Goal: Task Accomplishment & Management: Manage account settings

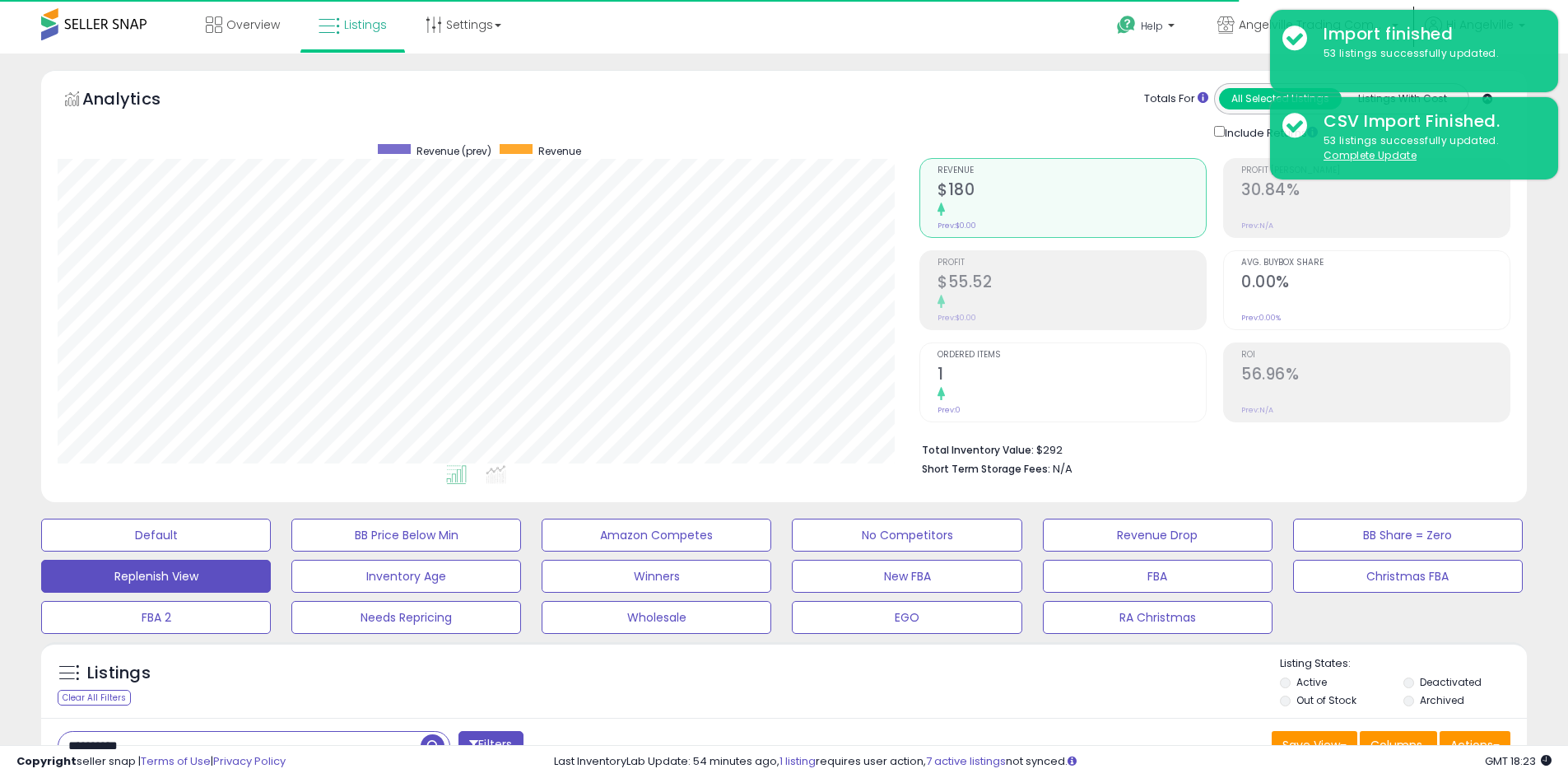
select select "**"
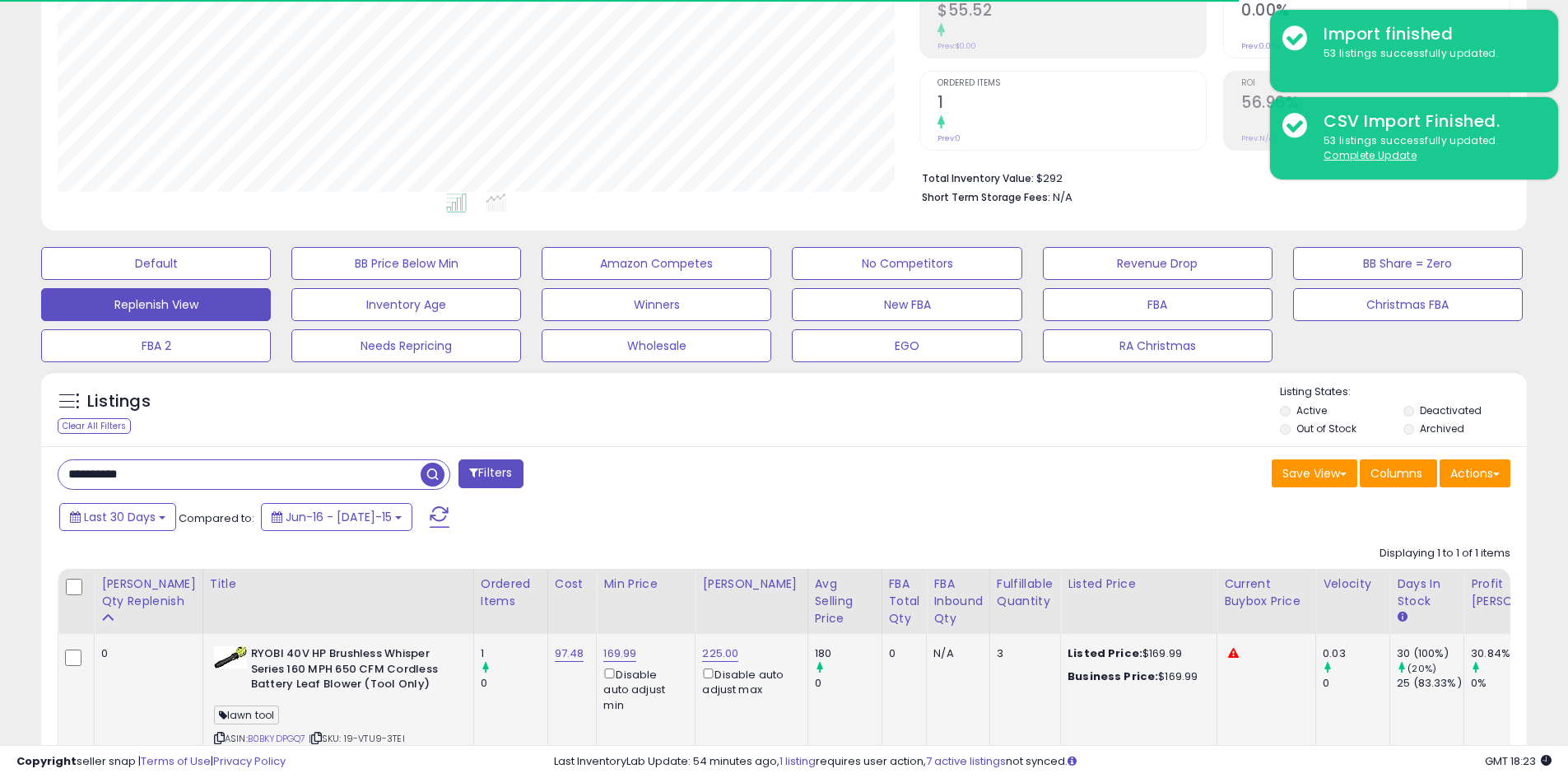
scroll to position [337, 862]
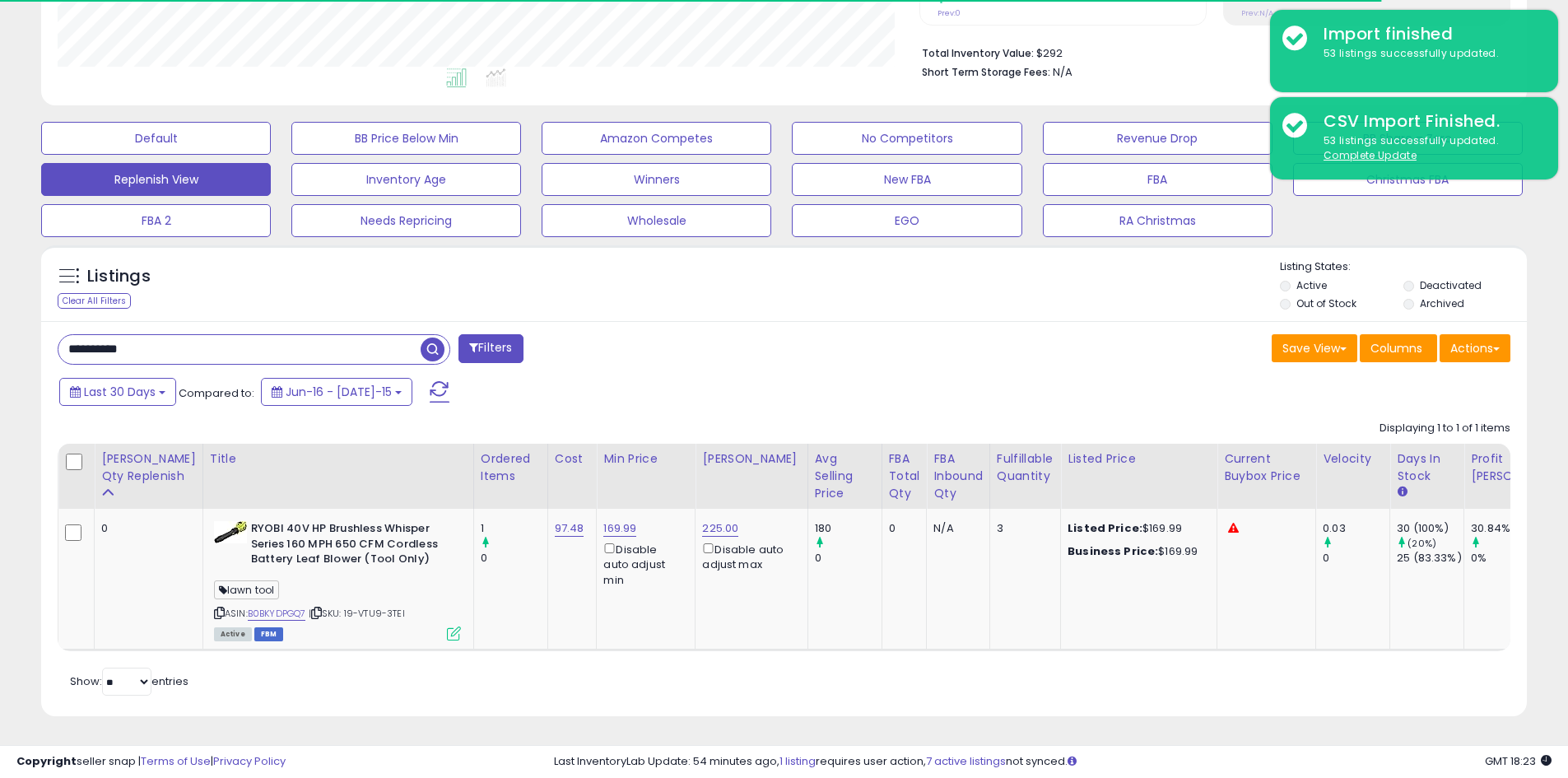
drag, startPoint x: 163, startPoint y: 332, endPoint x: 35, endPoint y: 331, distance: 128.0
click at [35, 331] on div "Listings Clear All Filters" at bounding box center [784, 486] width 1510 height 500
drag, startPoint x: 121, startPoint y: 335, endPoint x: 62, endPoint y: 338, distance: 59.1
click at [62, 338] on input "******" at bounding box center [240, 349] width 362 height 29
type input "********"
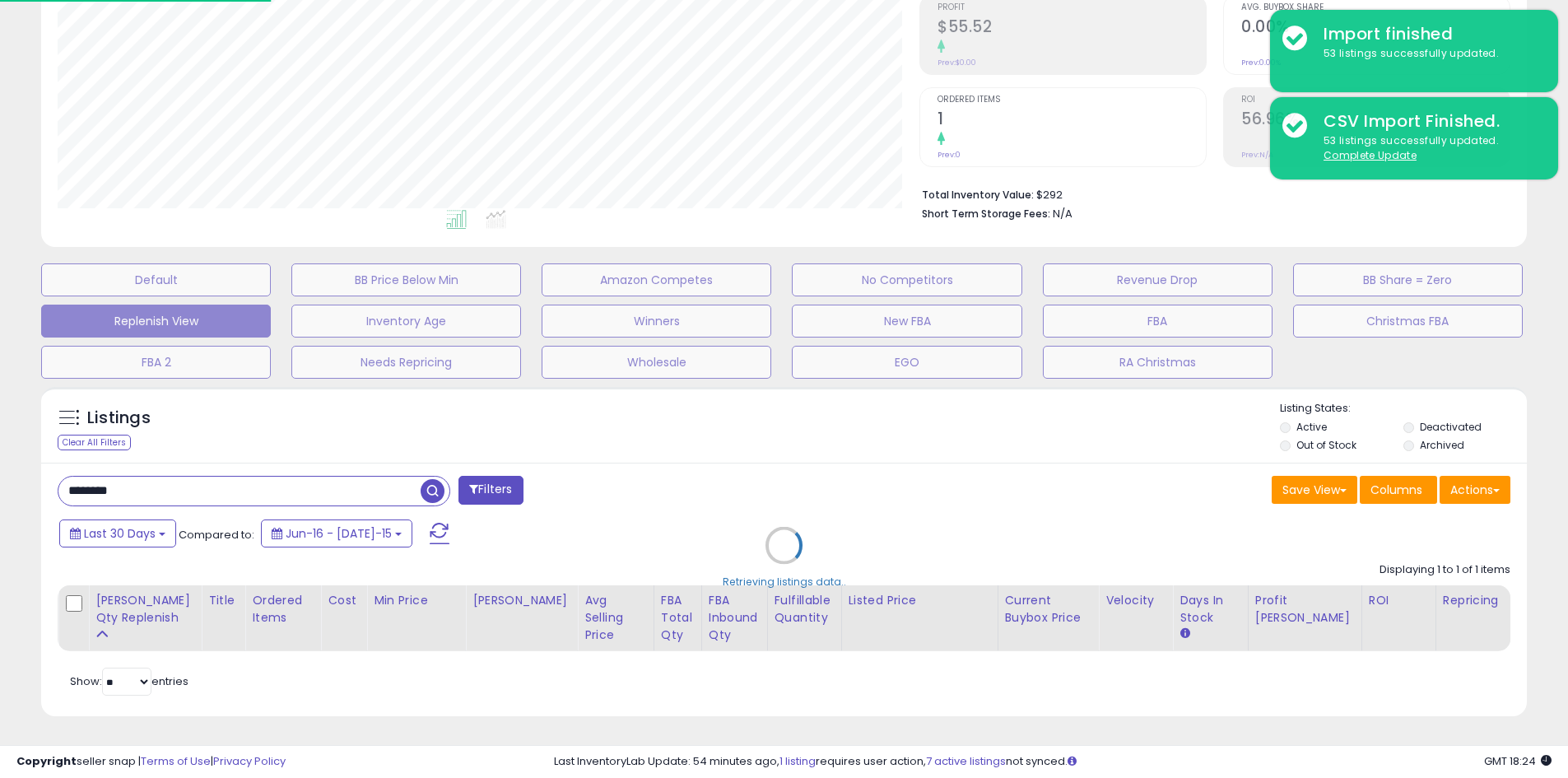
scroll to position [337, 869]
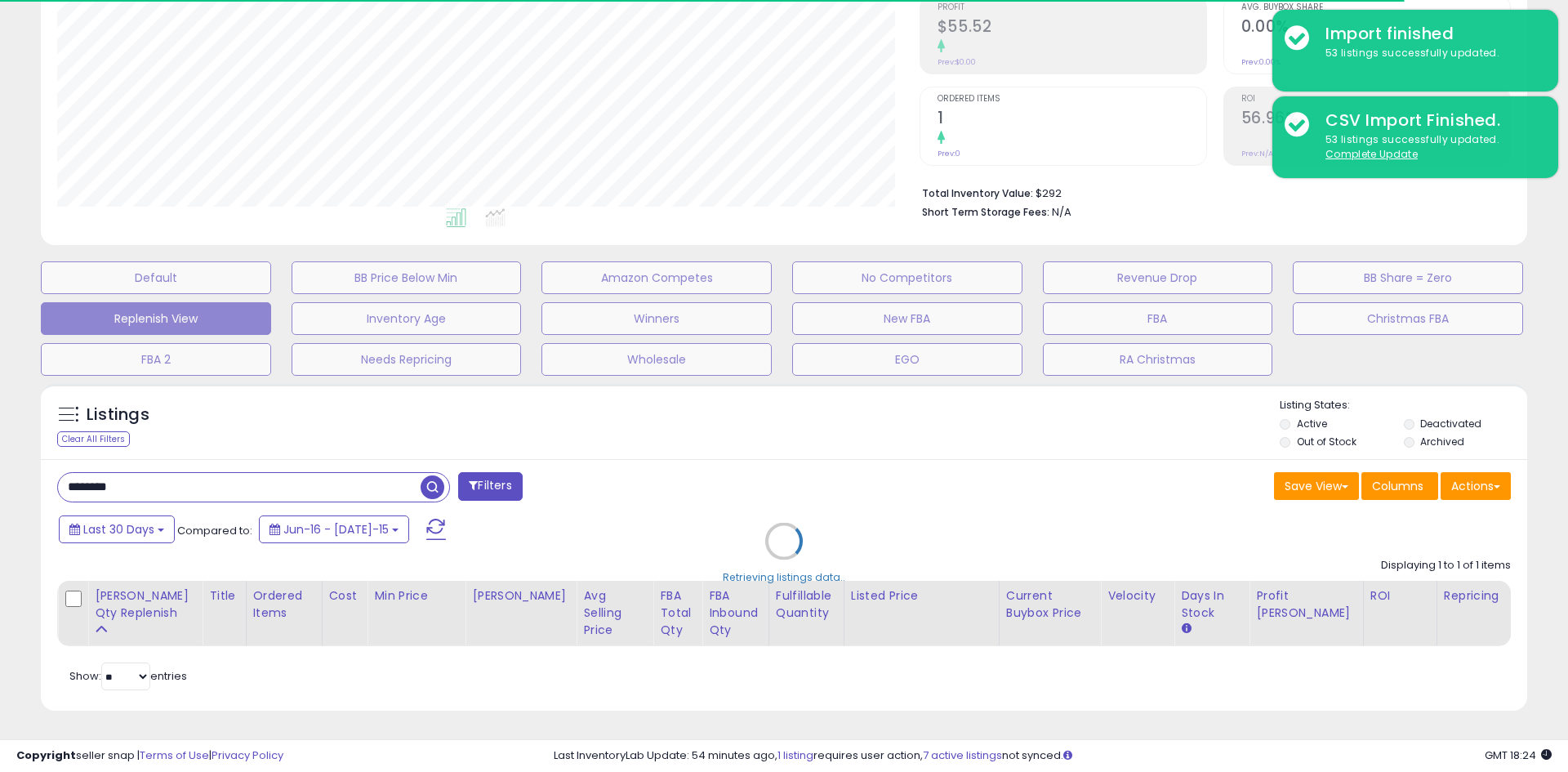
click at [630, 436] on div "Retrieving listings data.." at bounding box center [784, 553] width 1511 height 355
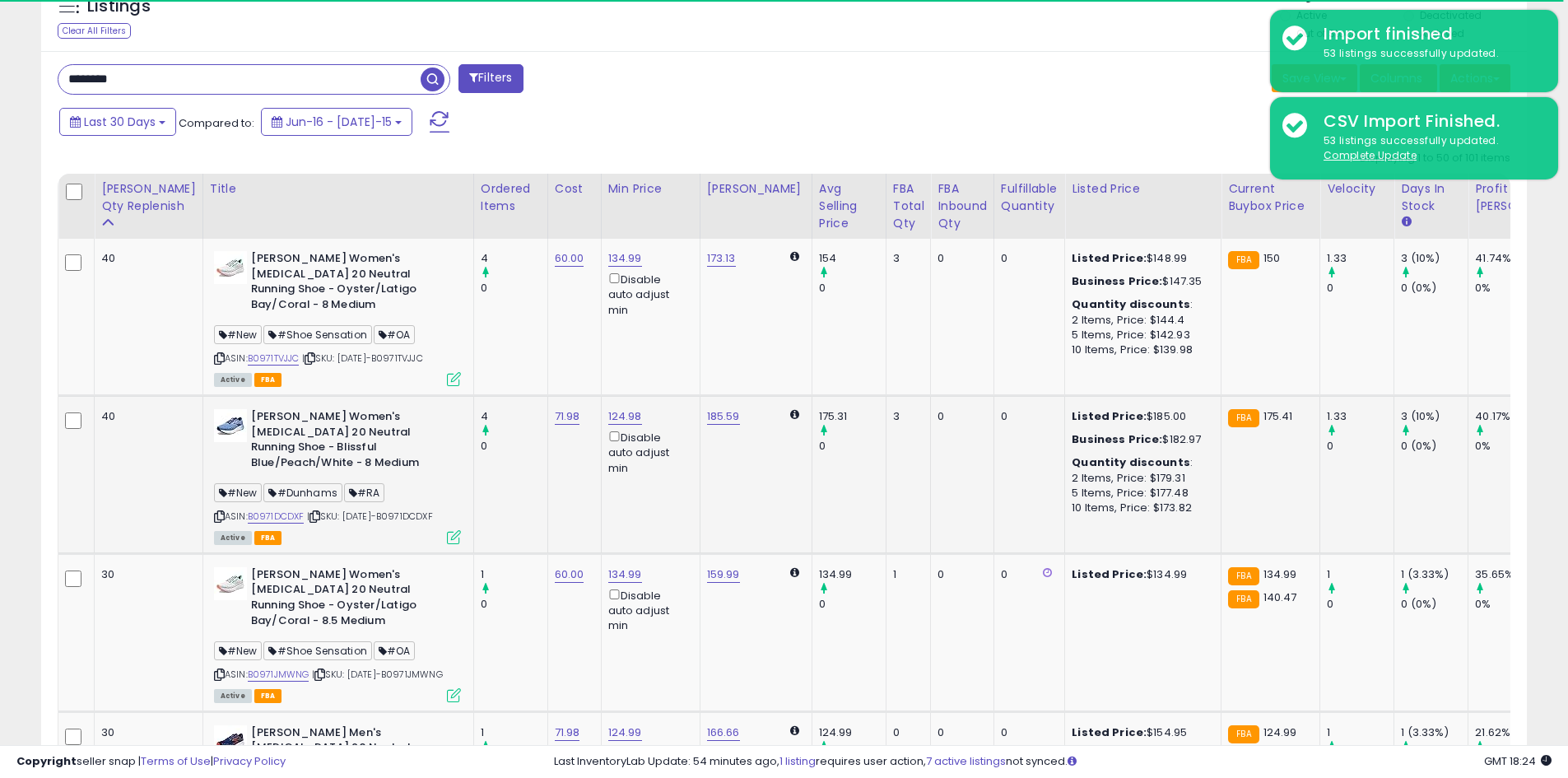
scroll to position [337, 862]
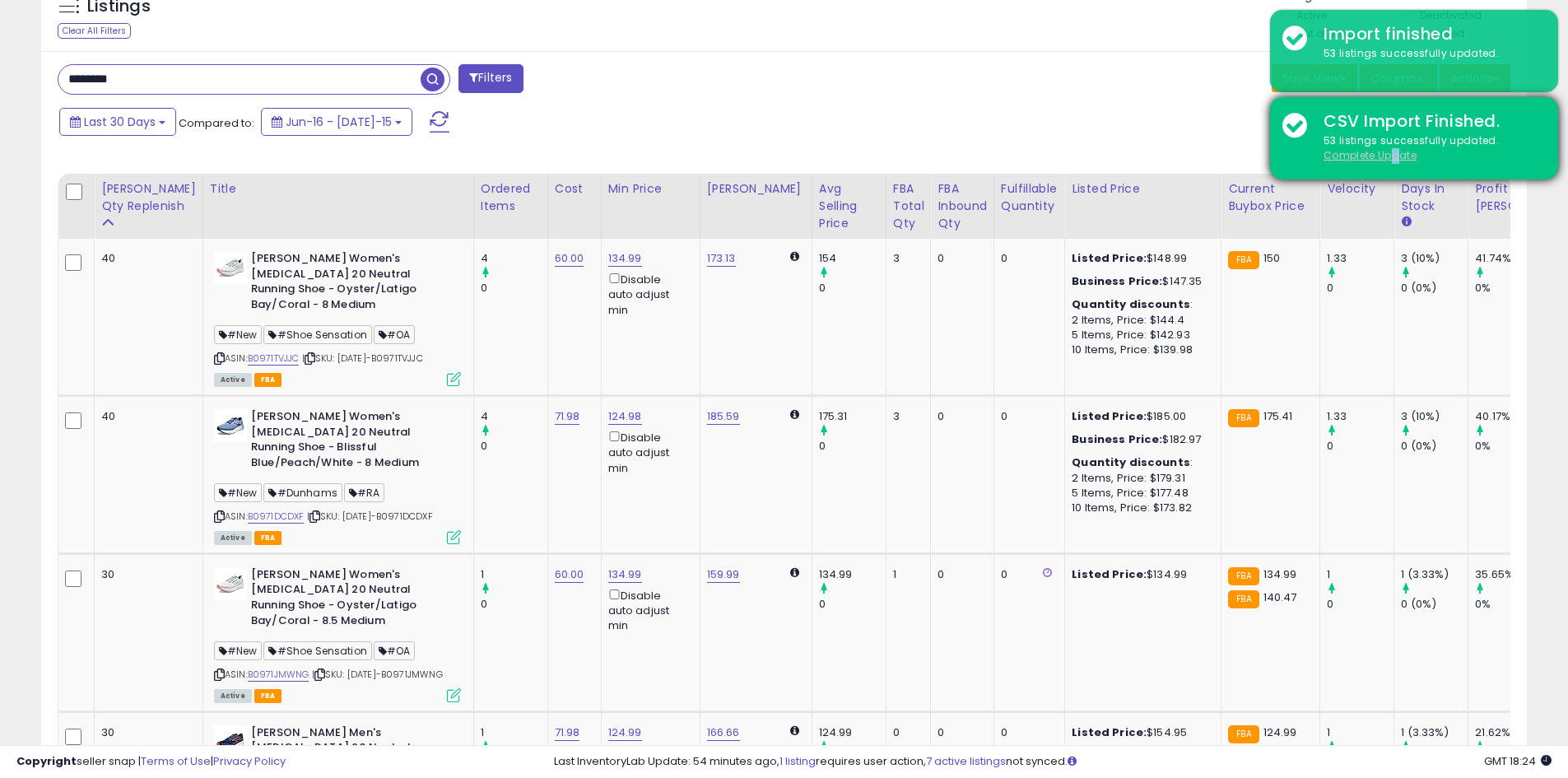
click at [1393, 155] on u "Complete Update" at bounding box center [1369, 155] width 93 height 14
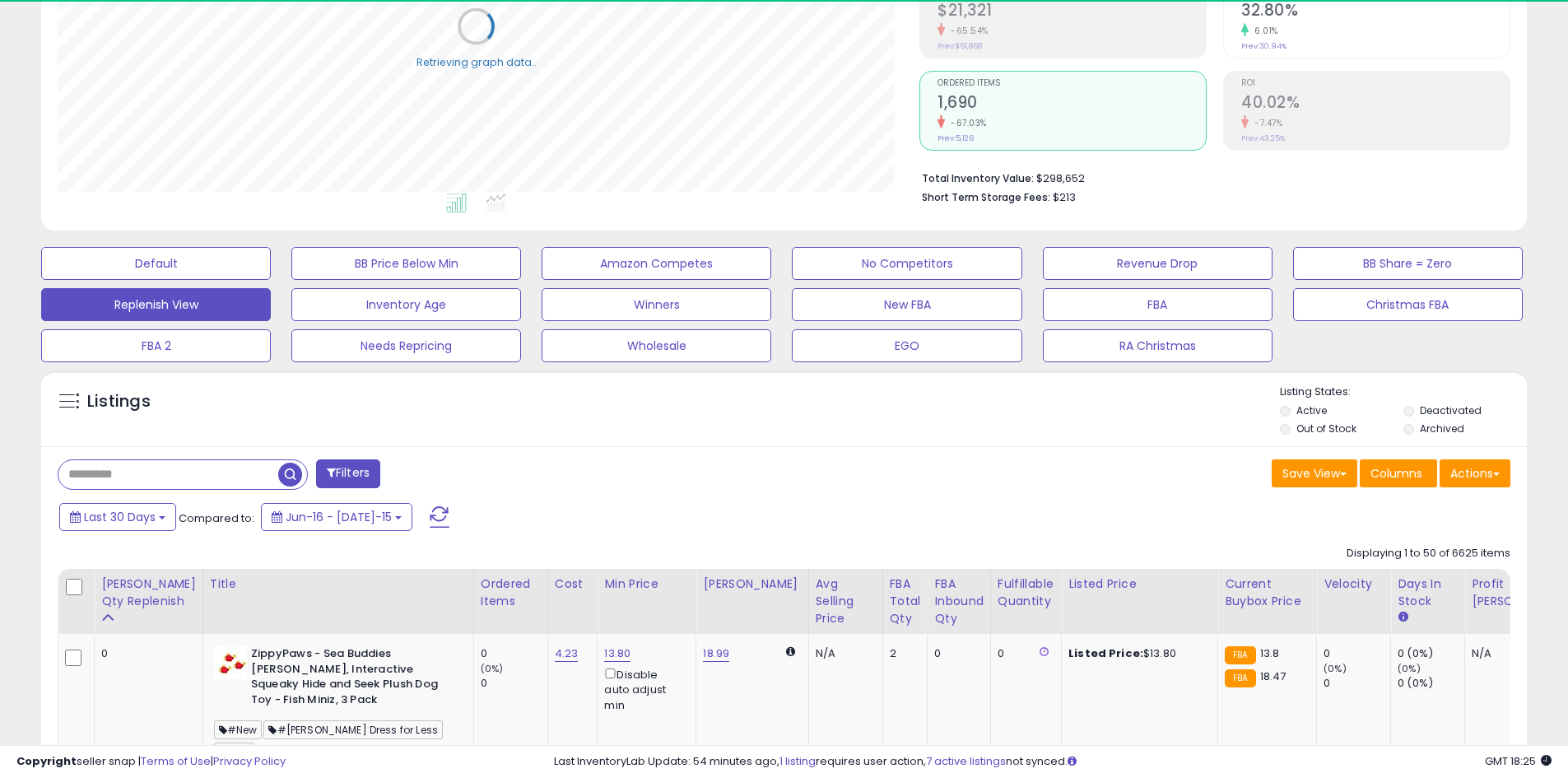
click at [127, 480] on input "text" at bounding box center [168, 474] width 220 height 29
type input "**********"
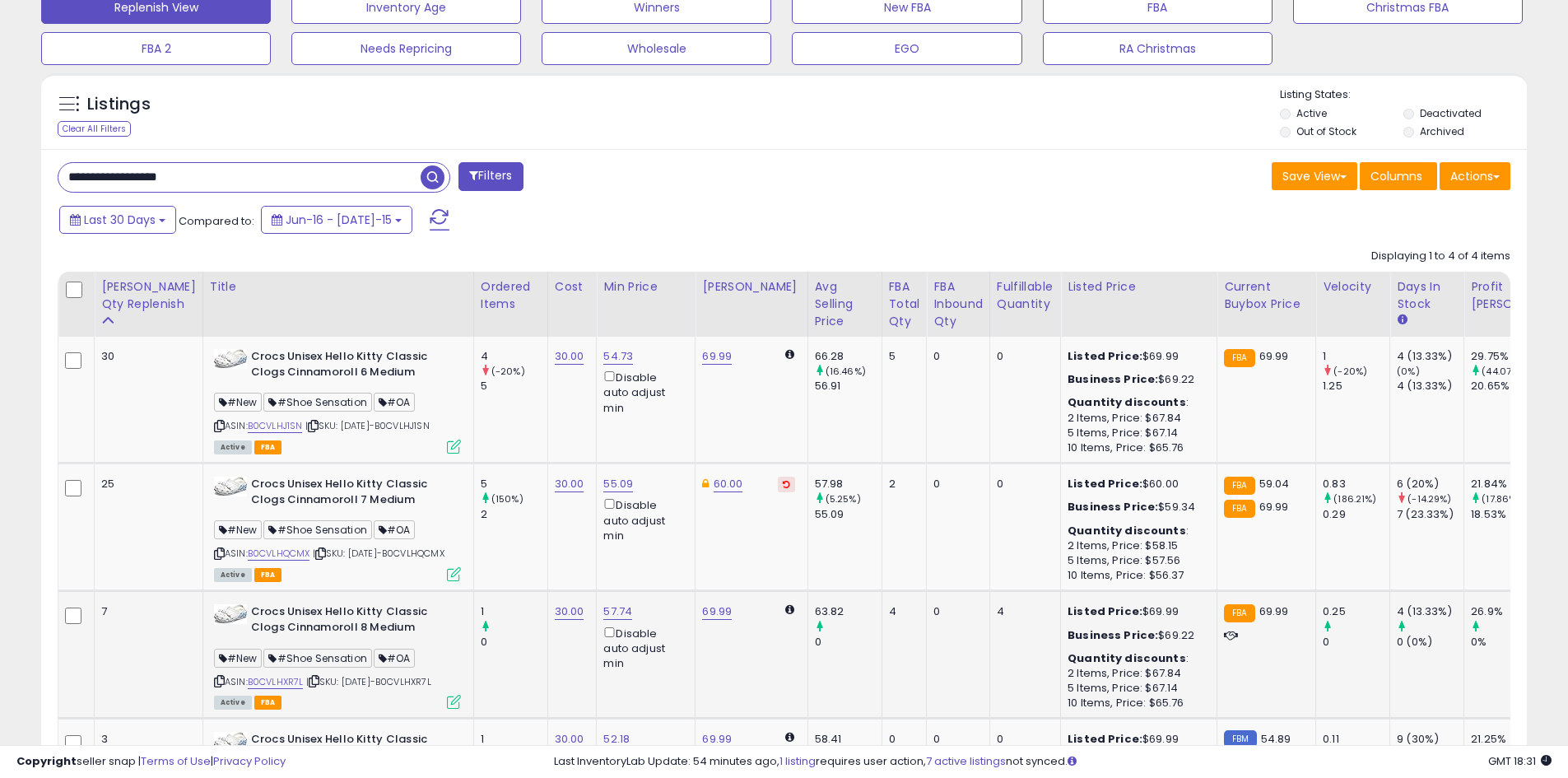
scroll to position [729, 0]
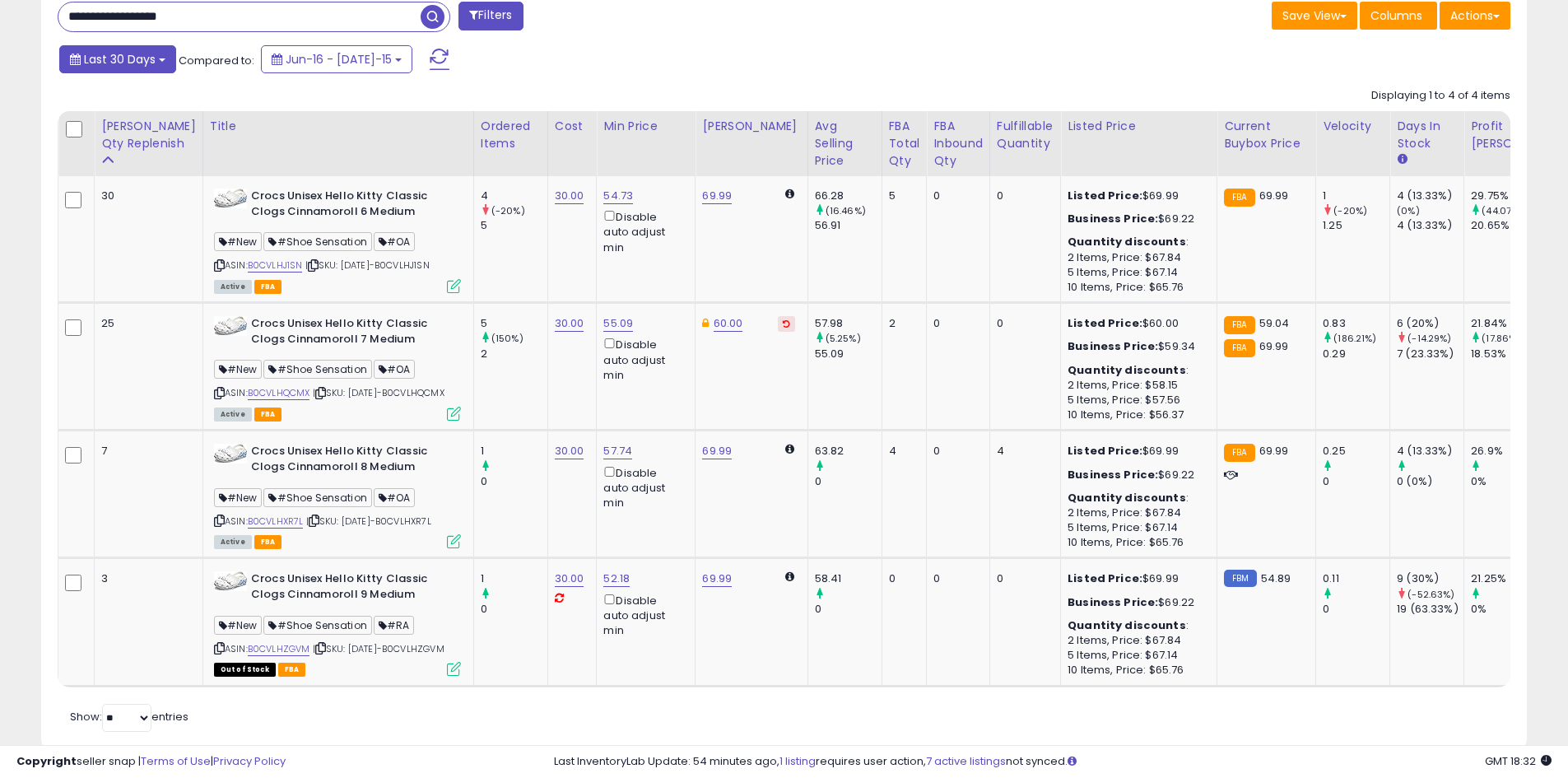
click at [140, 69] on button "Last 30 Days" at bounding box center [117, 59] width 116 height 28
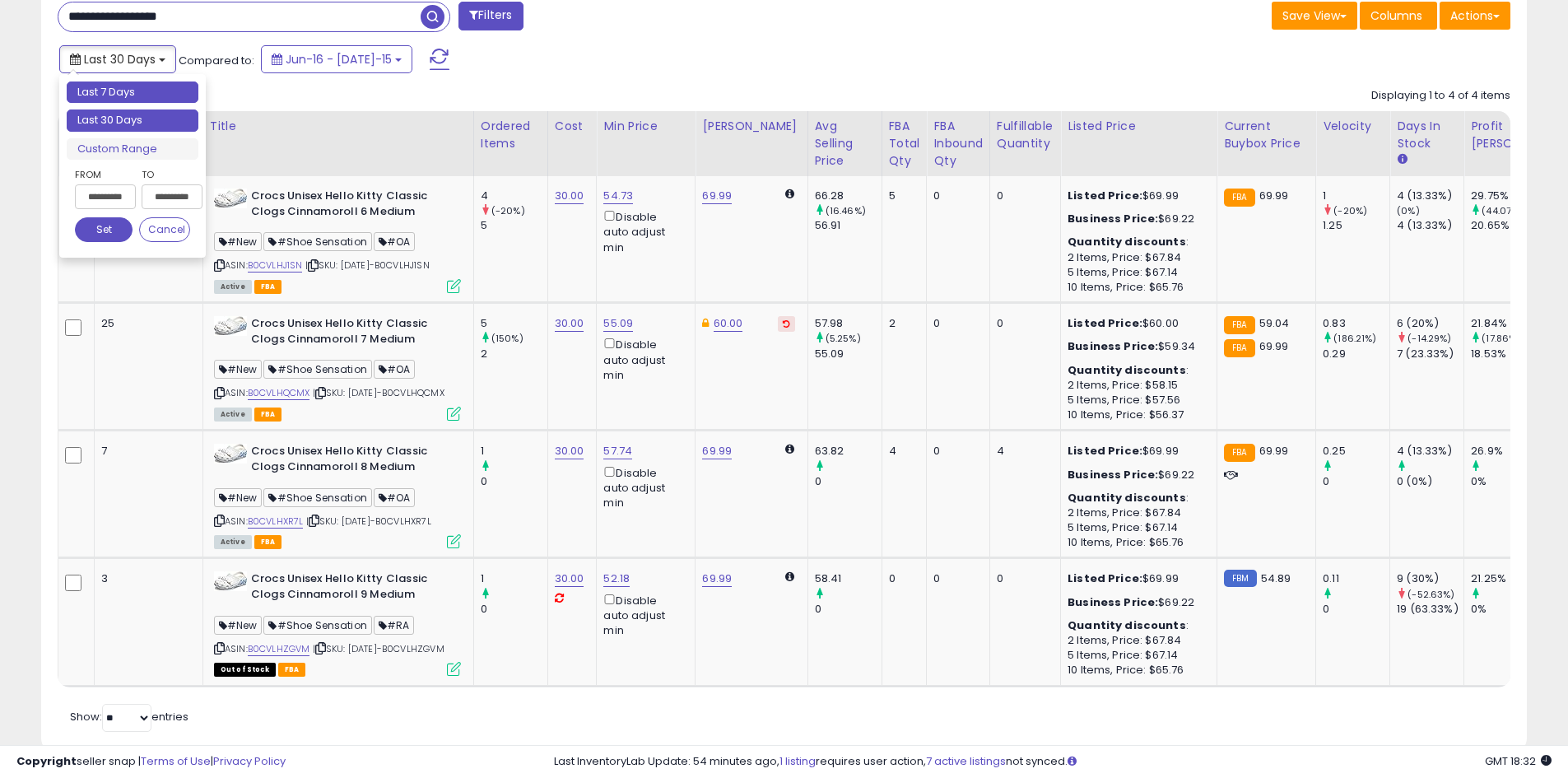
type input "**********"
click at [139, 97] on li "Last 7 Days" at bounding box center [132, 93] width 131 height 22
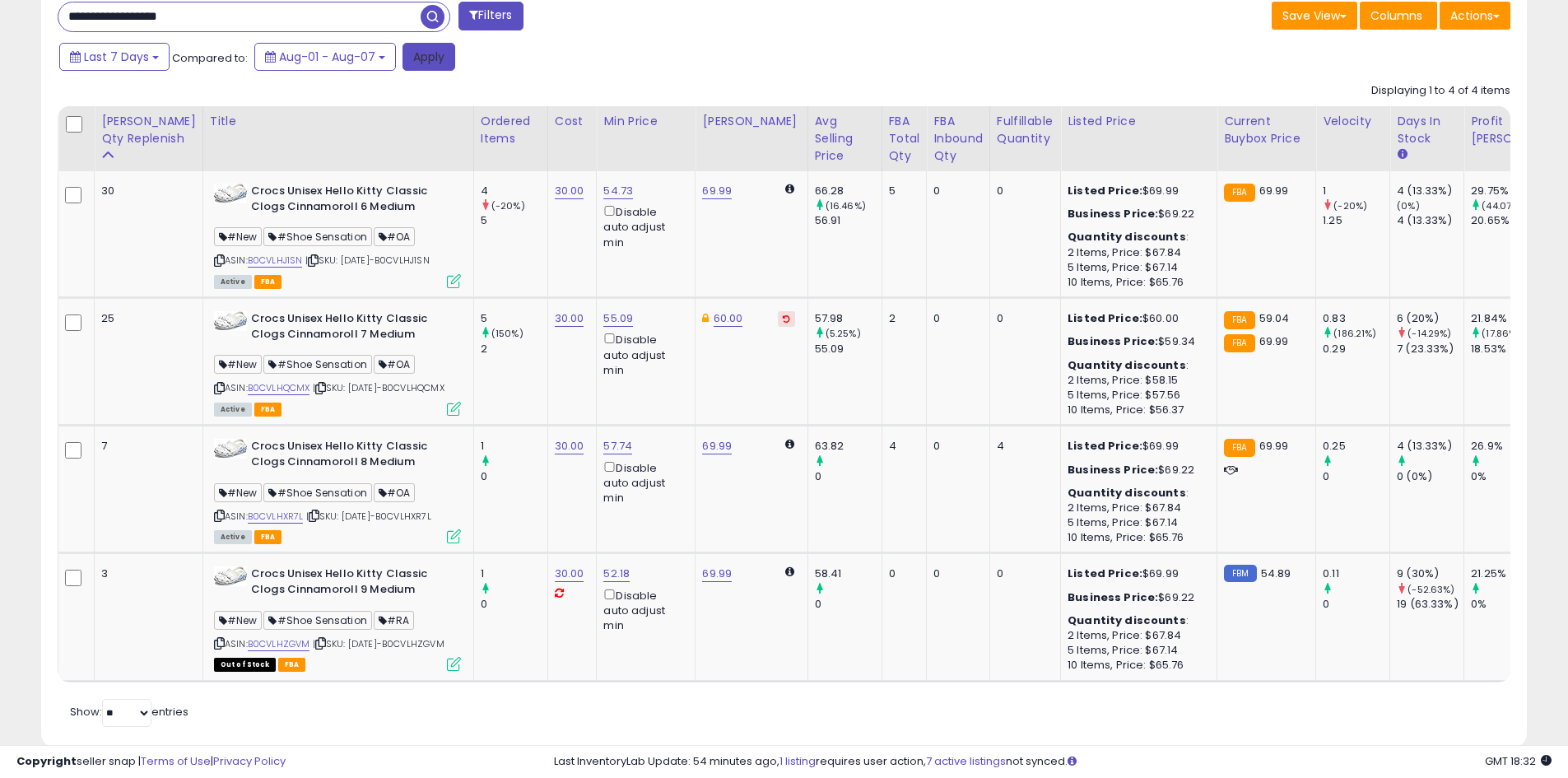
click at [429, 68] on button "Apply" at bounding box center [428, 57] width 53 height 28
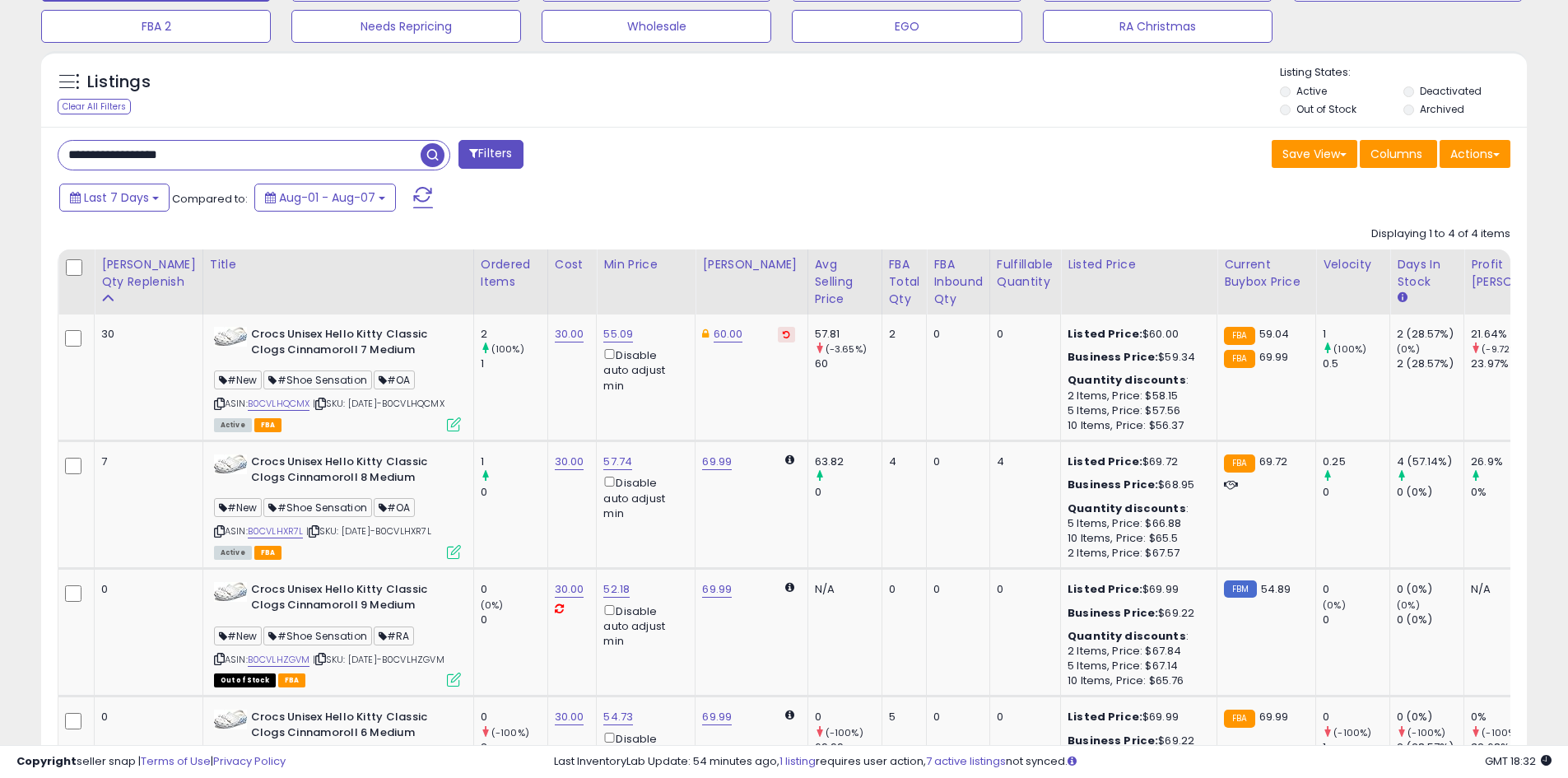
scroll to position [584, 0]
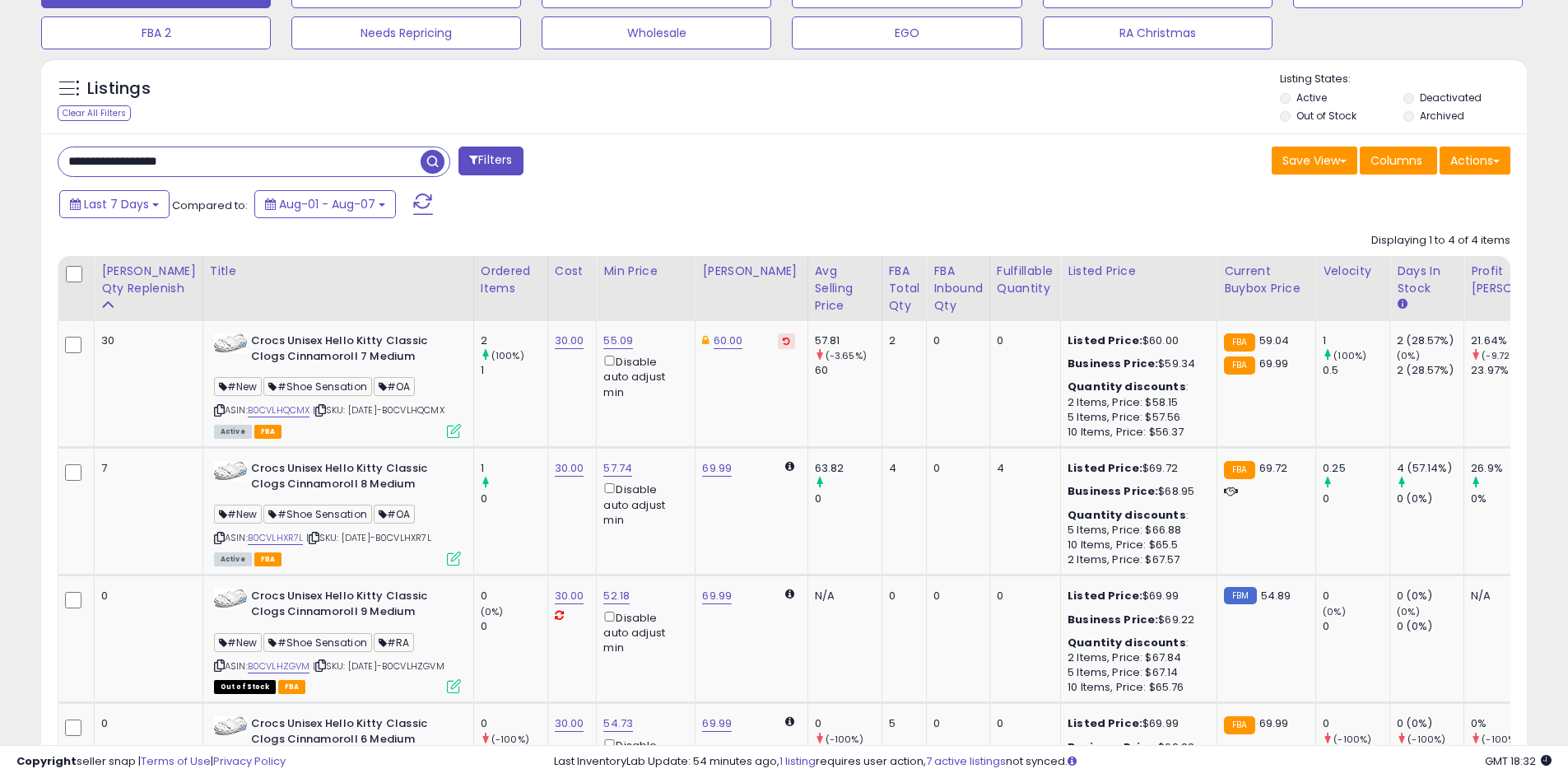
drag, startPoint x: 170, startPoint y: 161, endPoint x: 47, endPoint y: 152, distance: 123.3
click at [47, 153] on div "**********" at bounding box center [414, 162] width 739 height 33
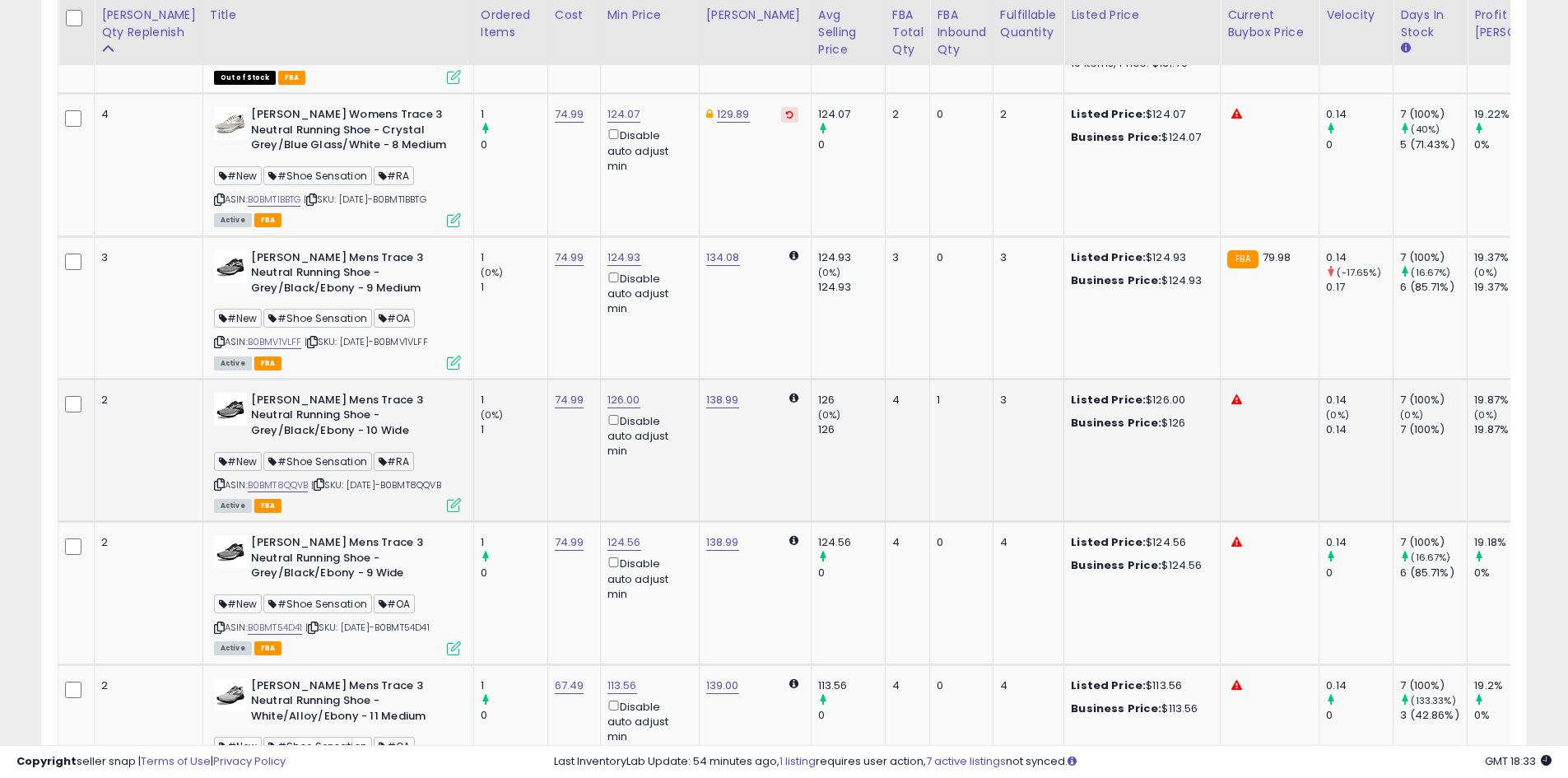
scroll to position [2148, 0]
click at [391, 299] on b "[PERSON_NAME] Mens Trace 3 Neutral Running Shoe - Grey/Black/Ebony - 9 Medium" at bounding box center [350, 275] width 200 height 50
drag, startPoint x: 407, startPoint y: 488, endPoint x: 309, endPoint y: 487, distance: 98.0
click at [309, 442] on b "[PERSON_NAME] Mens Trace 3 Neutral Running Shoe - Grey/Black/Ebony - 10 Wide" at bounding box center [350, 417] width 200 height 50
click at [332, 442] on b "[PERSON_NAME] Mens Trace 3 Neutral Running Shoe - Grey/Black/Ebony - 10 Wide" at bounding box center [350, 417] width 200 height 50
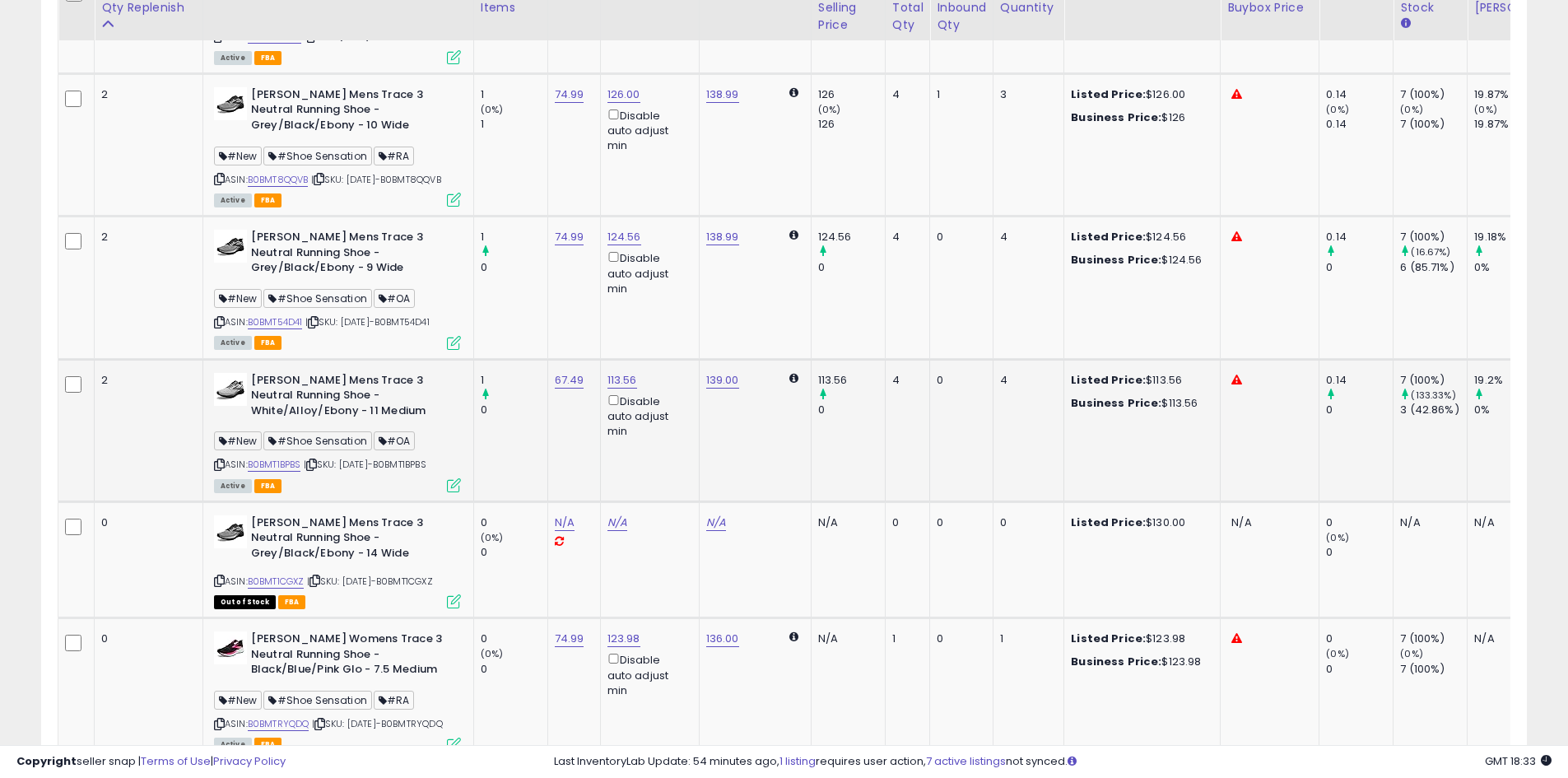
scroll to position [2477, 0]
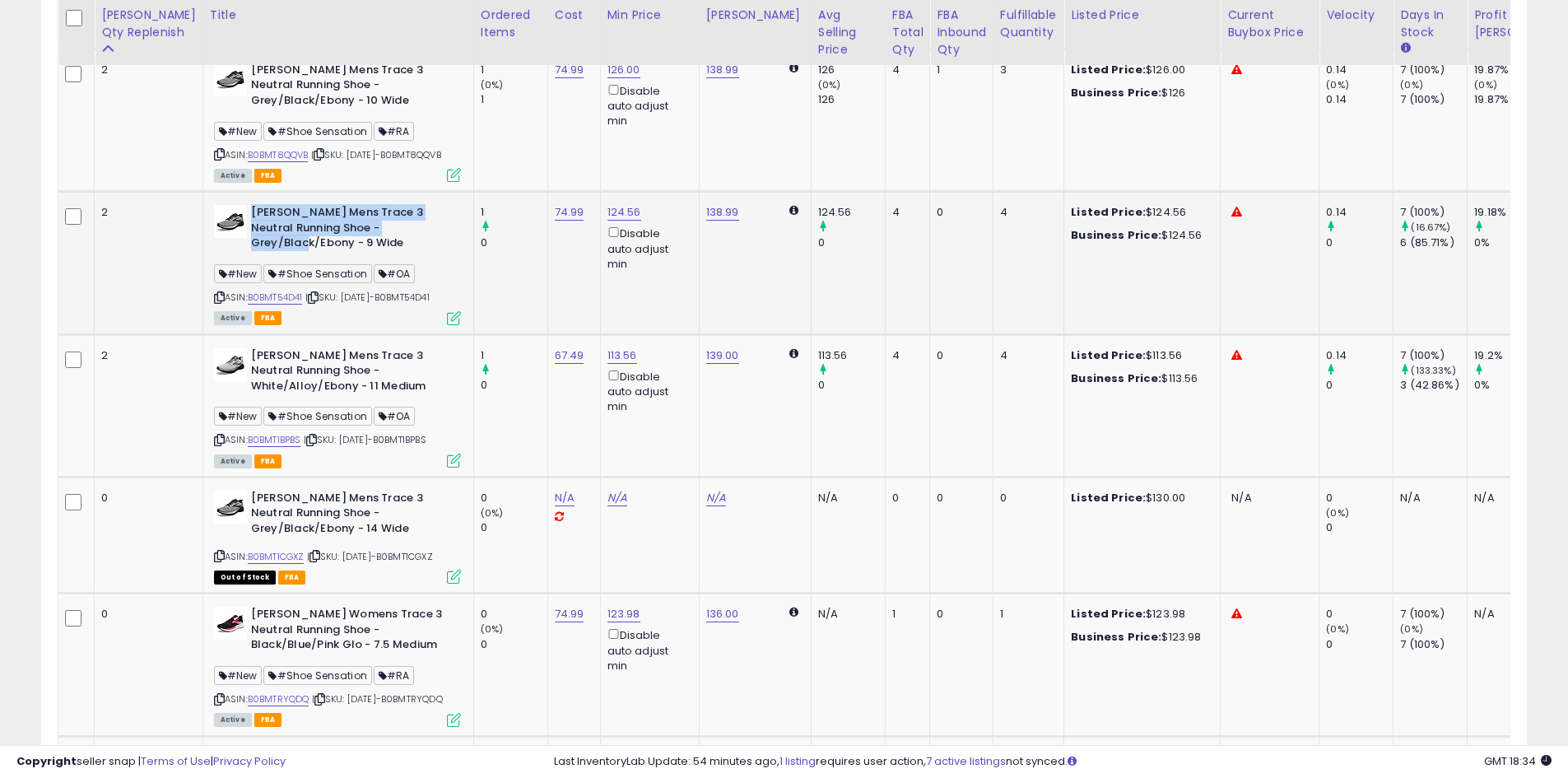
drag, startPoint x: 219, startPoint y: 296, endPoint x: 408, endPoint y: 319, distance: 190.4
click at [408, 255] on b "[PERSON_NAME] Mens Trace 3 Neutral Running Shoe - Grey/Black/Ebony - 9 Wide" at bounding box center [350, 230] width 200 height 50
copy b "[PERSON_NAME] Mens Trace 3 Neutral Running Shoe - Grey/Black/Ebony"
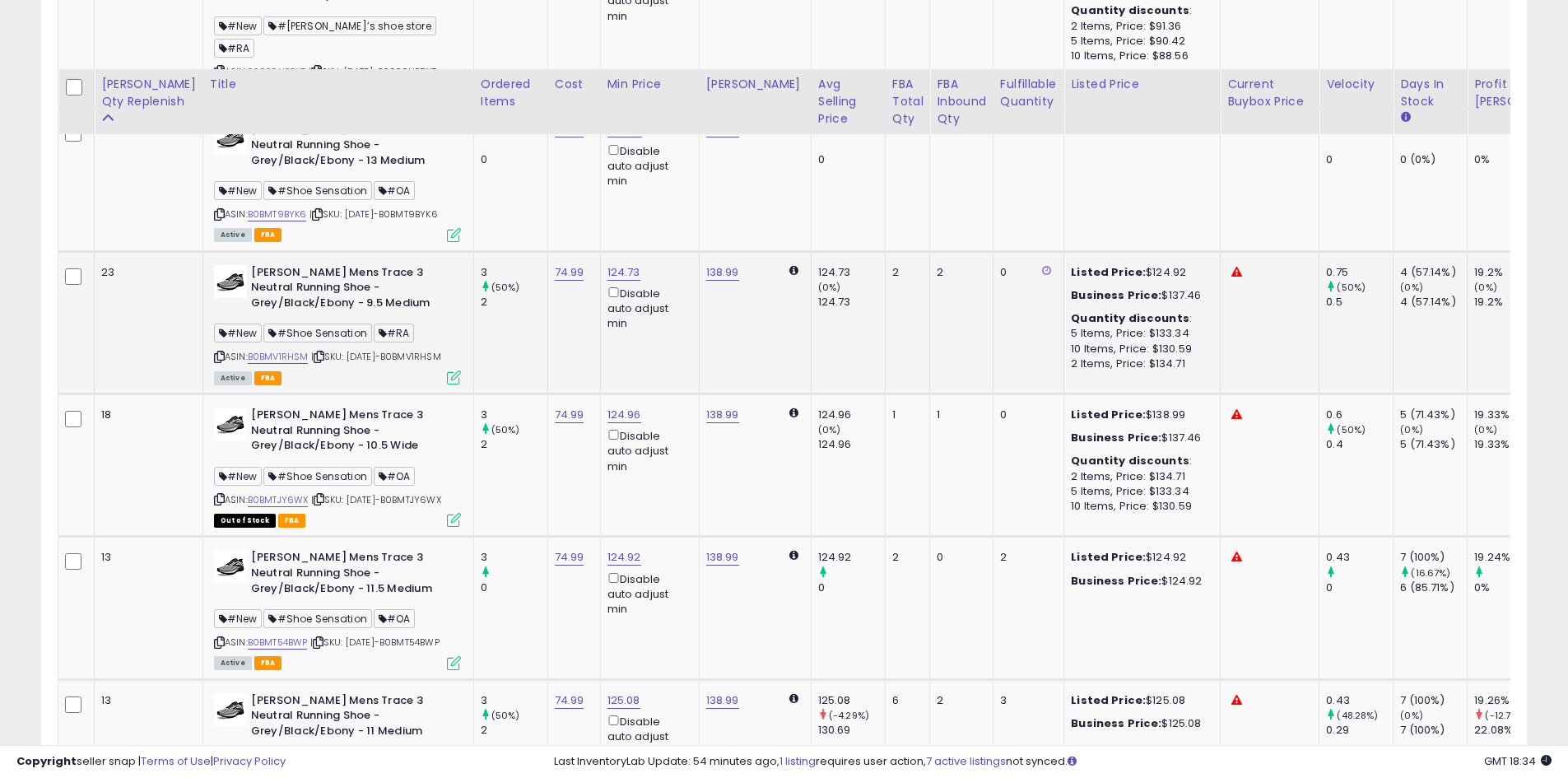
scroll to position [584, 0]
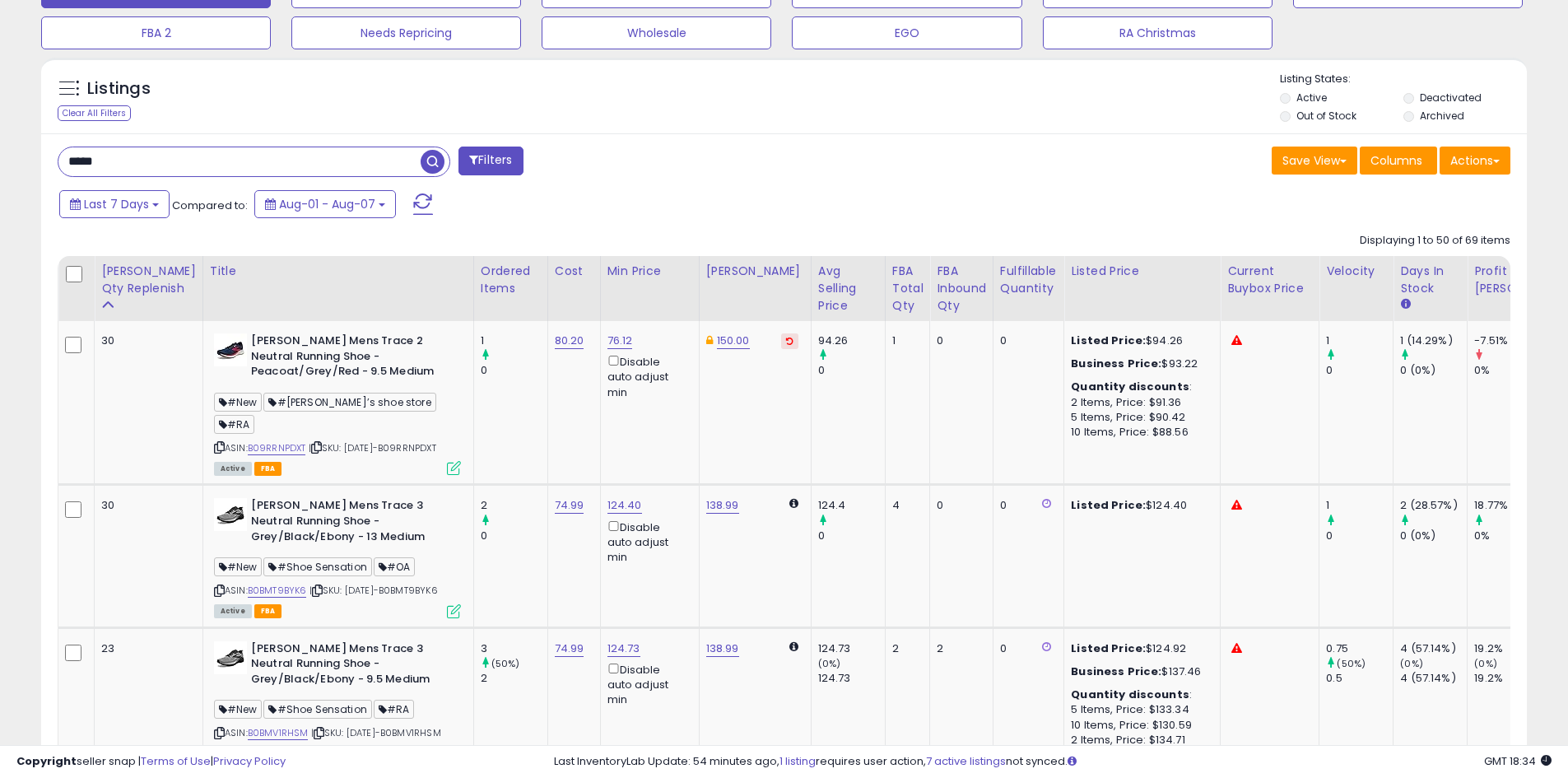
drag, startPoint x: 102, startPoint y: 156, endPoint x: 60, endPoint y: 159, distance: 42.1
click at [60, 159] on input "*****" at bounding box center [240, 161] width 362 height 29
paste input "**********"
click at [137, 165] on input "**********" at bounding box center [240, 161] width 362 height 29
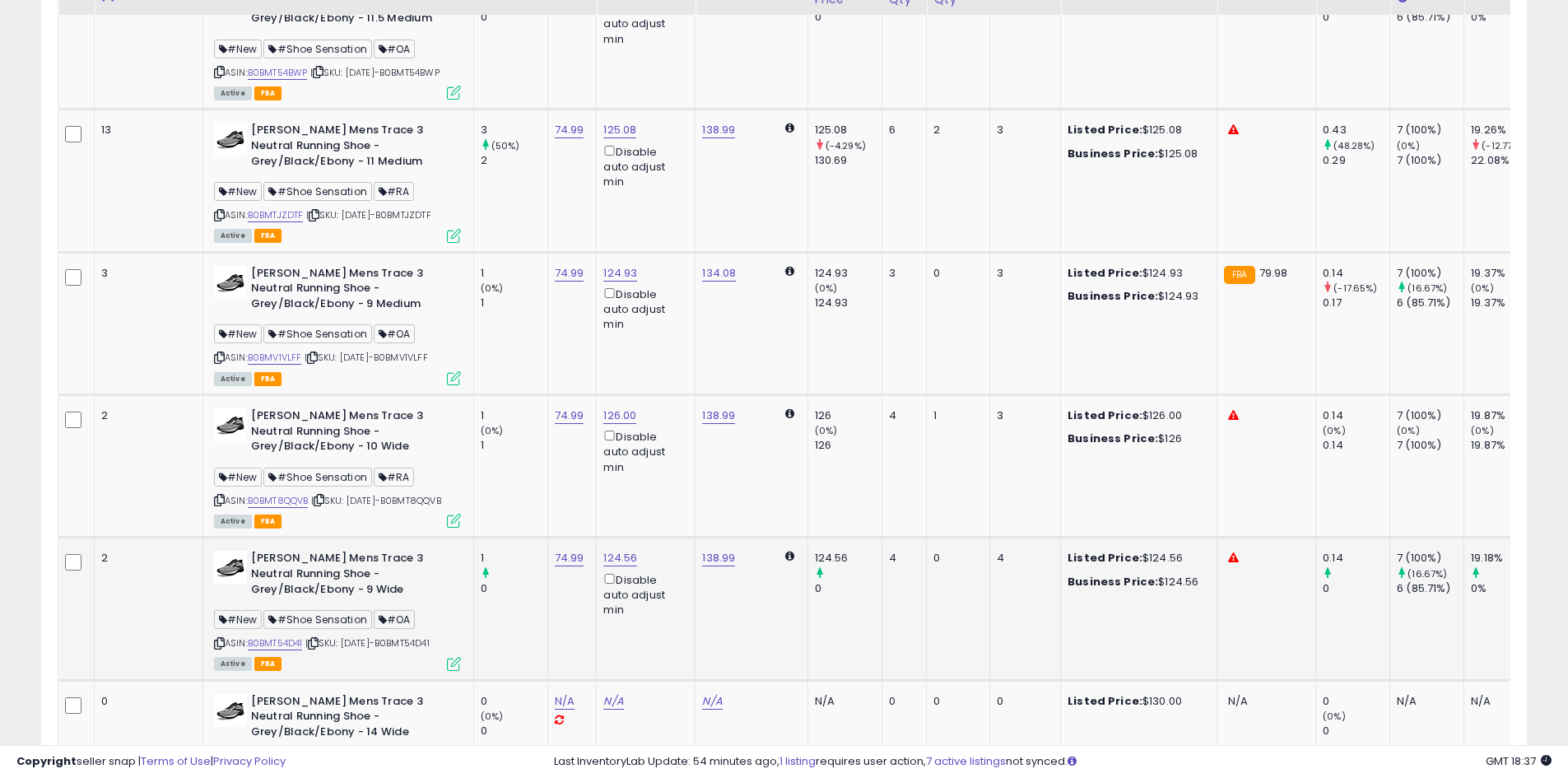
scroll to position [1260, 0]
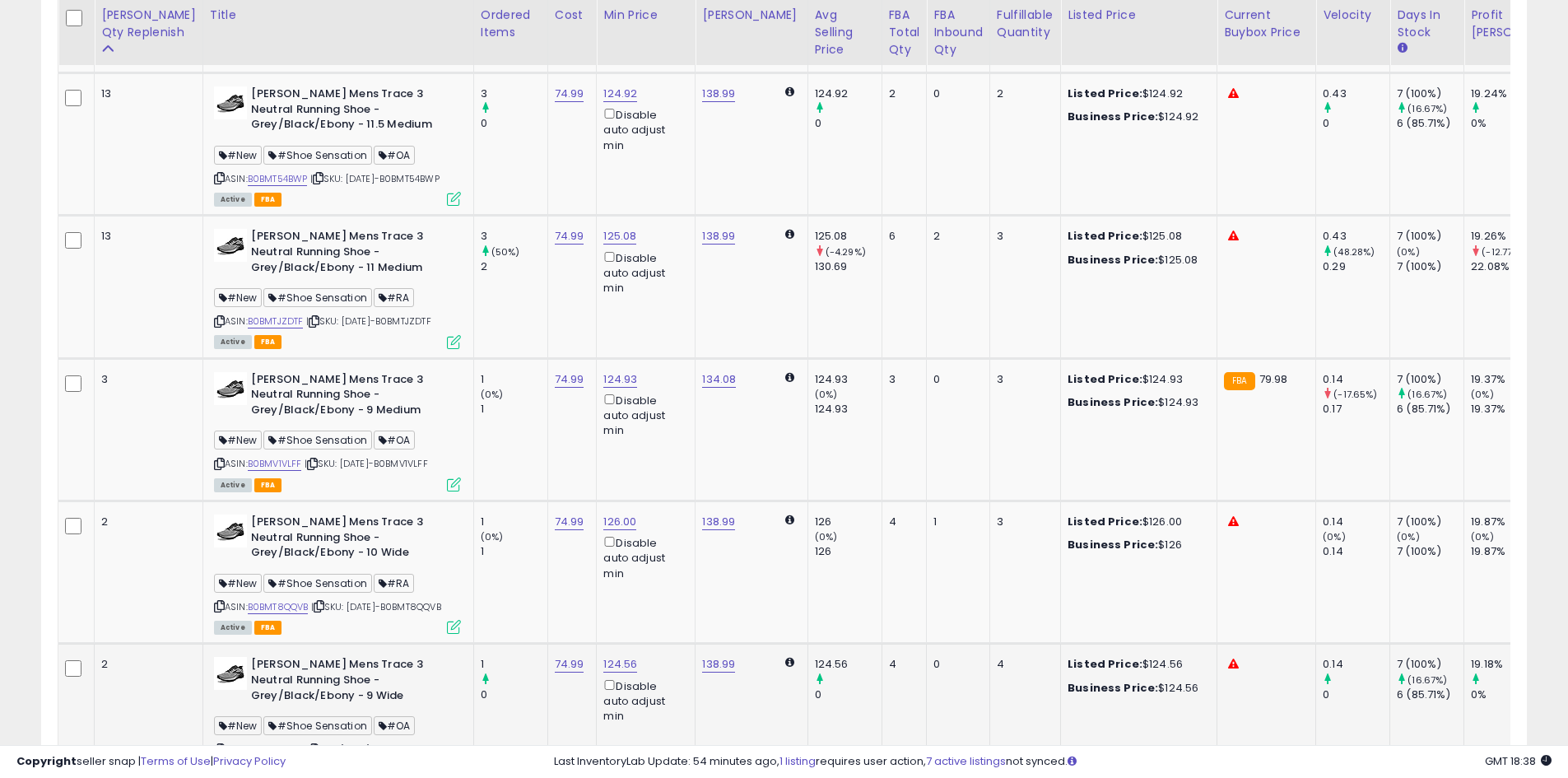
click at [1464, 722] on td "19.18% 0%" at bounding box center [1519, 714] width 111 height 142
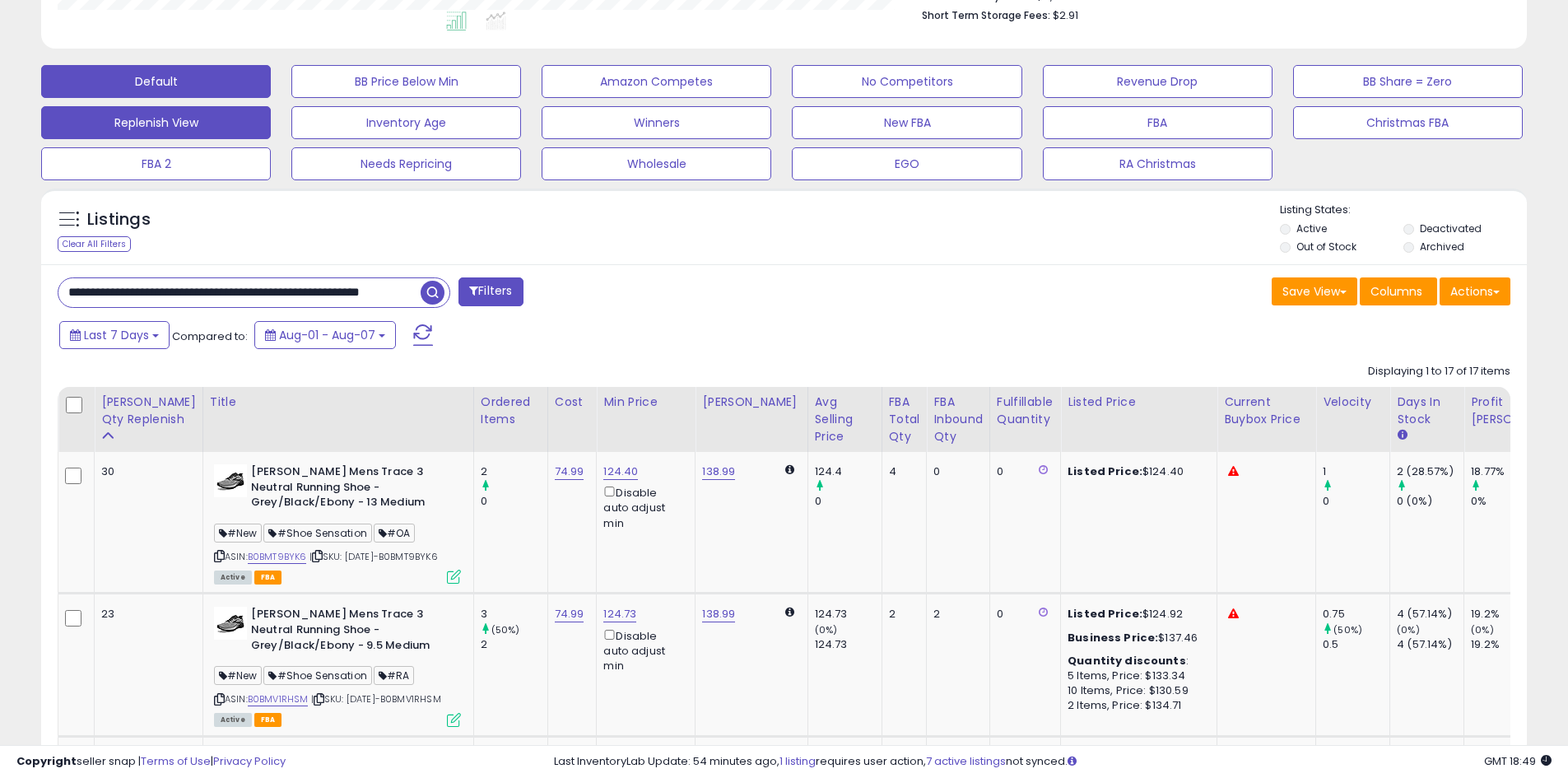
scroll to position [493, 0]
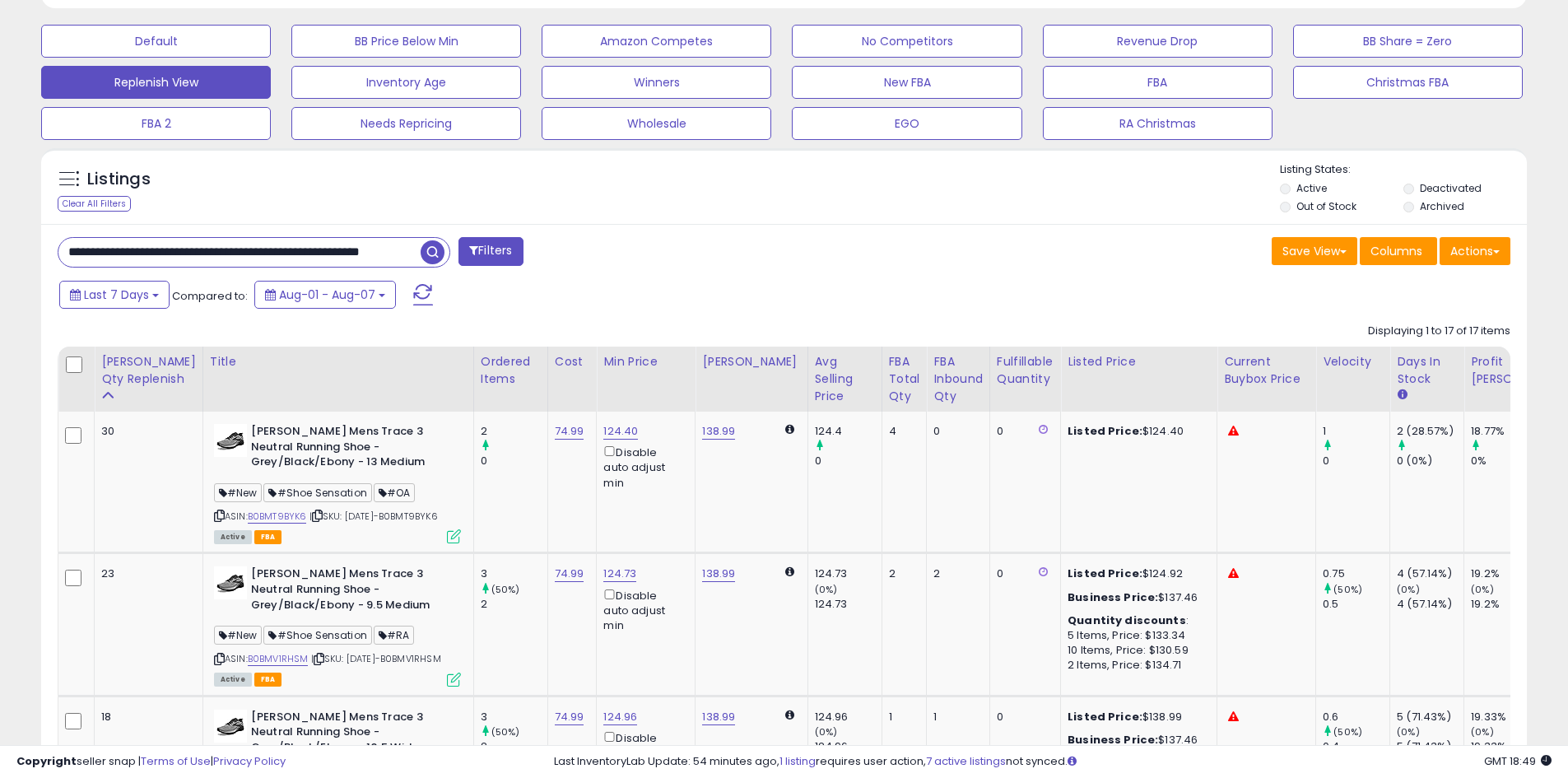
click at [90, 240] on input "**********" at bounding box center [240, 252] width 362 height 29
paste input "**"
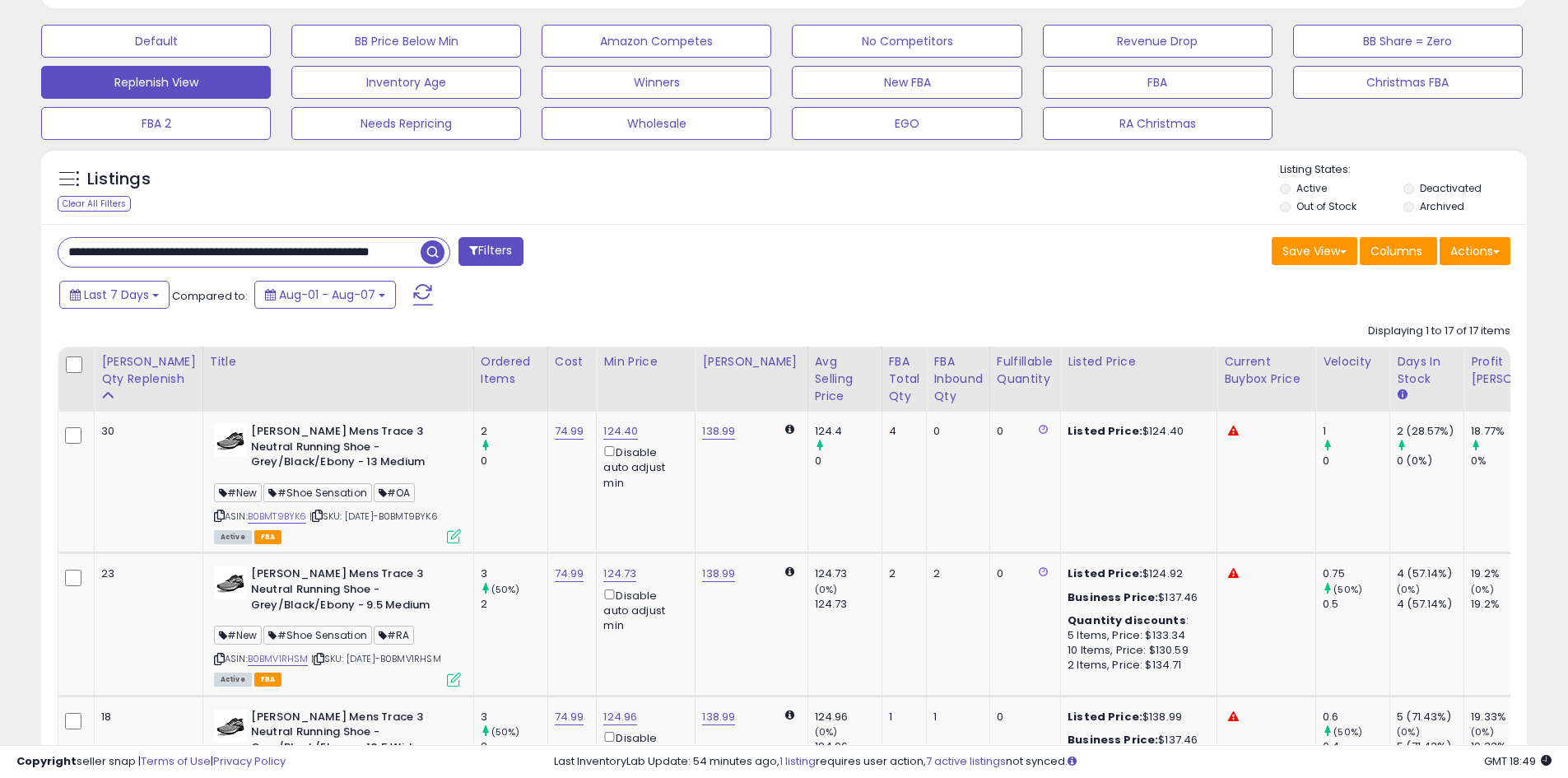
click at [85, 258] on input "**********" at bounding box center [240, 252] width 362 height 29
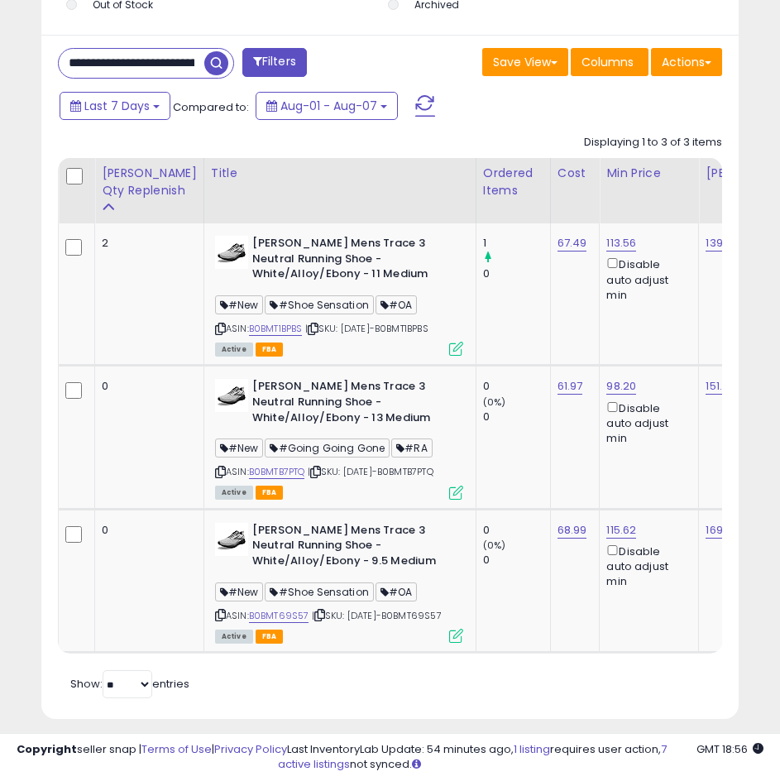
scroll to position [1479, 0]
click at [155, 49] on input "**********" at bounding box center [132, 63] width 146 height 29
type input "******"
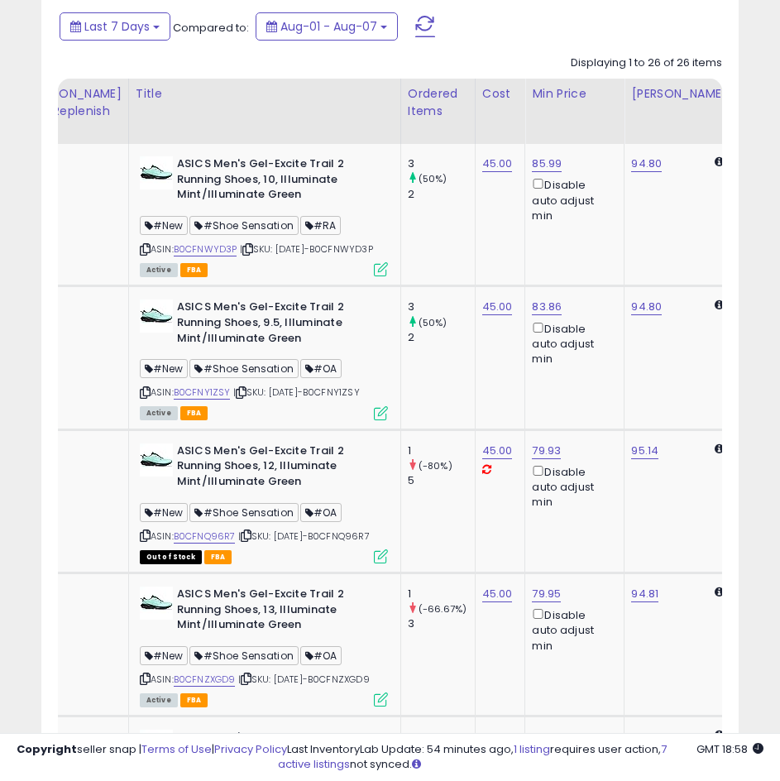
scroll to position [0, 65]
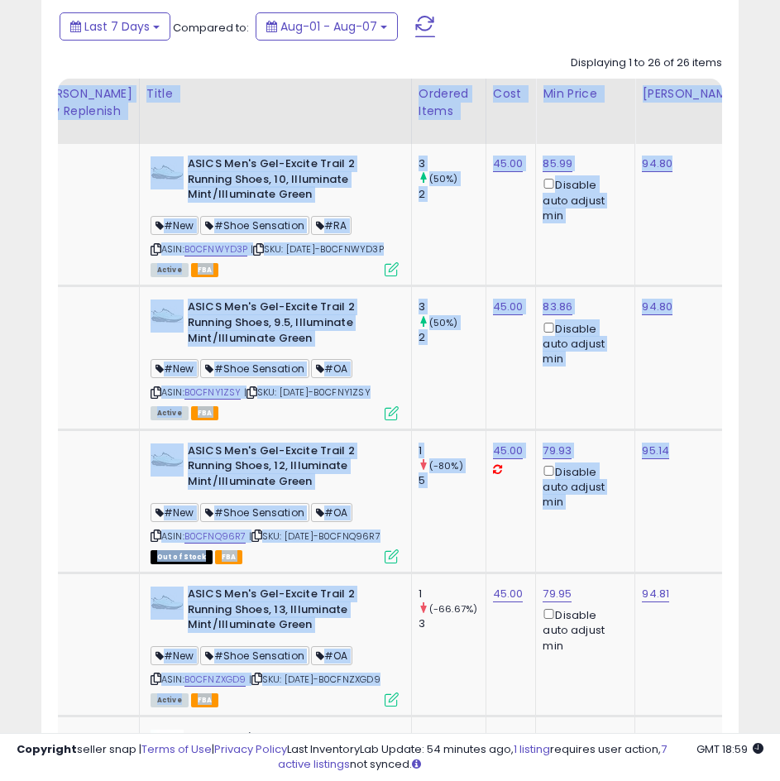
drag, startPoint x: 361, startPoint y: 734, endPoint x: 352, endPoint y: 738, distance: 9.7
click at [445, 528] on td "1 (-80%) 5" at bounding box center [448, 500] width 74 height 143
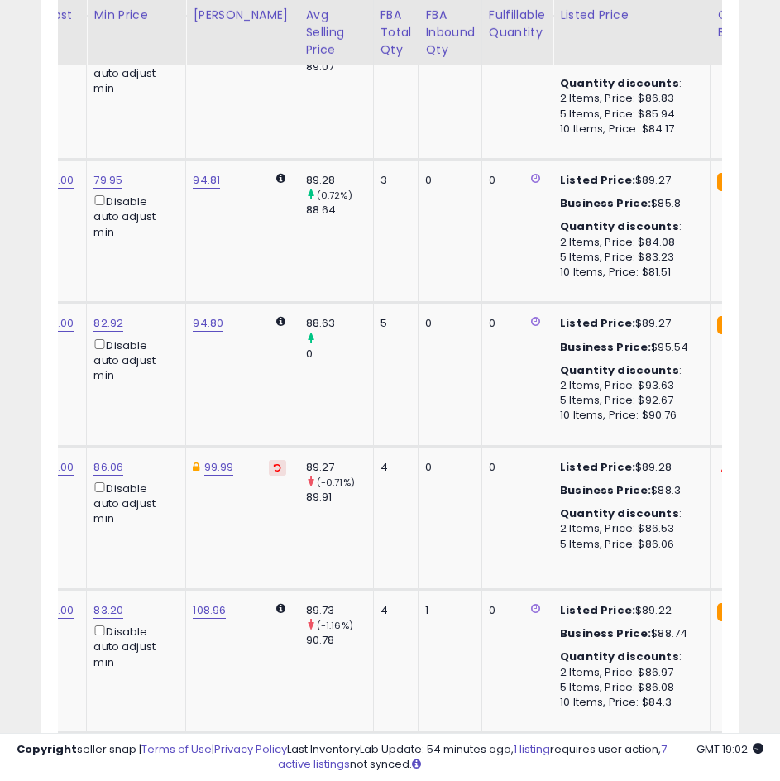
scroll to position [0, 231]
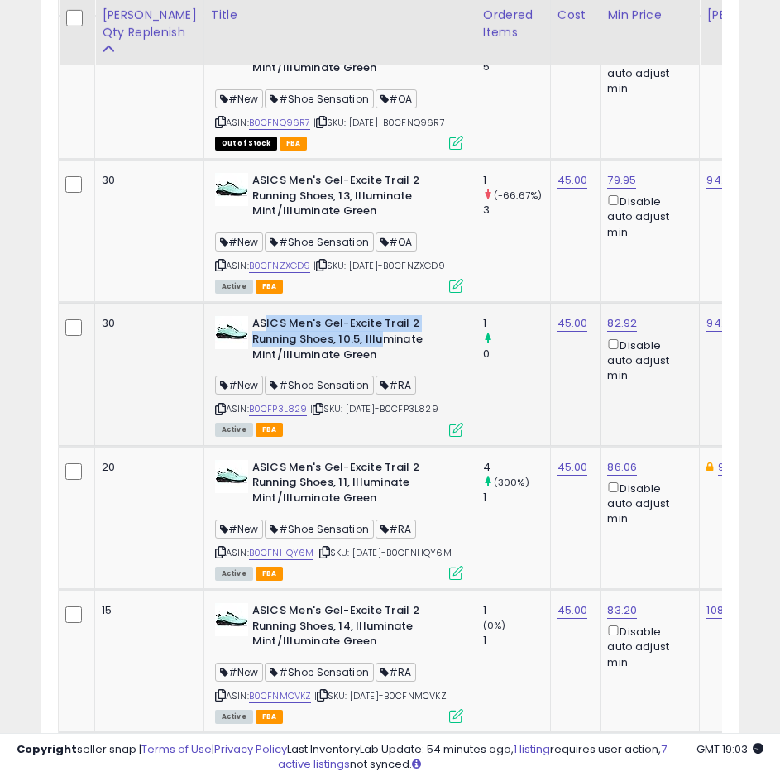
drag, startPoint x: 257, startPoint y: 365, endPoint x: 353, endPoint y: 376, distance: 96.5
click at [353, 366] on b "ASICS Men's Gel-Excite Trail 2 Running Shoes, 10.5, Illuminate Mint/Illuminate …" at bounding box center [352, 341] width 201 height 50
click at [354, 366] on b "ASICS Men's Gel-Excite Trail 2 Running Shoes, 10.5, Illuminate Mint/Illuminate …" at bounding box center [352, 341] width 201 height 50
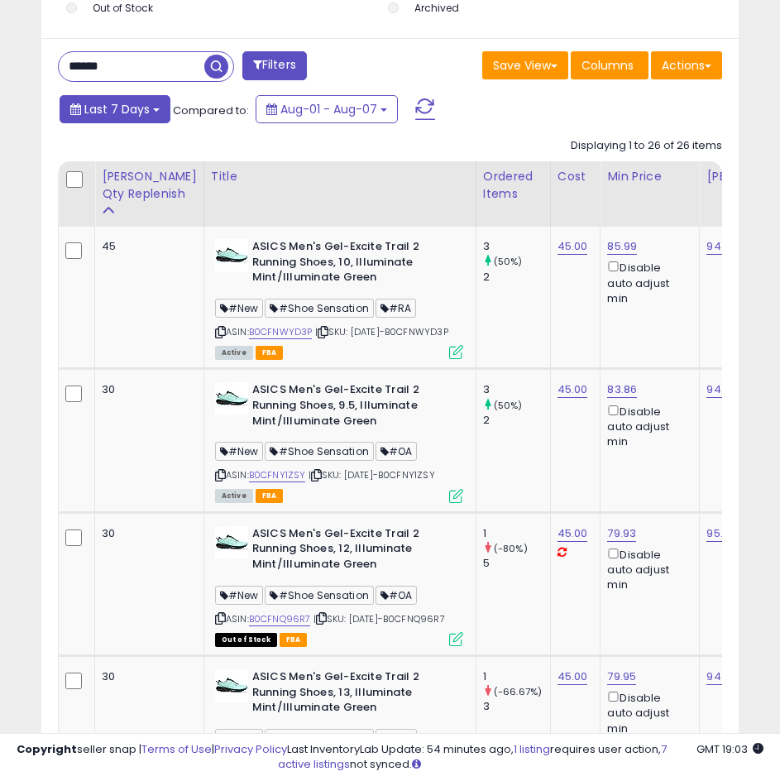
click at [86, 112] on span "Last 7 Days" at bounding box center [116, 109] width 65 height 17
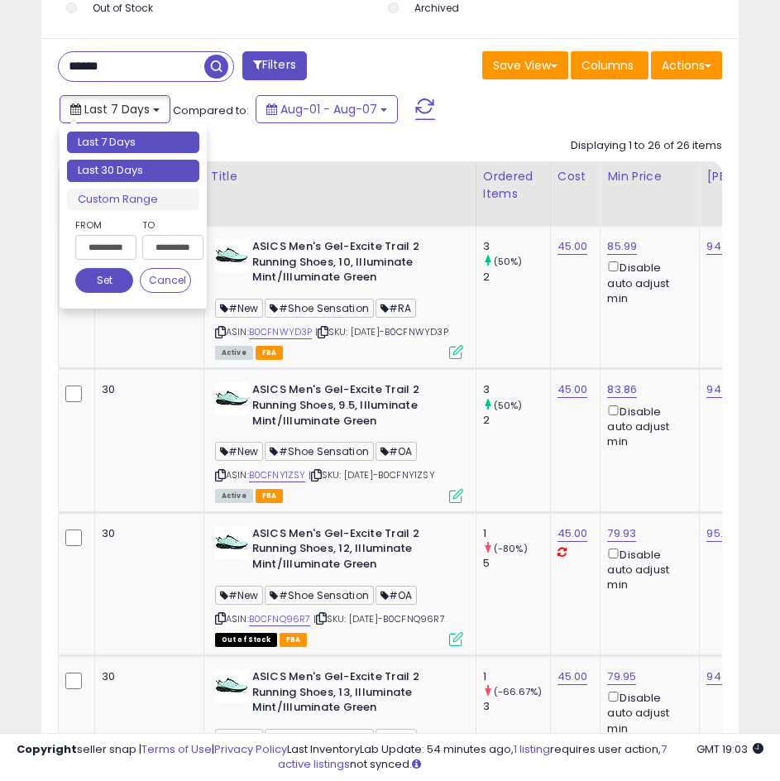
type input "**********"
click at [139, 165] on li "Last 30 Days" at bounding box center [133, 171] width 132 height 22
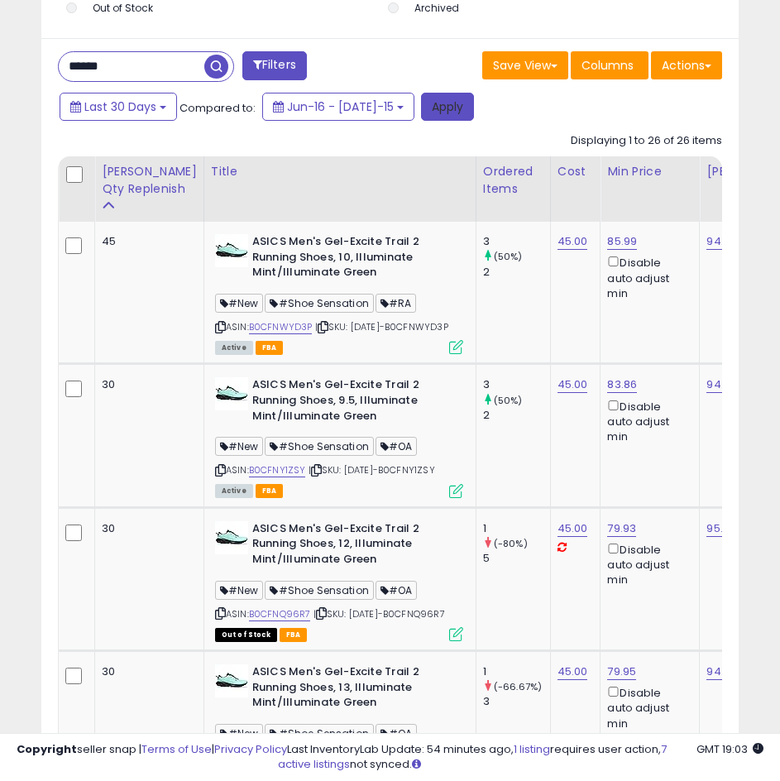
drag, startPoint x: 416, startPoint y: 112, endPoint x: 528, endPoint y: 391, distance: 300.3
click at [421, 113] on button "Apply" at bounding box center [447, 107] width 53 height 28
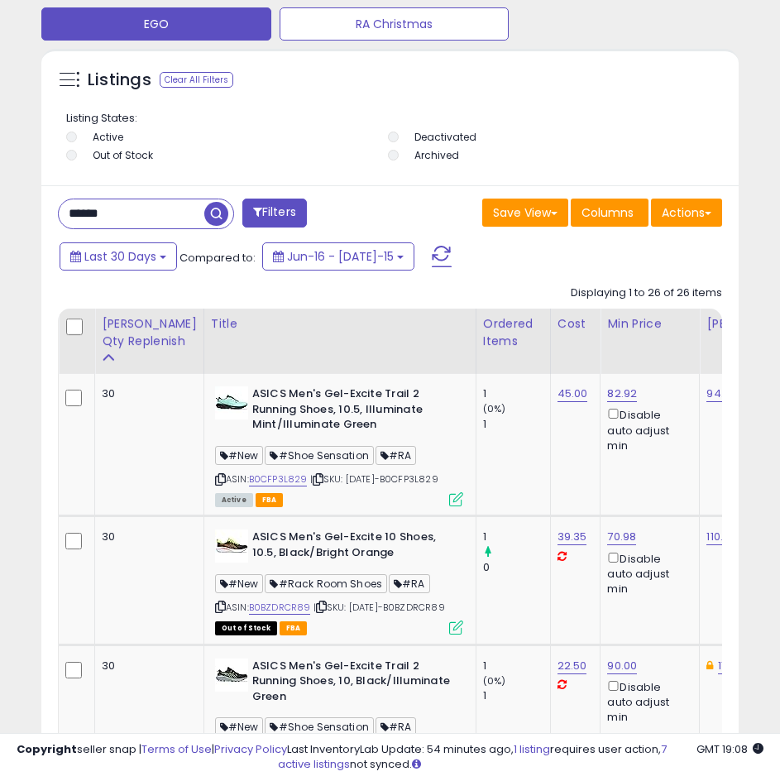
scroll to position [1108, 0]
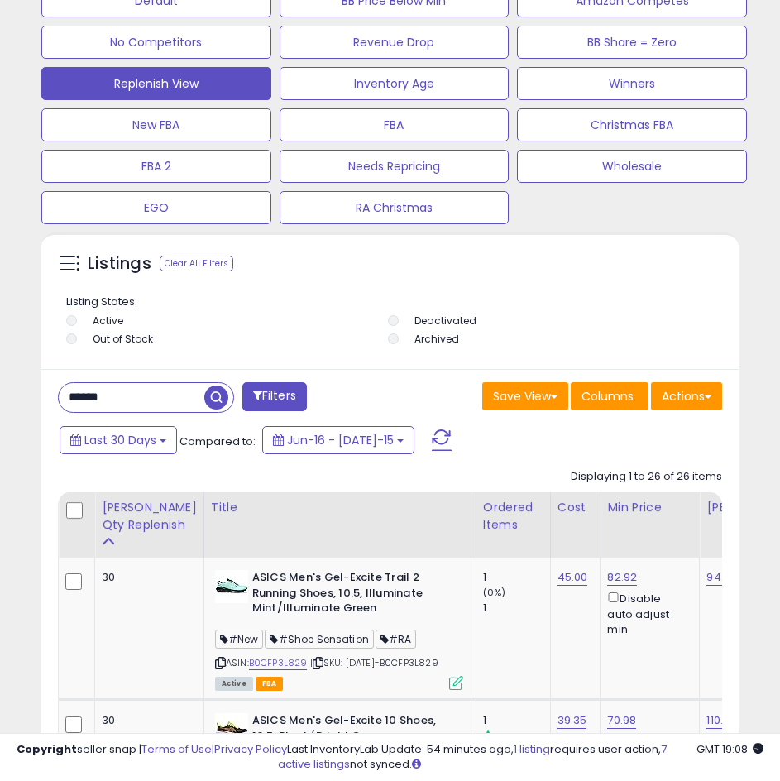
drag, startPoint x: 102, startPoint y: 404, endPoint x: 63, endPoint y: 400, distance: 39.2
click at [62, 401] on input "******" at bounding box center [132, 397] width 146 height 29
type input "**********"
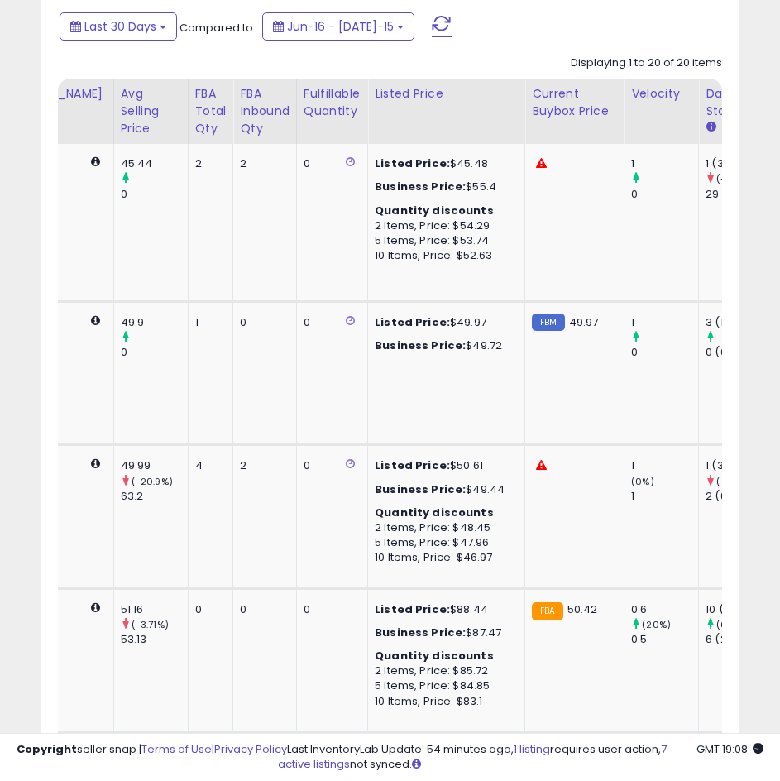
scroll to position [0, 886]
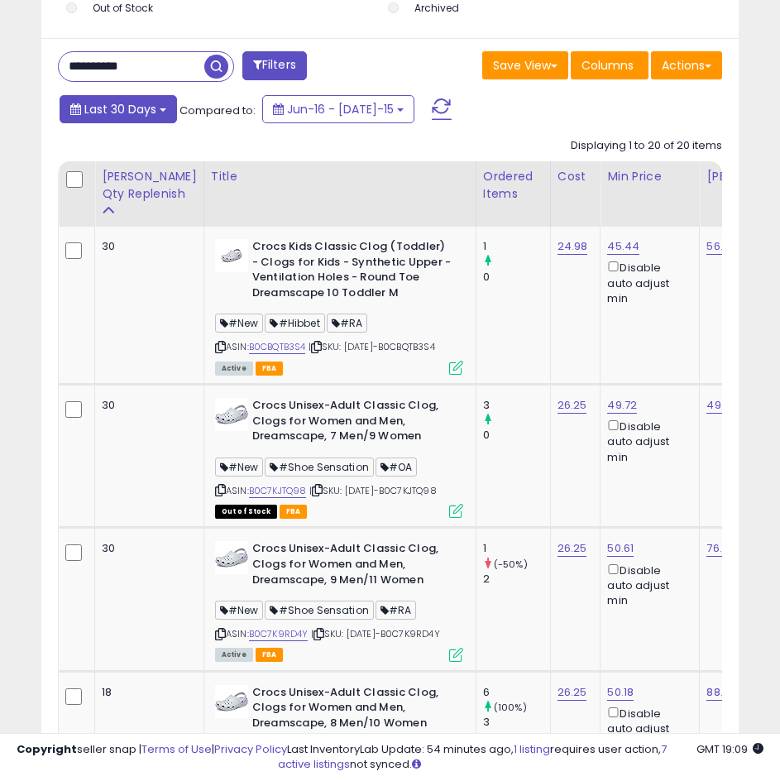
click at [122, 98] on button "Last 30 Days" at bounding box center [118, 109] width 117 height 28
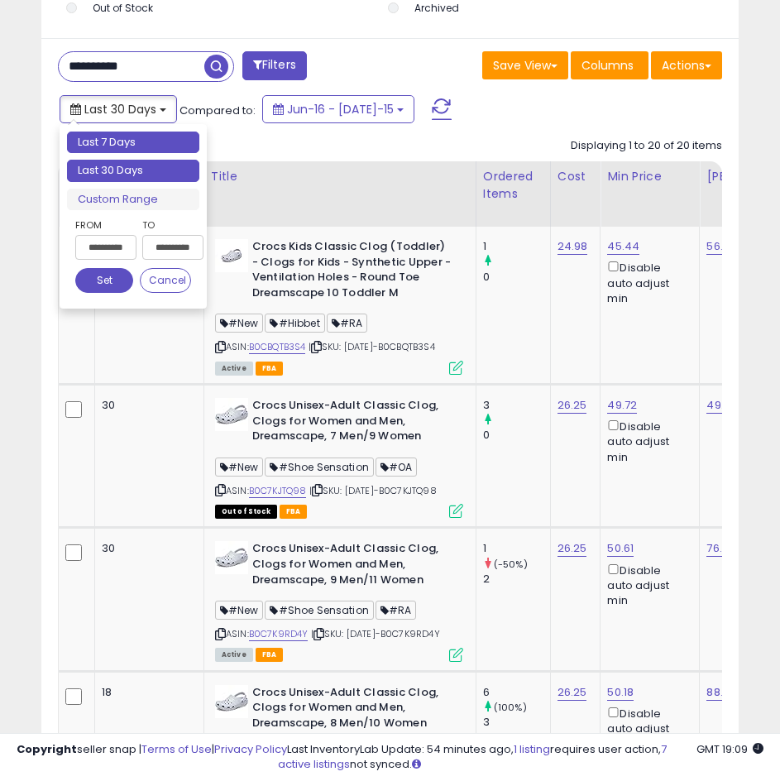
type input "**********"
click at [136, 142] on li "Last 7 Days" at bounding box center [133, 143] width 132 height 22
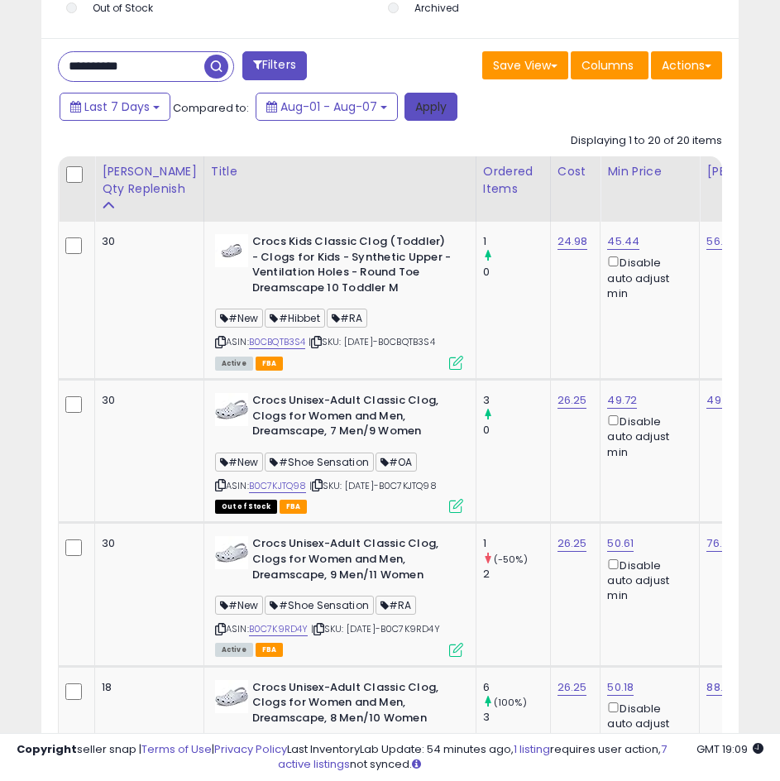
click at [445, 109] on button "Apply" at bounding box center [430, 107] width 53 height 28
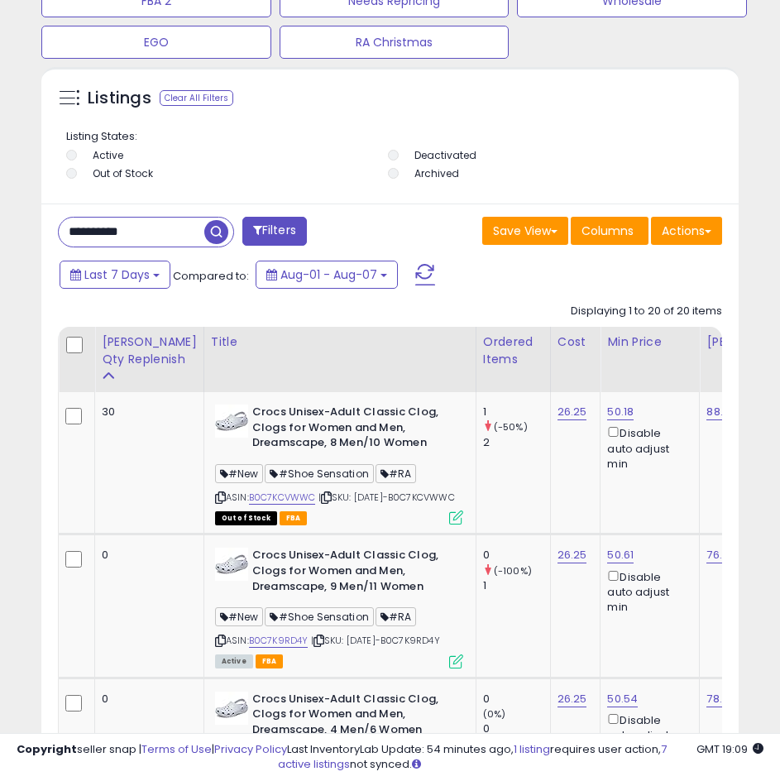
drag, startPoint x: 156, startPoint y: 229, endPoint x: 44, endPoint y: 232, distance: 111.7
type input "**********"
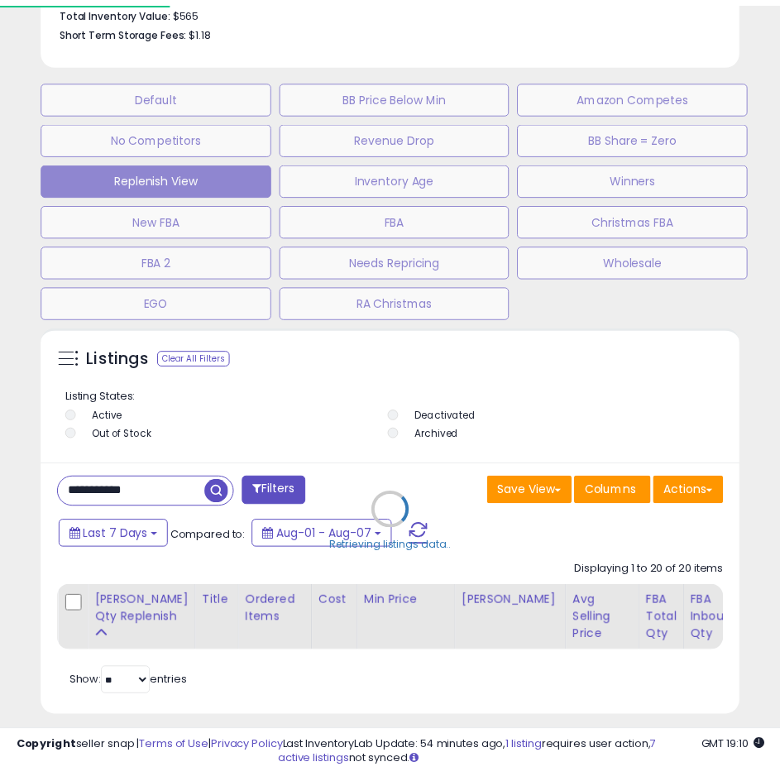
scroll to position [323, 689]
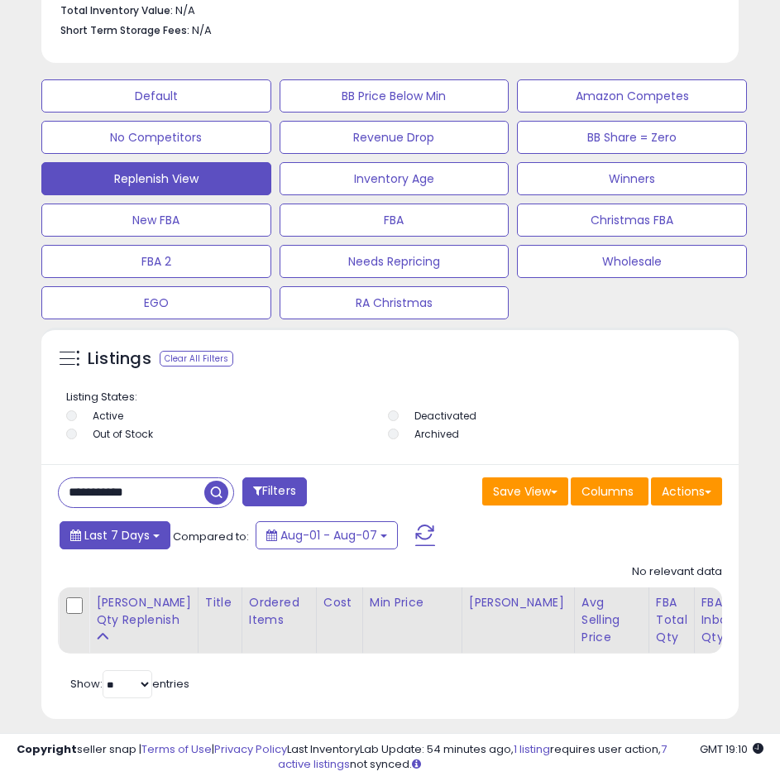
click at [127, 527] on span "Last 7 Days" at bounding box center [116, 535] width 65 height 17
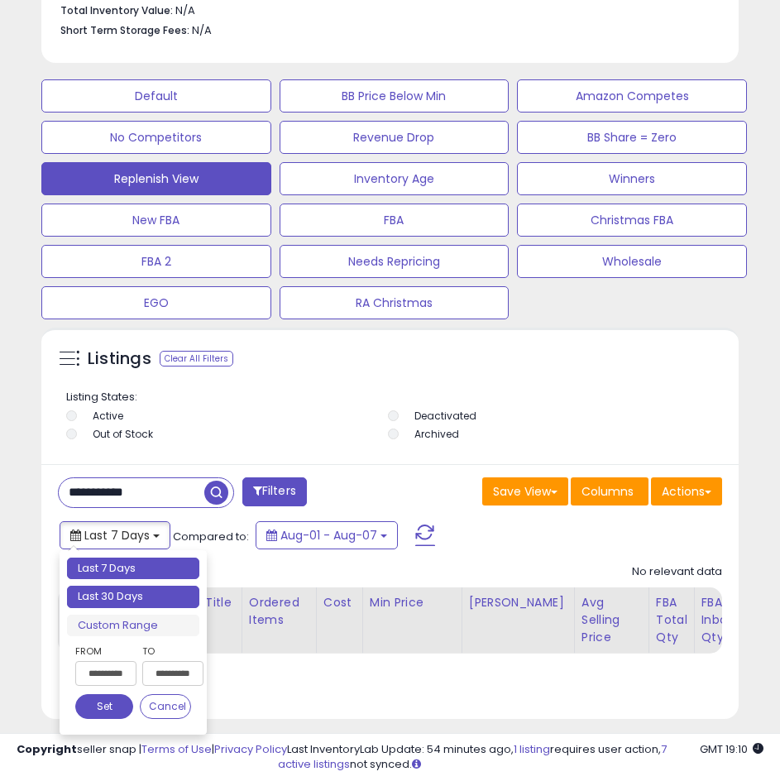
type input "**********"
click at [131, 586] on li "Last 30 Days" at bounding box center [133, 597] width 132 height 22
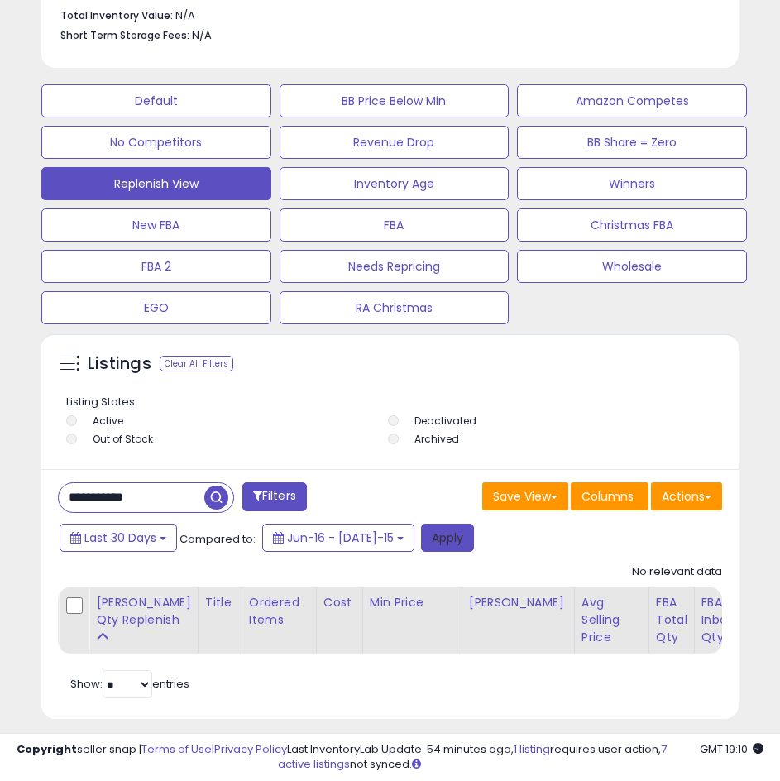
click at [444, 525] on button "Apply" at bounding box center [447, 538] width 53 height 28
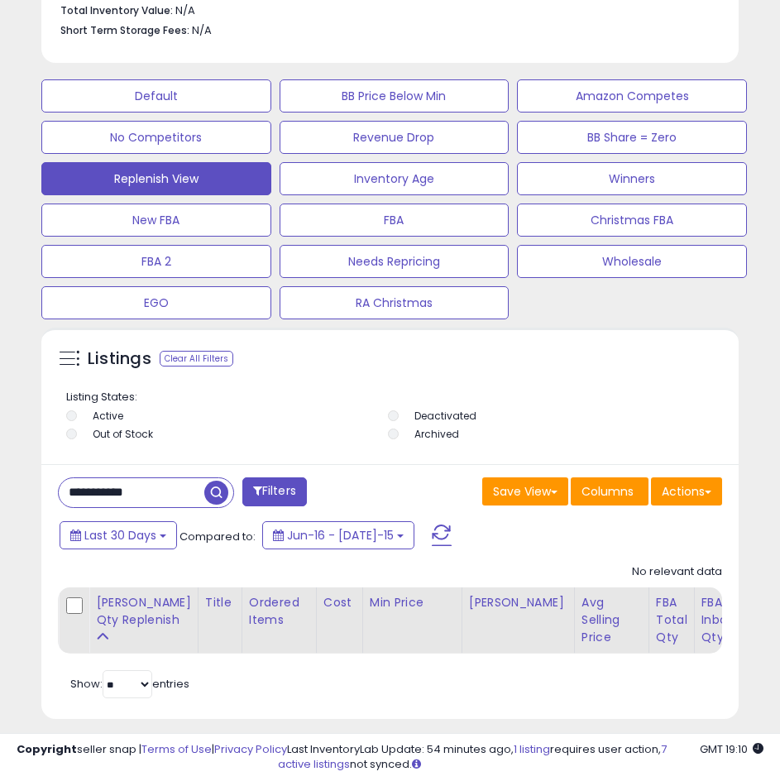
click at [105, 482] on input "**********" at bounding box center [132, 492] width 146 height 29
type input "**********"
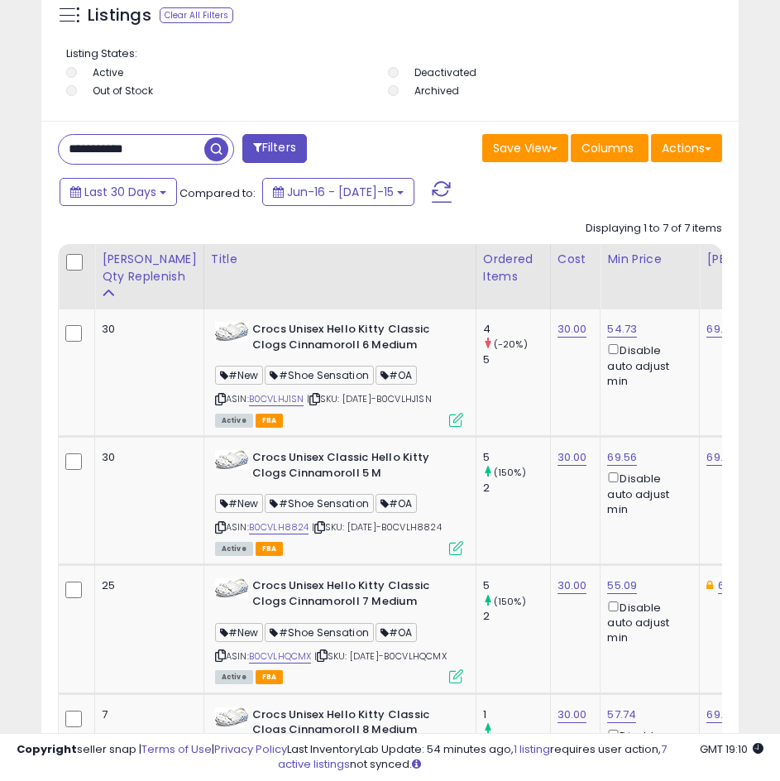
scroll to position [0, 150]
click at [92, 189] on span "Last 30 Days" at bounding box center [120, 192] width 72 height 17
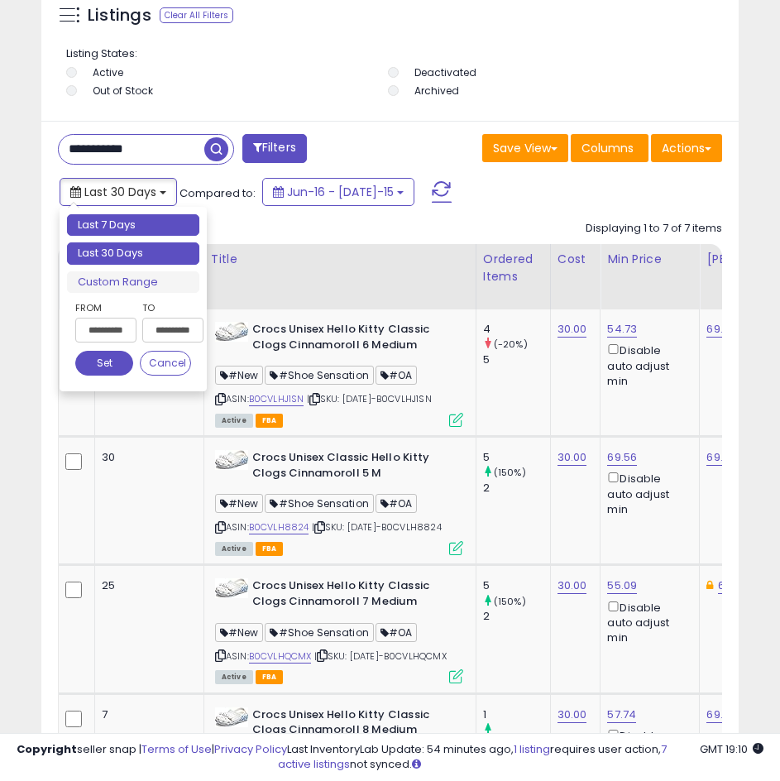
type input "**********"
click at [132, 231] on li "Last 7 Days" at bounding box center [133, 225] width 132 height 22
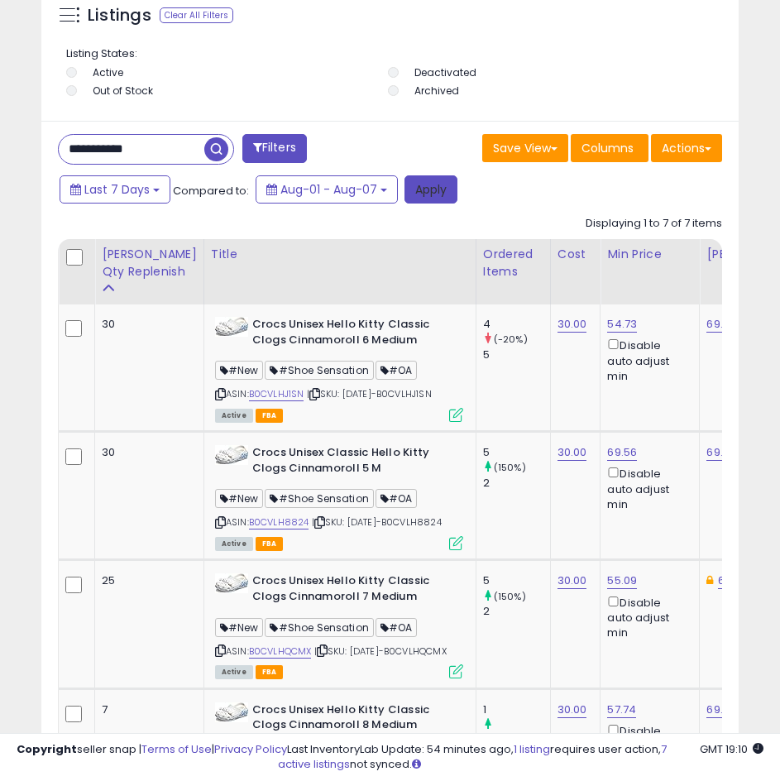
click at [426, 199] on button "Apply" at bounding box center [430, 189] width 53 height 28
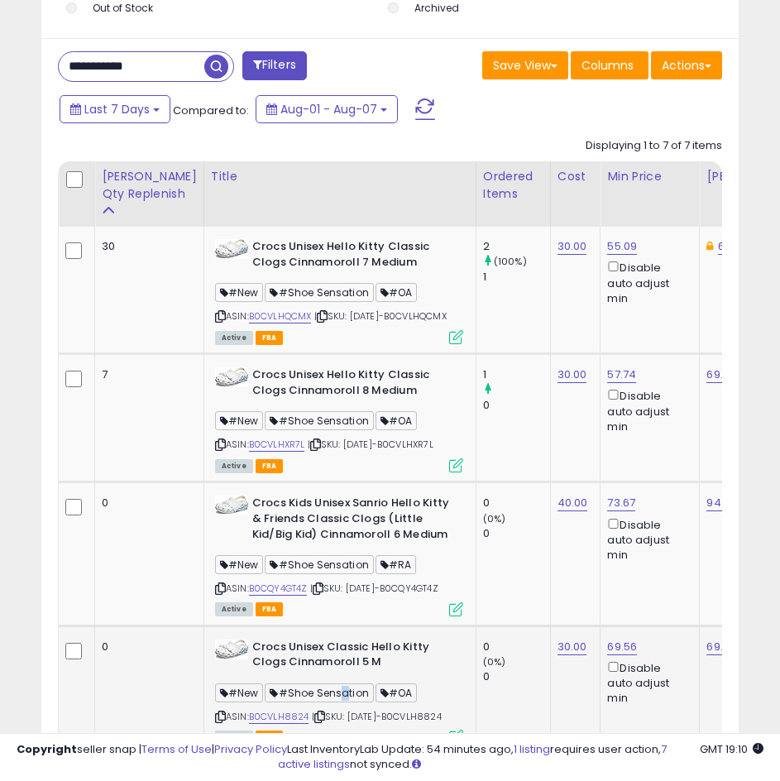
click at [304, 702] on span "#Shoe Sensation" at bounding box center [319, 692] width 108 height 19
click at [136, 117] on button "Last 7 Days" at bounding box center [115, 109] width 111 height 28
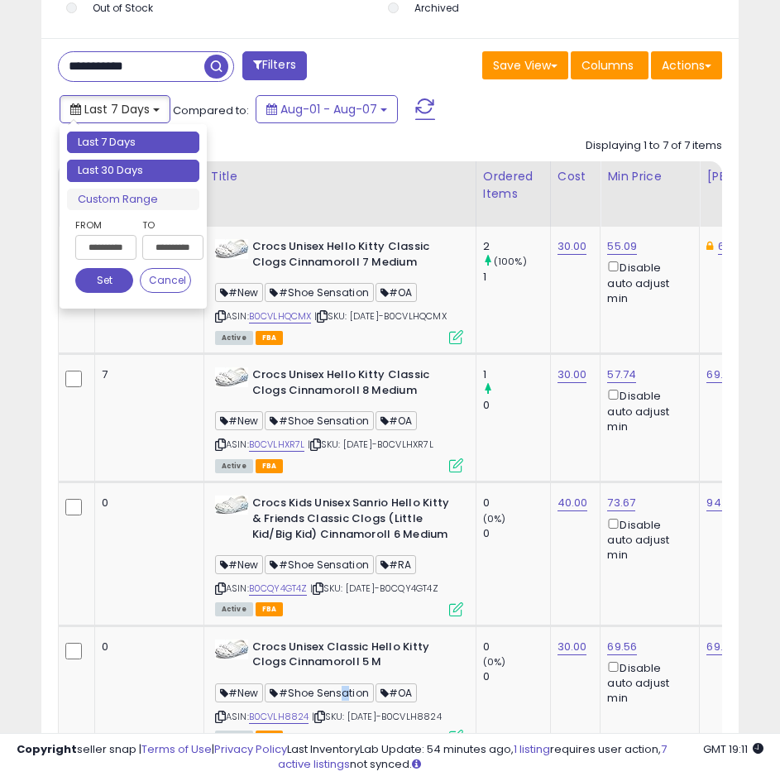
type input "**********"
click at [130, 170] on li "Last 30 Days" at bounding box center [133, 171] width 132 height 22
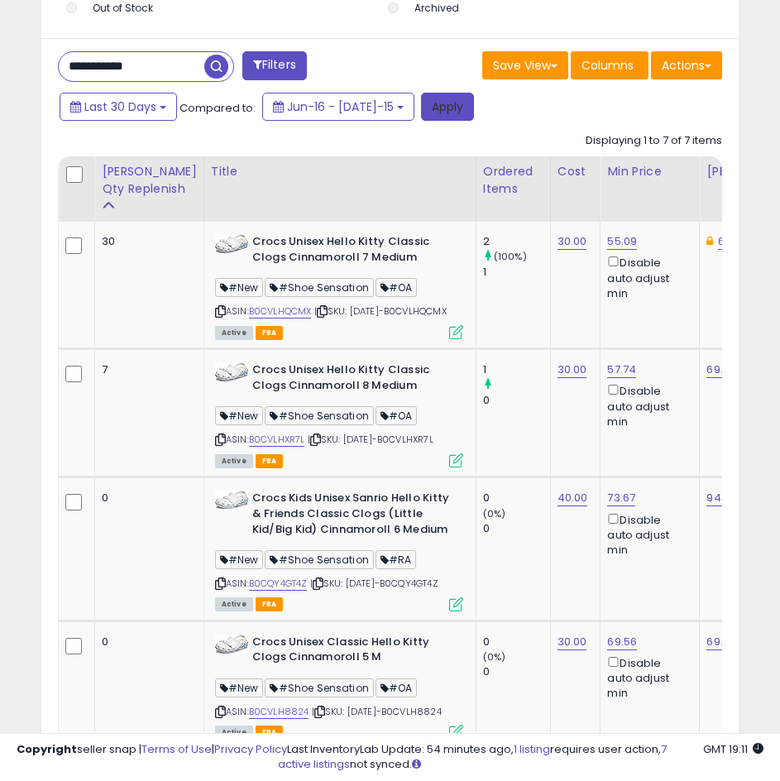
click at [421, 118] on button "Apply" at bounding box center [447, 107] width 53 height 28
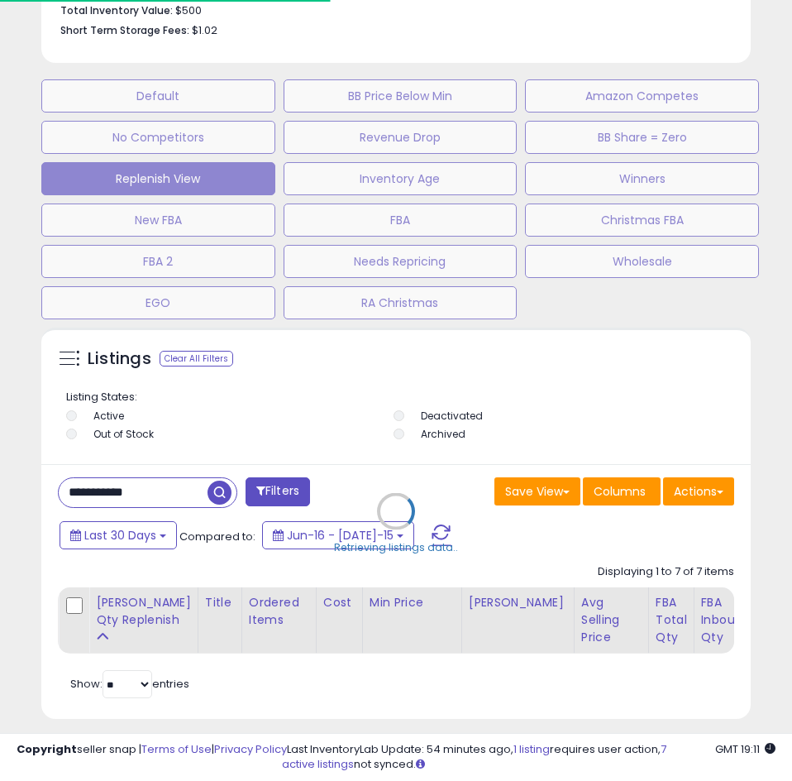
drag, startPoint x: 436, startPoint y: 266, endPoint x: 392, endPoint y: 363, distance: 106.2
click at [390, 363] on div "Listings Clear All Filters Active" at bounding box center [396, 523] width 710 height 391
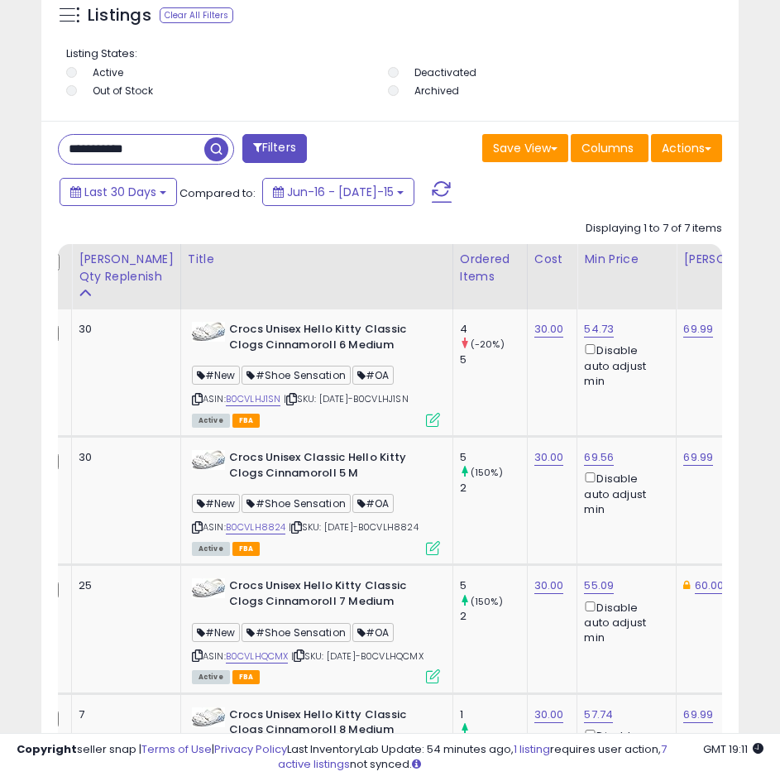
drag, startPoint x: 149, startPoint y: 163, endPoint x: 41, endPoint y: 161, distance: 108.4
click at [41, 161] on div "Listings Clear All Filters" at bounding box center [390, 643] width 722 height 1318
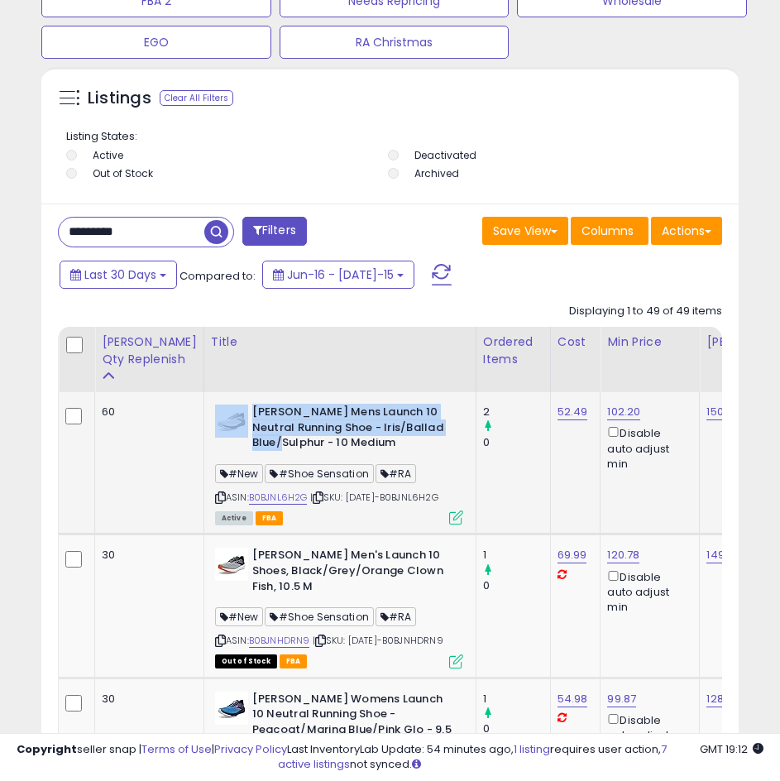
drag, startPoint x: 218, startPoint y: 409, endPoint x: 291, endPoint y: 441, distance: 80.4
click at [291, 441] on div "[PERSON_NAME] Mens Launch 10 Neutral Running Shoe - Iris/Ballad Blue/Sulphur - …" at bounding box center [339, 429] width 248 height 50
copy div "[PERSON_NAME] Mens Launch 10 Neutral Running Shoe - Iris/Ballad Blue/Sulphur"
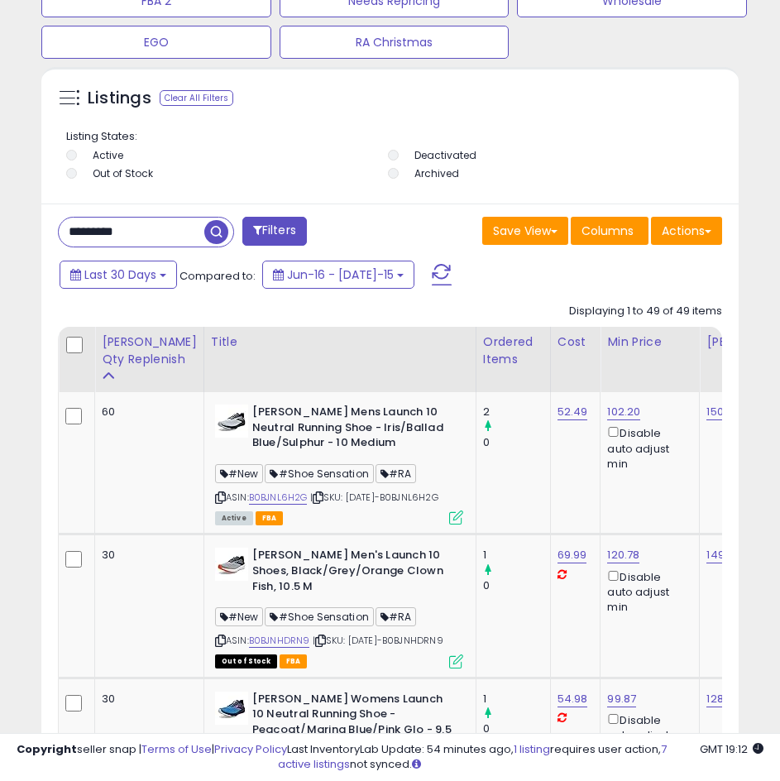
drag, startPoint x: 147, startPoint y: 234, endPoint x: 50, endPoint y: 233, distance: 96.8
click at [49, 233] on div "********* Filters" at bounding box center [217, 233] width 345 height 33
paste input "**********"
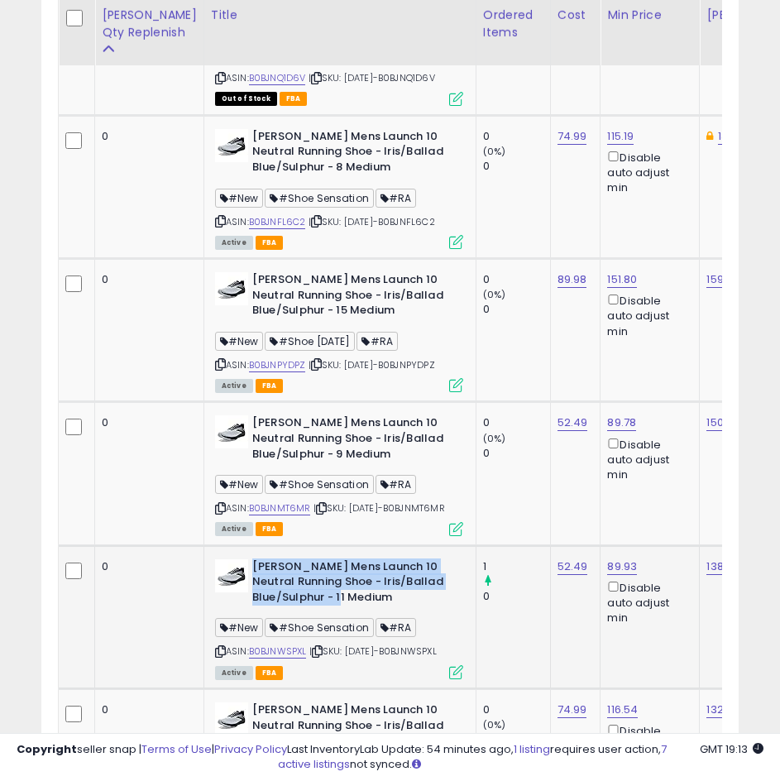
drag, startPoint x: 222, startPoint y: 625, endPoint x: 352, endPoint y: 656, distance: 133.4
click at [352, 610] on b "[PERSON_NAME] Mens Launch 10 Neutral Running Shoe - Iris/Ballad Blue/Sulphur - …" at bounding box center [352, 584] width 201 height 50
drag, startPoint x: 362, startPoint y: 656, endPoint x: 237, endPoint y: 629, distance: 128.5
click at [252, 610] on b "[PERSON_NAME] Mens Launch 10 Neutral Running Shoe - Iris/Ballad Blue/Sulphur - …" at bounding box center [352, 584] width 201 height 50
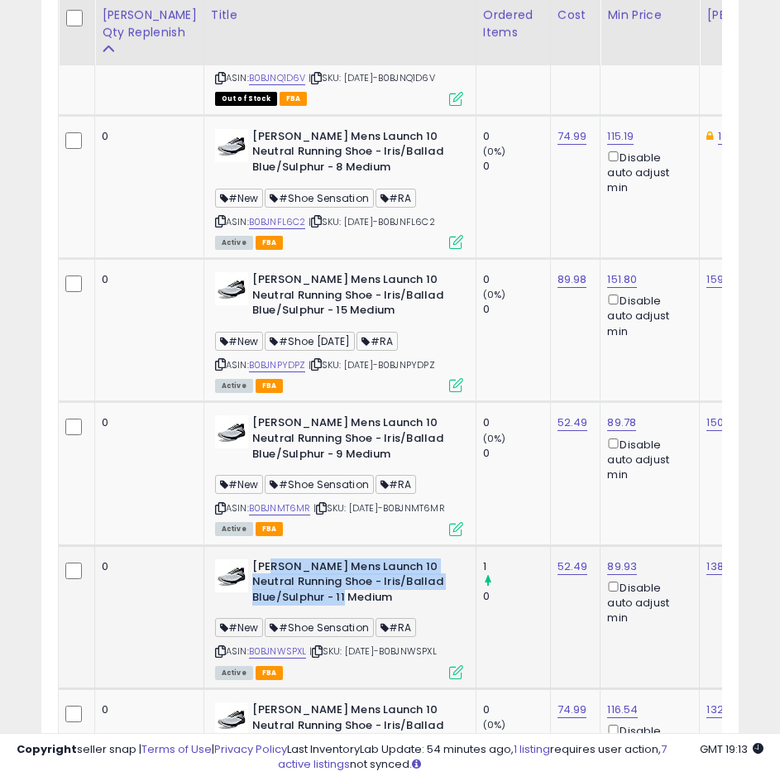
click at [252, 610] on b "[PERSON_NAME] Mens Launch 10 Neutral Running Shoe - Iris/Ballad Blue/Sulphur - …" at bounding box center [352, 584] width 201 height 50
drag, startPoint x: 218, startPoint y: 624, endPoint x: 364, endPoint y: 655, distance: 148.8
click at [364, 610] on b "[PERSON_NAME] Mens Launch 10 Neutral Running Shoe - Iris/Ballad Blue/Sulphur - …" at bounding box center [352, 584] width 201 height 50
drag, startPoint x: 339, startPoint y: 658, endPoint x: 212, endPoint y: 626, distance: 131.2
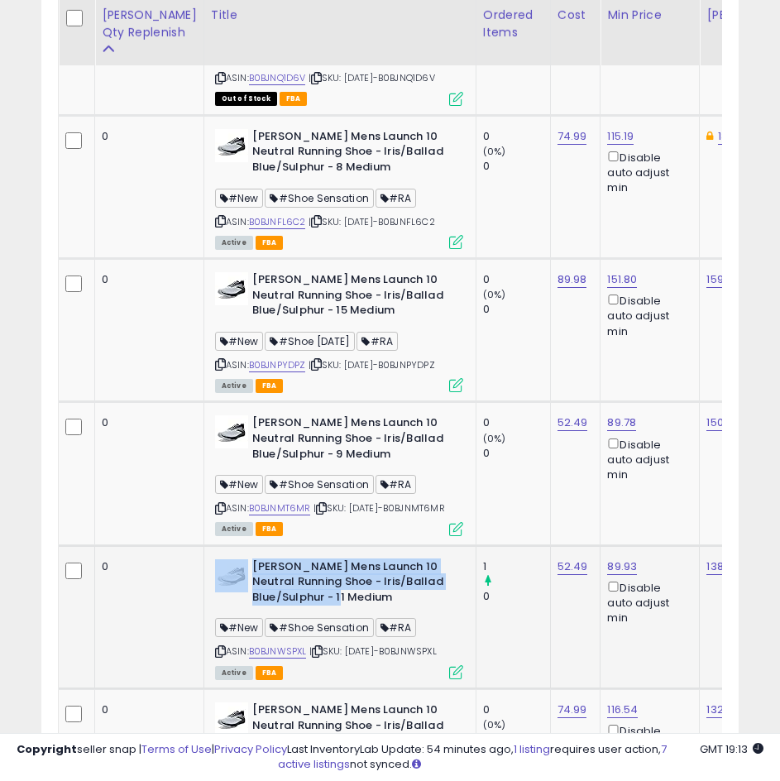
click at [215, 610] on div "[PERSON_NAME] Mens Launch 10 Neutral Running Shoe - Iris/Ballad Blue/Sulphur - …" at bounding box center [339, 584] width 248 height 50
drag, startPoint x: 234, startPoint y: 622, endPoint x: 224, endPoint y: 622, distance: 9.9
click at [252, 610] on b "[PERSON_NAME] Mens Launch 10 Neutral Running Shoe - Iris/Ballad Blue/Sulphur - …" at bounding box center [352, 584] width 201 height 50
drag, startPoint x: 222, startPoint y: 622, endPoint x: 361, endPoint y: 662, distance: 144.5
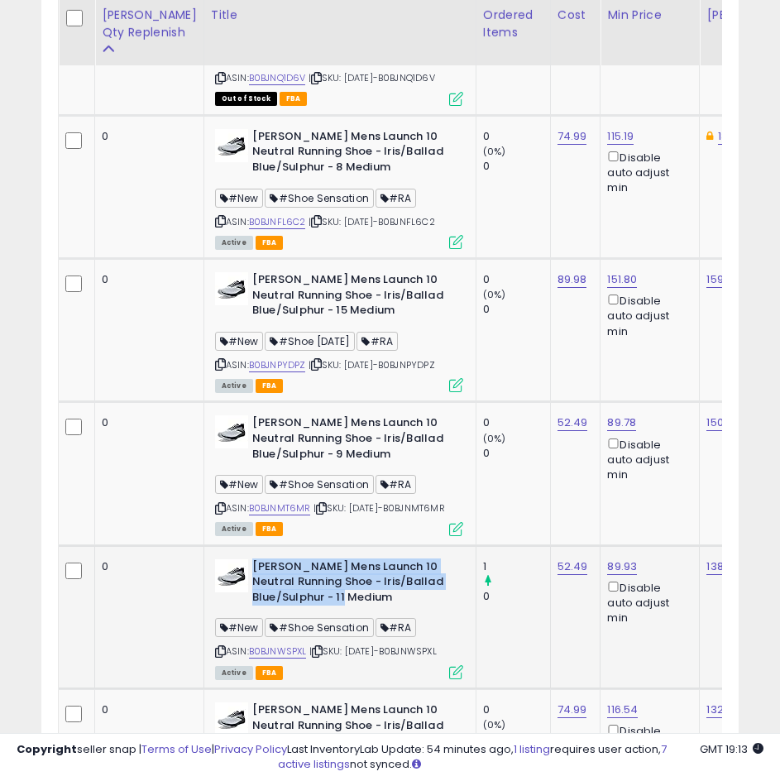
click at [361, 610] on b "[PERSON_NAME] Mens Launch 10 Neutral Running Shoe - Iris/Ballad Blue/Sulphur - …" at bounding box center [352, 584] width 201 height 50
drag, startPoint x: 362, startPoint y: 661, endPoint x: 246, endPoint y: 636, distance: 119.2
click at [252, 610] on b "[PERSON_NAME] Mens Launch 10 Neutral Running Shoe - Iris/Ballad Blue/Sulphur - …" at bounding box center [352, 584] width 201 height 50
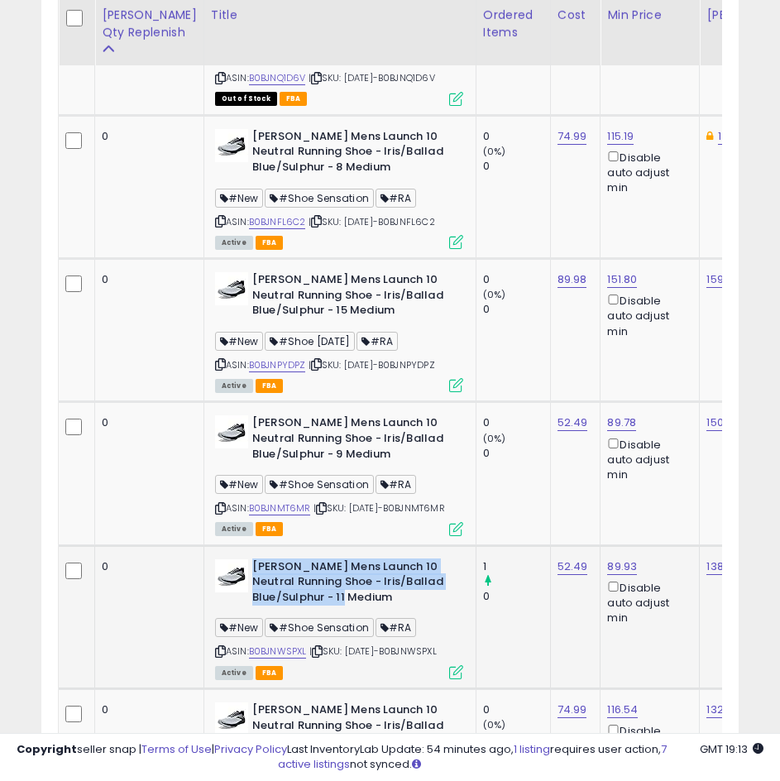
drag, startPoint x: 221, startPoint y: 624, endPoint x: 393, endPoint y: 658, distance: 175.4
click at [393, 610] on b "[PERSON_NAME] Mens Launch 10 Neutral Running Shoe - Iris/Ballad Blue/Sulphur - …" at bounding box center [352, 584] width 201 height 50
click at [360, 610] on b "[PERSON_NAME] Mens Launch 10 Neutral Running Shoe - Iris/Ballad Blue/Sulphur - …" at bounding box center [352, 584] width 201 height 50
click at [344, 610] on b "[PERSON_NAME] Mens Launch 10 Neutral Running Shoe - Iris/Ballad Blue/Sulphur - …" at bounding box center [352, 584] width 201 height 50
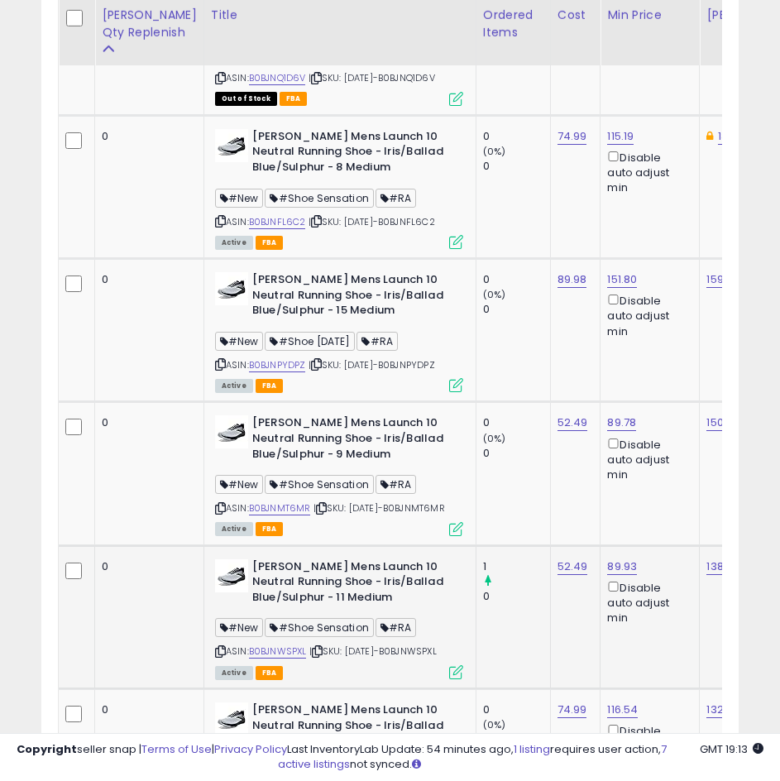
click at [365, 610] on b "[PERSON_NAME] Mens Launch 10 Neutral Running Shoe - Iris/Ballad Blue/Sulphur - …" at bounding box center [352, 584] width 201 height 50
click at [353, 610] on b "[PERSON_NAME] Mens Launch 10 Neutral Running Shoe - Iris/Ballad Blue/Sulphur - …" at bounding box center [352, 584] width 201 height 50
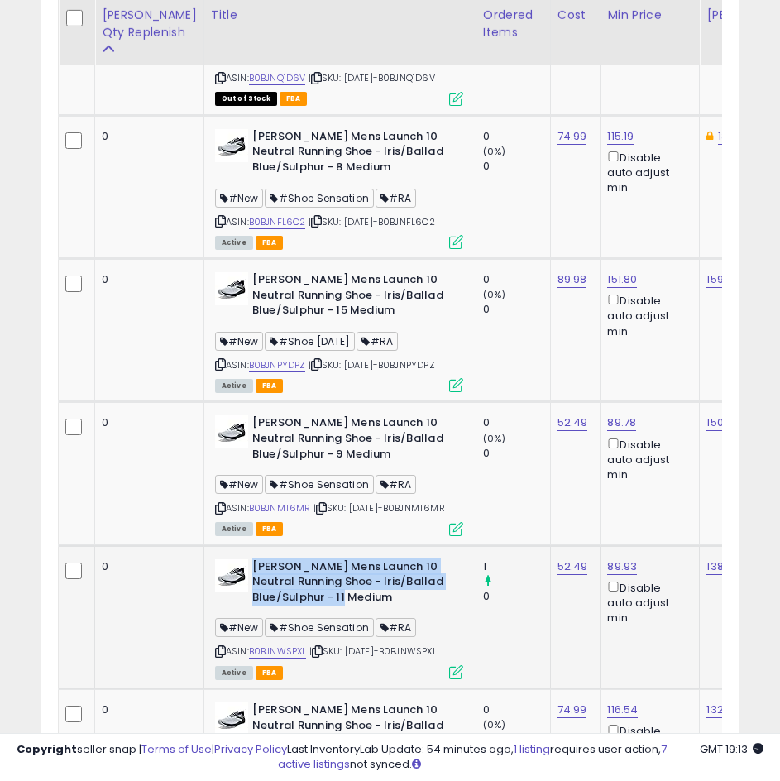
drag, startPoint x: 330, startPoint y: 651, endPoint x: 218, endPoint y: 624, distance: 114.8
click at [252, 610] on b "[PERSON_NAME] Mens Launch 10 Neutral Running Shoe - Iris/Ballad Blue/Sulphur - …" at bounding box center [352, 584] width 201 height 50
drag, startPoint x: 219, startPoint y: 624, endPoint x: 367, endPoint y: 654, distance: 151.2
click at [369, 610] on b "[PERSON_NAME] Mens Launch 10 Neutral Running Shoe - Iris/Ballad Blue/Sulphur - …" at bounding box center [352, 584] width 201 height 50
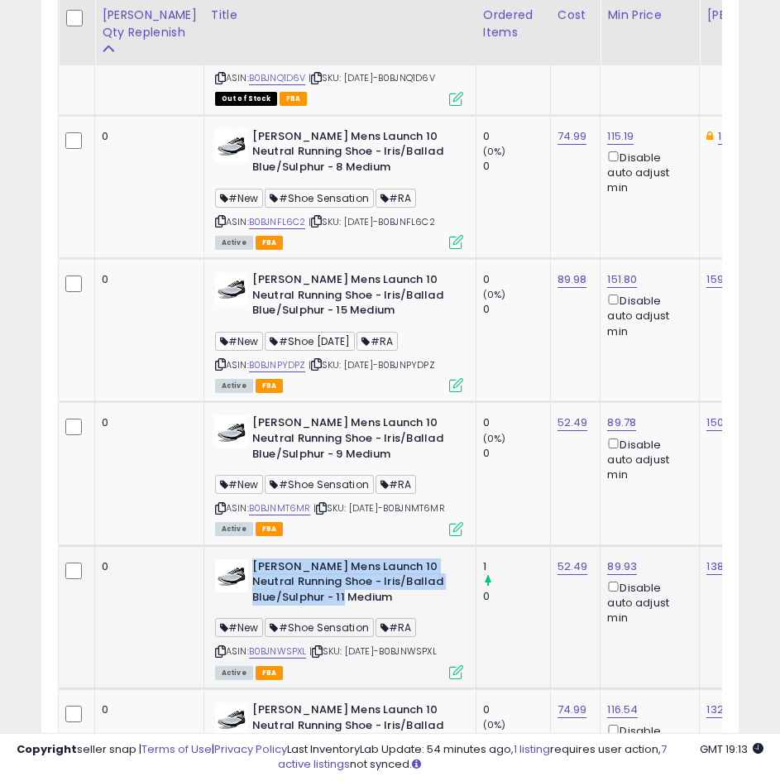
click at [333, 610] on b "[PERSON_NAME] Mens Launch 10 Neutral Running Shoe - Iris/Ballad Blue/Sulphur - …" at bounding box center [352, 584] width 201 height 50
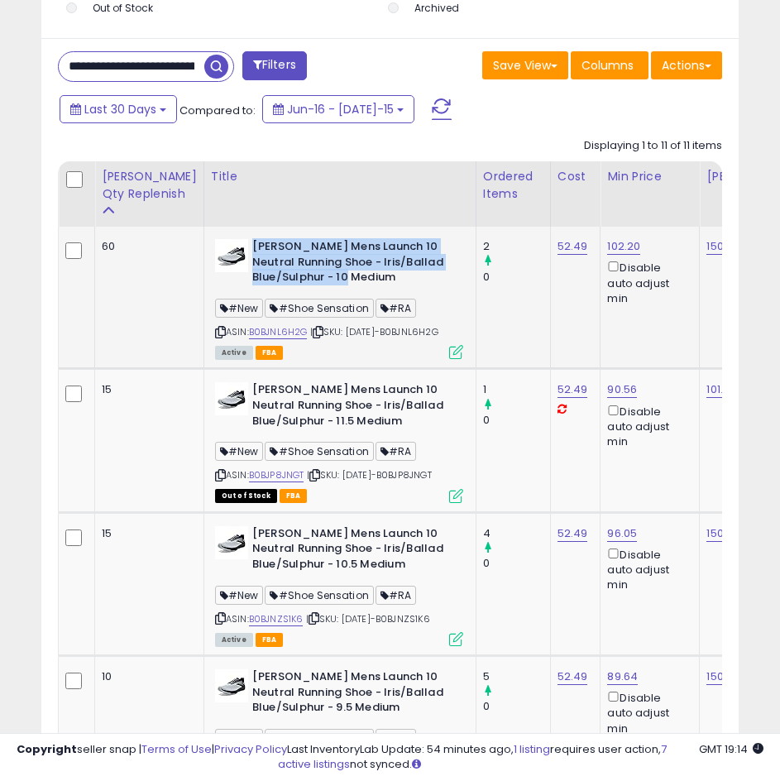
drag, startPoint x: 222, startPoint y: 243, endPoint x: 366, endPoint y: 280, distance: 148.7
click at [365, 280] on b "[PERSON_NAME] Mens Launch 10 Neutral Running Shoe - Iris/Ballad Blue/Sulphur - …" at bounding box center [352, 264] width 201 height 50
copy b "[PERSON_NAME] Mens Launch 10 Neutral Running Shoe - Iris/Ballad Blue/Sulphur - …"
click at [257, 334] on link "B0BJNL6H2G" at bounding box center [278, 332] width 59 height 14
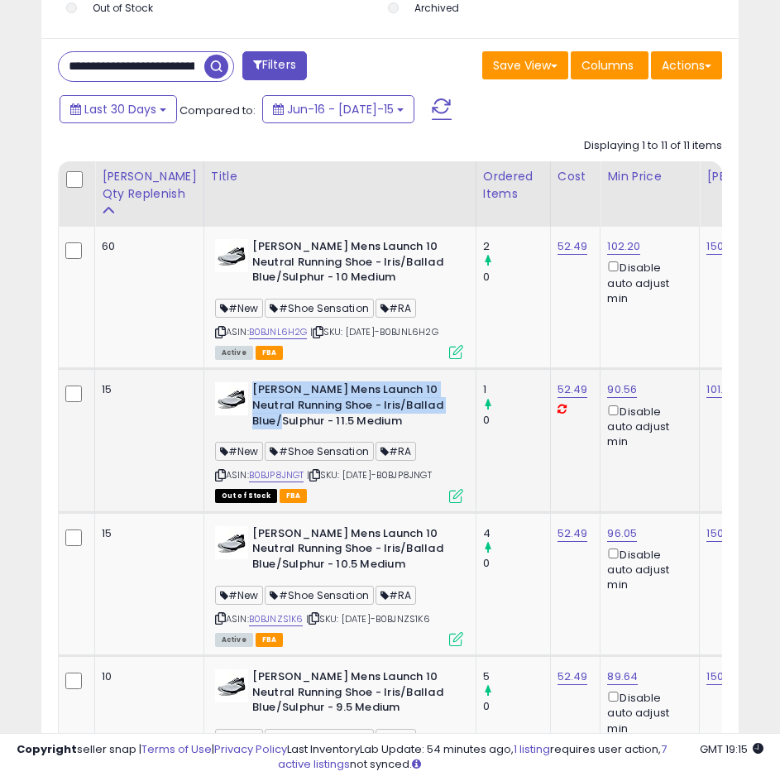
drag, startPoint x: 219, startPoint y: 400, endPoint x: 291, endPoint y: 430, distance: 77.9
click at [291, 430] on b "[PERSON_NAME] Mens Launch 10 Neutral Running Shoe - Iris/Ballad Blue/Sulphur - …" at bounding box center [352, 407] width 201 height 50
copy b "[PERSON_NAME] Mens Launch 10 Neutral Running Shoe - Iris/Ballad Blue/Sulphur"
click at [245, 479] on div "ASIN: B0BJP8JNGT | SKU: [DATE]-B0BJP8JNGT Out of Stock FBA" at bounding box center [339, 441] width 248 height 118
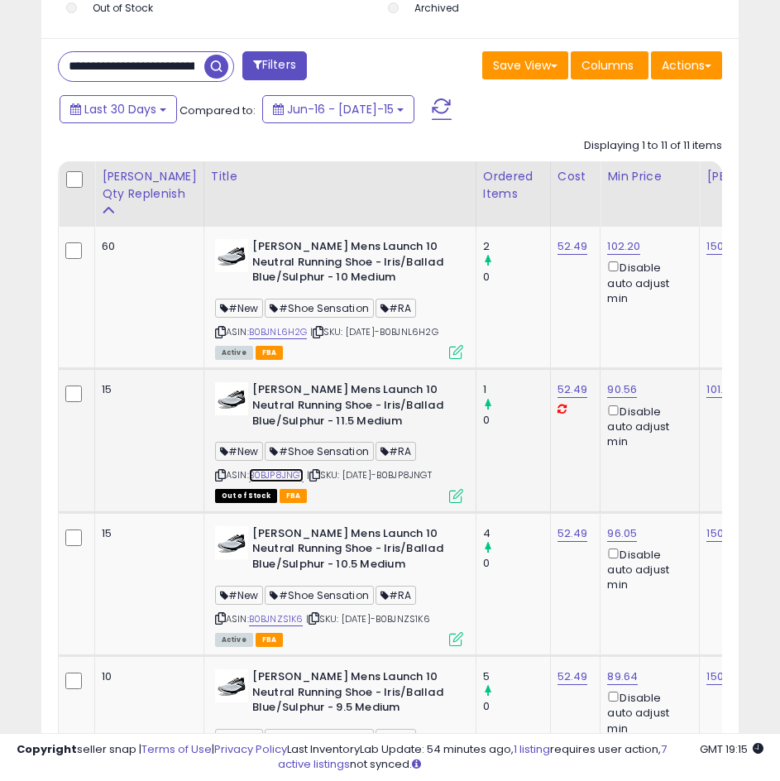
click at [249, 482] on link "B0BJP8JNGT" at bounding box center [276, 475] width 55 height 14
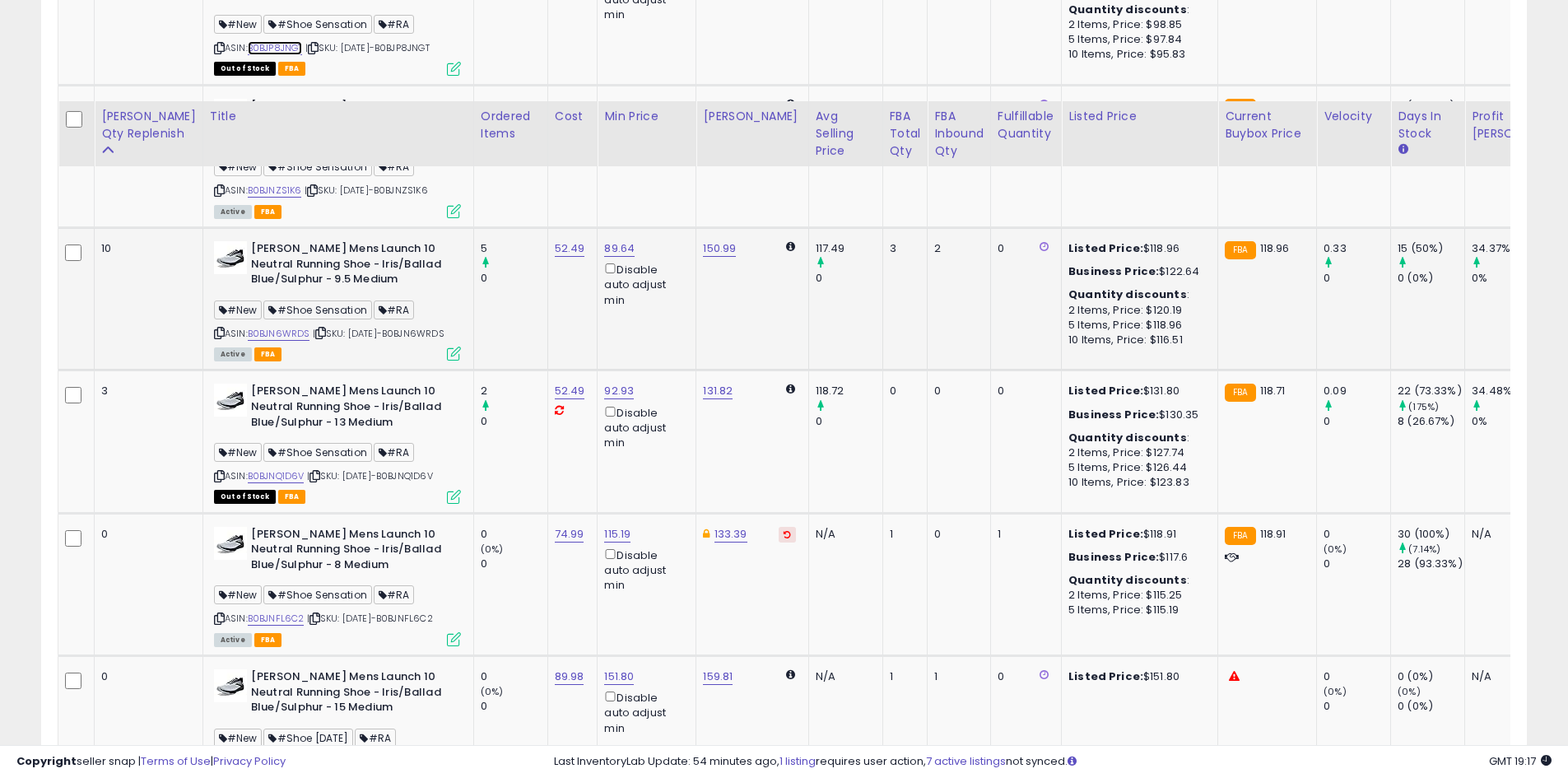
scroll to position [1102, 0]
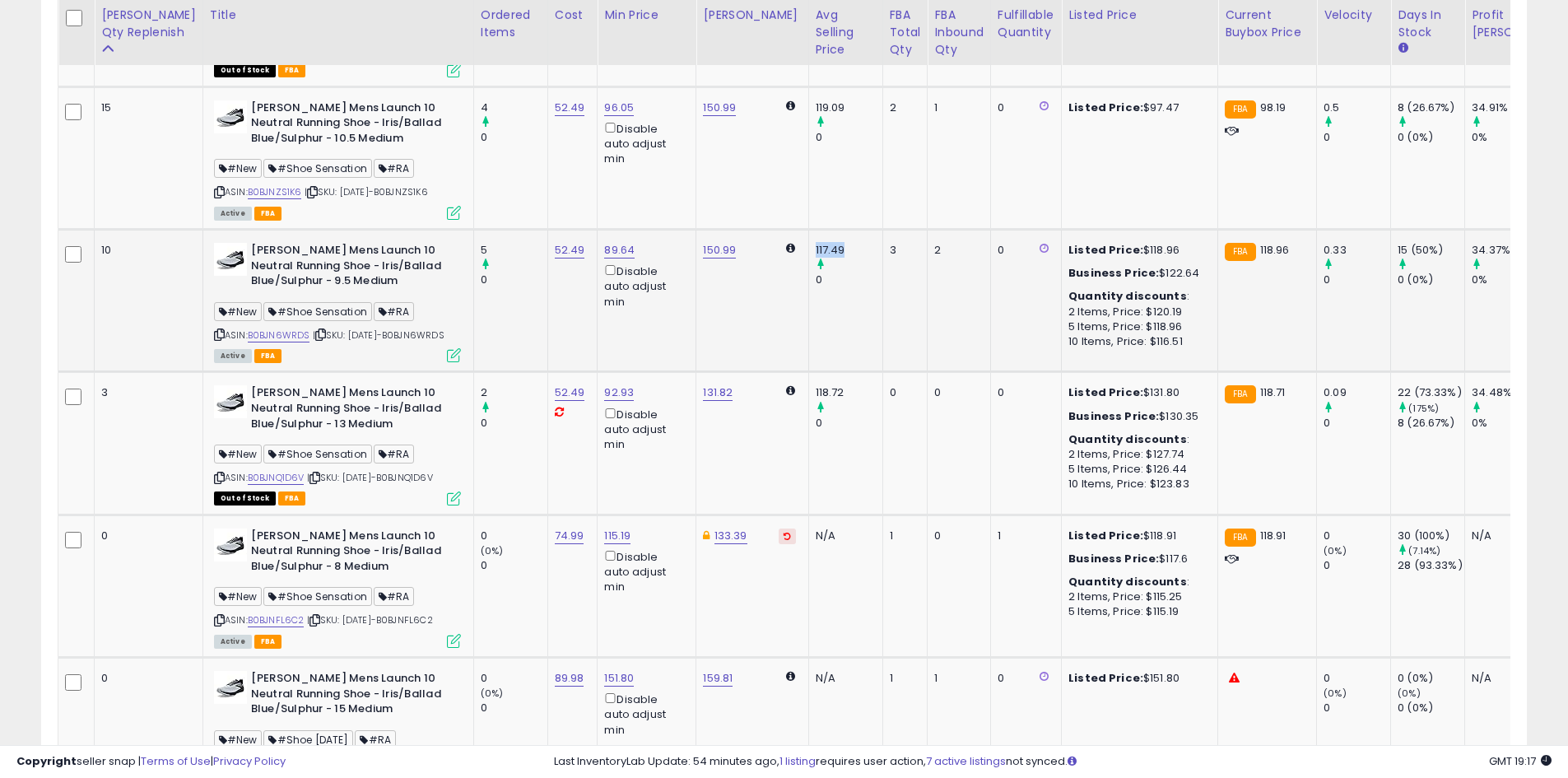
drag, startPoint x: 790, startPoint y: 260, endPoint x: 804, endPoint y: 260, distance: 14.0
click at [808, 260] on td "117.49 0" at bounding box center [845, 300] width 74 height 142
click at [816, 258] on div "117.49" at bounding box center [849, 250] width 67 height 15
click at [270, 342] on link "B0BJN6WRDS" at bounding box center [279, 335] width 63 height 14
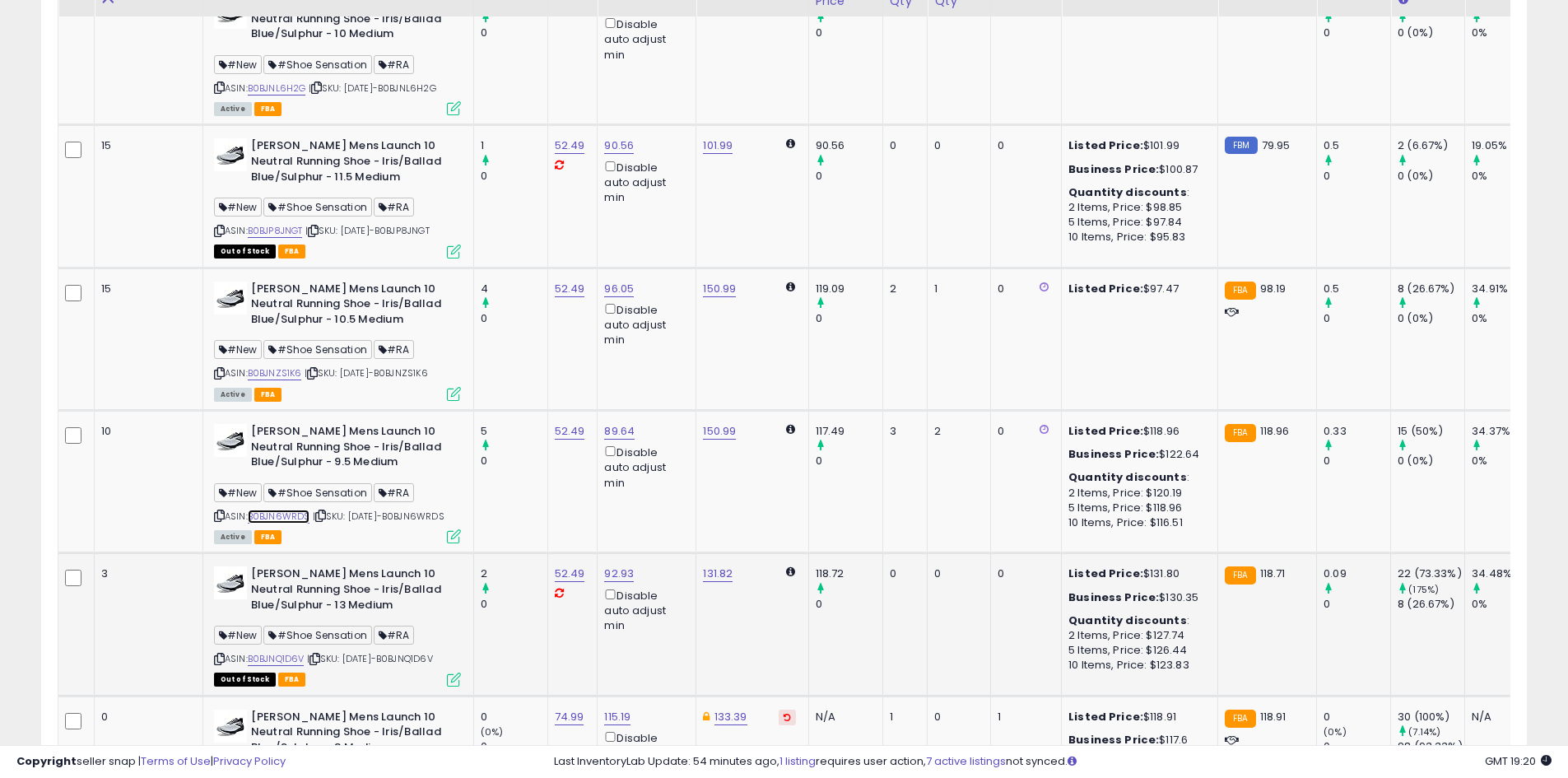
scroll to position [938, 0]
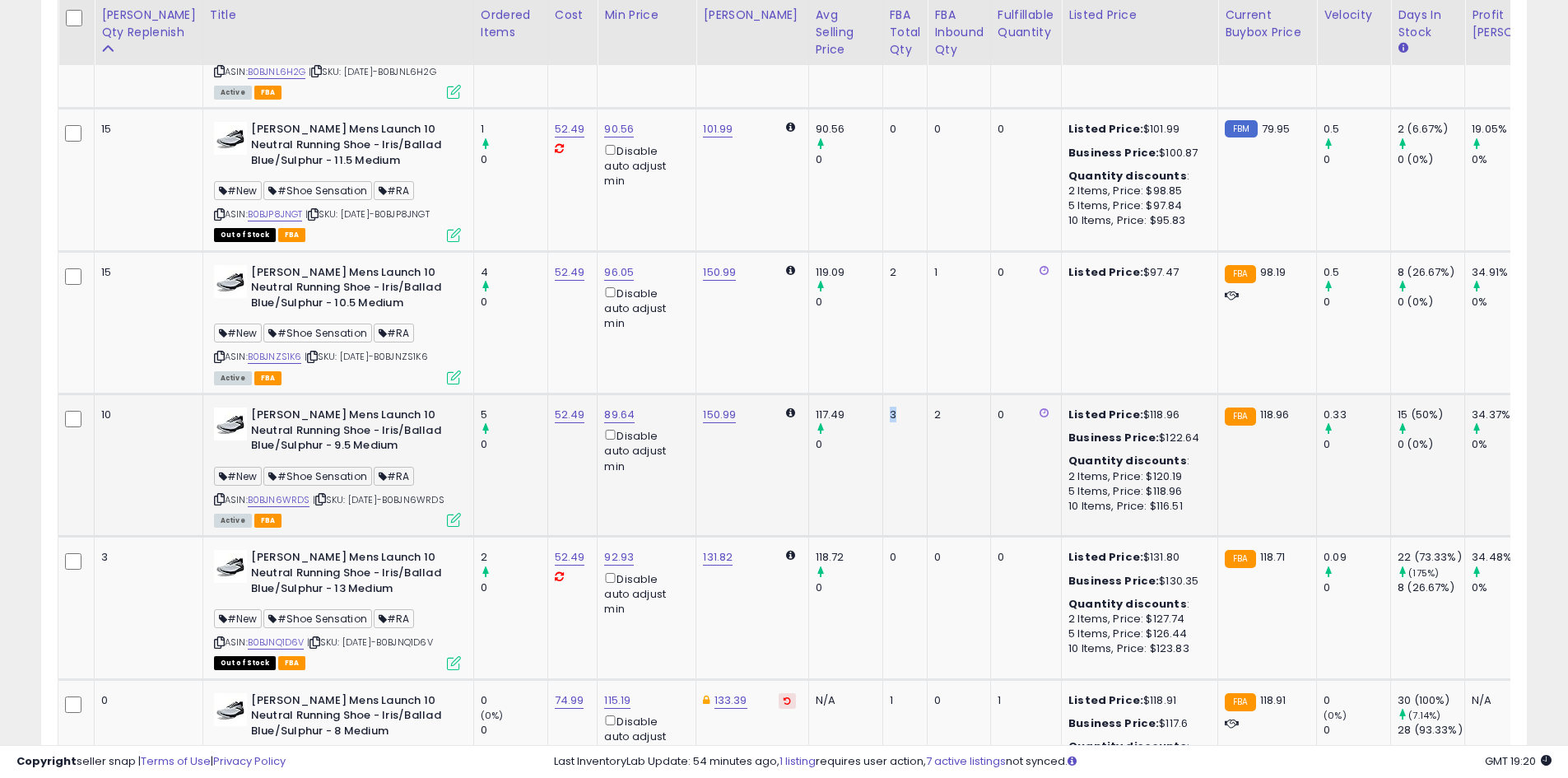
drag, startPoint x: 839, startPoint y: 425, endPoint x: 849, endPoint y: 425, distance: 10.0
click at [882, 425] on td "3" at bounding box center [904, 465] width 45 height 142
click at [889, 422] on div "3" at bounding box center [902, 414] width 26 height 15
click at [882, 425] on td "3" at bounding box center [904, 465] width 45 height 142
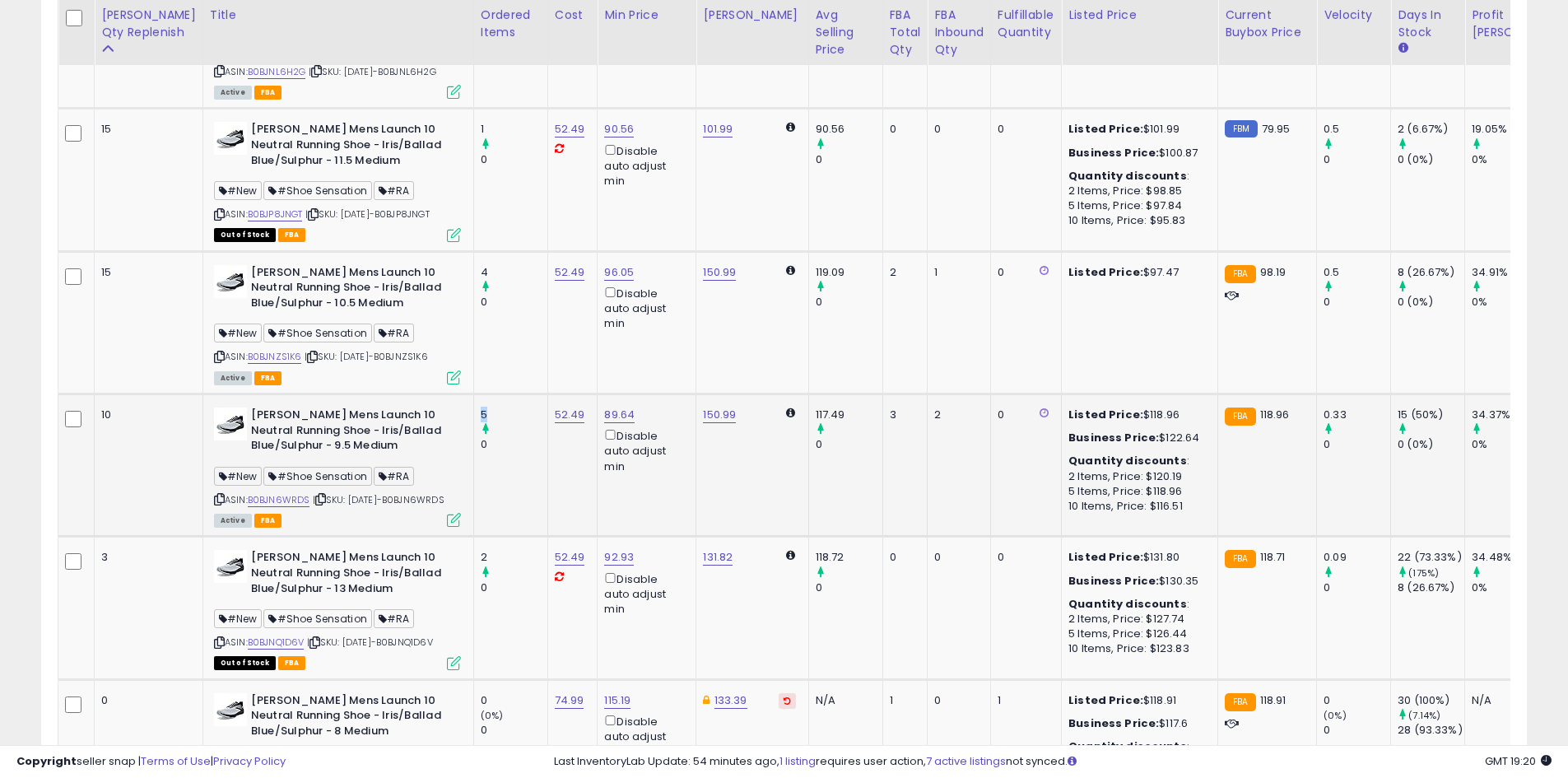
drag, startPoint x: 448, startPoint y: 422, endPoint x: 465, endPoint y: 422, distance: 17.0
click at [474, 422] on td "5 0" at bounding box center [510, 465] width 74 height 142
click at [481, 422] on div "5" at bounding box center [513, 414] width 67 height 15
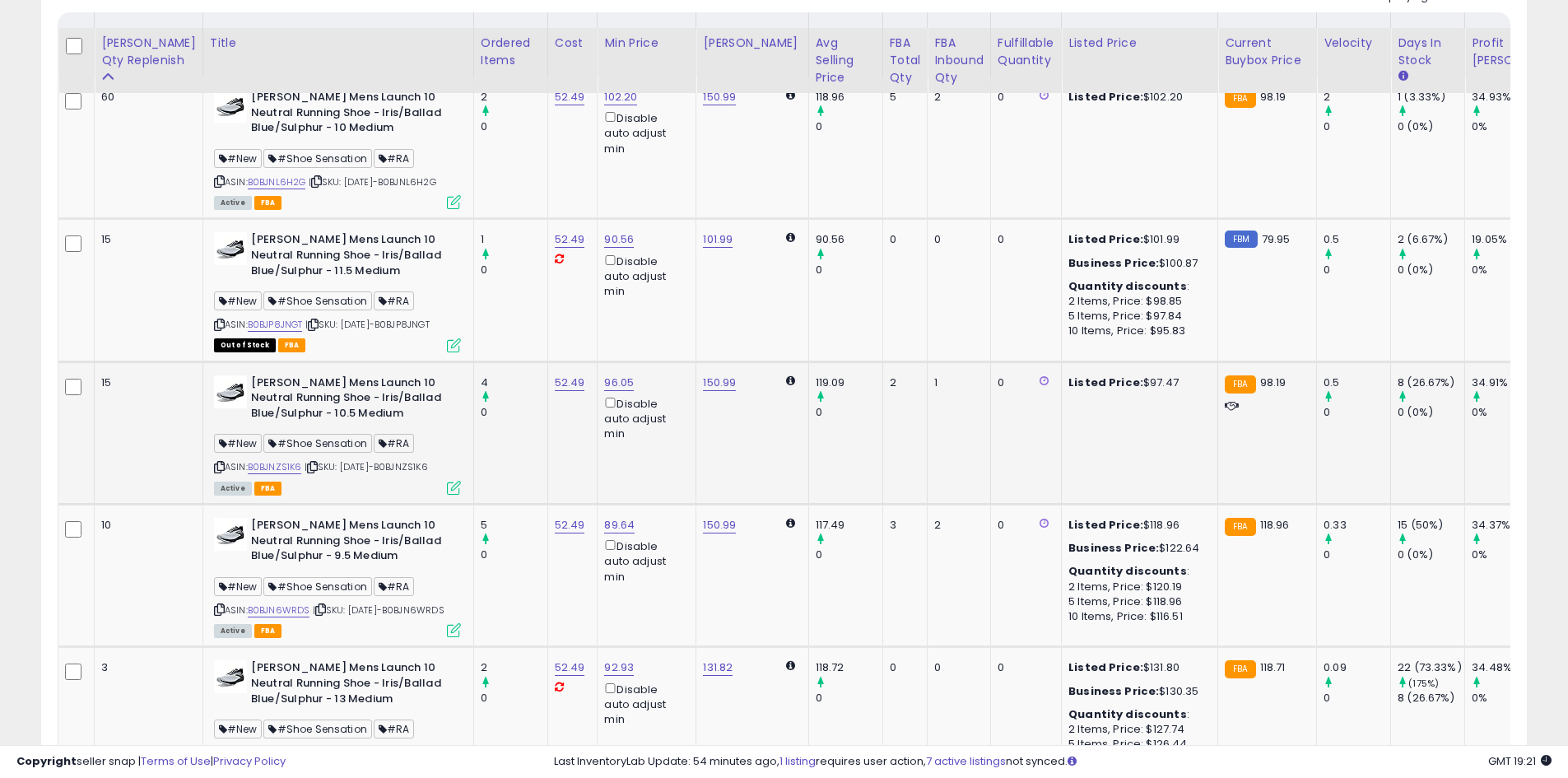
scroll to position [856, 0]
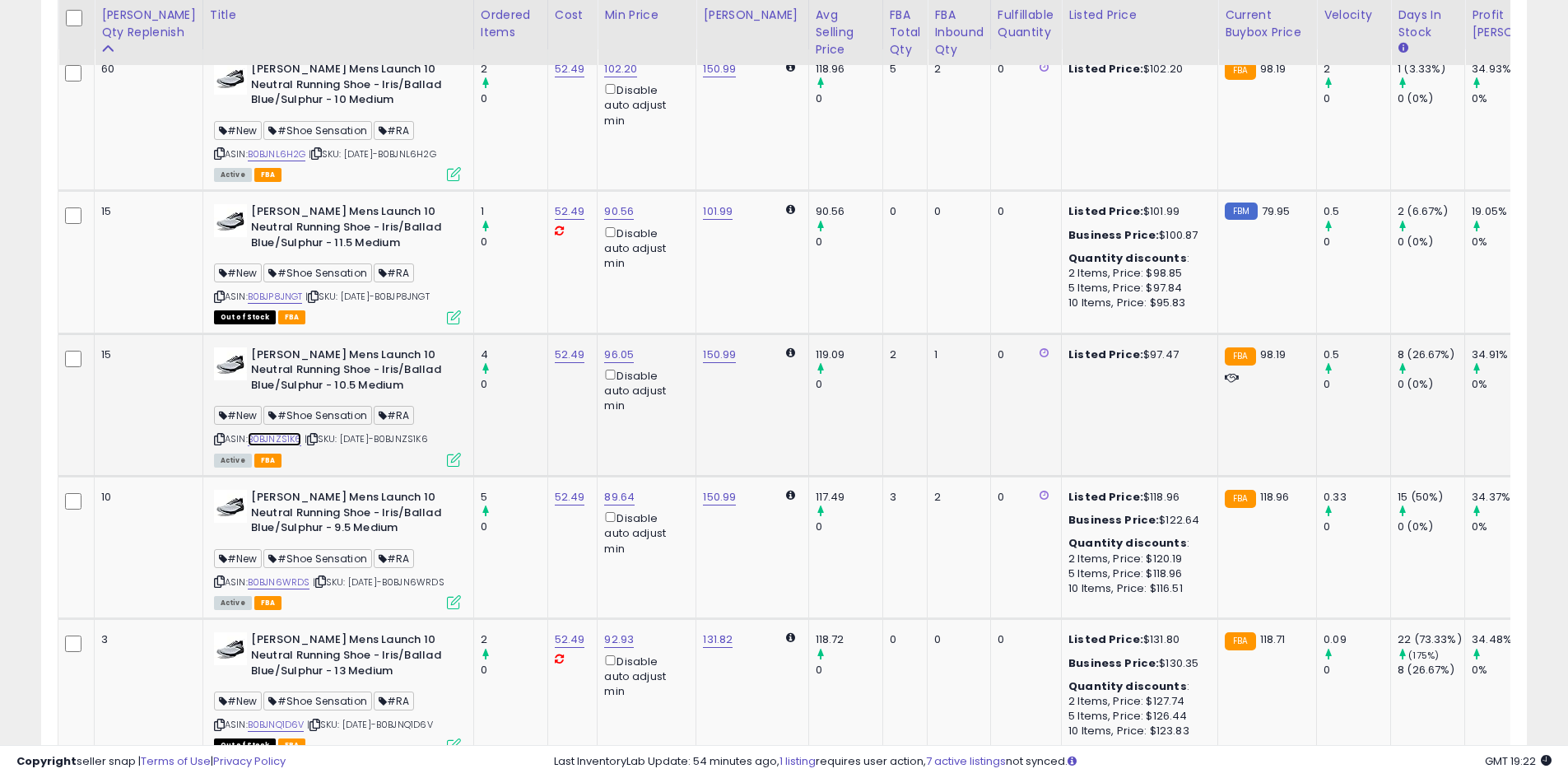
click at [265, 446] on link "B0BJNZS1K6" at bounding box center [275, 439] width 55 height 14
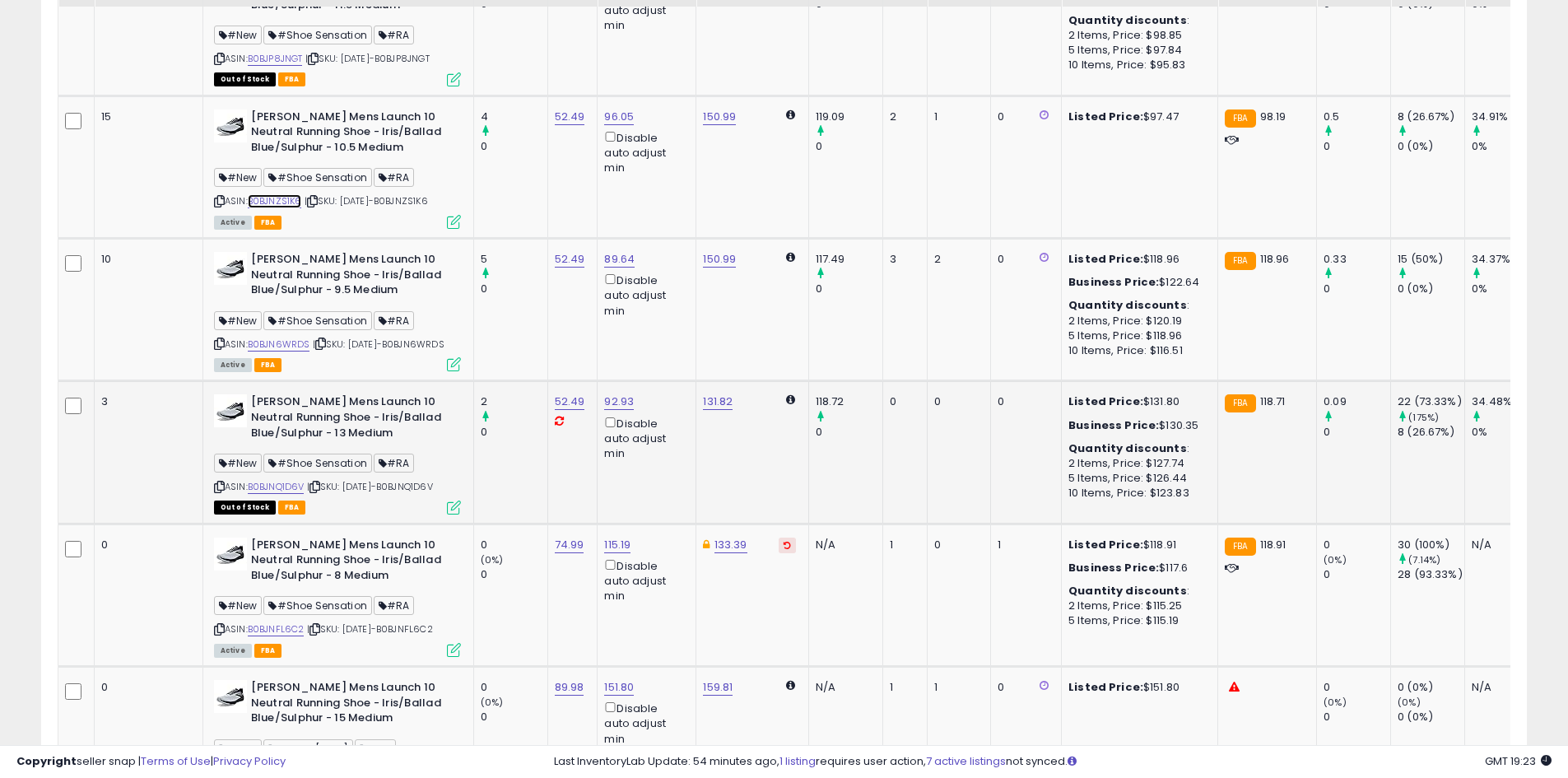
scroll to position [1102, 0]
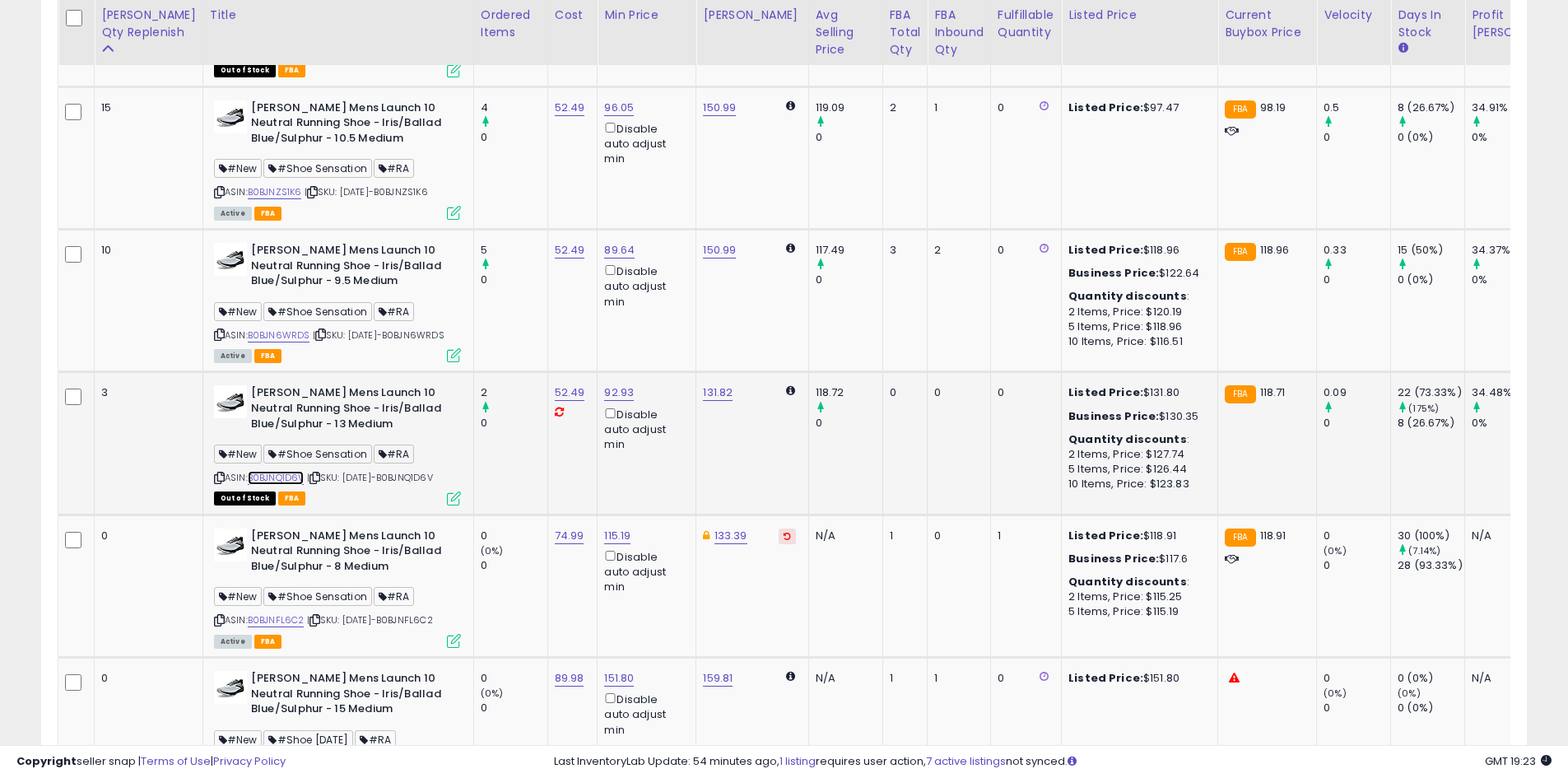
click at [251, 485] on link "B0BJNQ1D6V" at bounding box center [276, 478] width 57 height 14
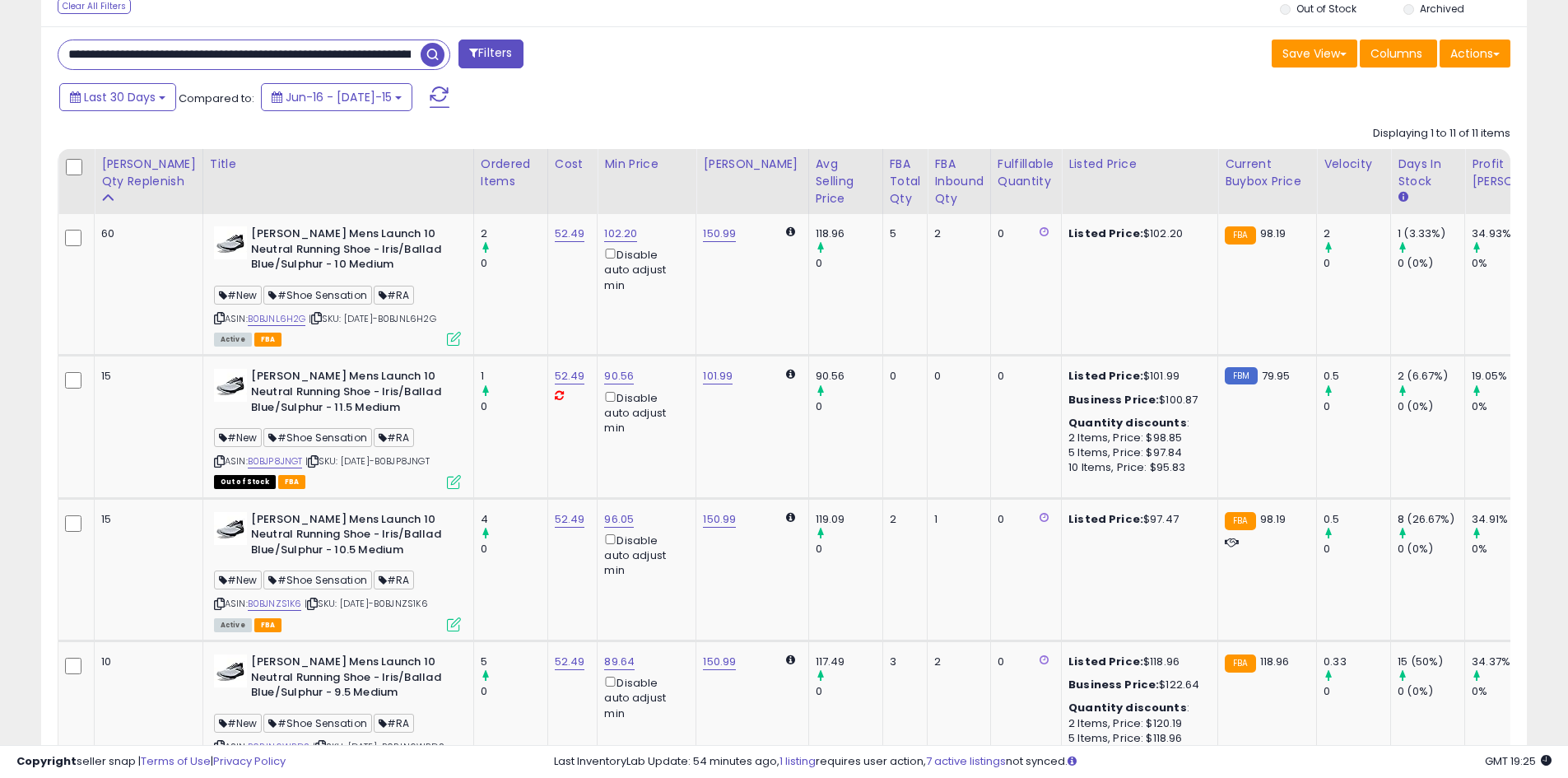
scroll to position [0, 108]
drag, startPoint x: 221, startPoint y: 56, endPoint x: 498, endPoint y: 63, distance: 277.1
click at [498, 63] on div "**********" at bounding box center [414, 56] width 739 height 33
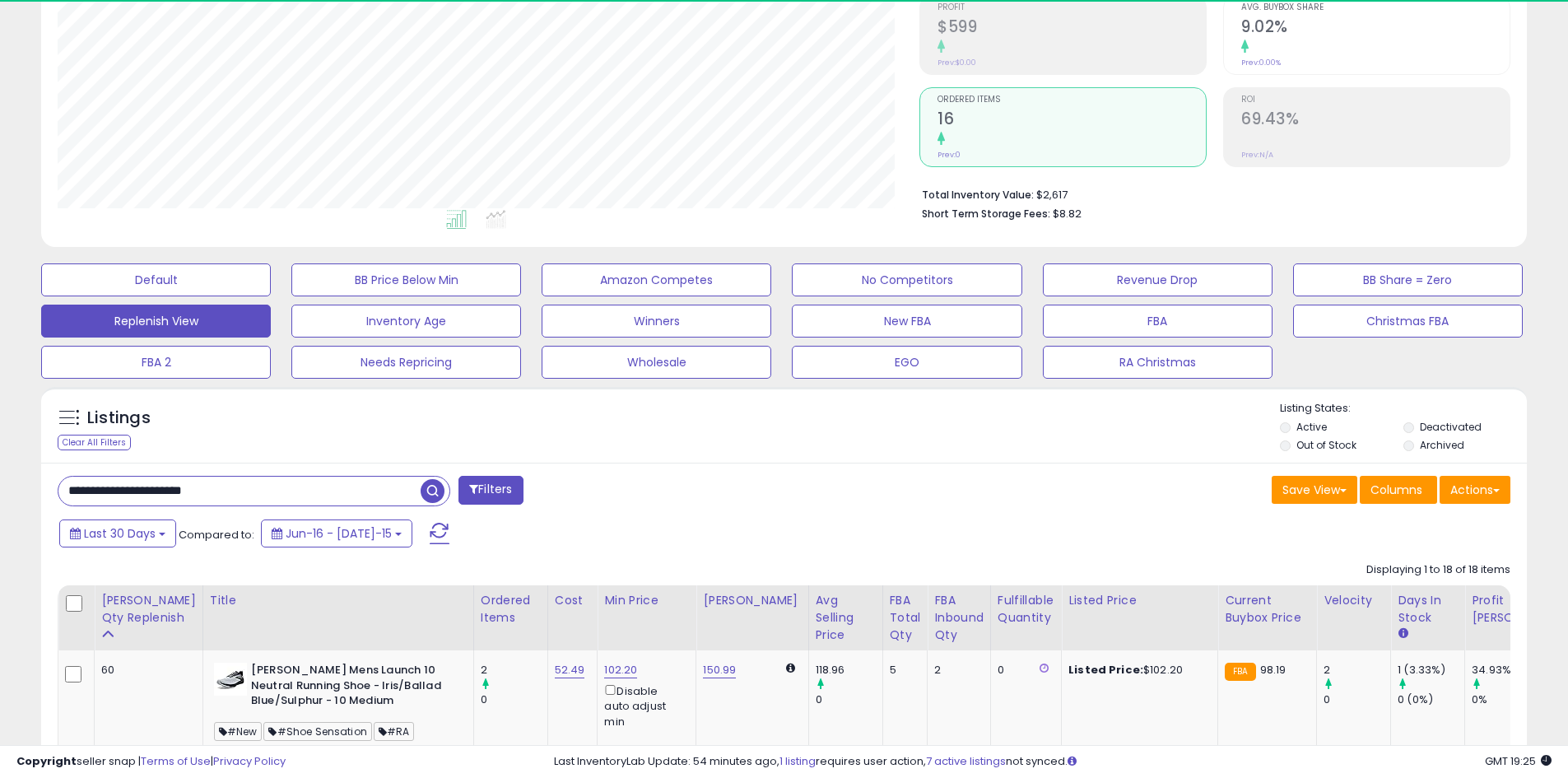
scroll to position [337, 862]
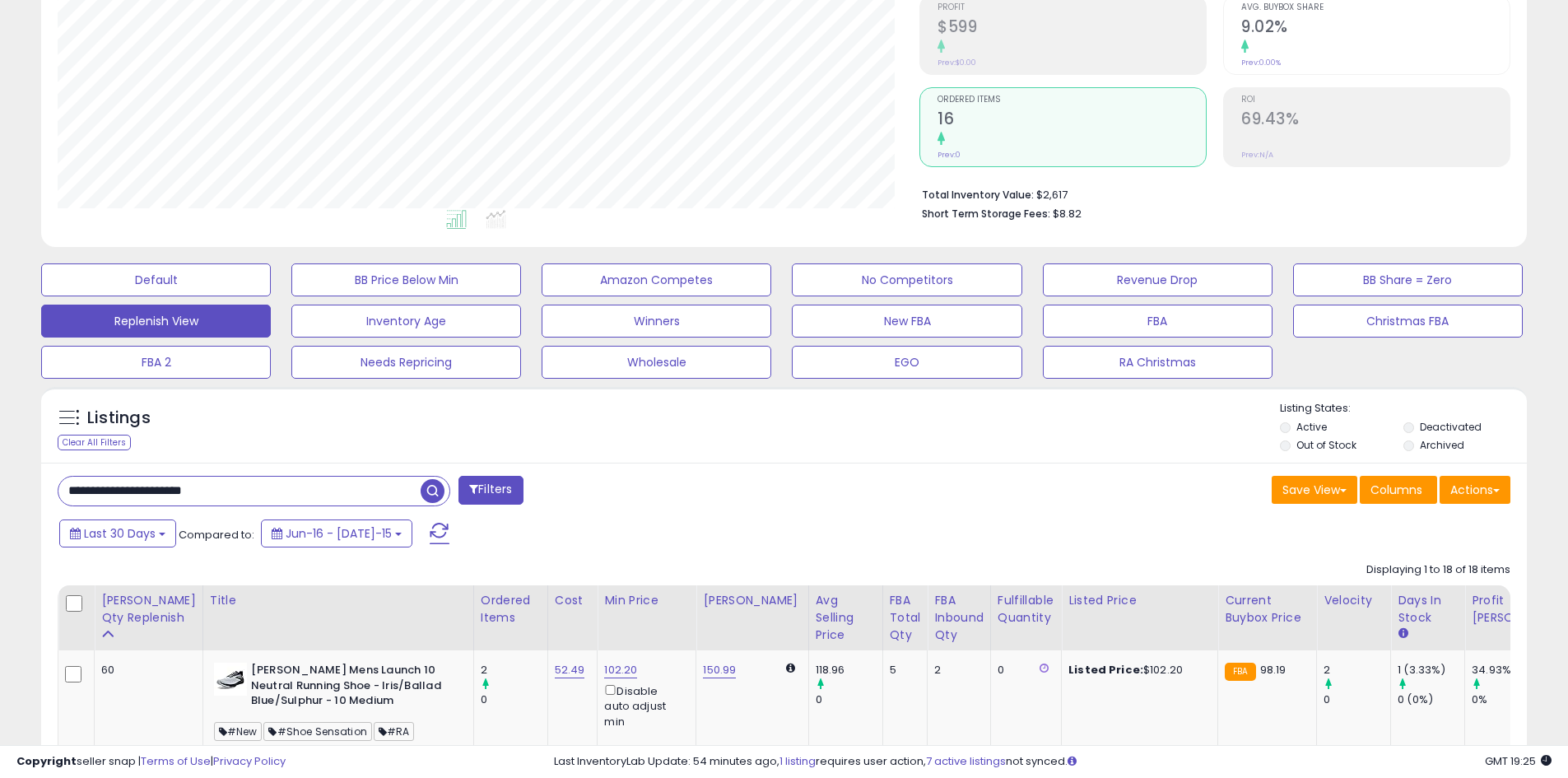
click at [631, 486] on div "**********" at bounding box center [414, 491] width 739 height 33
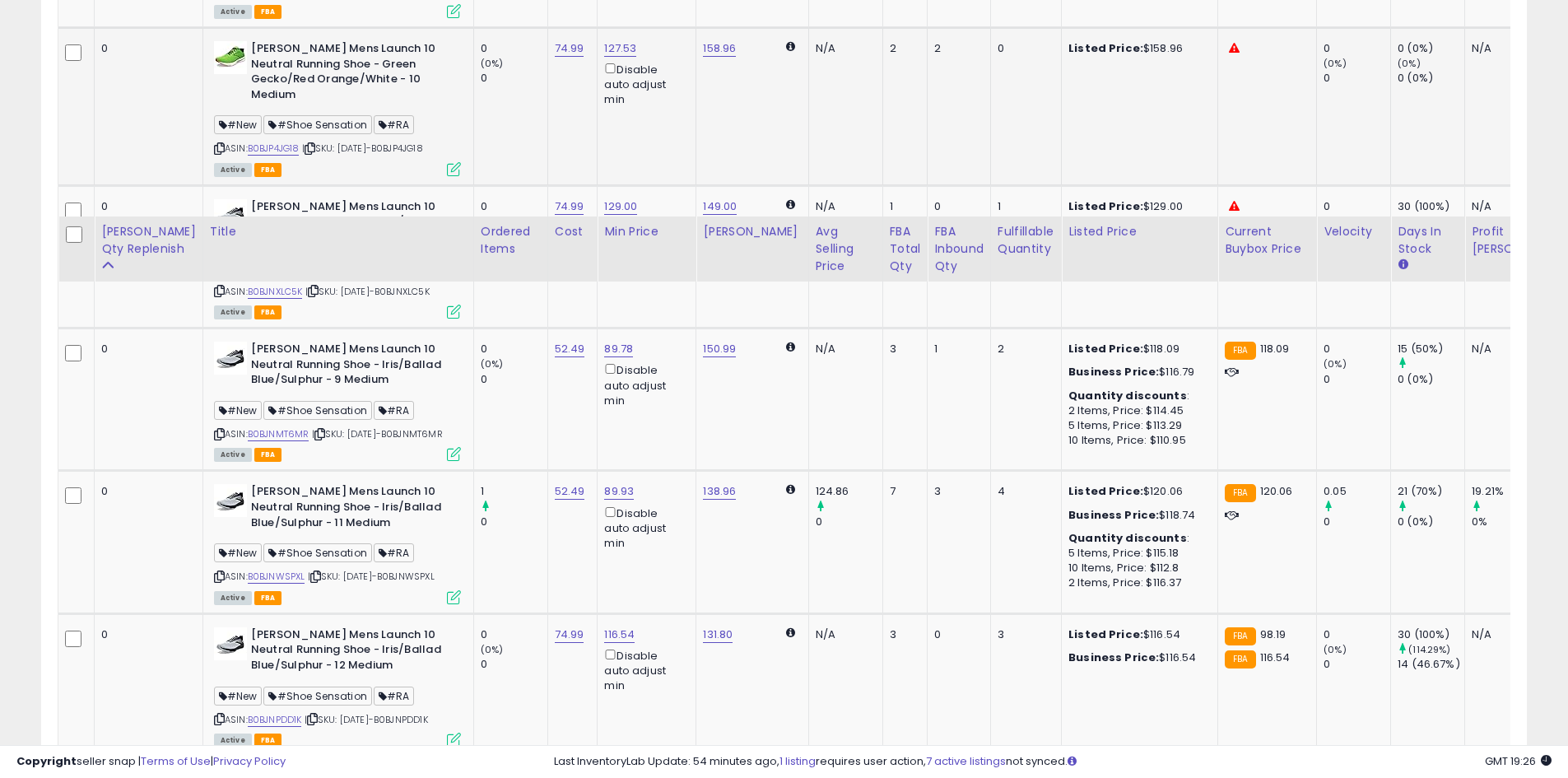
scroll to position [2888, 0]
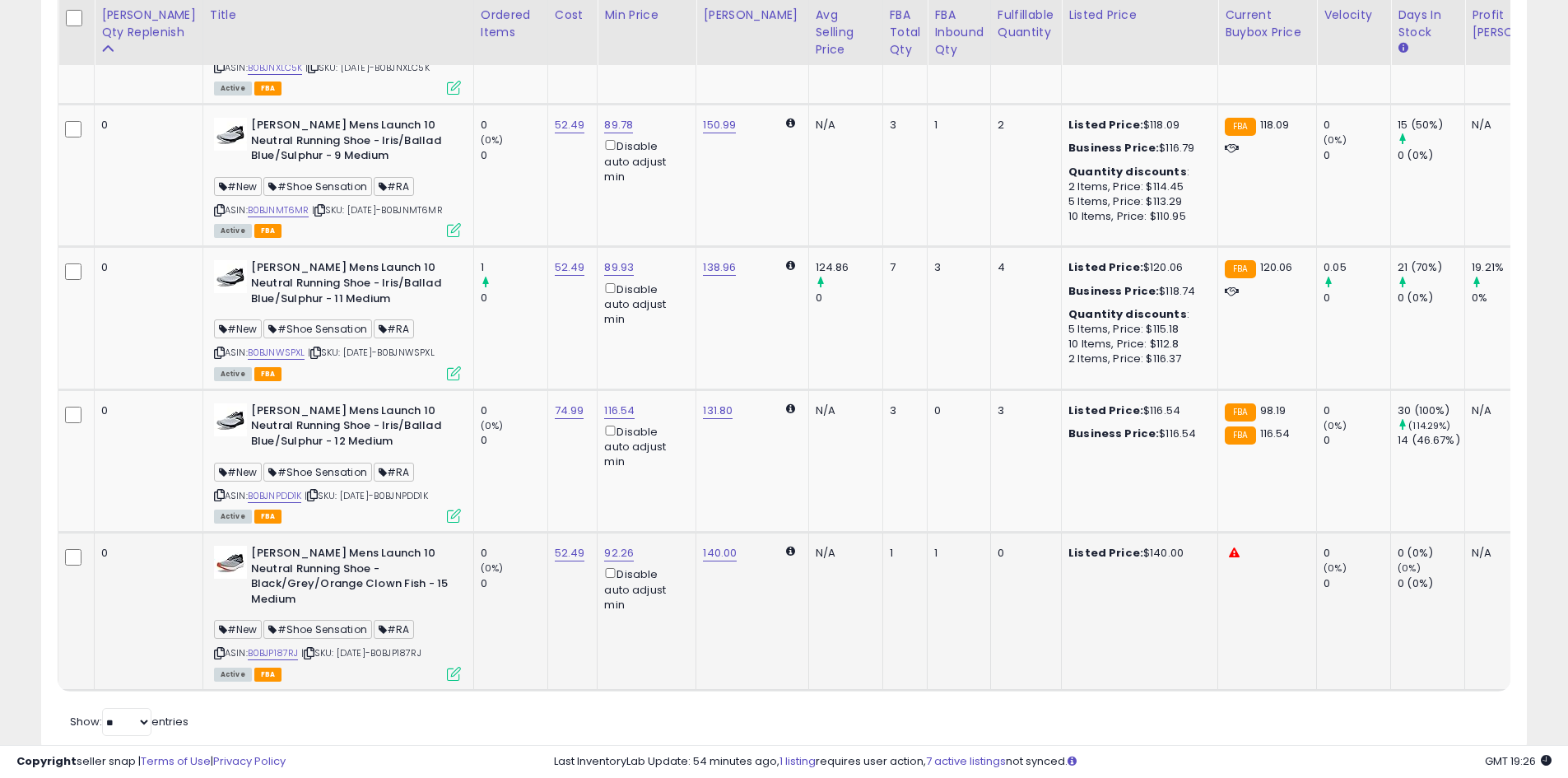
click at [305, 578] on b "[PERSON_NAME] Mens Launch 10 Neutral Running Shoe - Black/Grey/Orange Clown Fis…" at bounding box center [350, 577] width 200 height 65
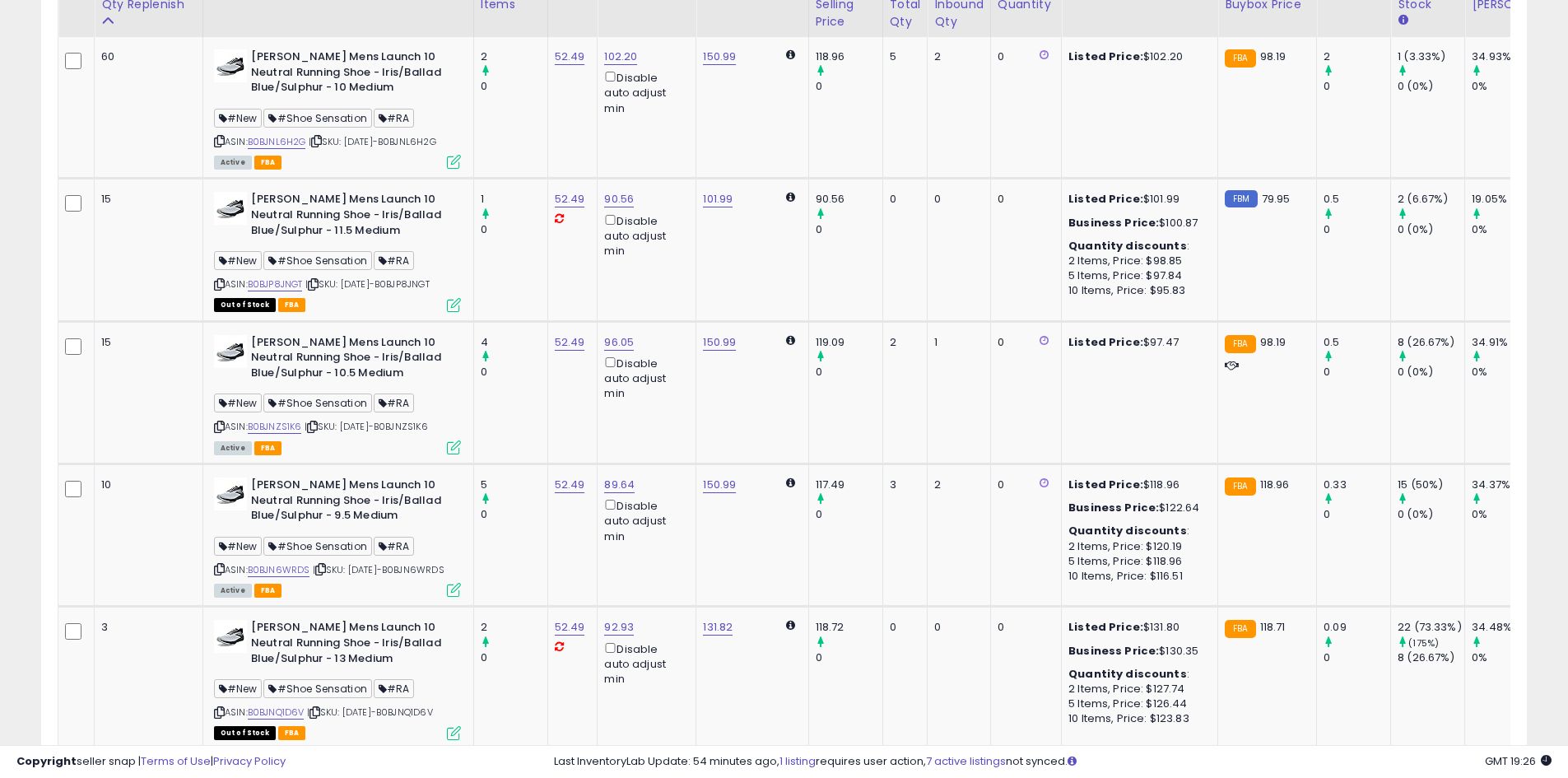
scroll to position [420, 0]
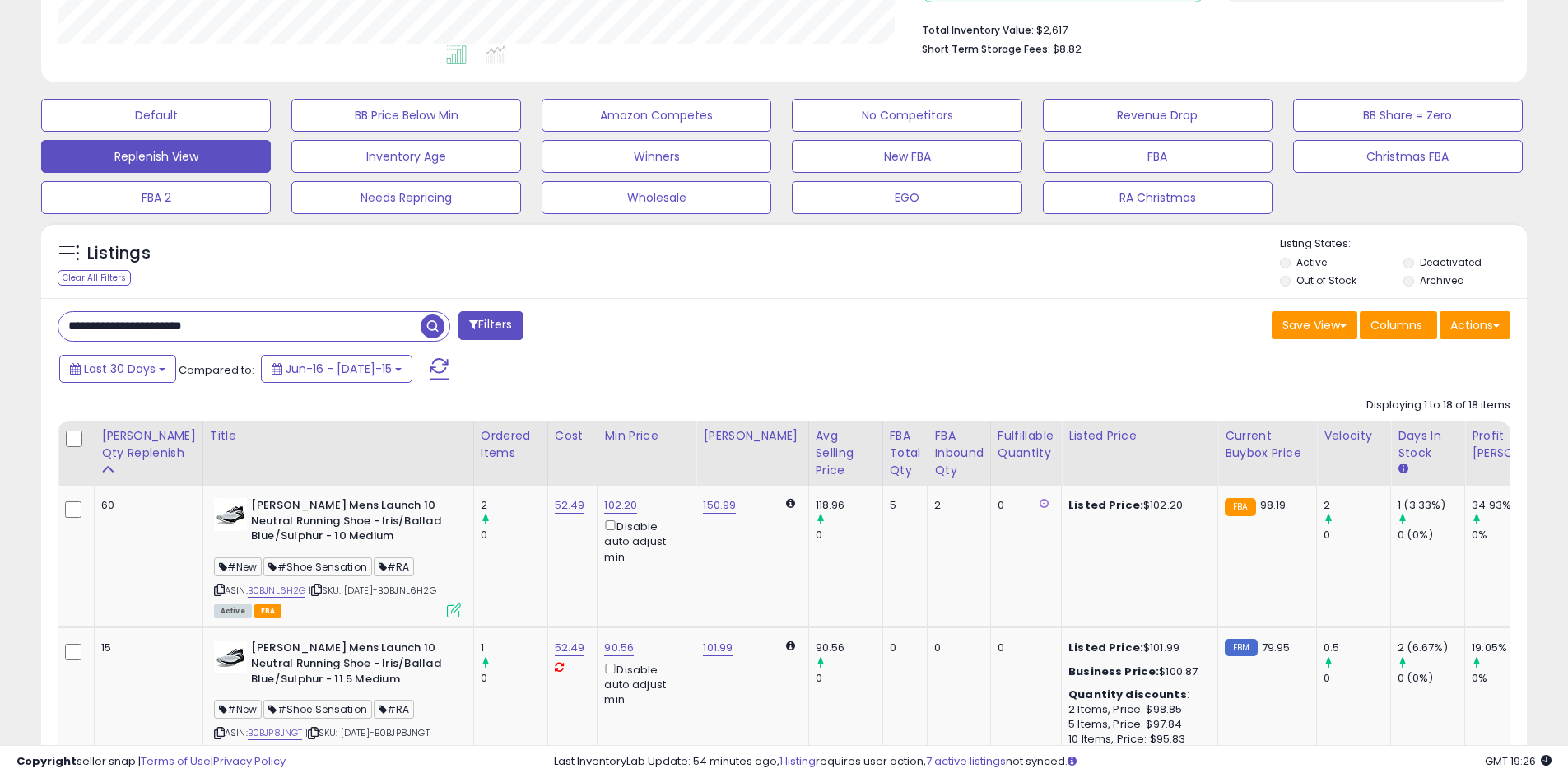
drag, startPoint x: 194, startPoint y: 338, endPoint x: 27, endPoint y: 338, distance: 167.0
paste input "text"
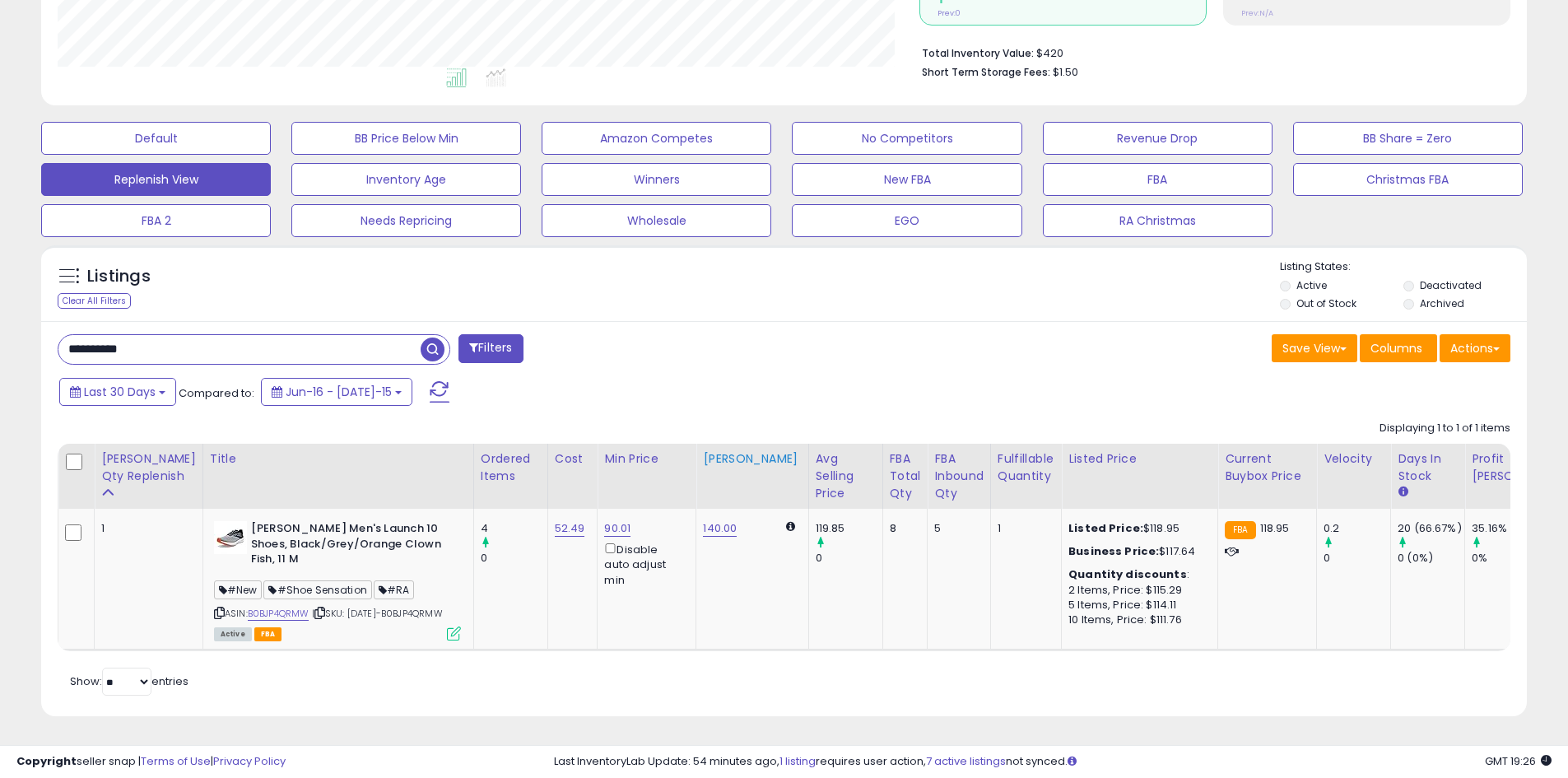
scroll to position [337, 862]
drag, startPoint x: 171, startPoint y: 345, endPoint x: 36, endPoint y: 324, distance: 136.6
click at [36, 325] on div "Listings Clear All Filters" at bounding box center [784, 486] width 1510 height 500
type input "**********"
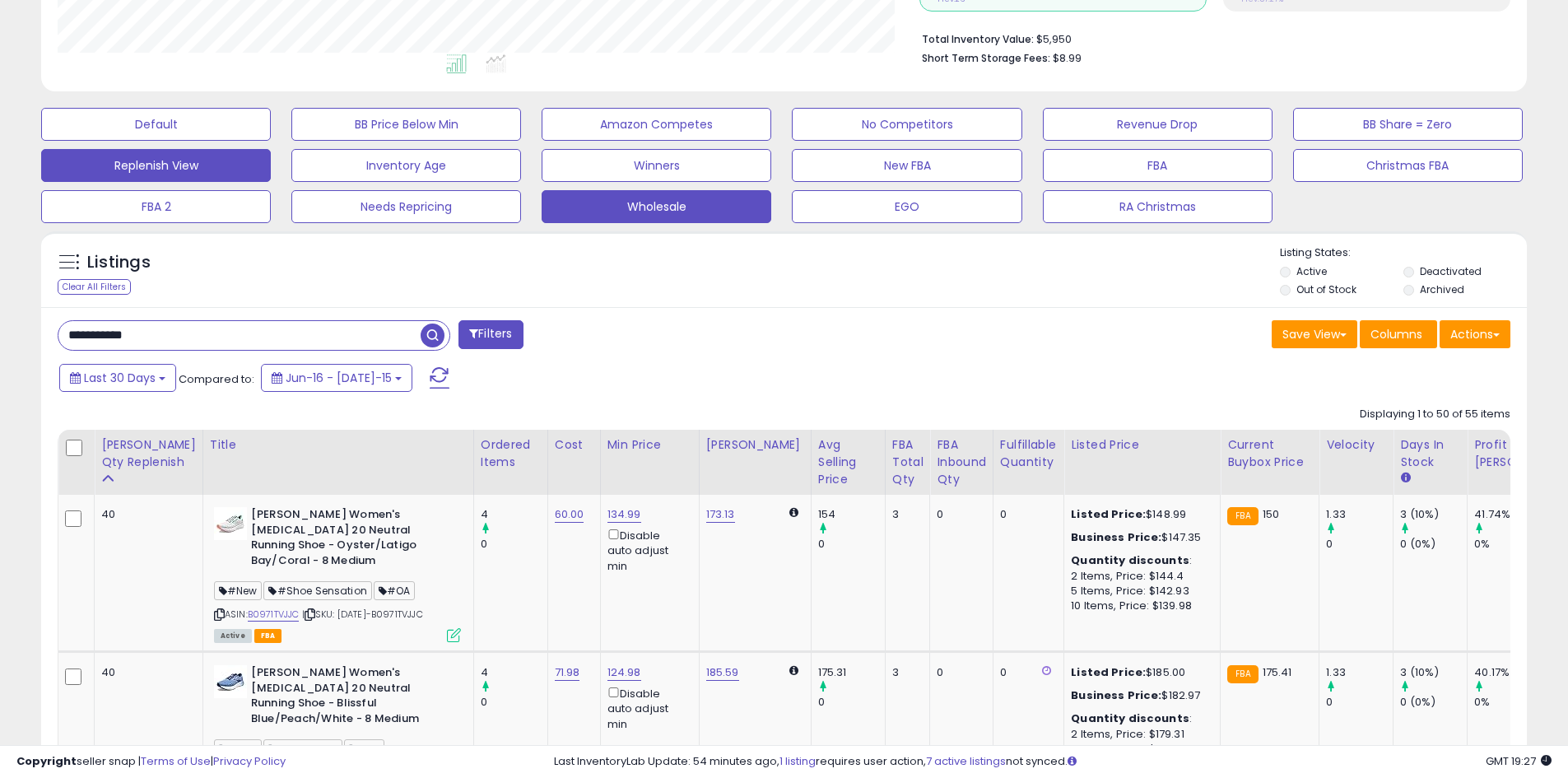
scroll to position [412, 0]
click at [605, 335] on div "**********" at bounding box center [414, 335] width 739 height 33
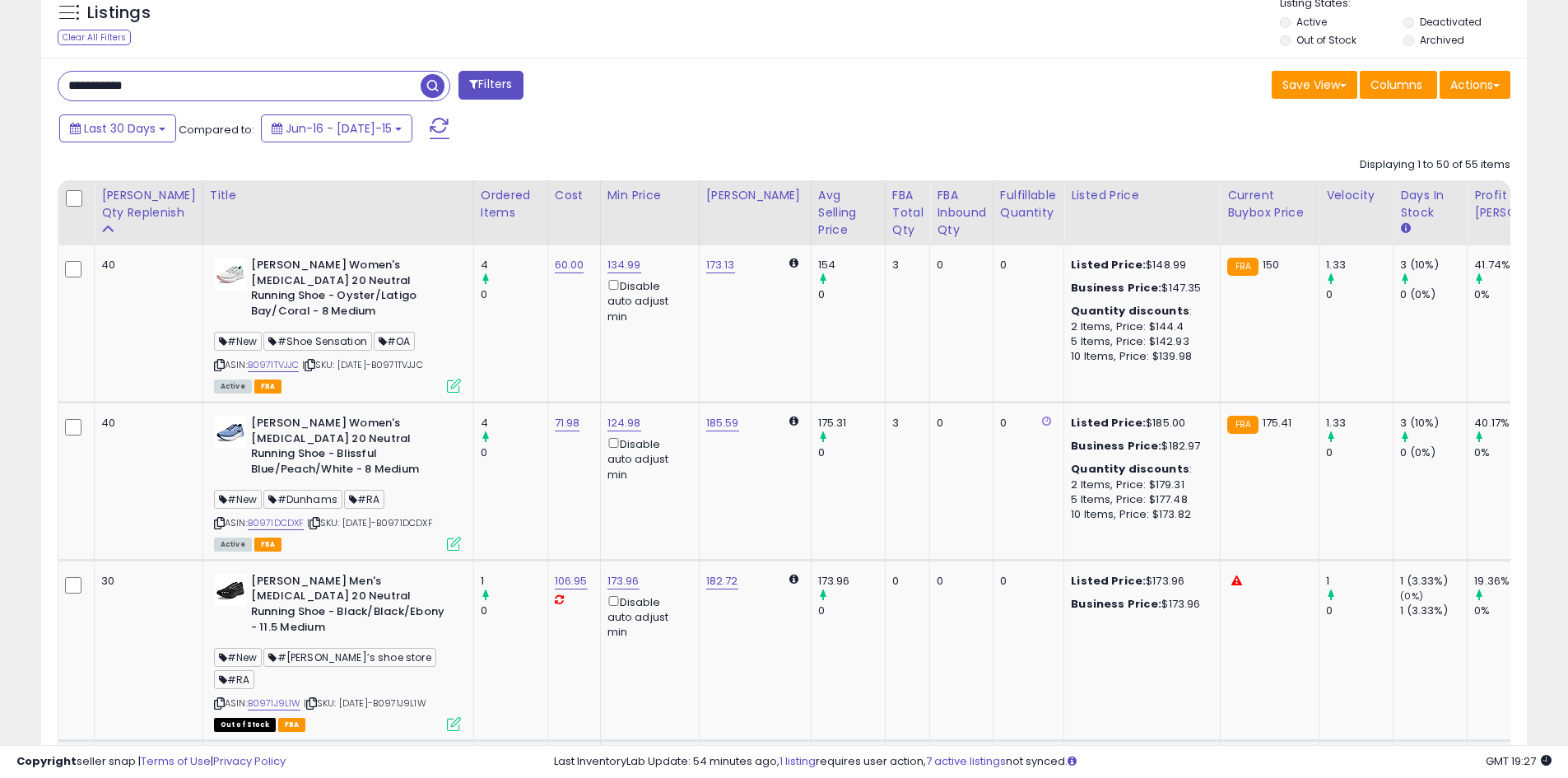
scroll to position [659, 0]
click at [120, 146] on div "Last 30 Days Compared to: Jun-16 - [DATE]-15" at bounding box center [599, 131] width 1089 height 37
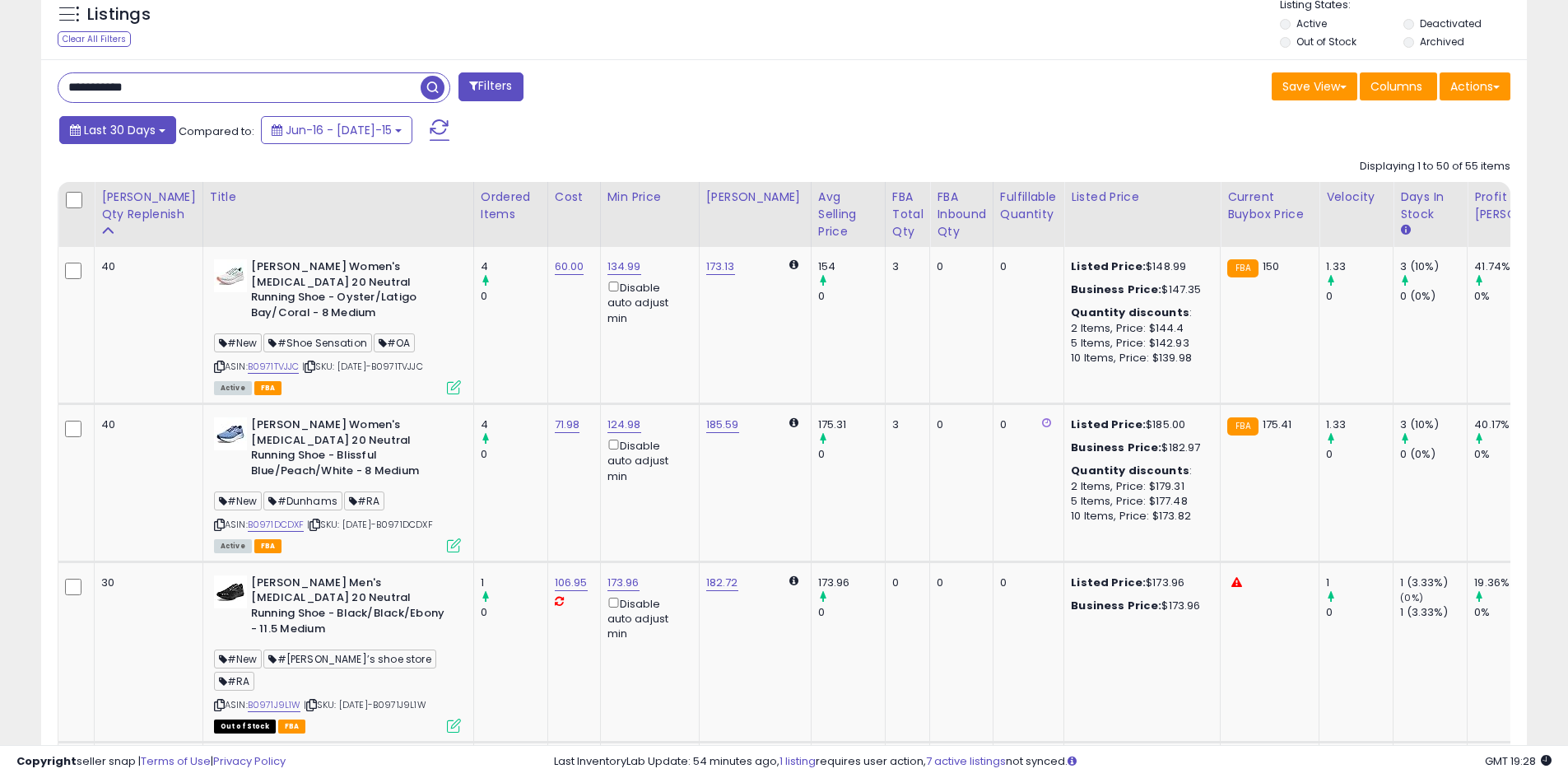
click at [121, 140] on button "Last 30 Days" at bounding box center [117, 130] width 116 height 28
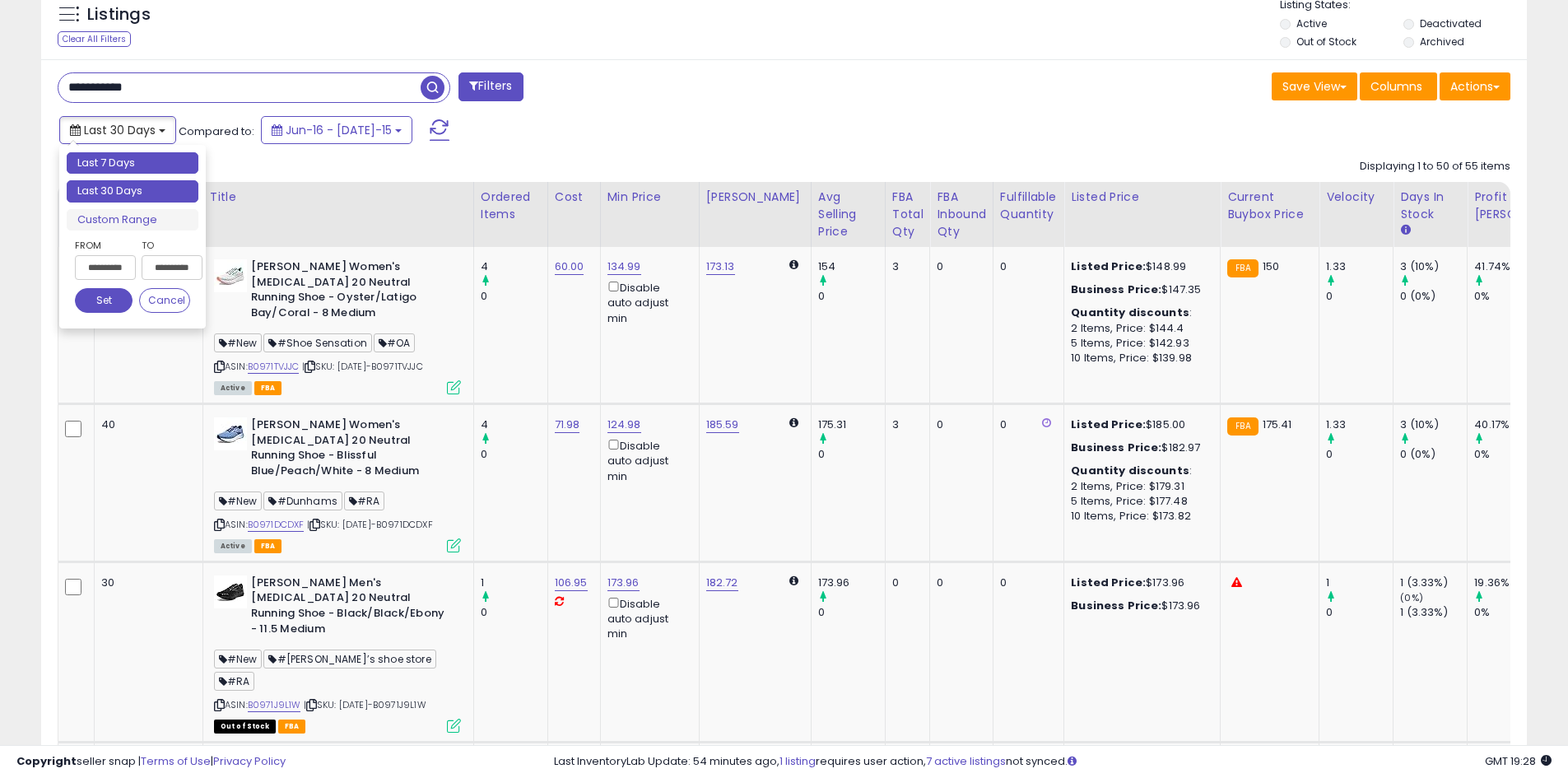
type input "**********"
click at [119, 168] on li "Last 7 Days" at bounding box center [132, 163] width 131 height 22
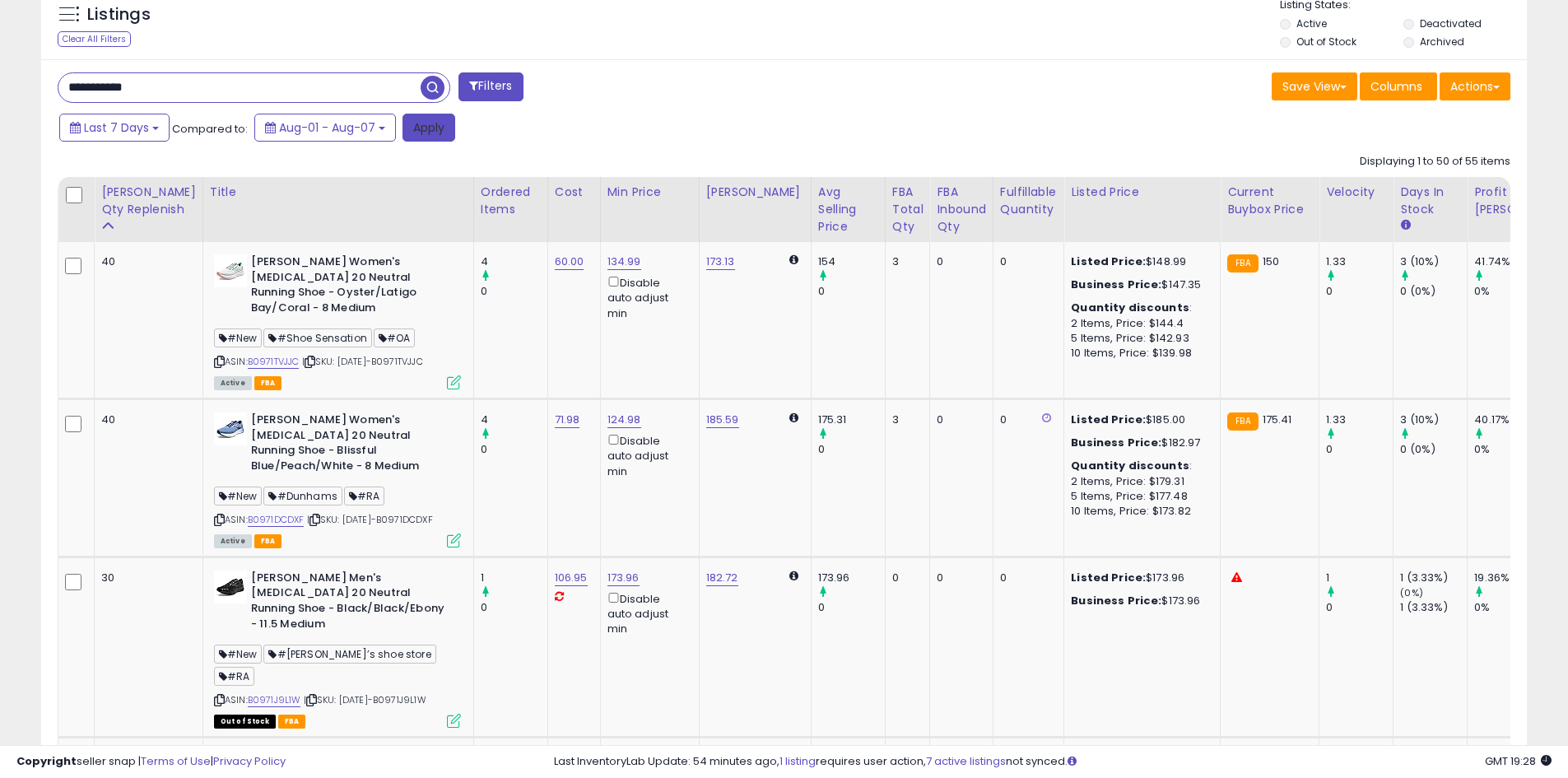
click at [436, 132] on button "Apply" at bounding box center [428, 127] width 53 height 28
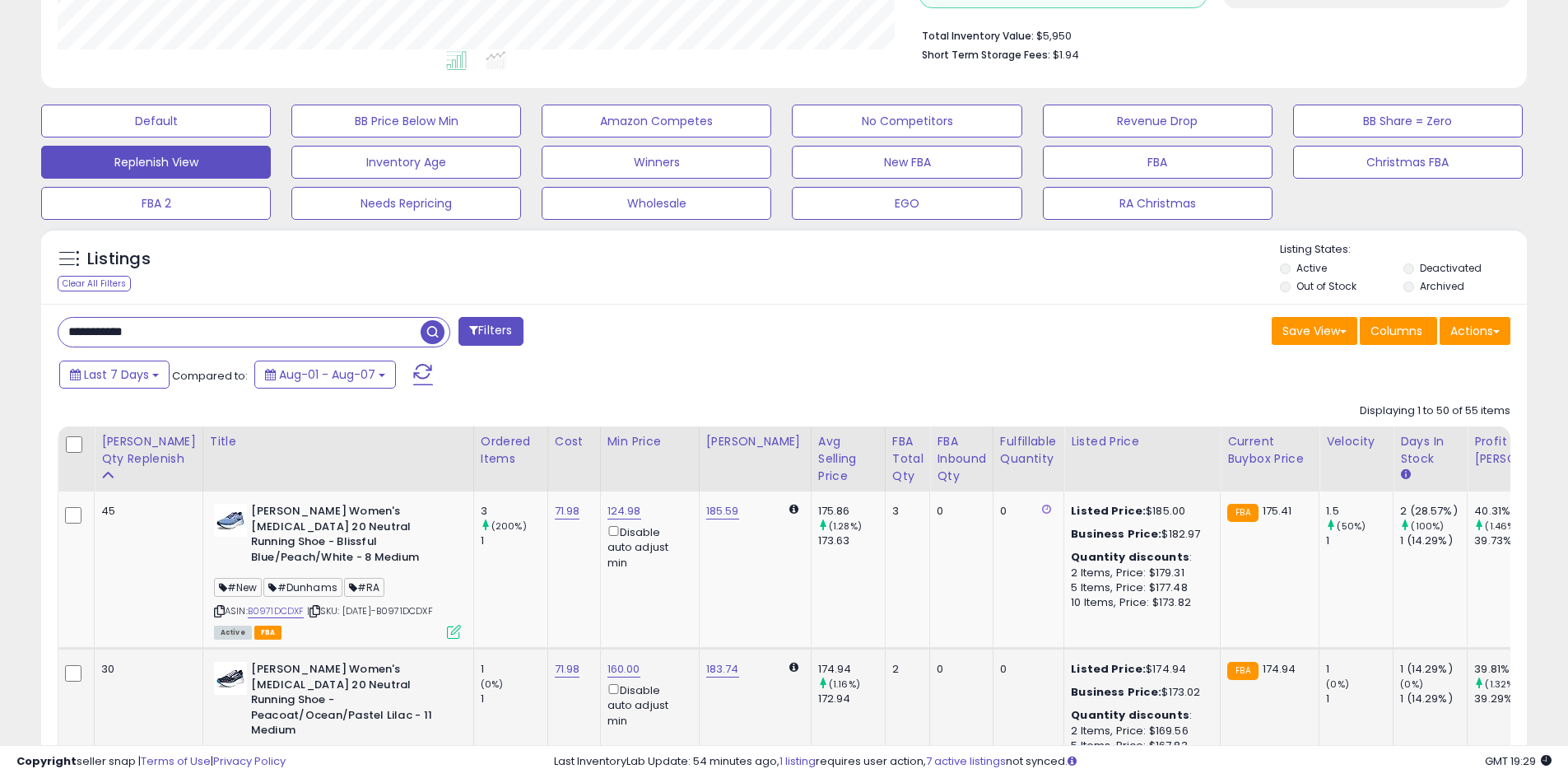
scroll to position [189, 0]
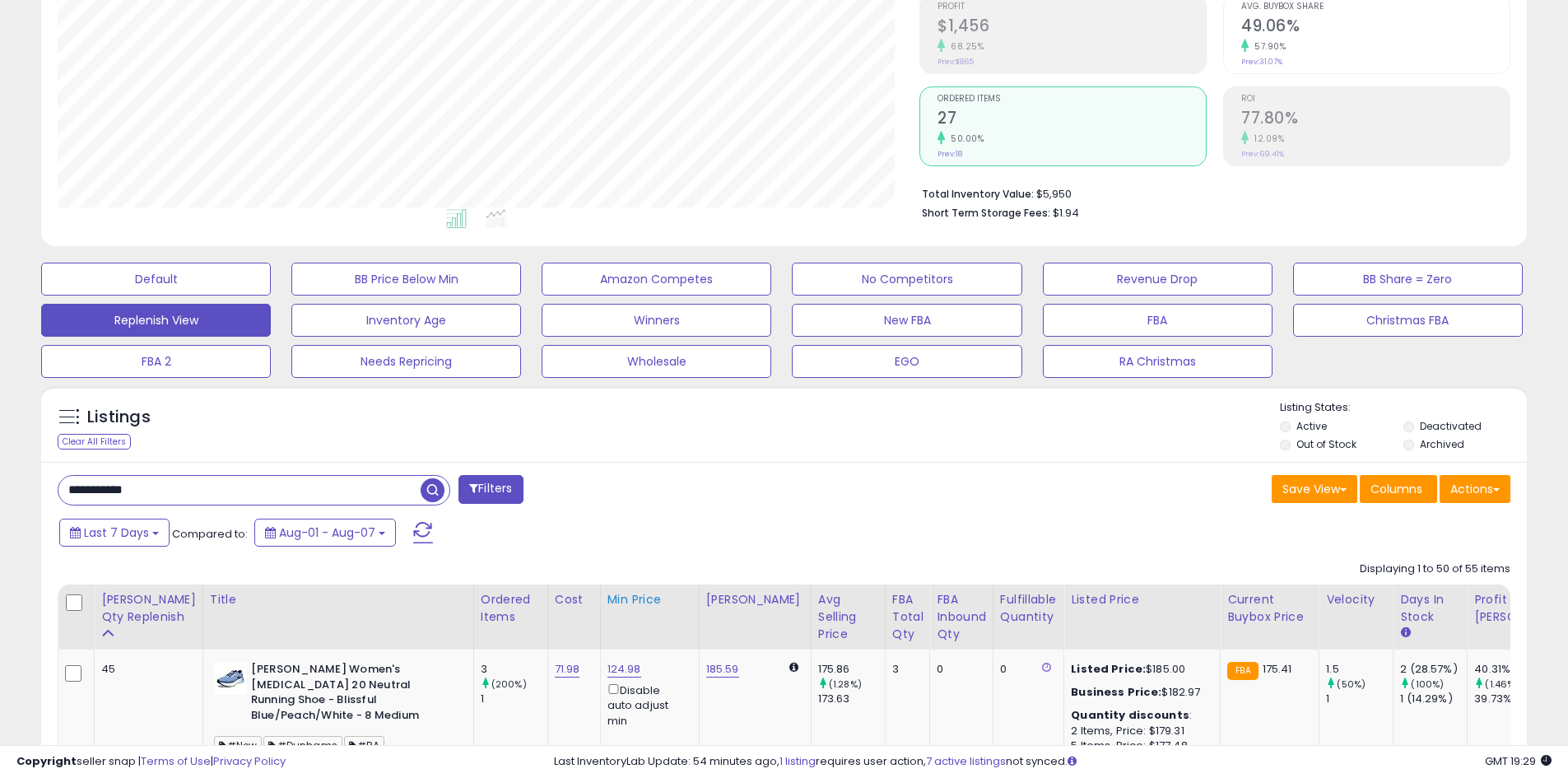
scroll to position [354, 0]
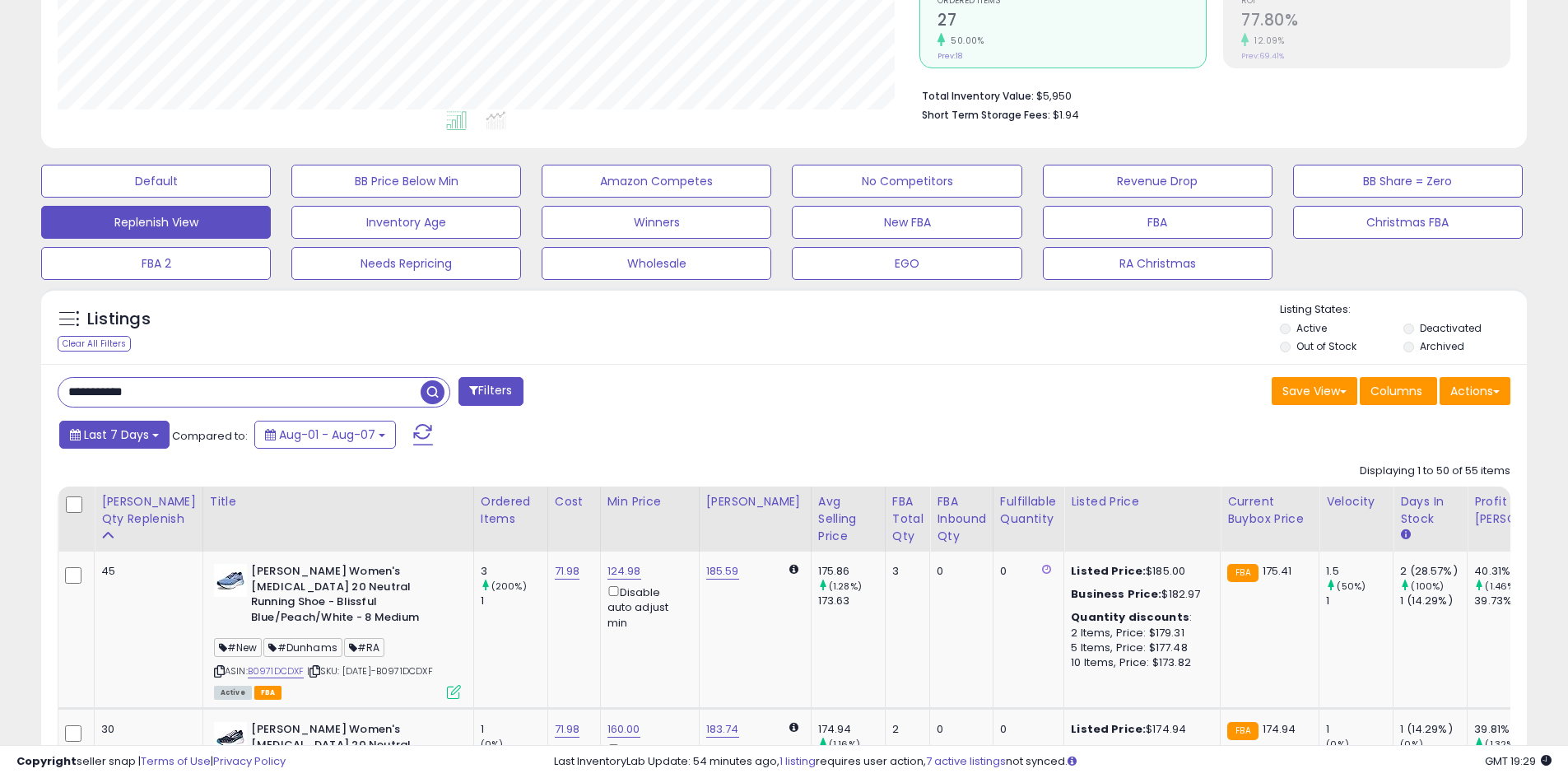
click at [114, 431] on span "Last 7 Days" at bounding box center [115, 434] width 65 height 17
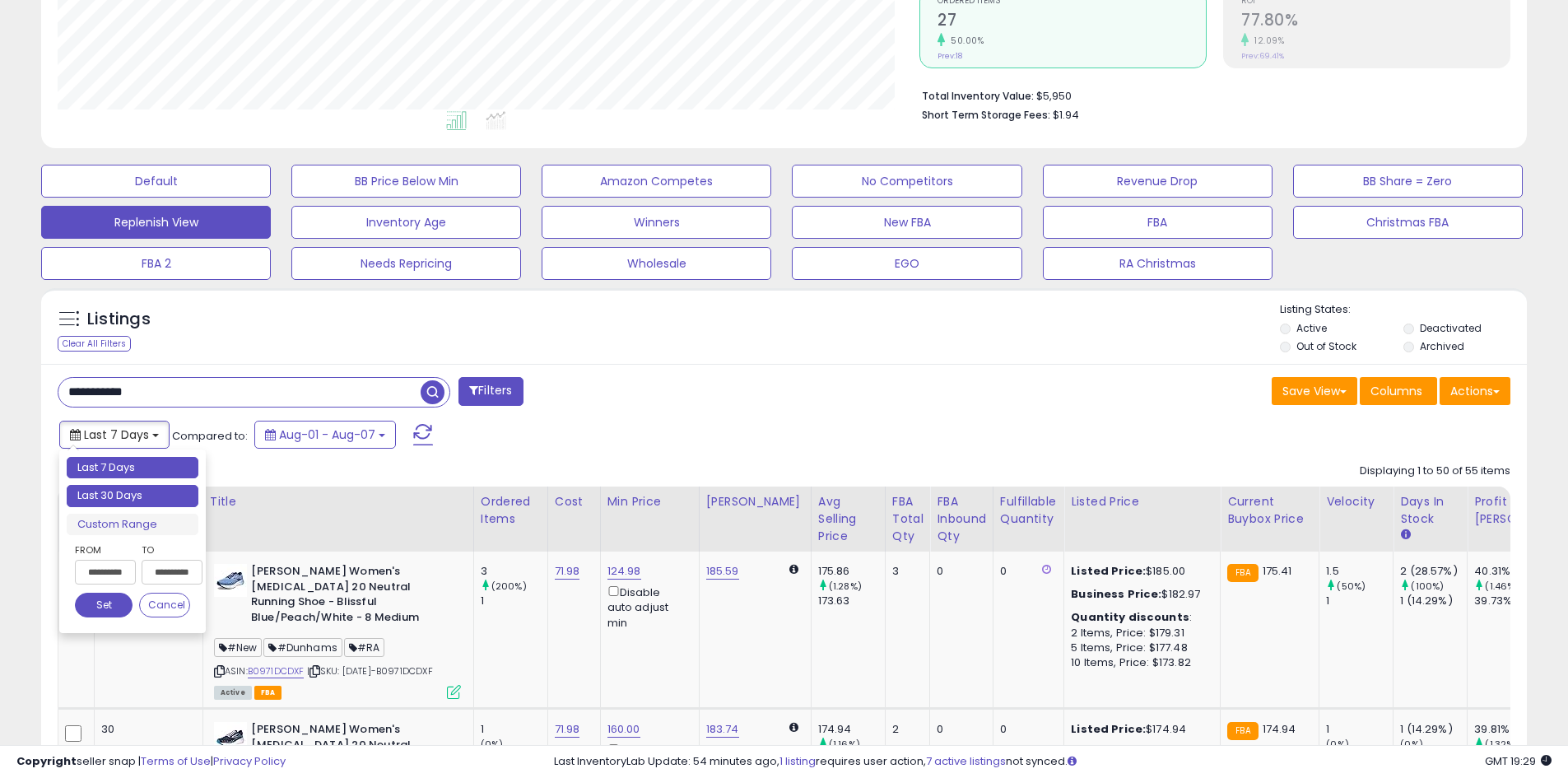
type input "**********"
click at [140, 489] on li "Last 30 Days" at bounding box center [132, 495] width 131 height 22
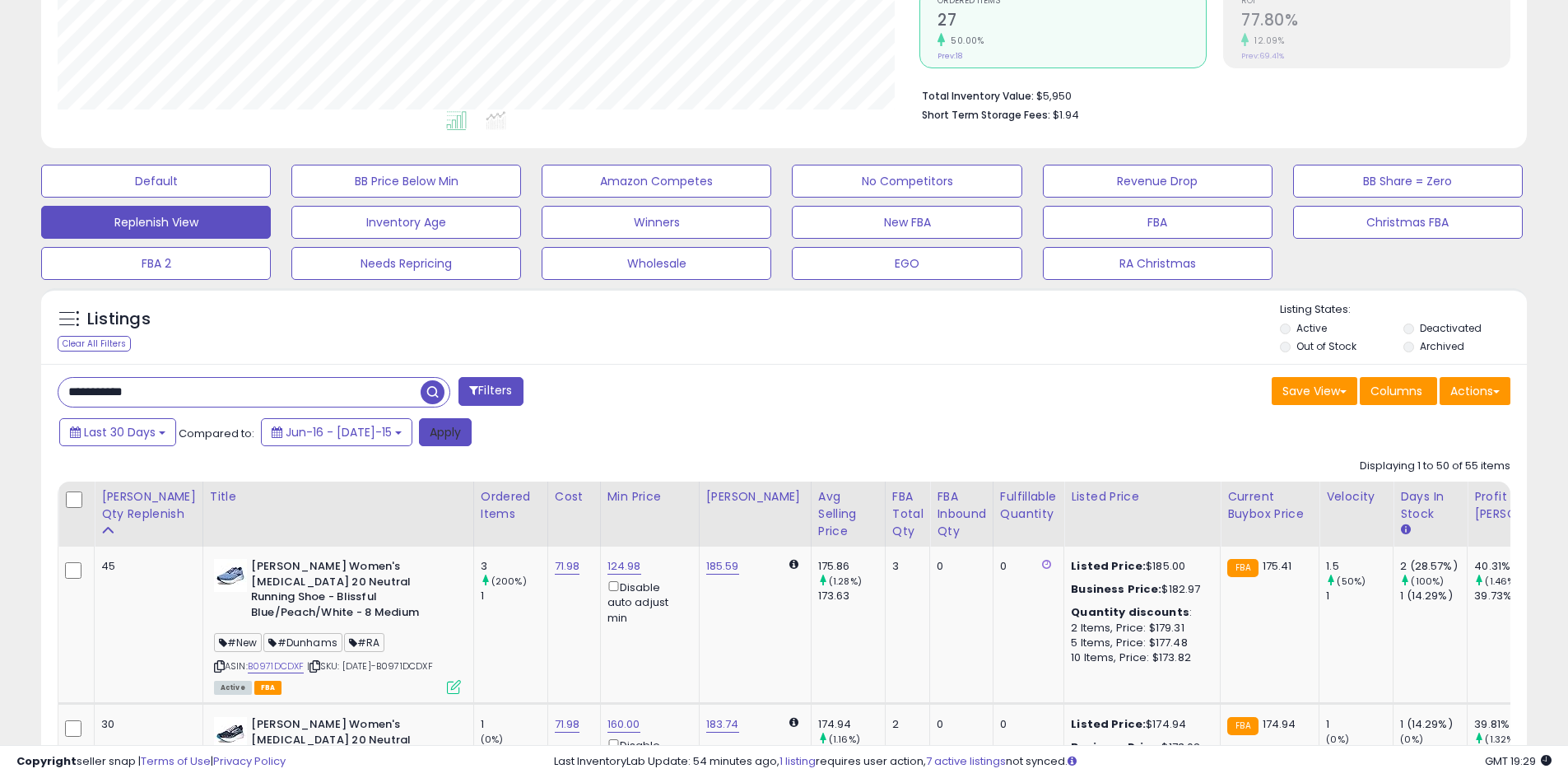
click at [442, 433] on button "Apply" at bounding box center [445, 432] width 53 height 28
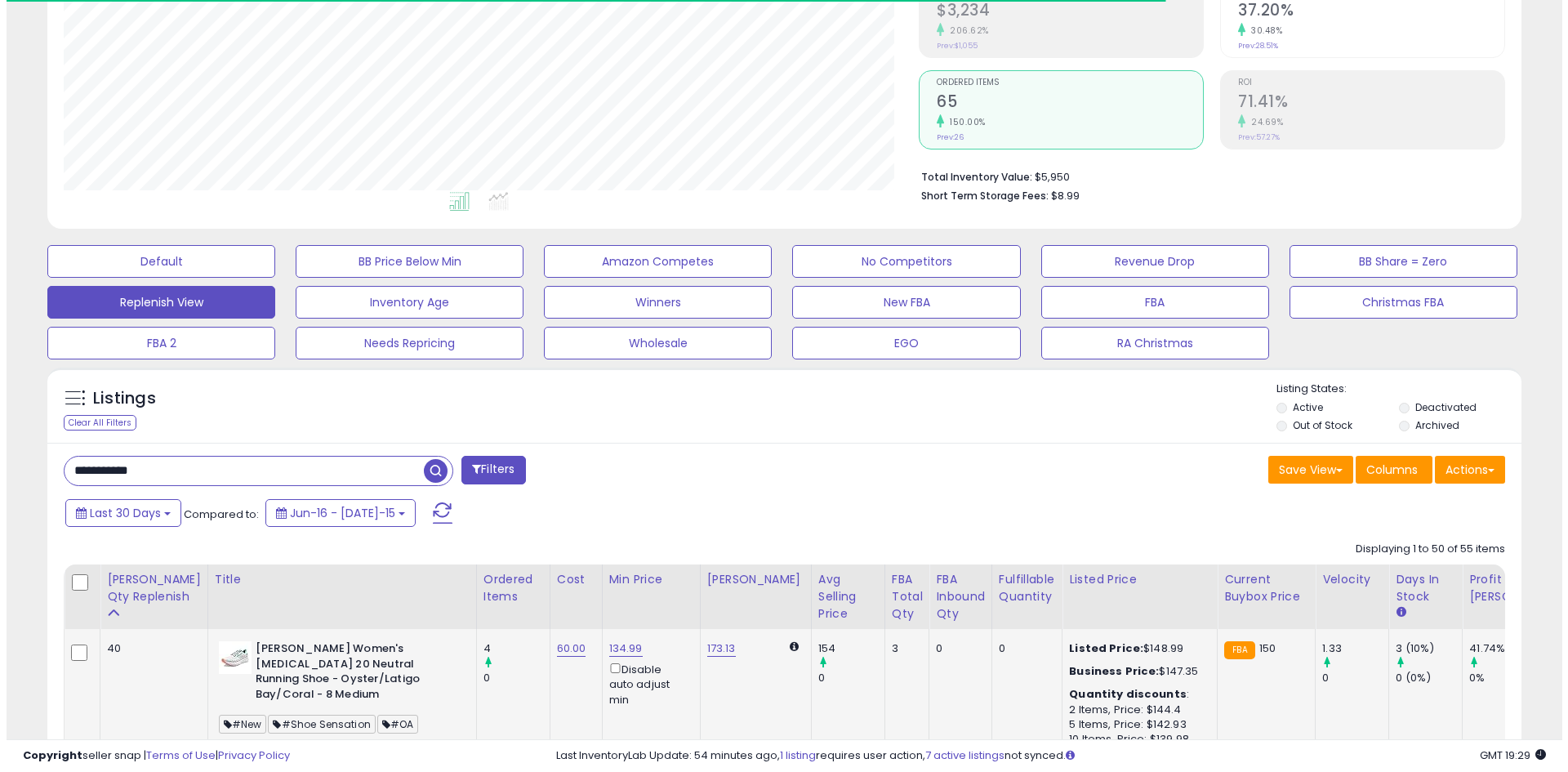
scroll to position [335, 855]
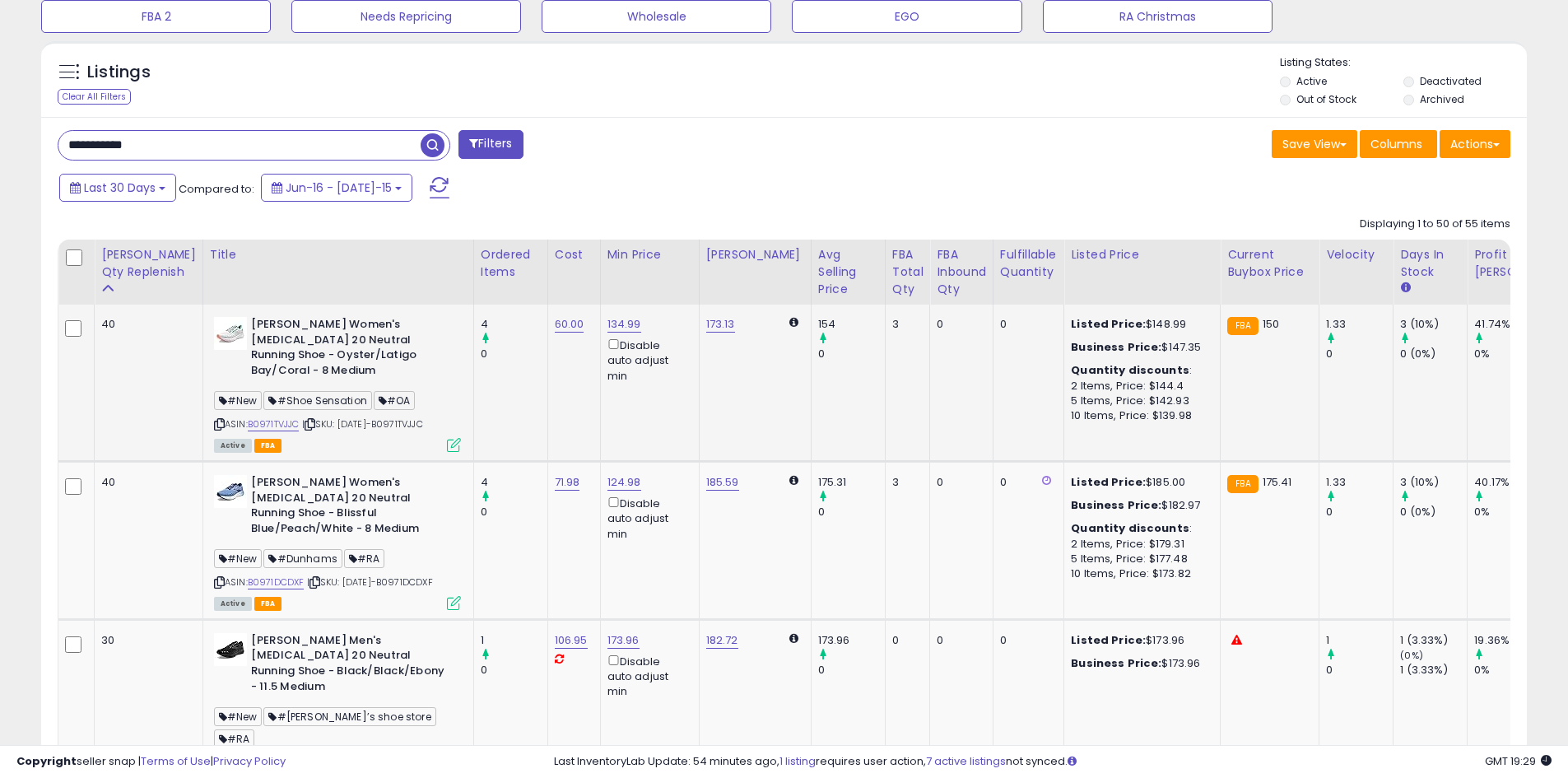
click at [447, 447] on icon at bounding box center [454, 445] width 14 height 14
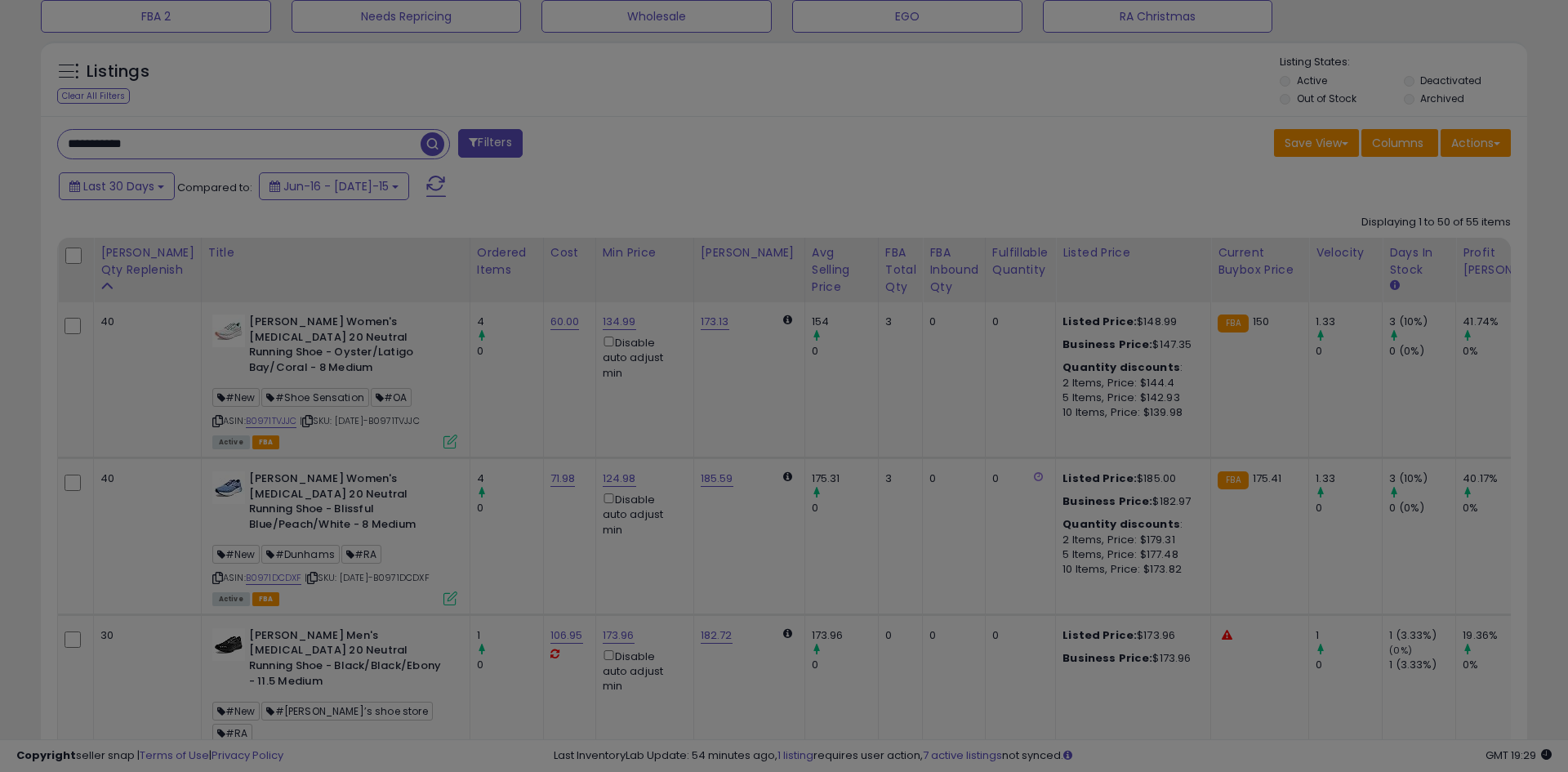
scroll to position [335, 862]
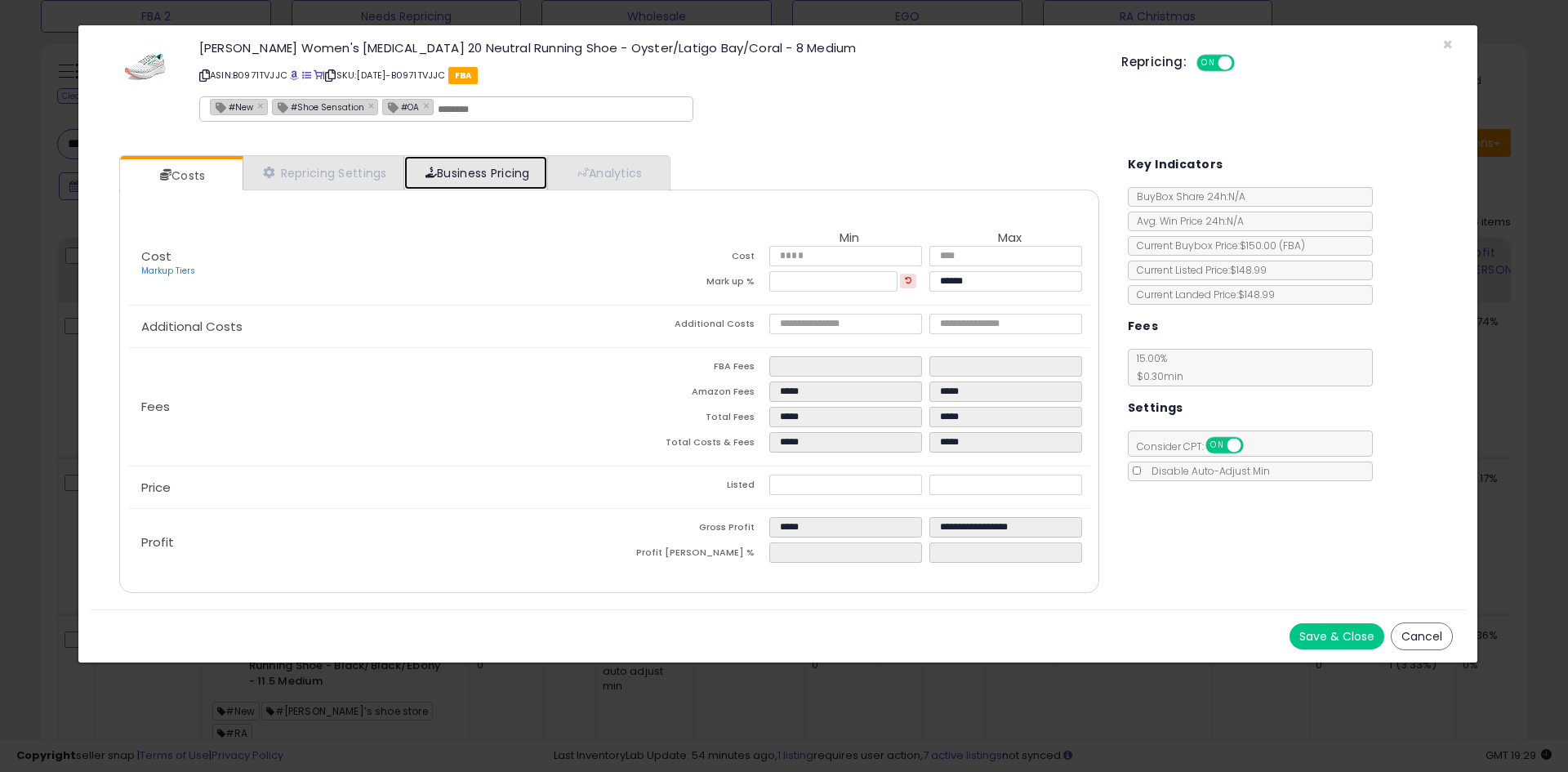
click at [468, 173] on link "Business Pricing" at bounding box center [475, 173] width 143 height 34
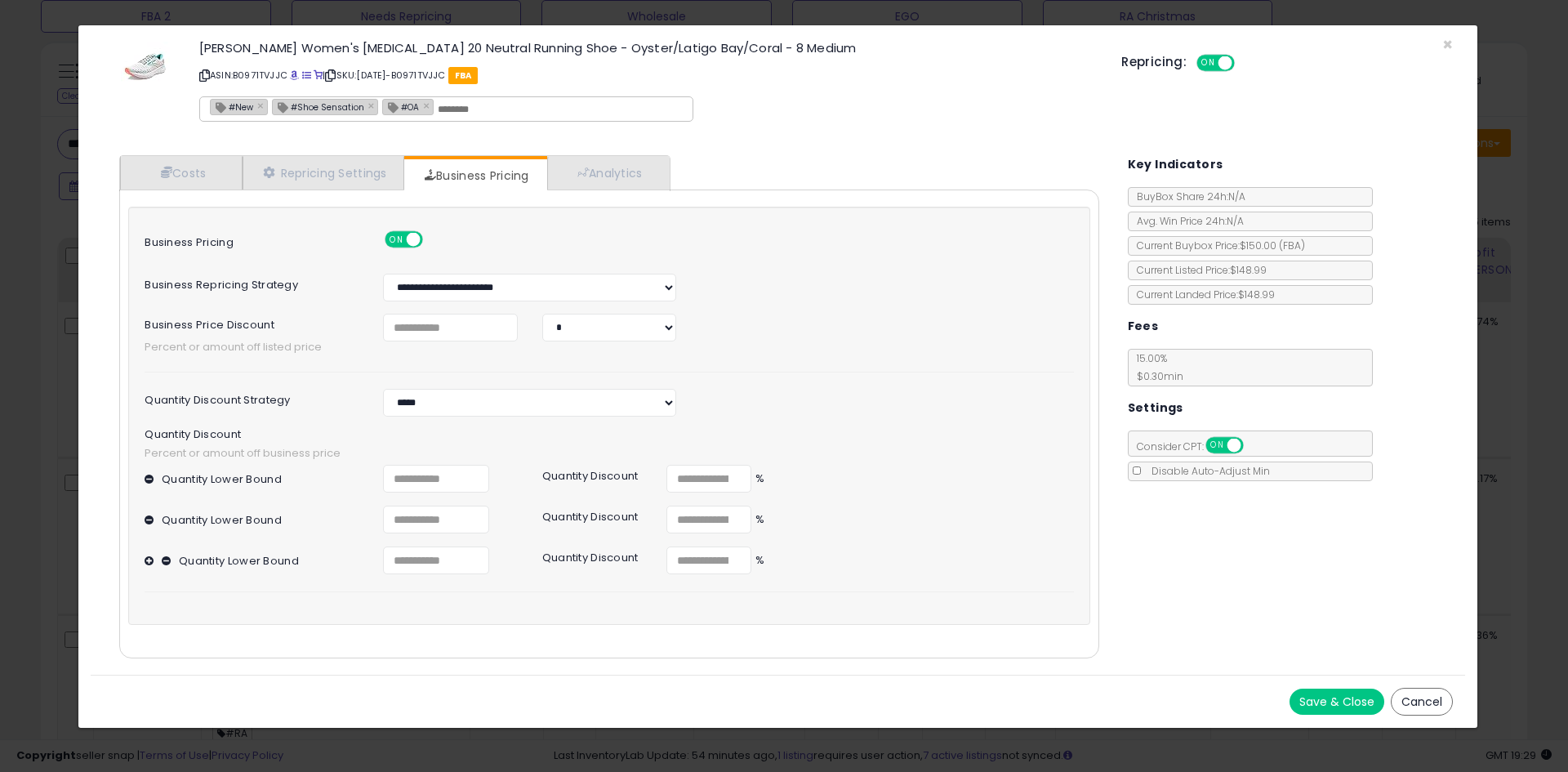
click at [681, 173] on div "Costs Repricing Settings Business Pricing Analytics" at bounding box center [609, 407] width 980 height 503
click at [658, 174] on link "Analytics" at bounding box center [607, 173] width 120 height 34
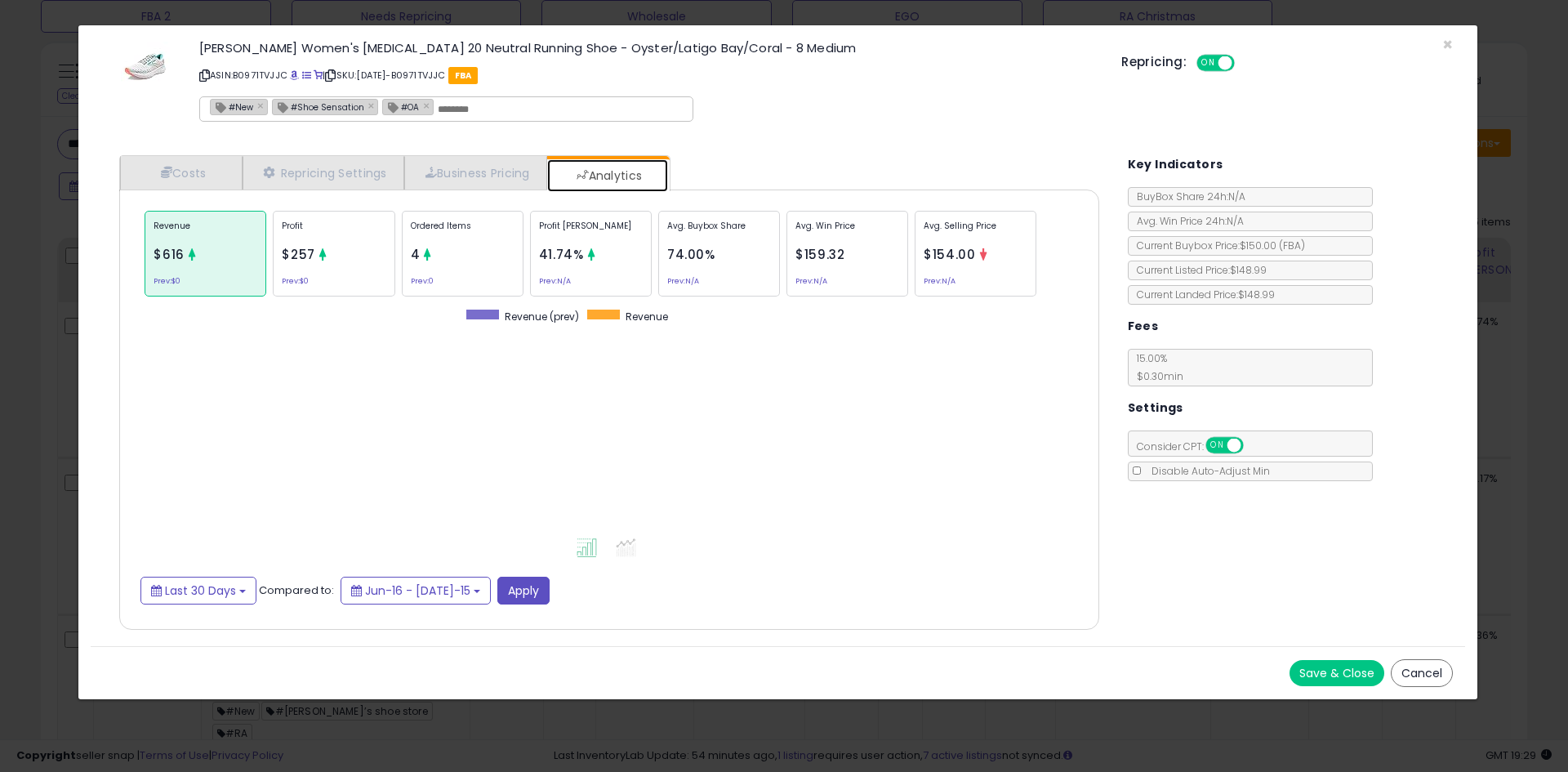
scroll to position [502, 1013]
click at [424, 251] on icon at bounding box center [428, 254] width 12 height 12
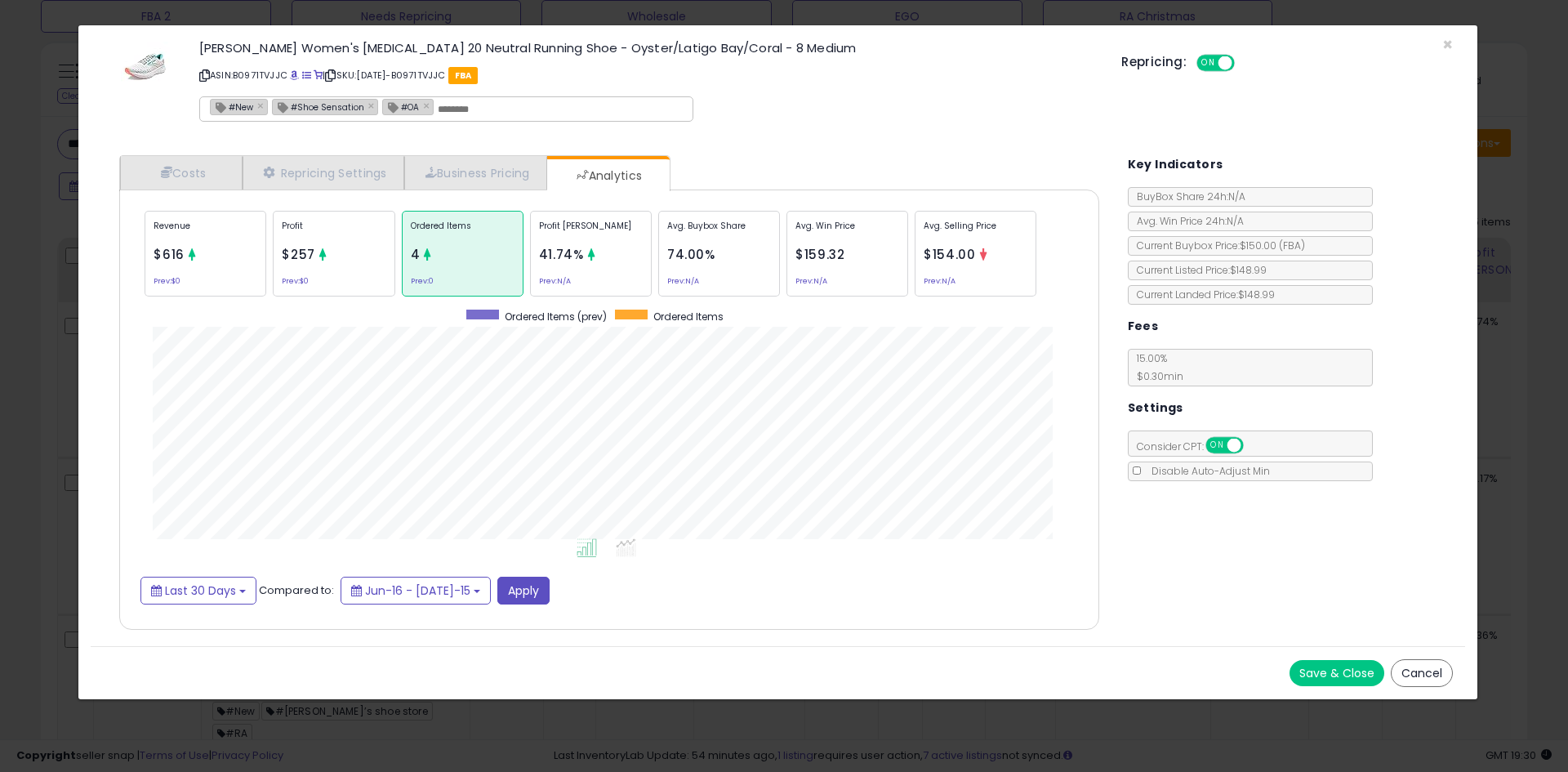
click at [1442, 53] on div "Repricing: ON OFF" at bounding box center [1288, 61] width 332 height 24
click at [1442, 54] on div "Repricing: ON OFF" at bounding box center [1288, 61] width 332 height 24
click at [1443, 46] on span "×" at bounding box center [1448, 44] width 11 height 24
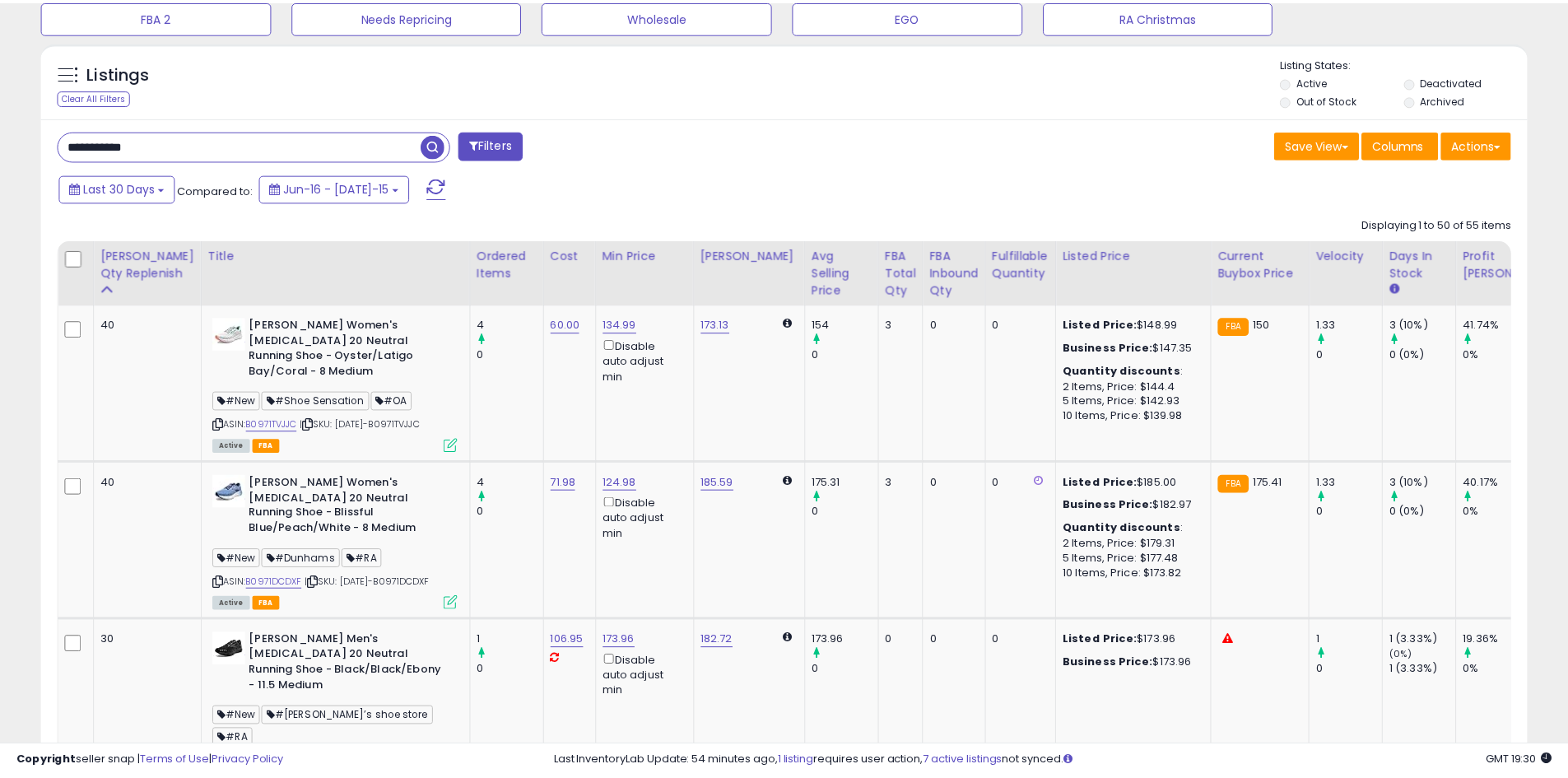
scroll to position [822565, 822073]
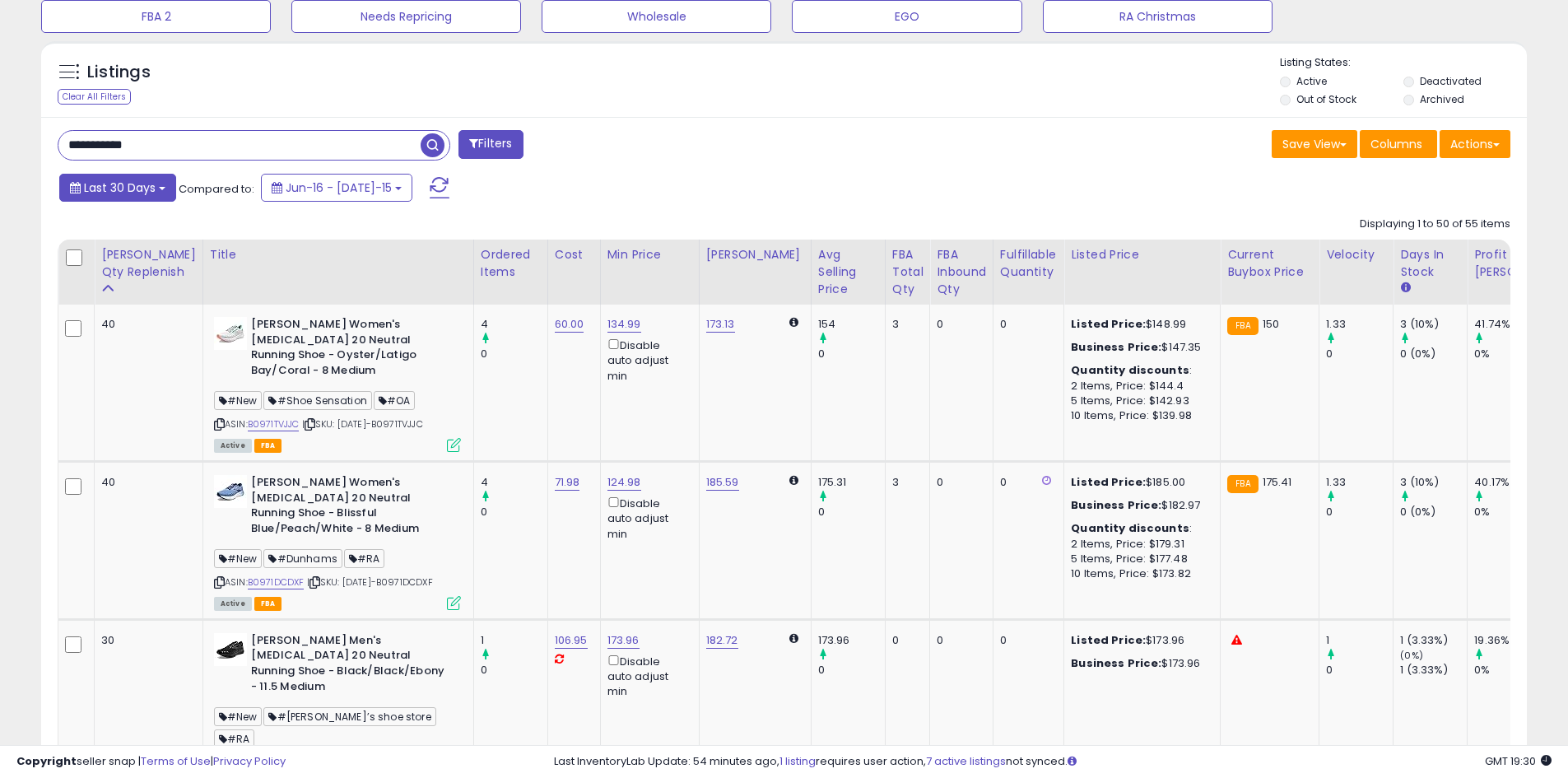
click at [128, 180] on span "Last 30 Days" at bounding box center [119, 187] width 72 height 17
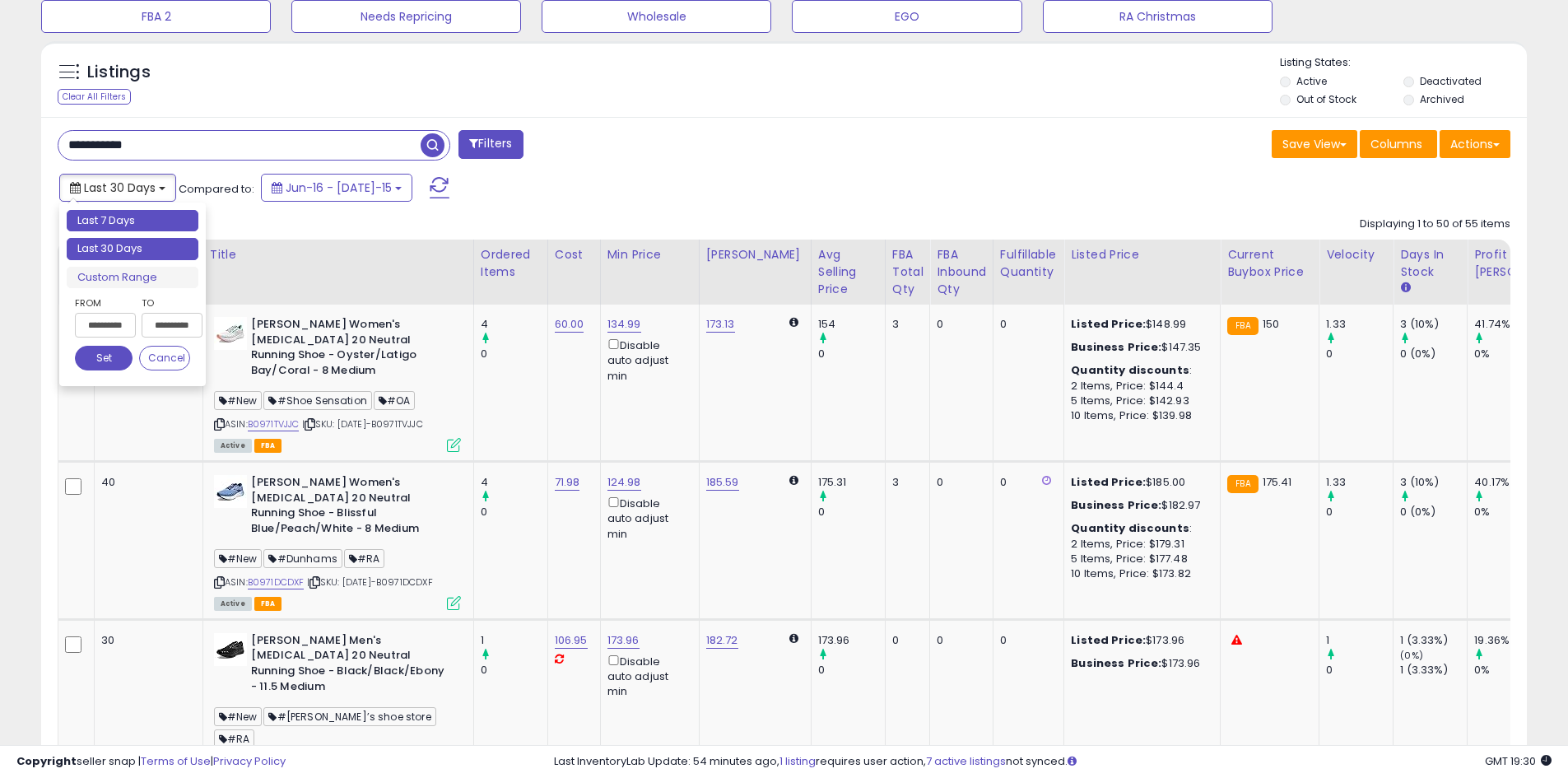
type input "**********"
click at [139, 221] on li "Last 7 Days" at bounding box center [132, 221] width 131 height 22
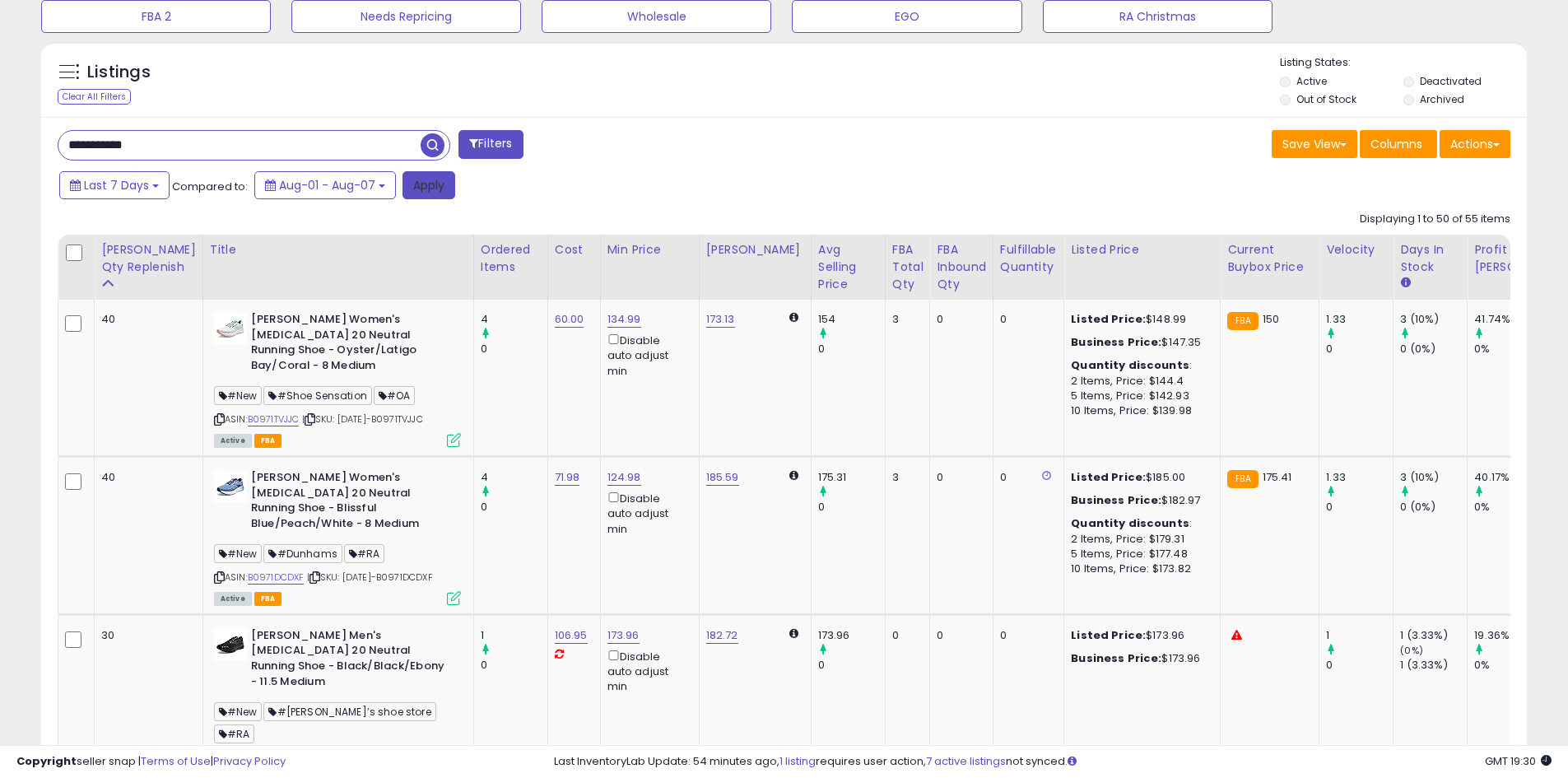
click at [436, 194] on button "Apply" at bounding box center [428, 185] width 53 height 28
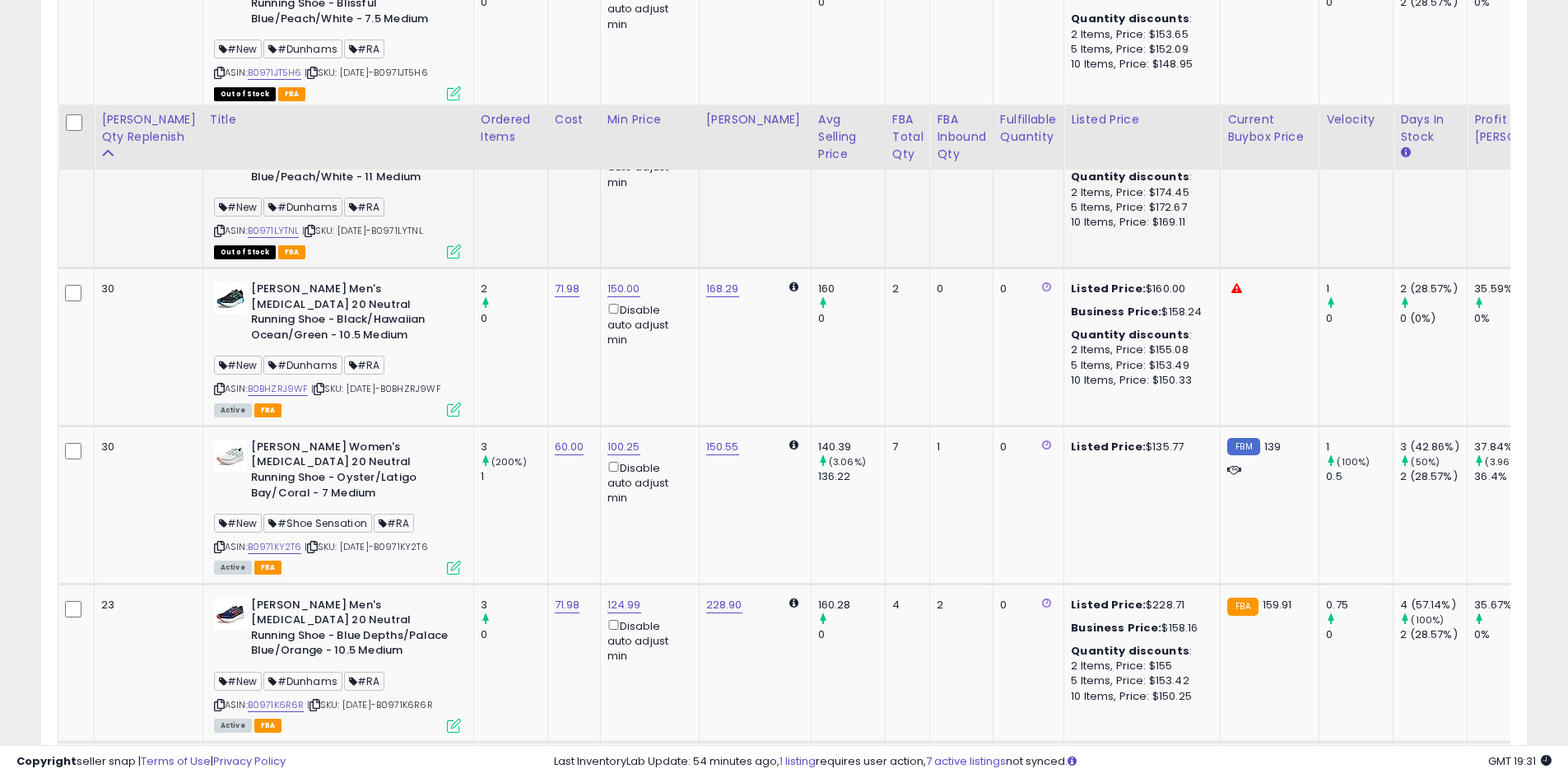
scroll to position [2082, 0]
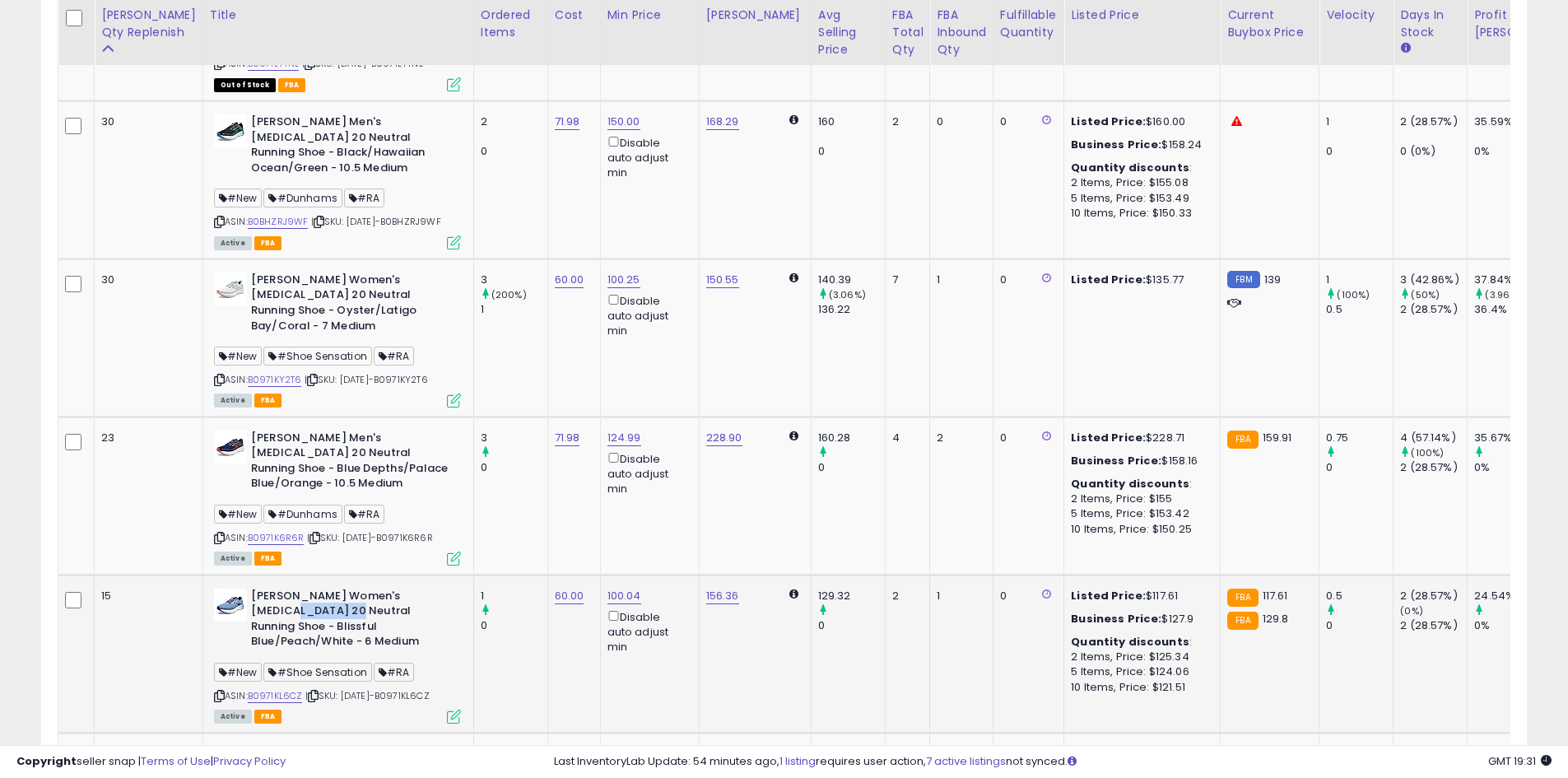
drag, startPoint x: 233, startPoint y: 489, endPoint x: 292, endPoint y: 496, distance: 59.4
click at [292, 588] on b "[PERSON_NAME] Women's [MEDICAL_DATA] 20 Neutral Running Shoe - Blissful Blue/Pe…" at bounding box center [350, 620] width 200 height 65
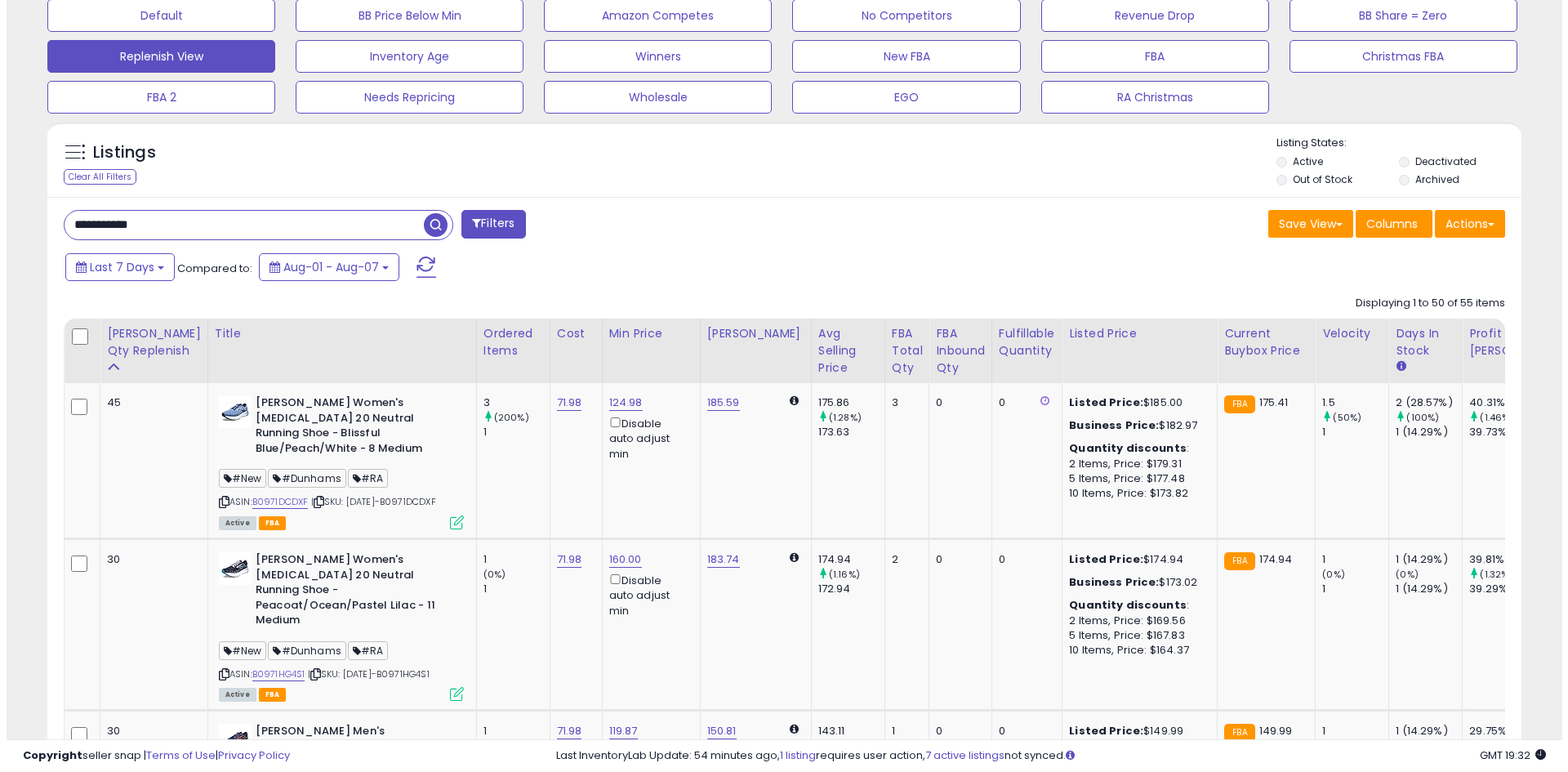
scroll to position [270, 0]
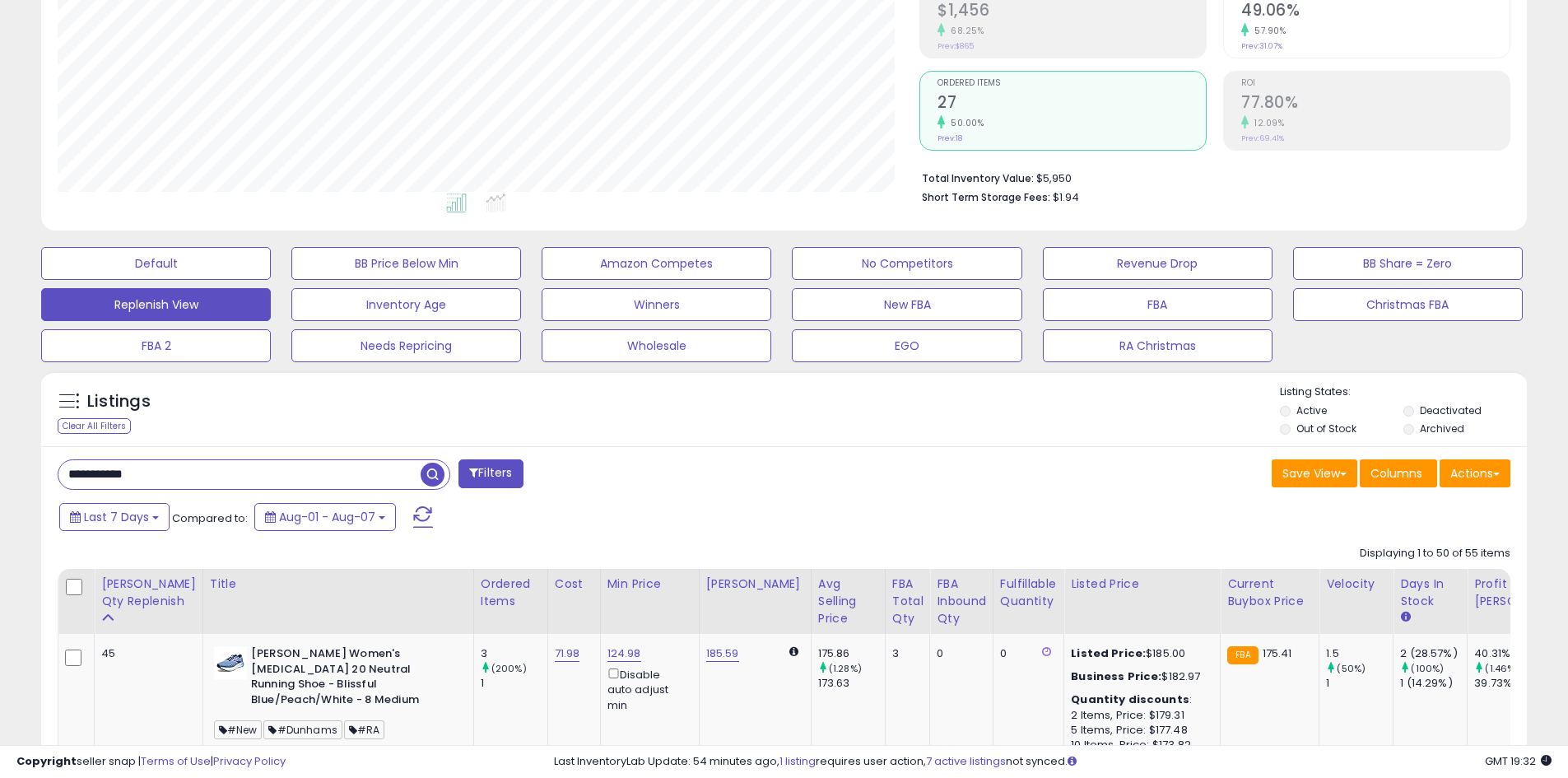
click at [519, 478] on button "Filters" at bounding box center [490, 474] width 65 height 29
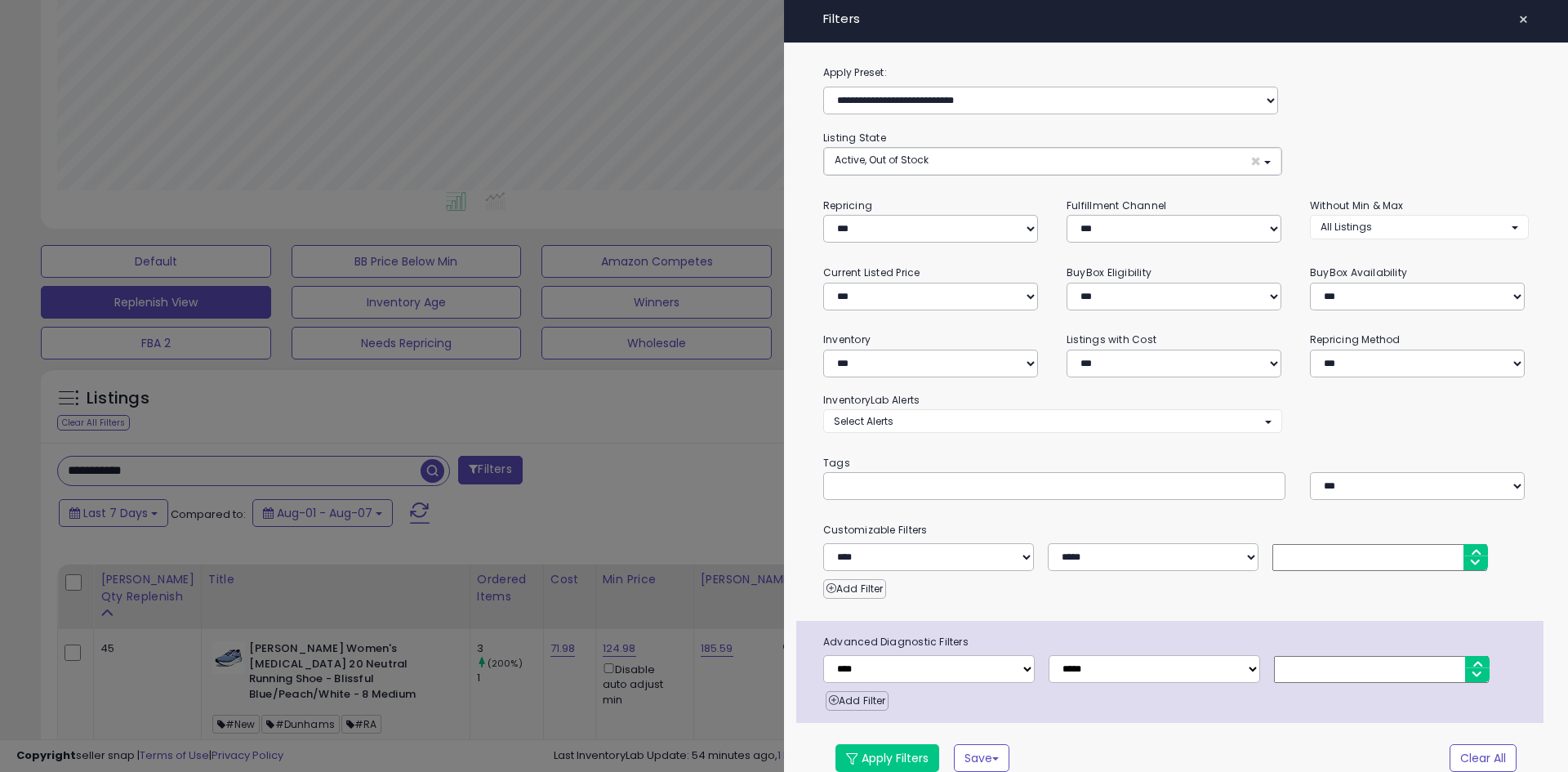
click at [668, 514] on div at bounding box center [784, 386] width 1568 height 772
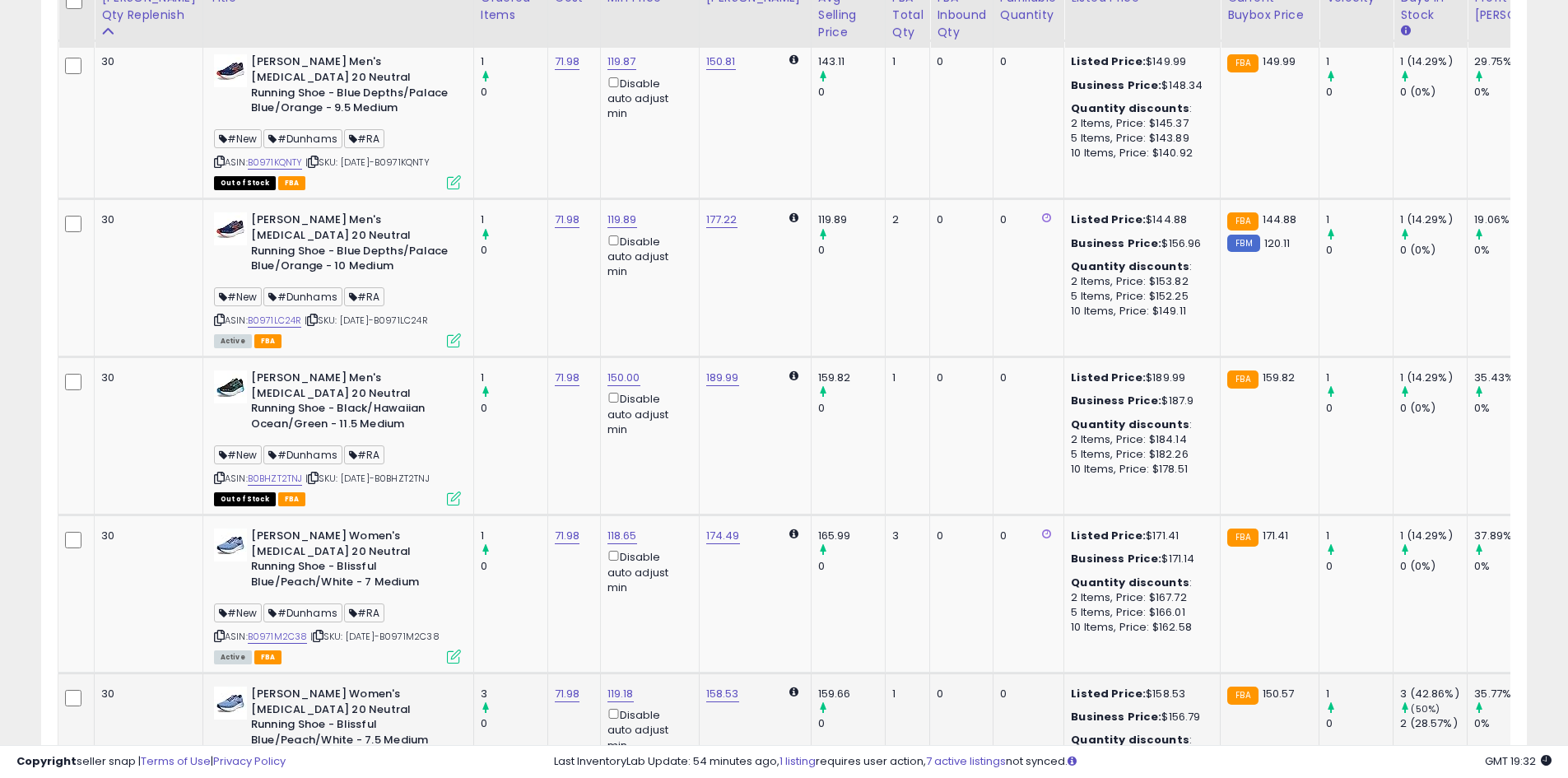
scroll to position [1753, 0]
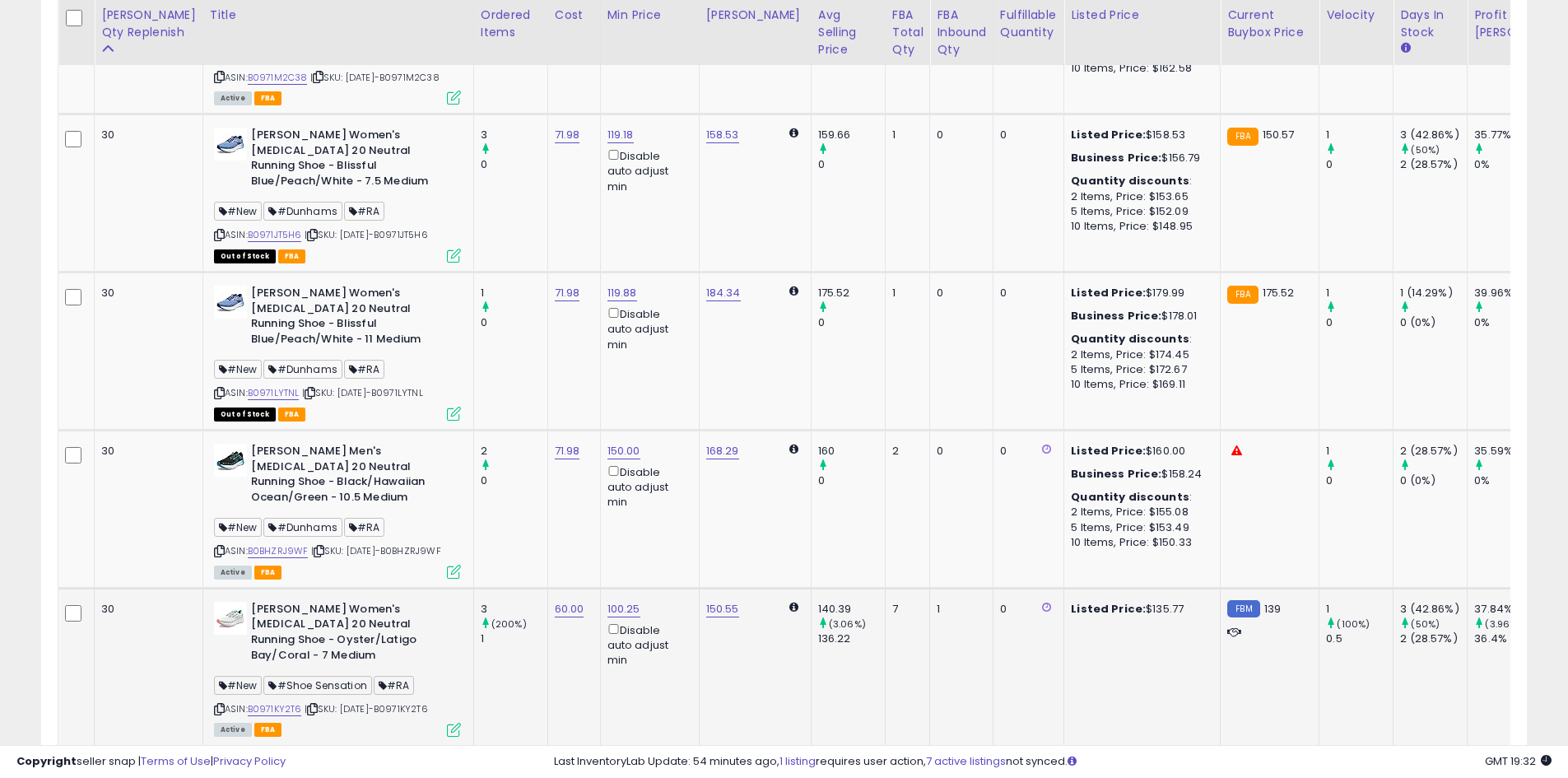
drag, startPoint x: 336, startPoint y: 583, endPoint x: 253, endPoint y: 580, distance: 83.1
click at [264, 676] on span "#Shoe Sensation" at bounding box center [317, 684] width 107 height 19
copy span "#Shoe Sensation"
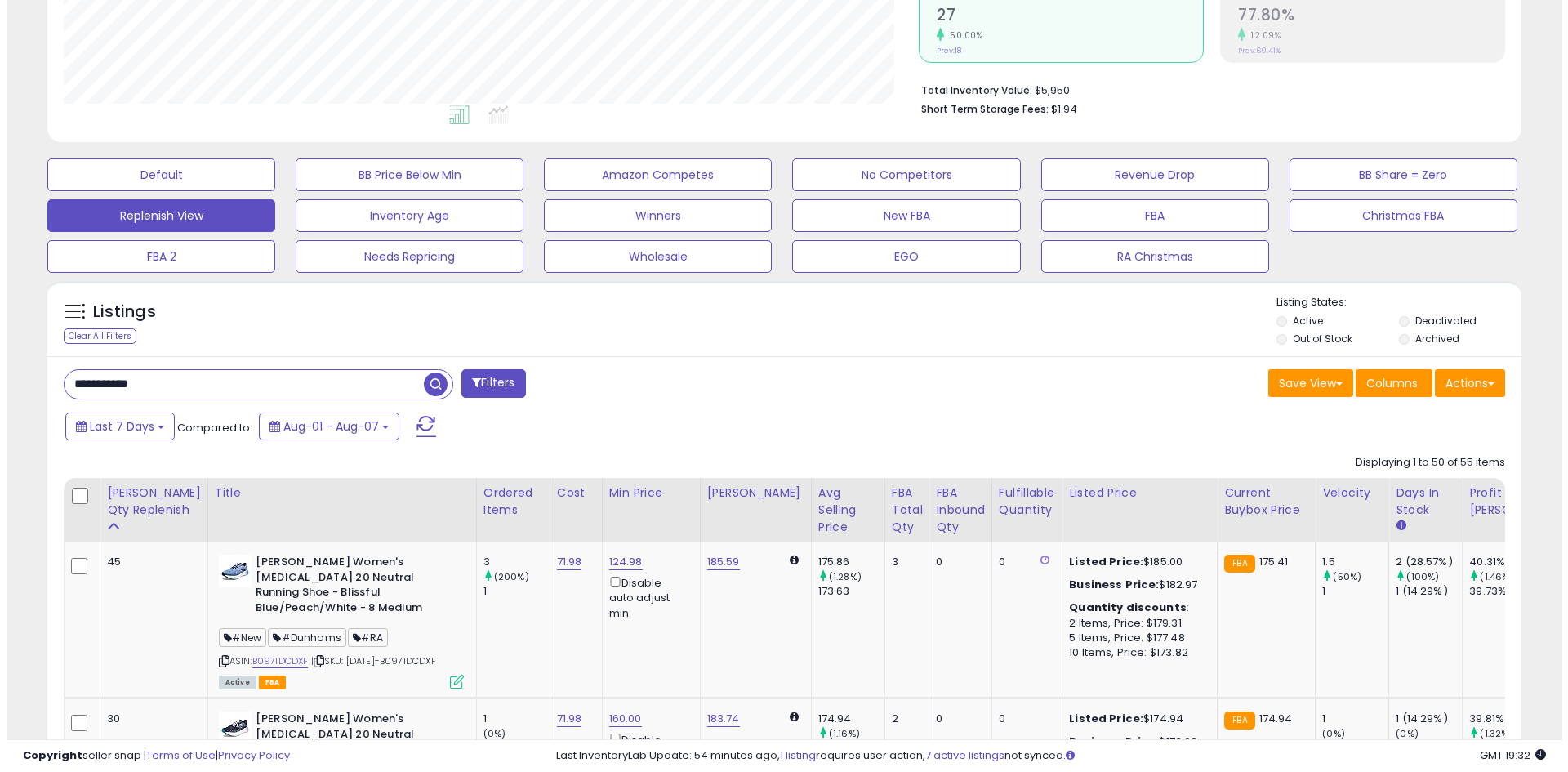
scroll to position [351, 0]
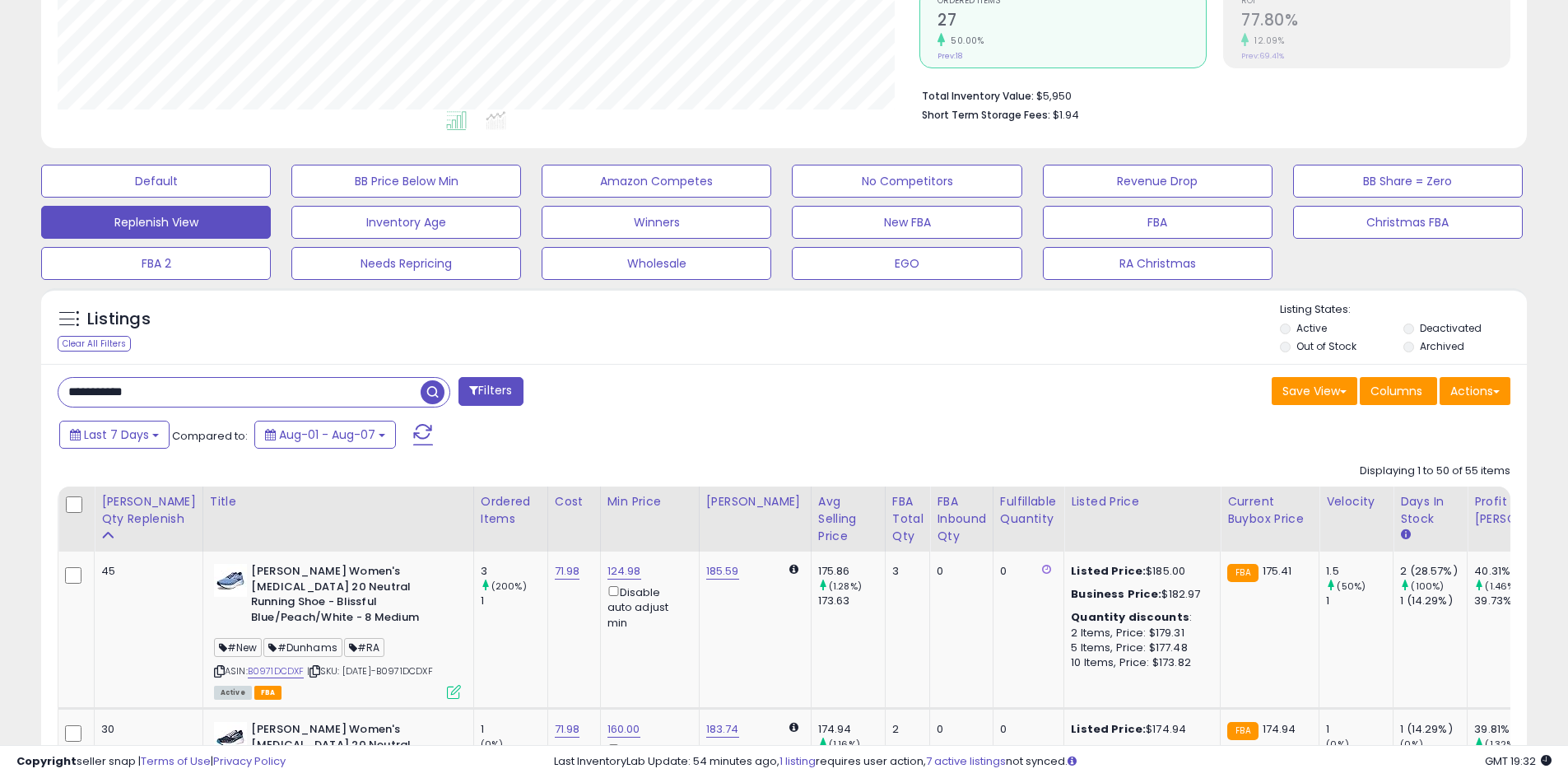
click at [473, 394] on span at bounding box center [473, 390] width 9 height 12
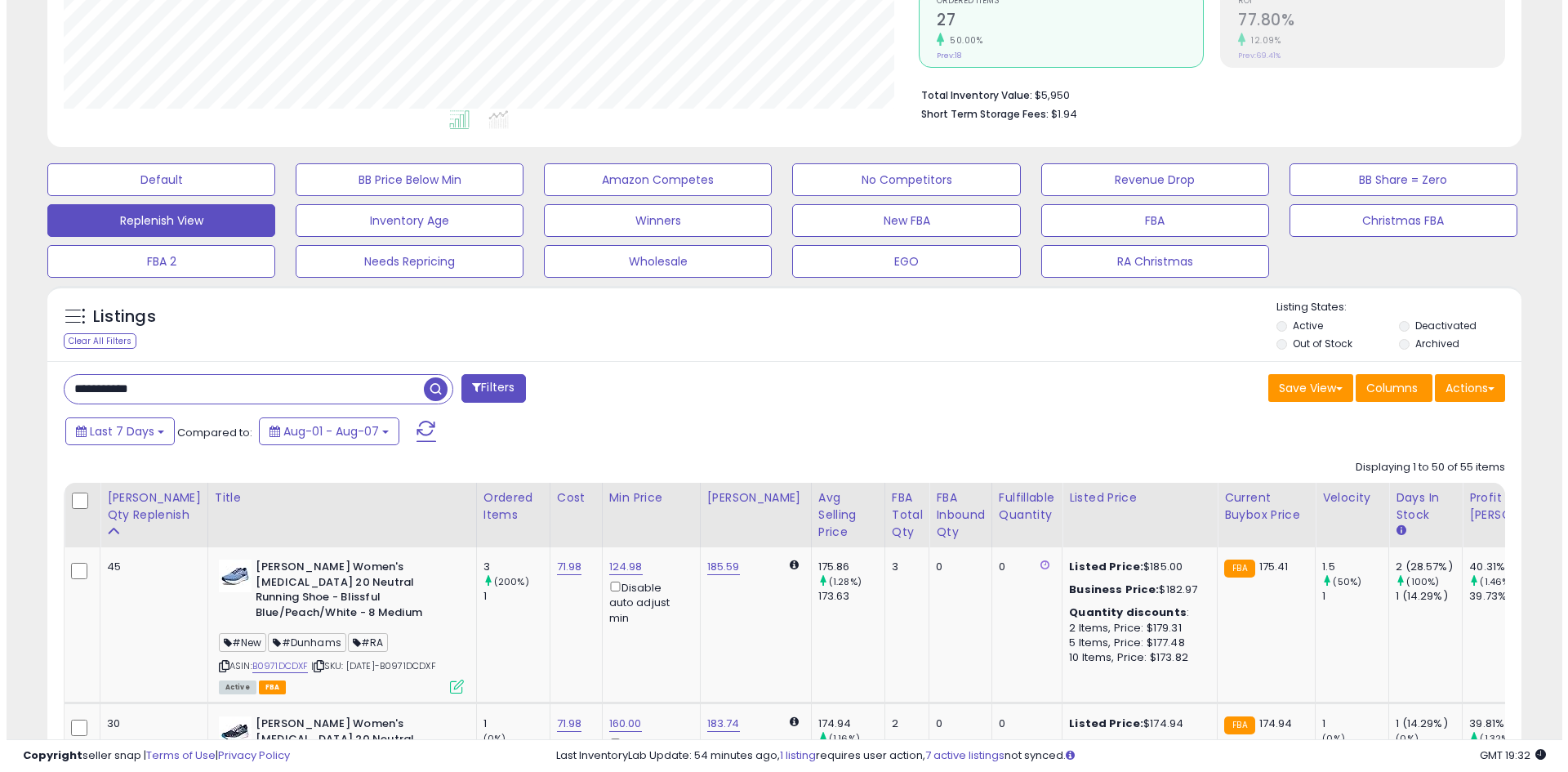
scroll to position [335, 862]
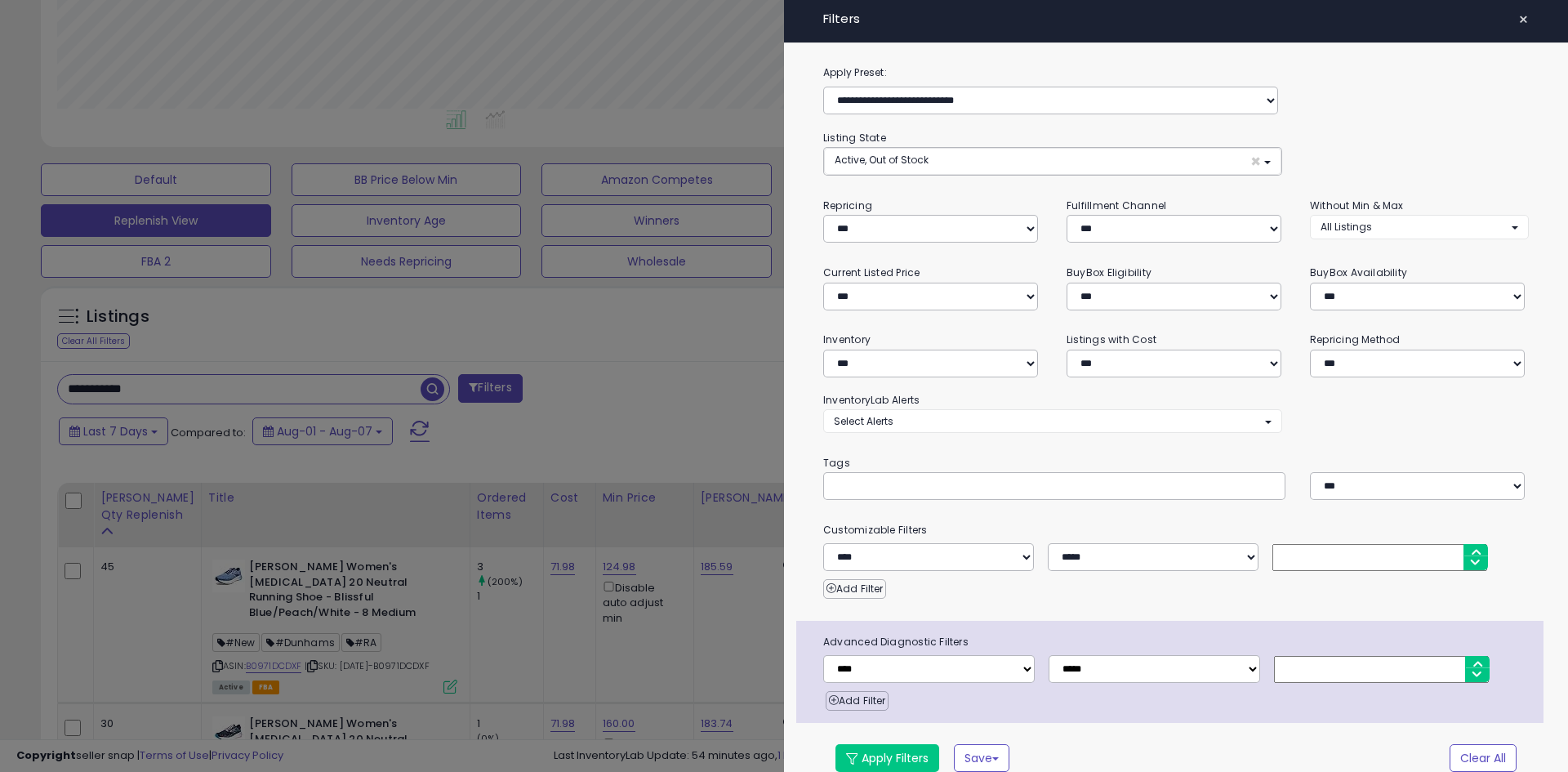
click at [876, 483] on input "text" at bounding box center [957, 486] width 245 height 17
paste input "**********"
type input "**********"
drag, startPoint x: 640, startPoint y: 381, endPoint x: 665, endPoint y: 434, distance: 58.6
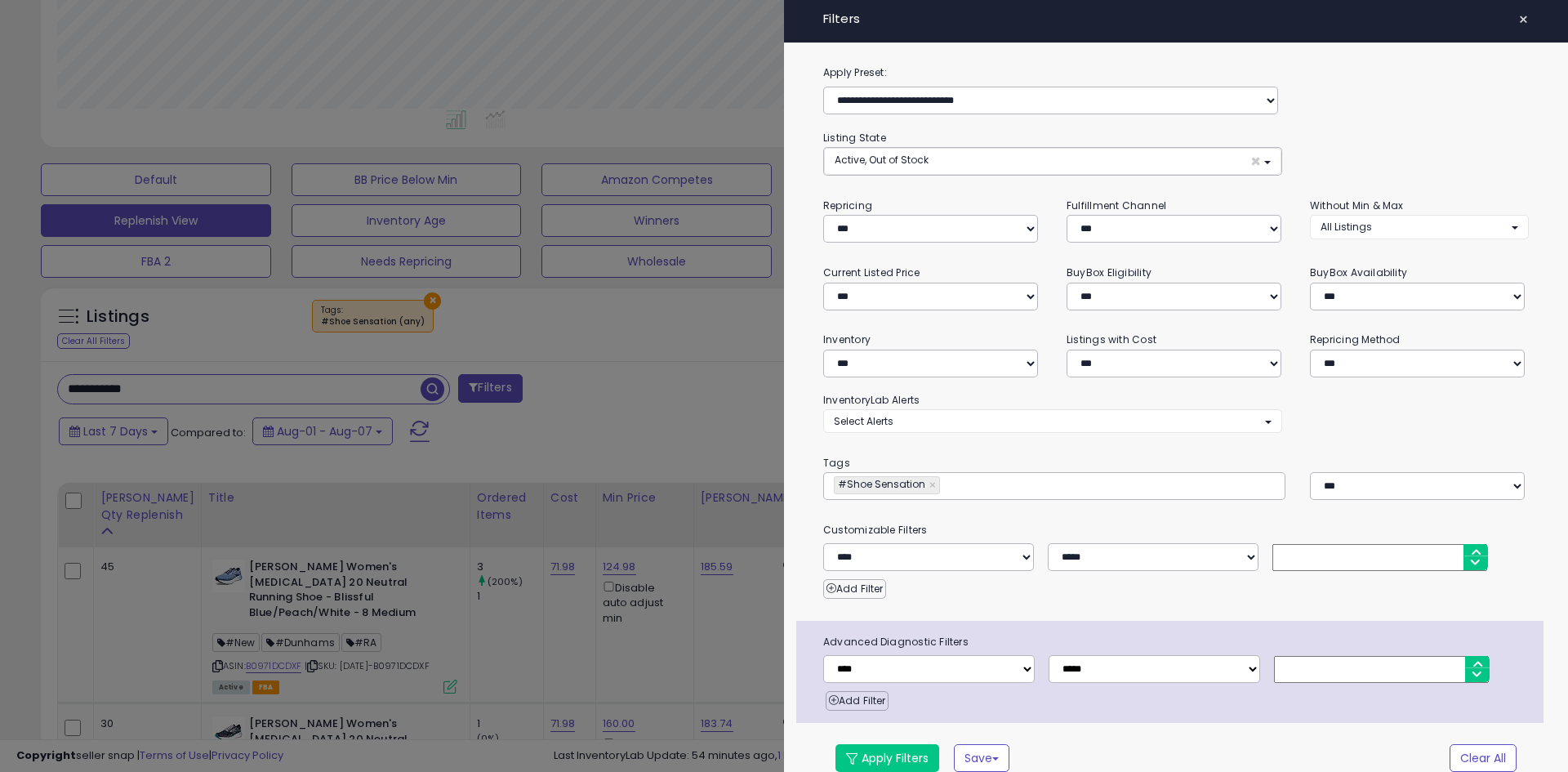
click at [645, 378] on div at bounding box center [784, 386] width 1568 height 772
click at [0, 0] on div "Retrieving listings data.." at bounding box center [0, 0] width 0 height 0
click at [931, 746] on button "Apply Filters" at bounding box center [887, 758] width 104 height 28
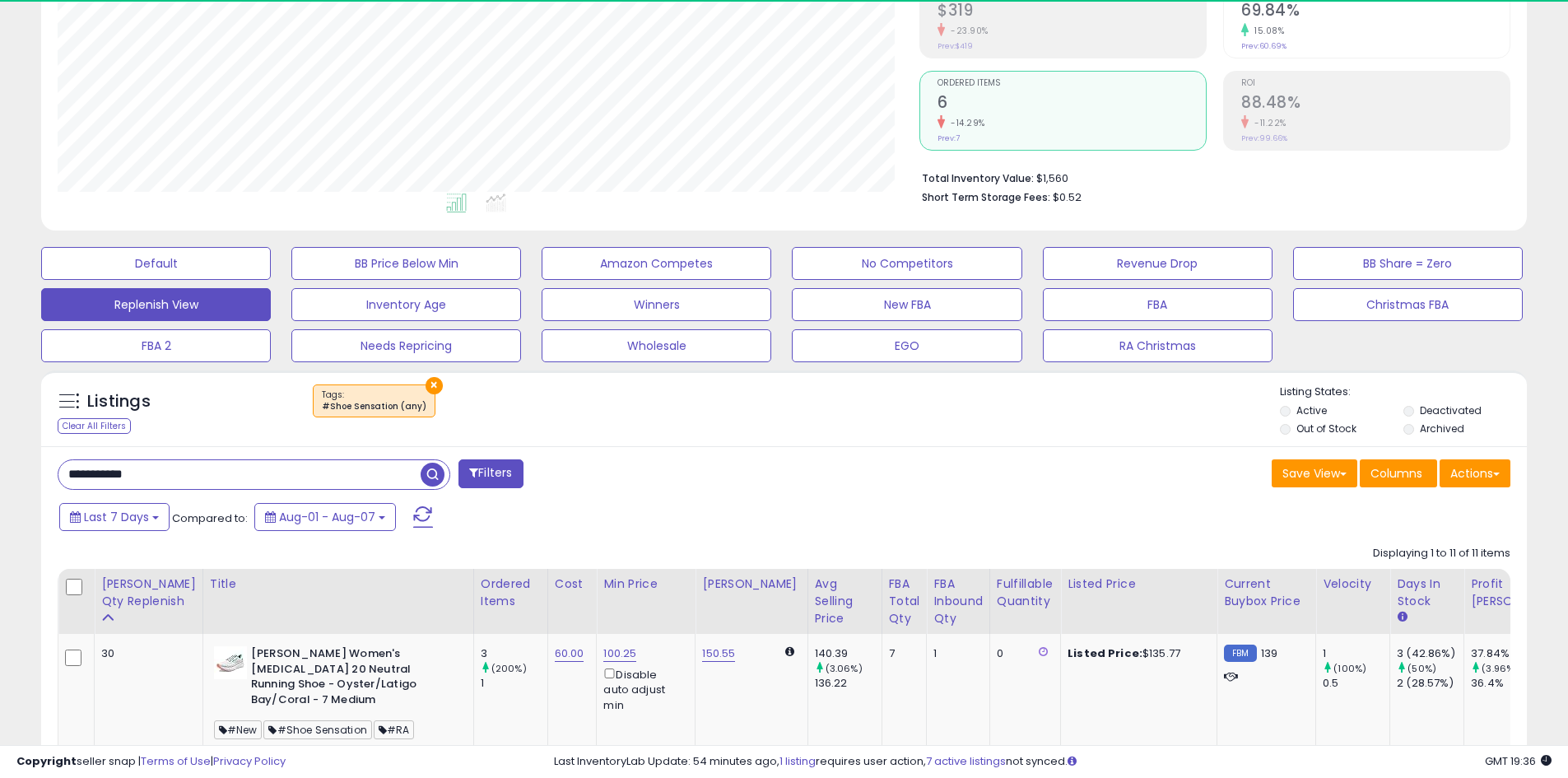
scroll to position [337, 862]
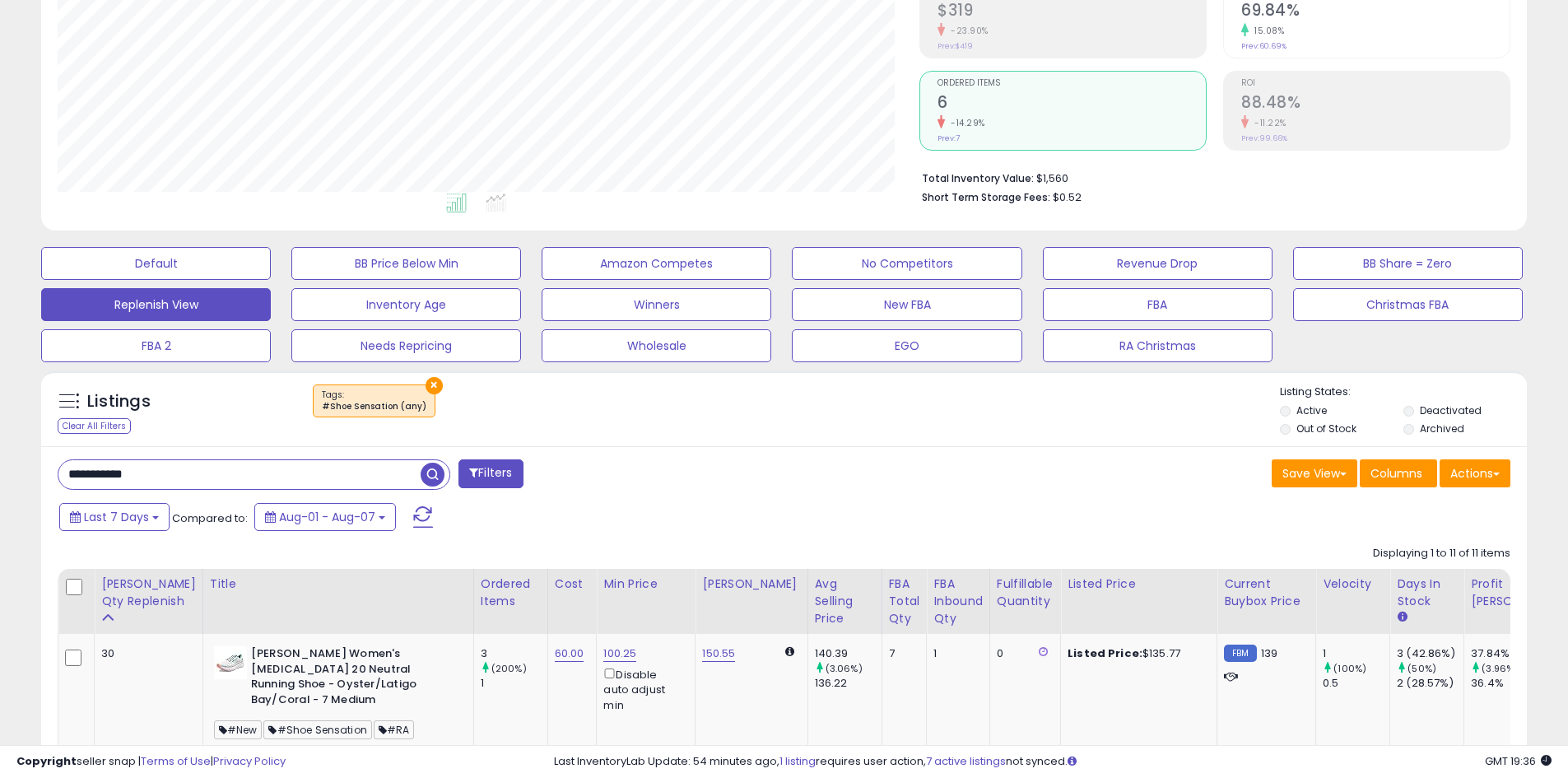
drag, startPoint x: 152, startPoint y: 474, endPoint x: 12, endPoint y: 474, distance: 140.0
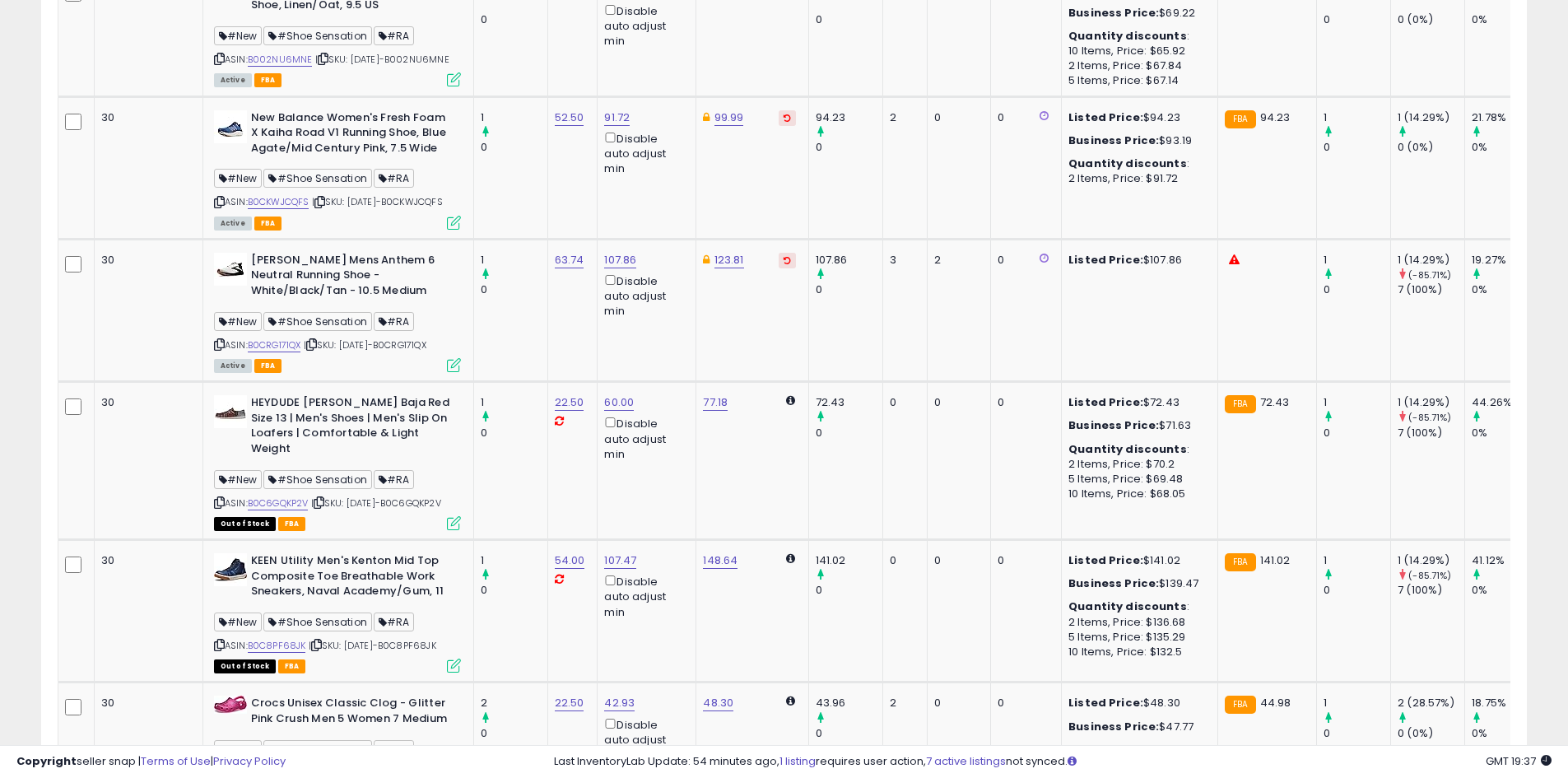
scroll to position [667, 0]
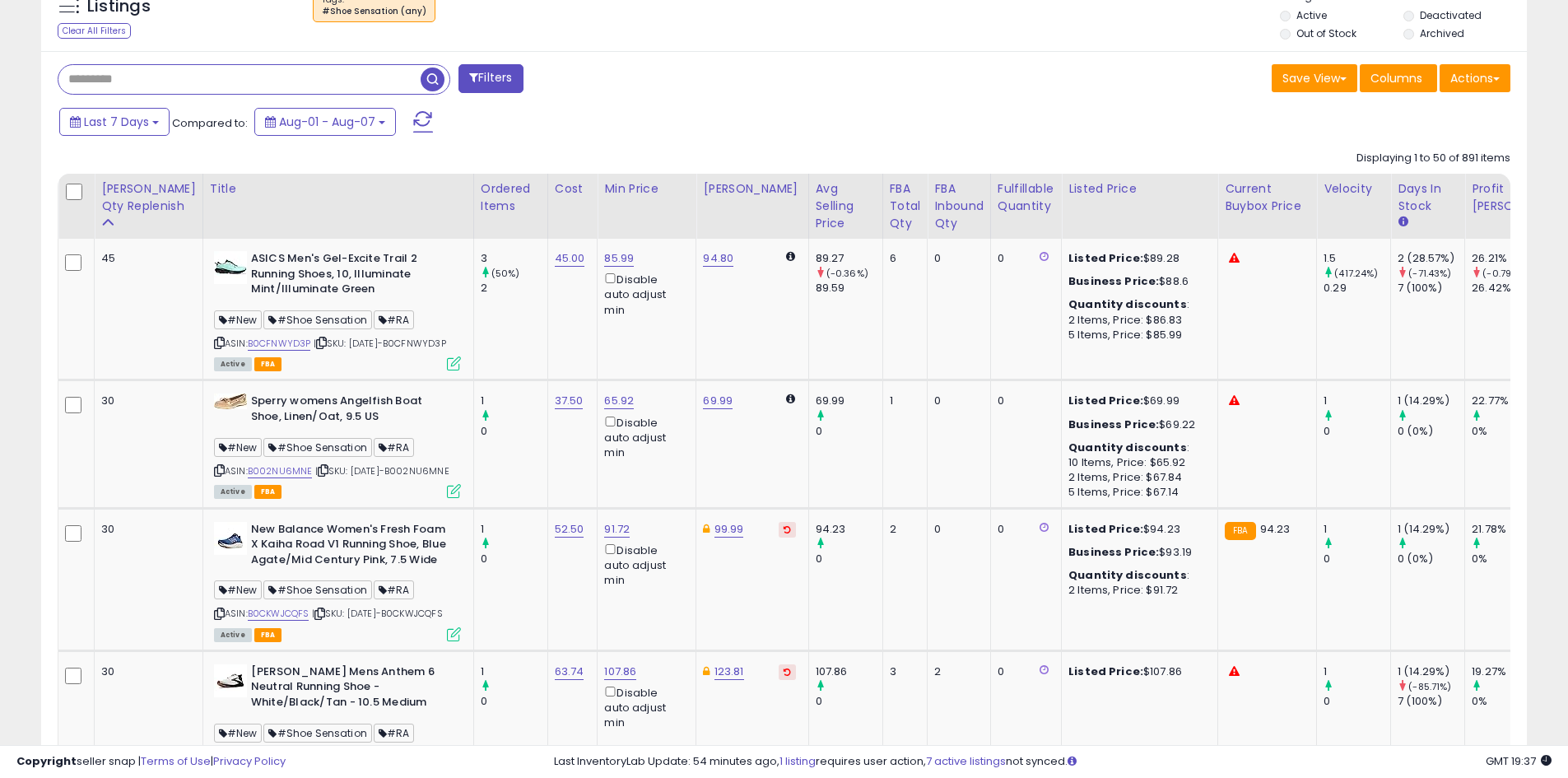
click at [138, 76] on input "text" at bounding box center [240, 79] width 362 height 29
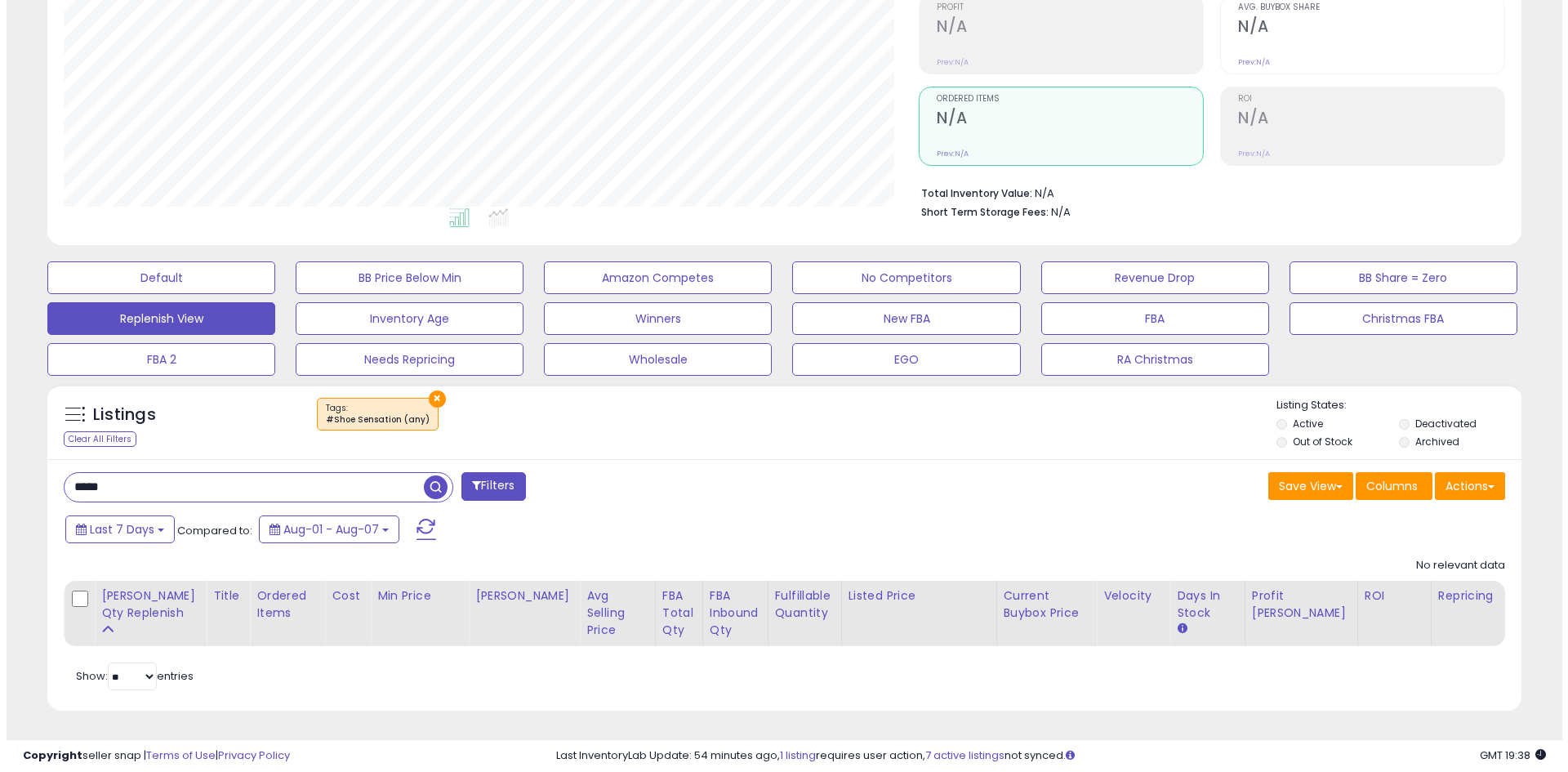
scroll to position [335, 855]
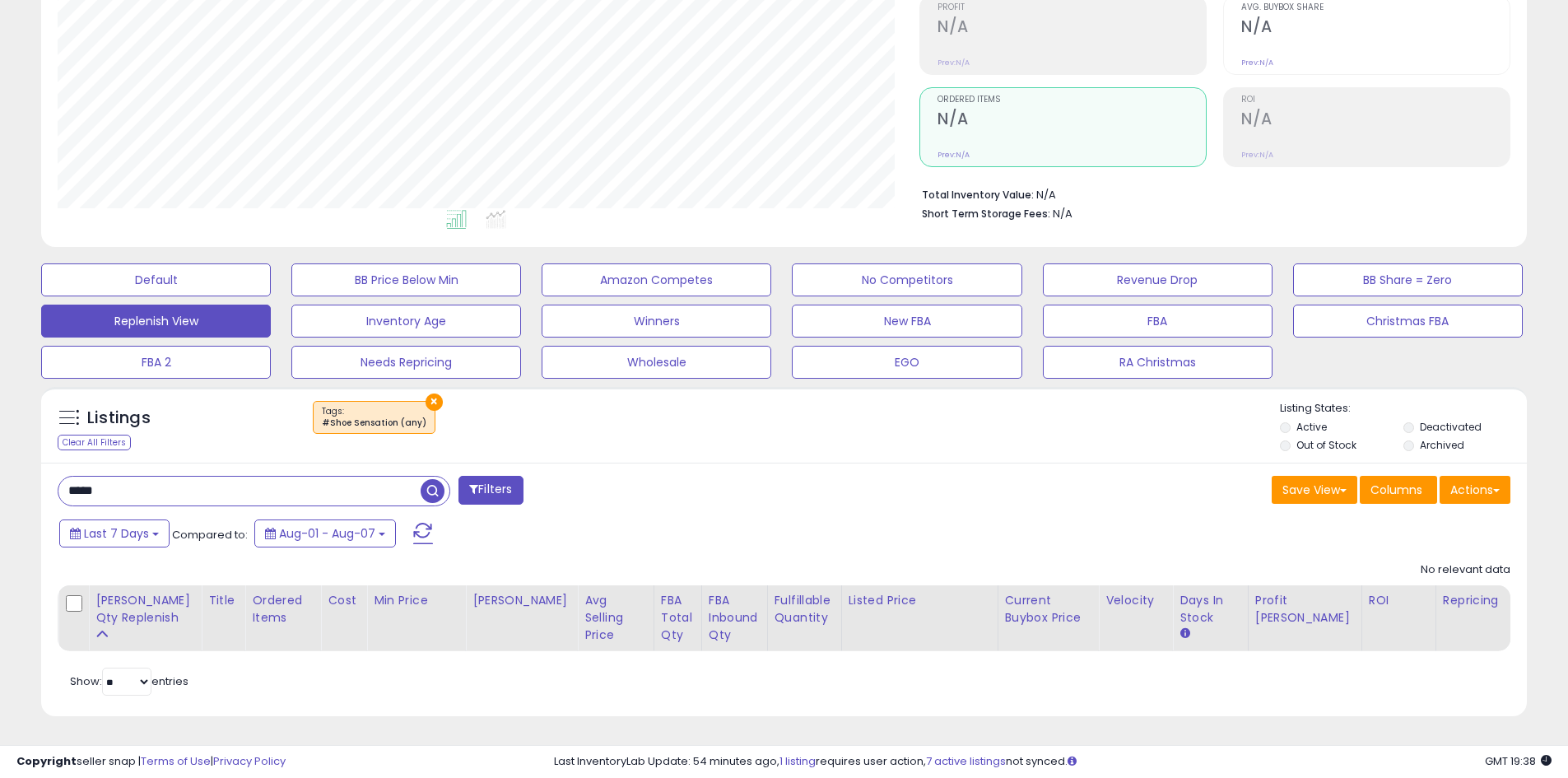
drag, startPoint x: 134, startPoint y: 497, endPoint x: 30, endPoint y: 502, distance: 104.1
click at [36, 502] on div "Listings Clear All Filters × Tags Listing States:" at bounding box center [784, 557] width 1510 height 358
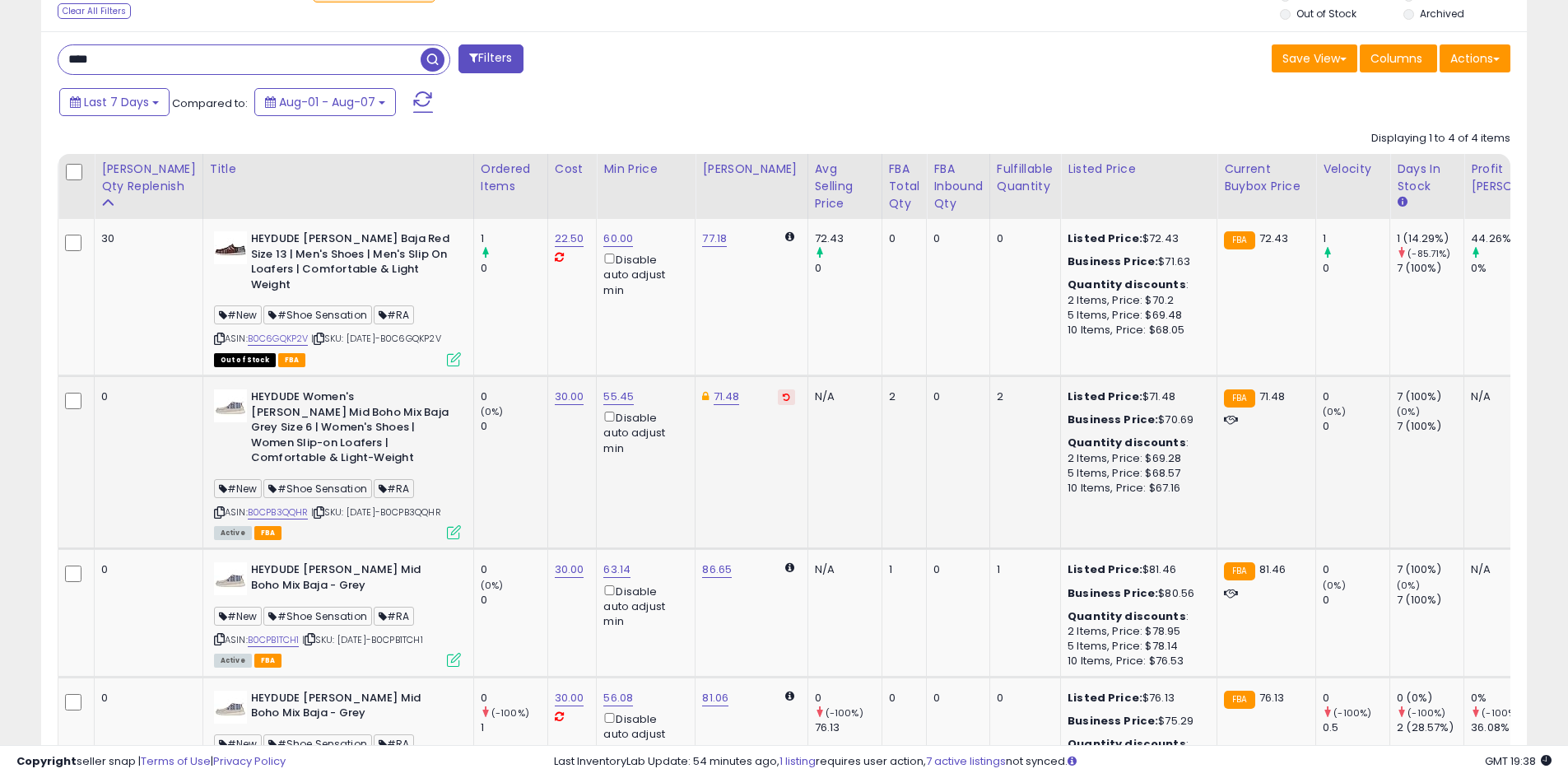
scroll to position [626, 0]
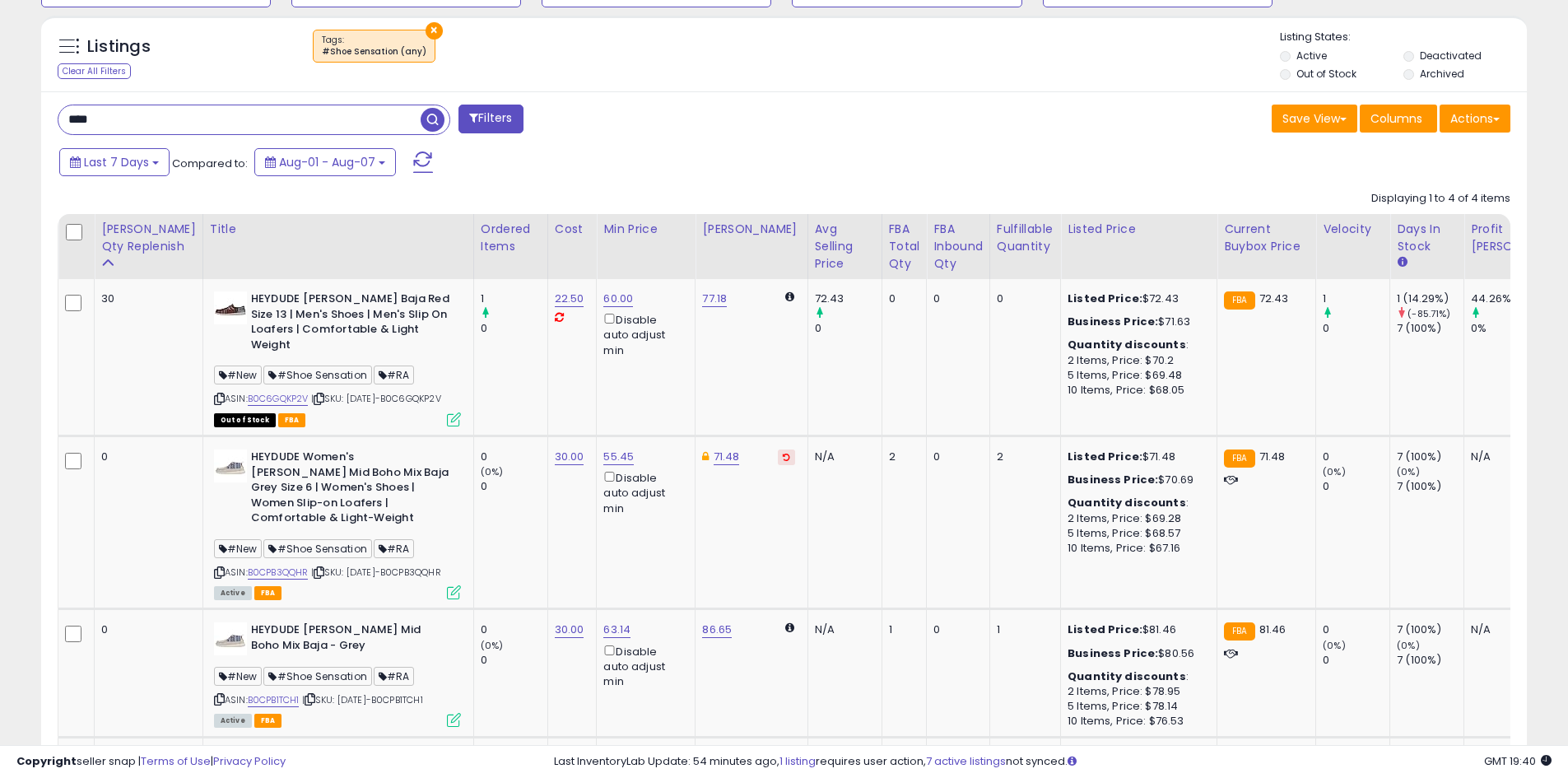
drag, startPoint x: 116, startPoint y: 123, endPoint x: 45, endPoint y: 129, distance: 71.3
click at [45, 130] on div "**** Filters" at bounding box center [414, 120] width 739 height 33
type input "*******"
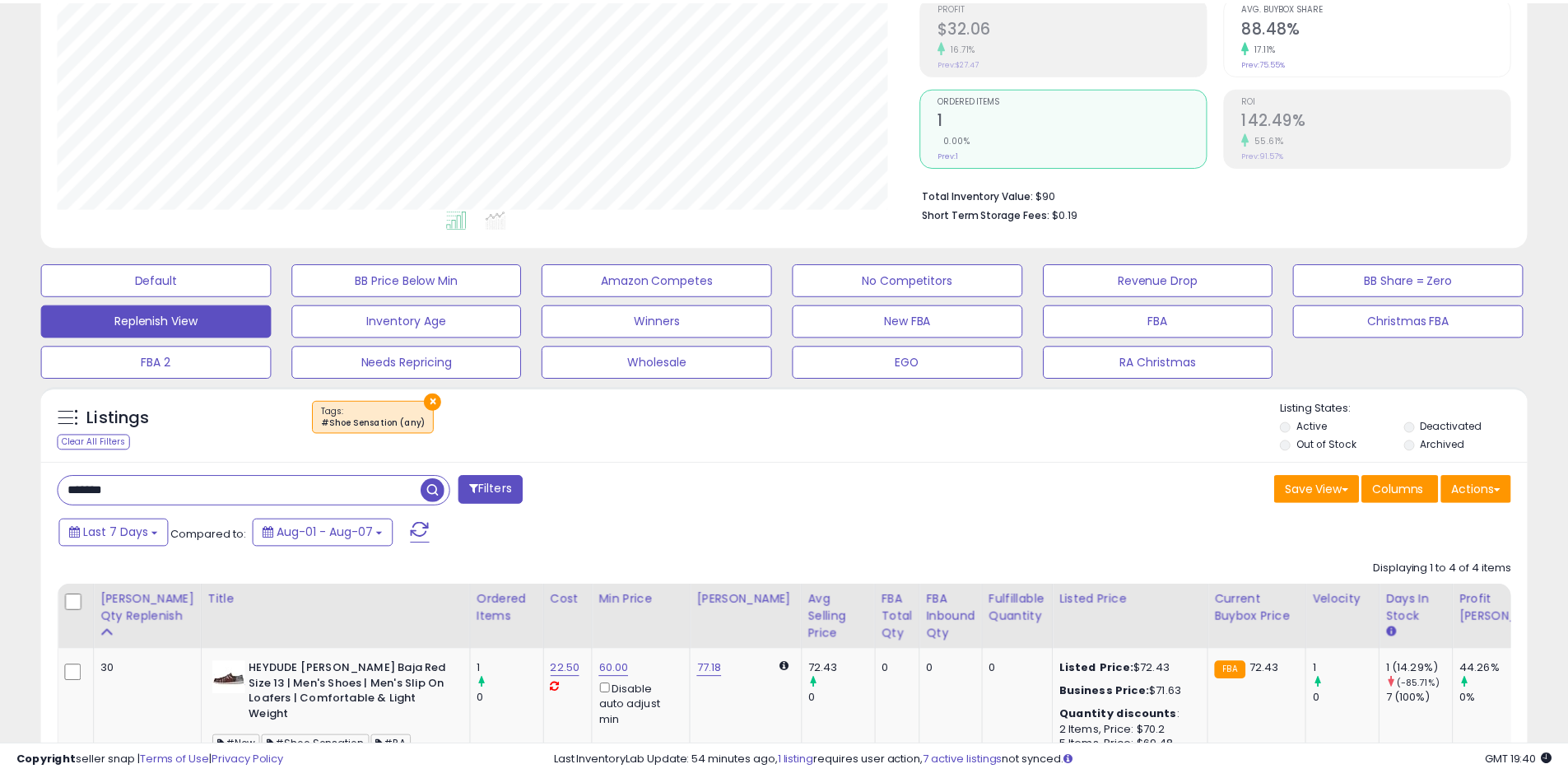
scroll to position [337, 869]
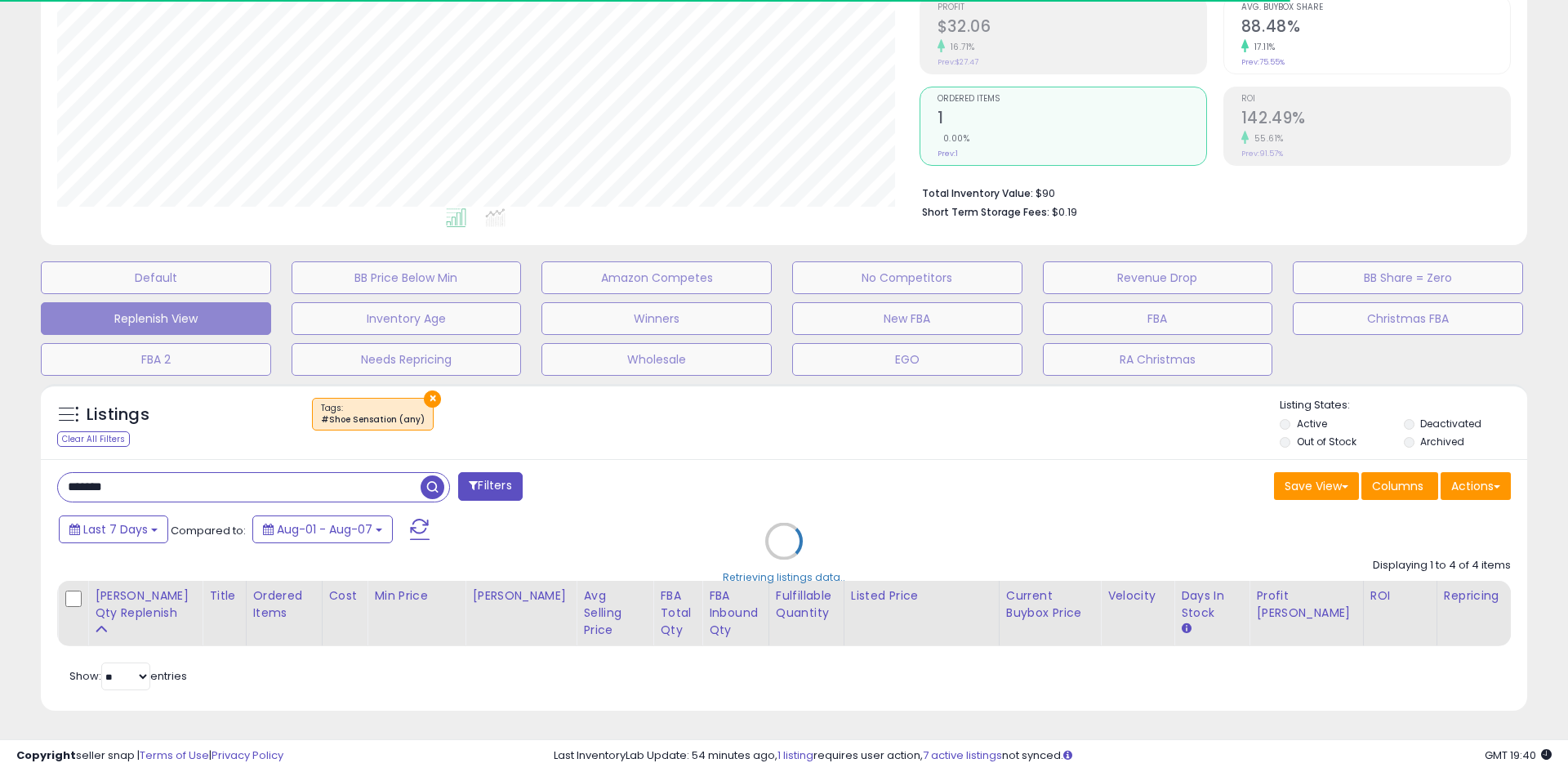
click at [627, 431] on div "Retrieving listings data.." at bounding box center [784, 553] width 1511 height 355
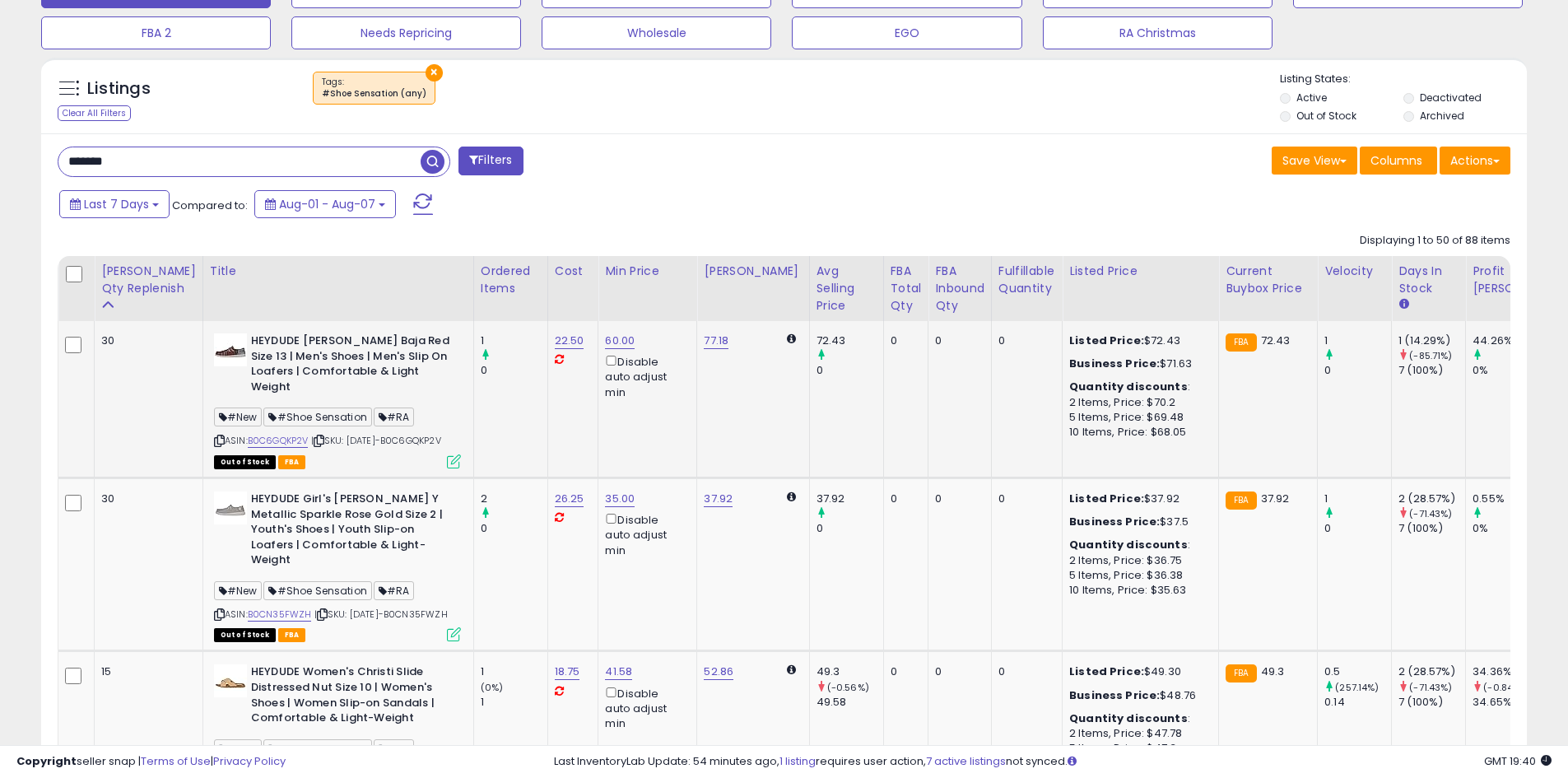
scroll to position [337, 862]
click at [141, 205] on span "Last 7 Days" at bounding box center [115, 204] width 65 height 17
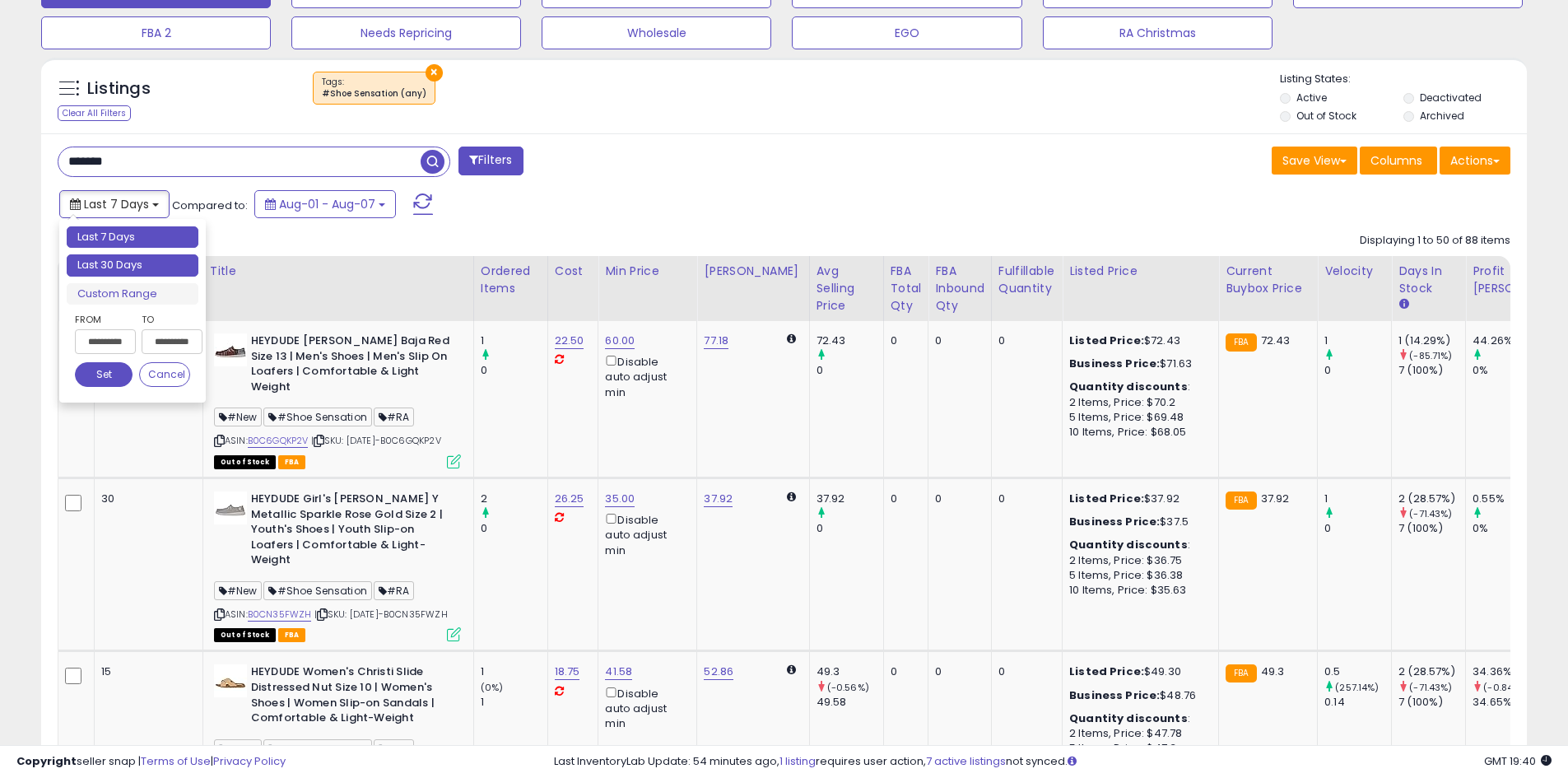
type input "**********"
click at [143, 263] on li "Last 30 Days" at bounding box center [132, 266] width 131 height 22
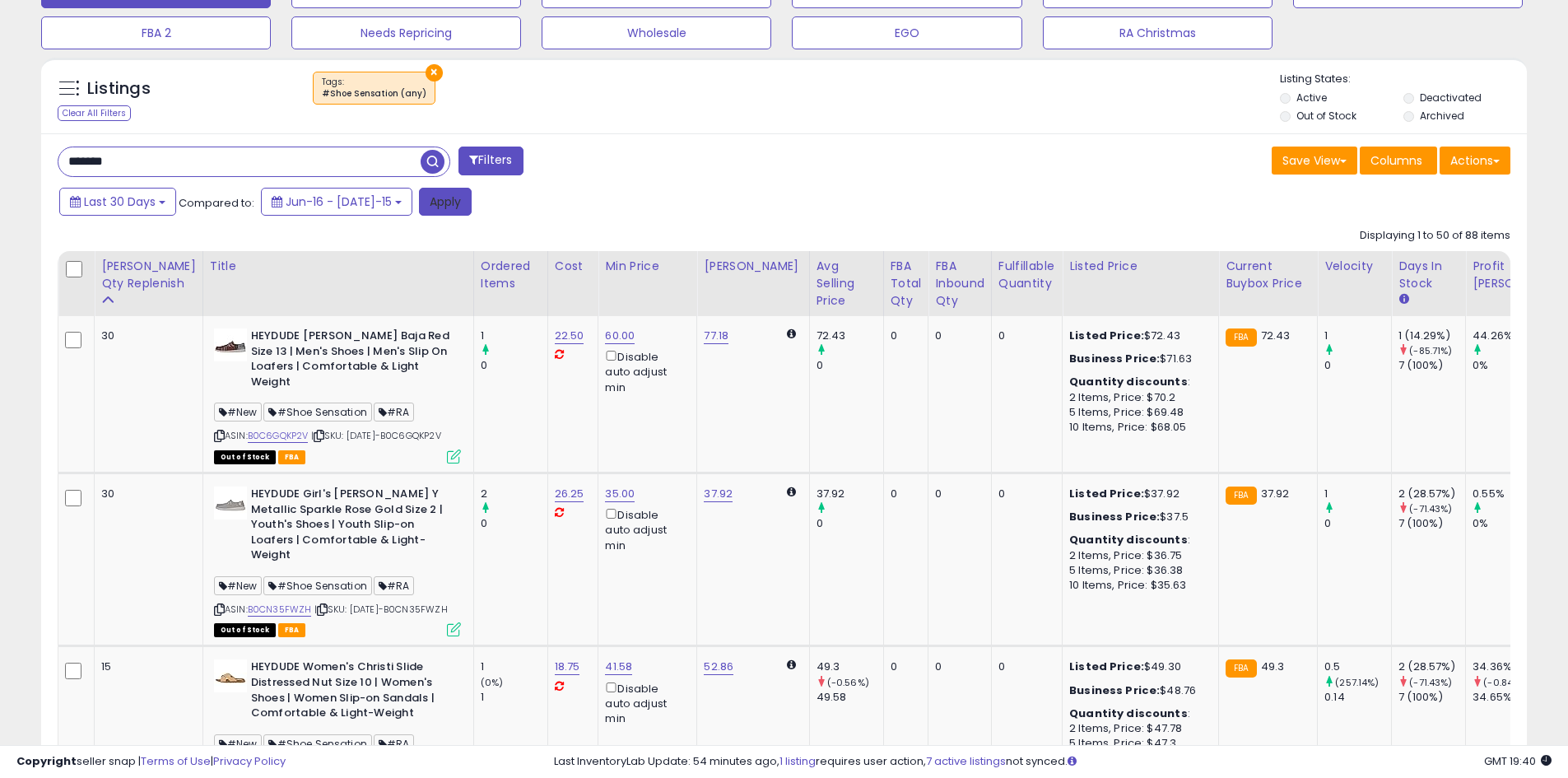
click at [419, 201] on button "Apply" at bounding box center [445, 202] width 53 height 28
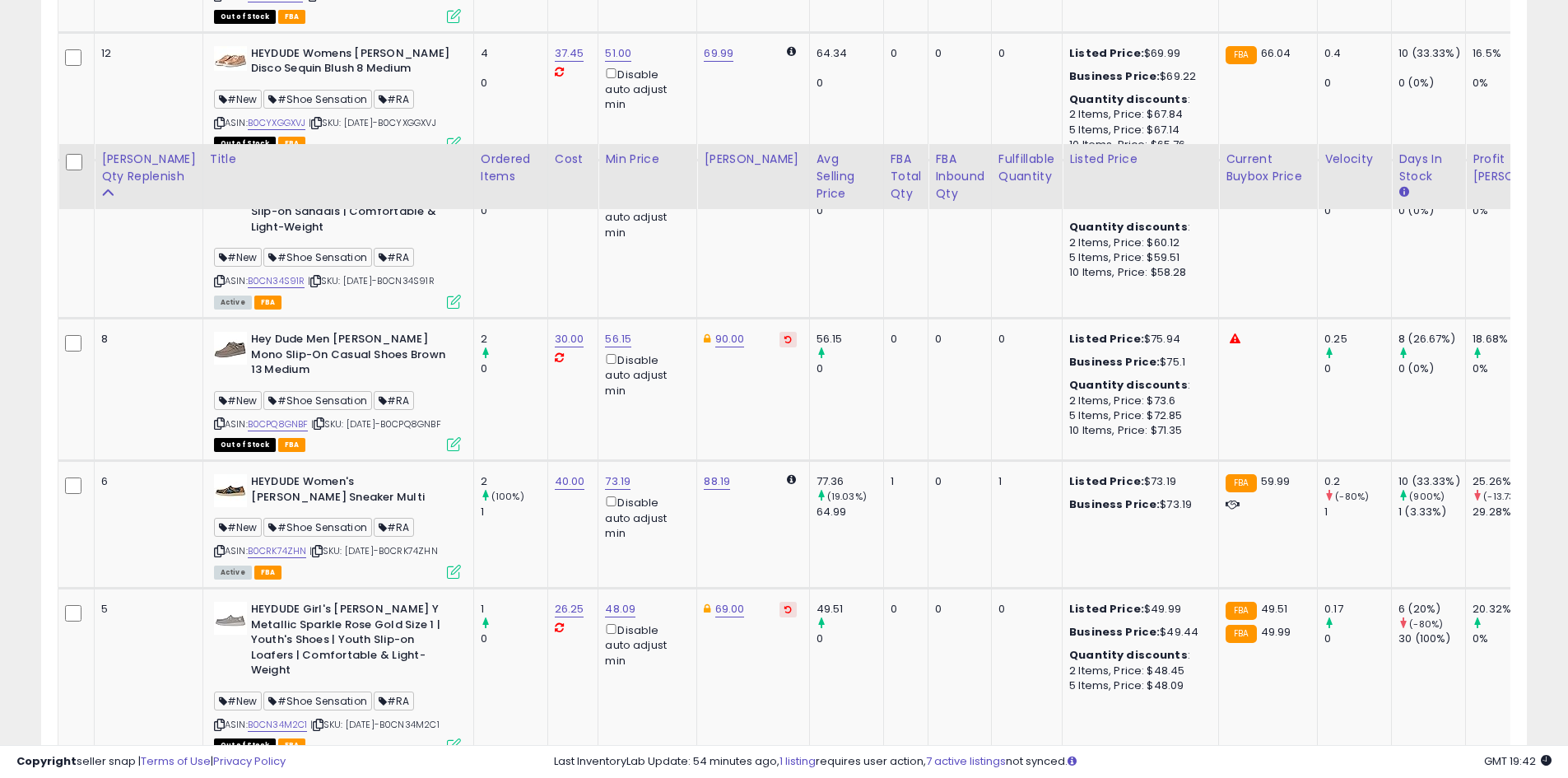
scroll to position [1753, 0]
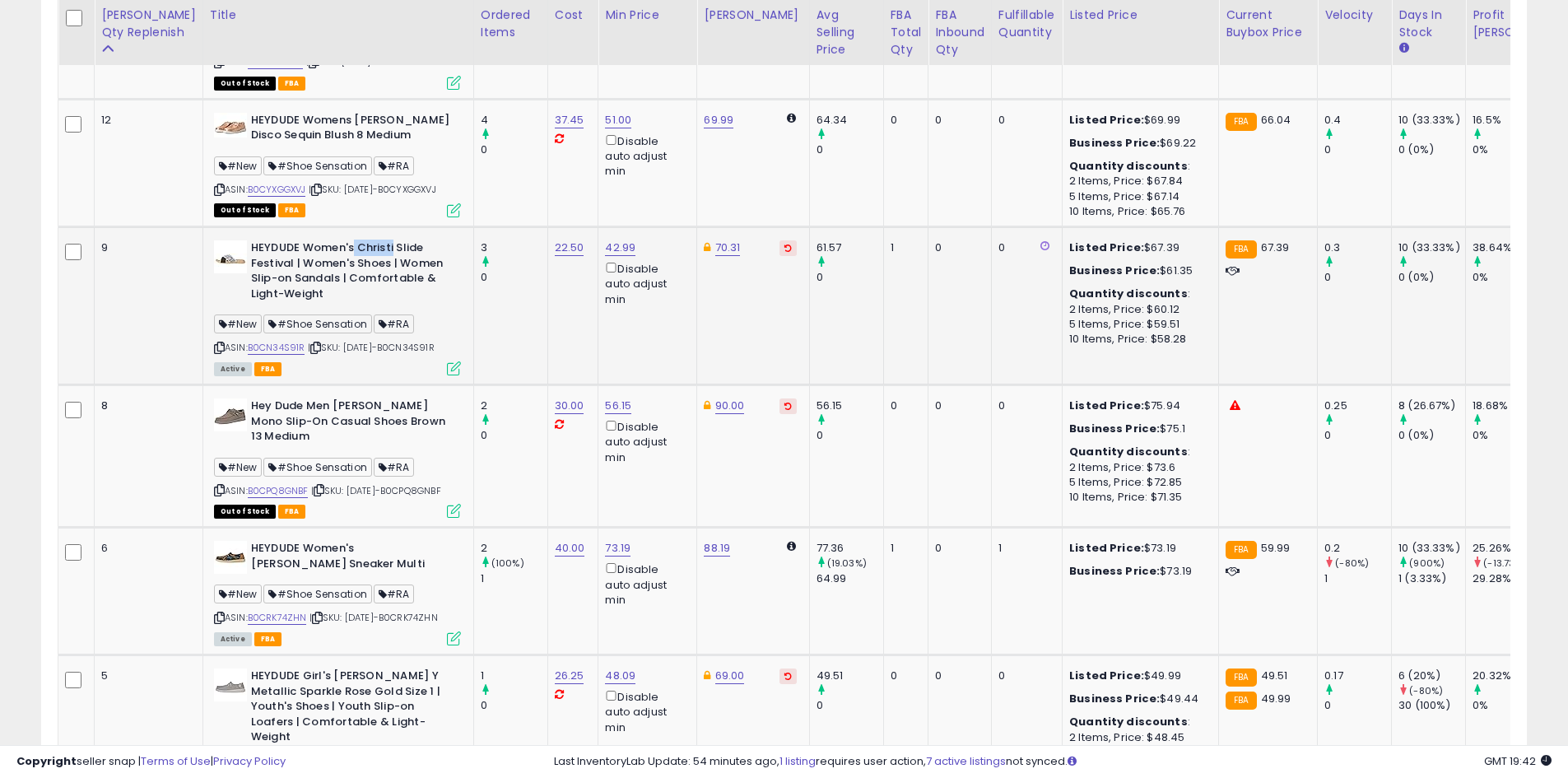
drag, startPoint x: 359, startPoint y: 288, endPoint x: 321, endPoint y: 290, distance: 38.1
click at [321, 290] on b "HEYDUDE Women's Christi Slide Festival | Women's Shoes | Women Slip-on Sandals …" at bounding box center [350, 273] width 200 height 65
copy b "[DEMOGRAPHIC_DATA]"
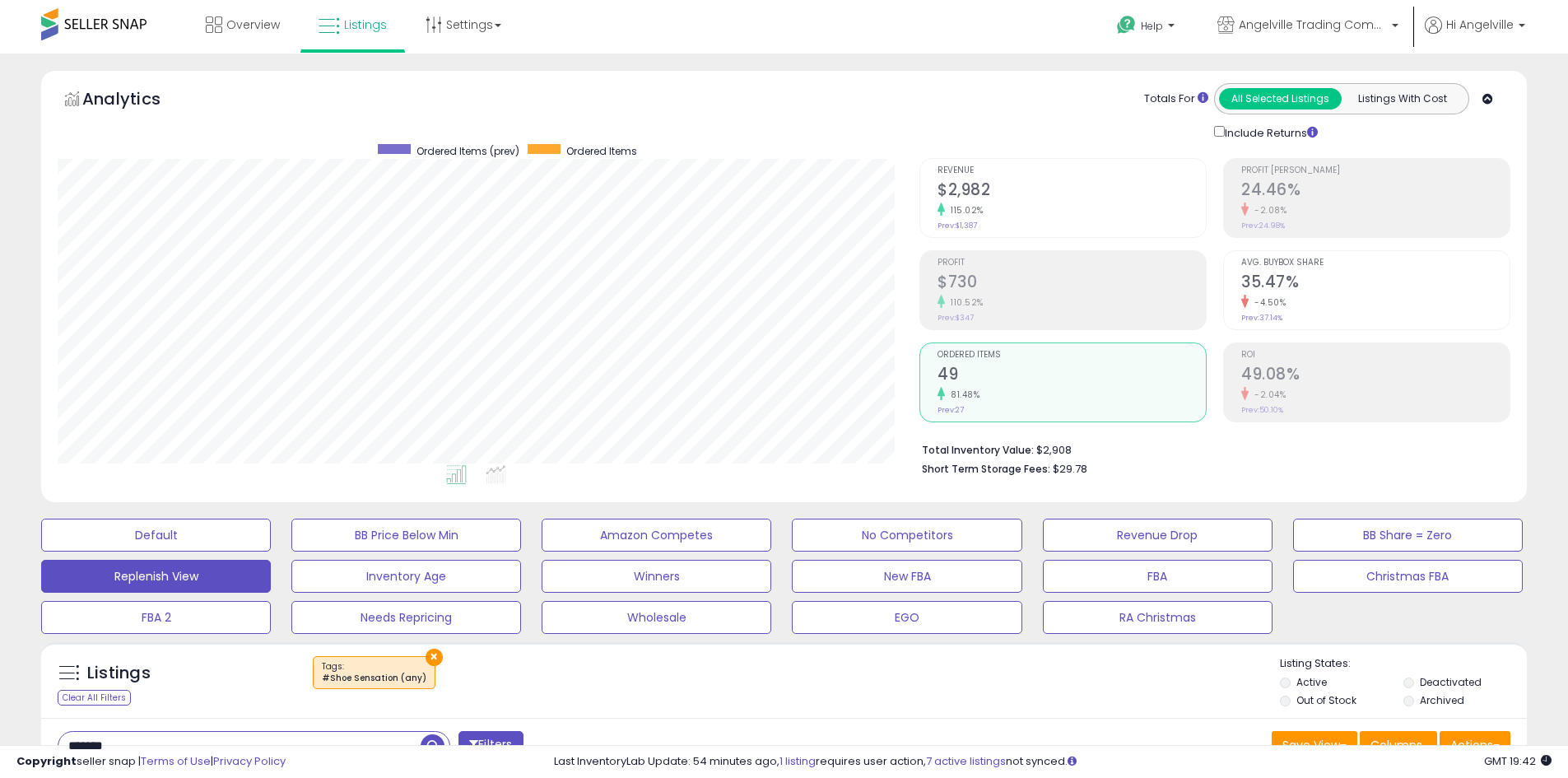
scroll to position [412, 0]
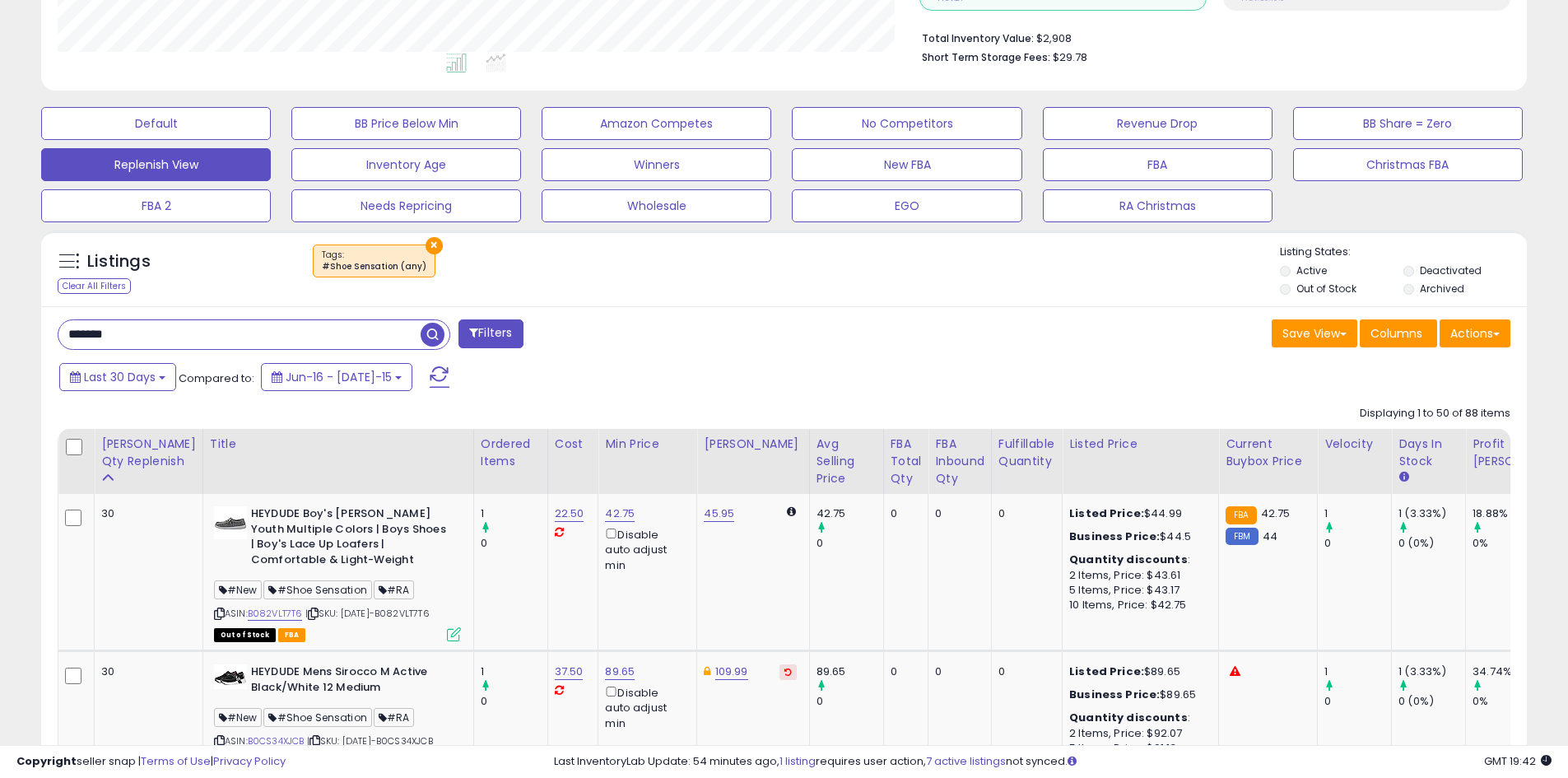
drag, startPoint x: 133, startPoint y: 339, endPoint x: 42, endPoint y: 327, distance: 91.8
click at [49, 334] on div "******* Filters" at bounding box center [414, 335] width 739 height 33
paste input "text"
click at [71, 332] on input "*******" at bounding box center [240, 334] width 362 height 29
type input "*******"
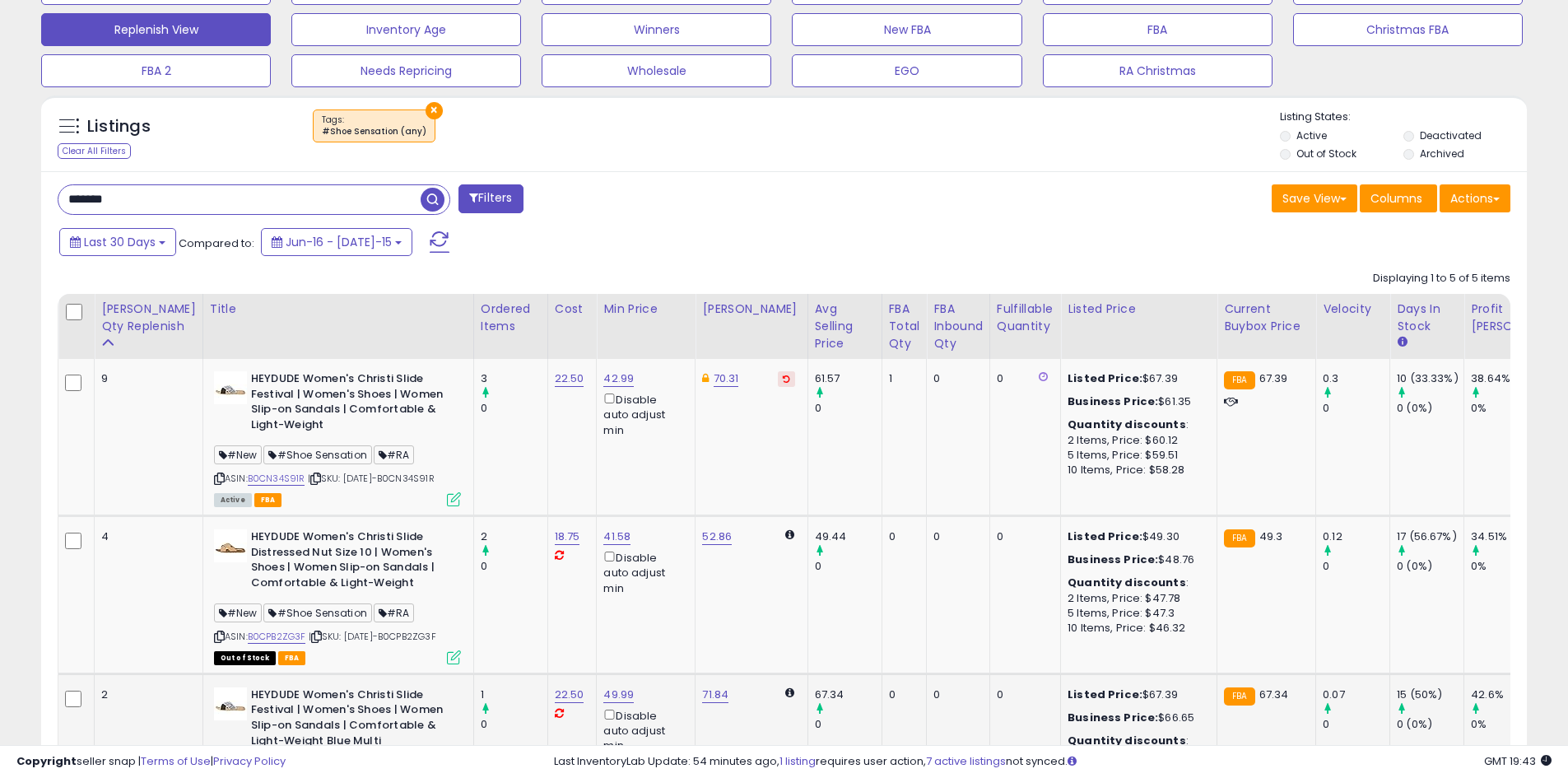
scroll to position [527, 0]
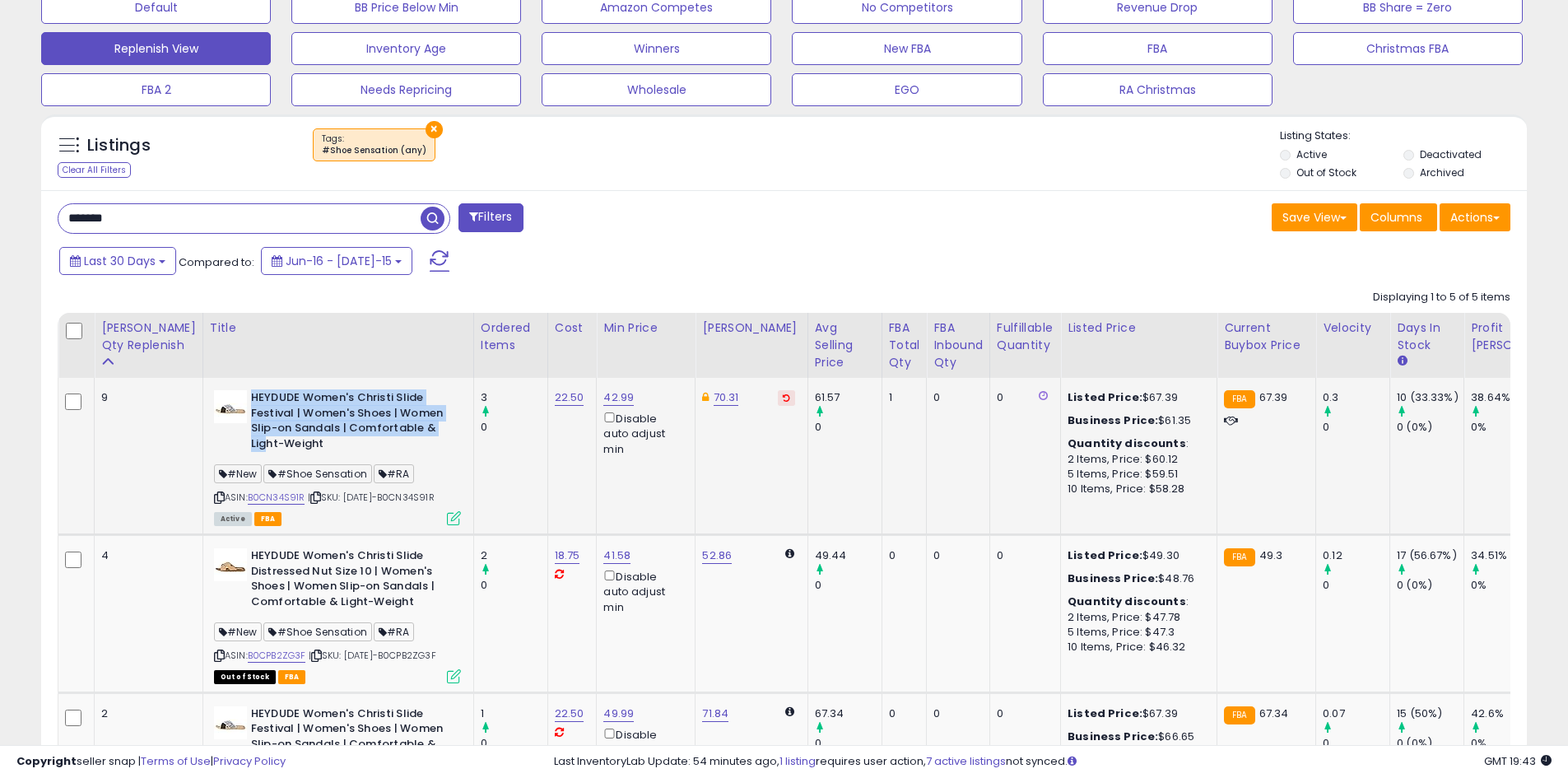
drag, startPoint x: 220, startPoint y: 397, endPoint x: 235, endPoint y: 443, distance: 48.4
click at [251, 443] on b "HEYDUDE Women's Christi Slide Festival | Women's Shoes | Women Slip-on Sandals …" at bounding box center [350, 422] width 200 height 65
click at [251, 424] on b "HEYDUDE Women's Christi Slide Festival | Women's Shoes | Women Slip-on Sandals …" at bounding box center [350, 422] width 200 height 65
drag, startPoint x: 221, startPoint y: 397, endPoint x: 234, endPoint y: 441, distance: 45.9
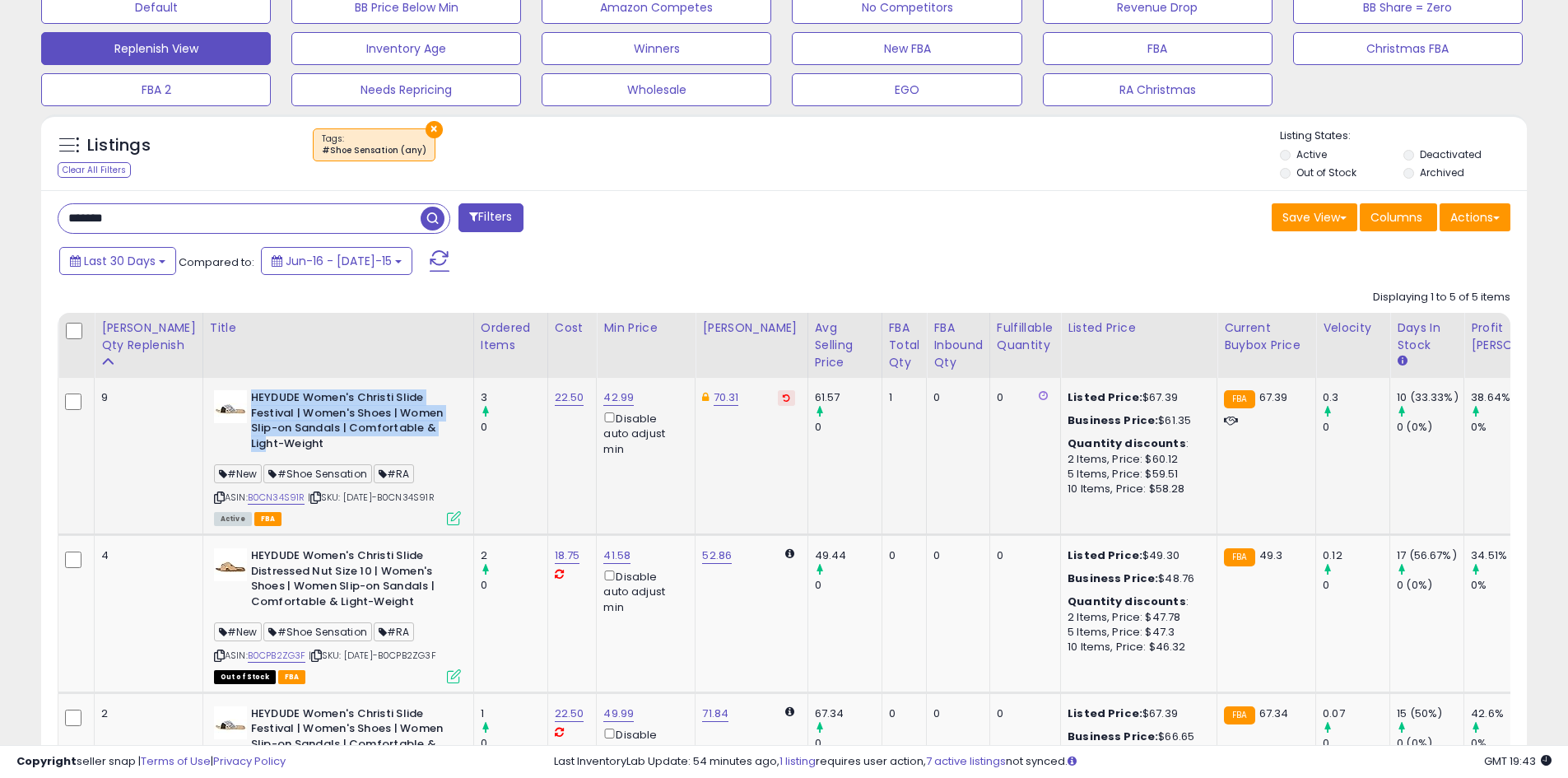
click at [251, 441] on b "HEYDUDE Women's Christi Slide Festival | Women's Shoes | Women Slip-on Sandals …" at bounding box center [350, 422] width 200 height 65
drag, startPoint x: 219, startPoint y: 398, endPoint x: 238, endPoint y: 441, distance: 47.0
click at [251, 441] on b "HEYDUDE Women's Christi Slide Festival | Women's Shoes | Women Slip-on Sandals …" at bounding box center [350, 422] width 200 height 65
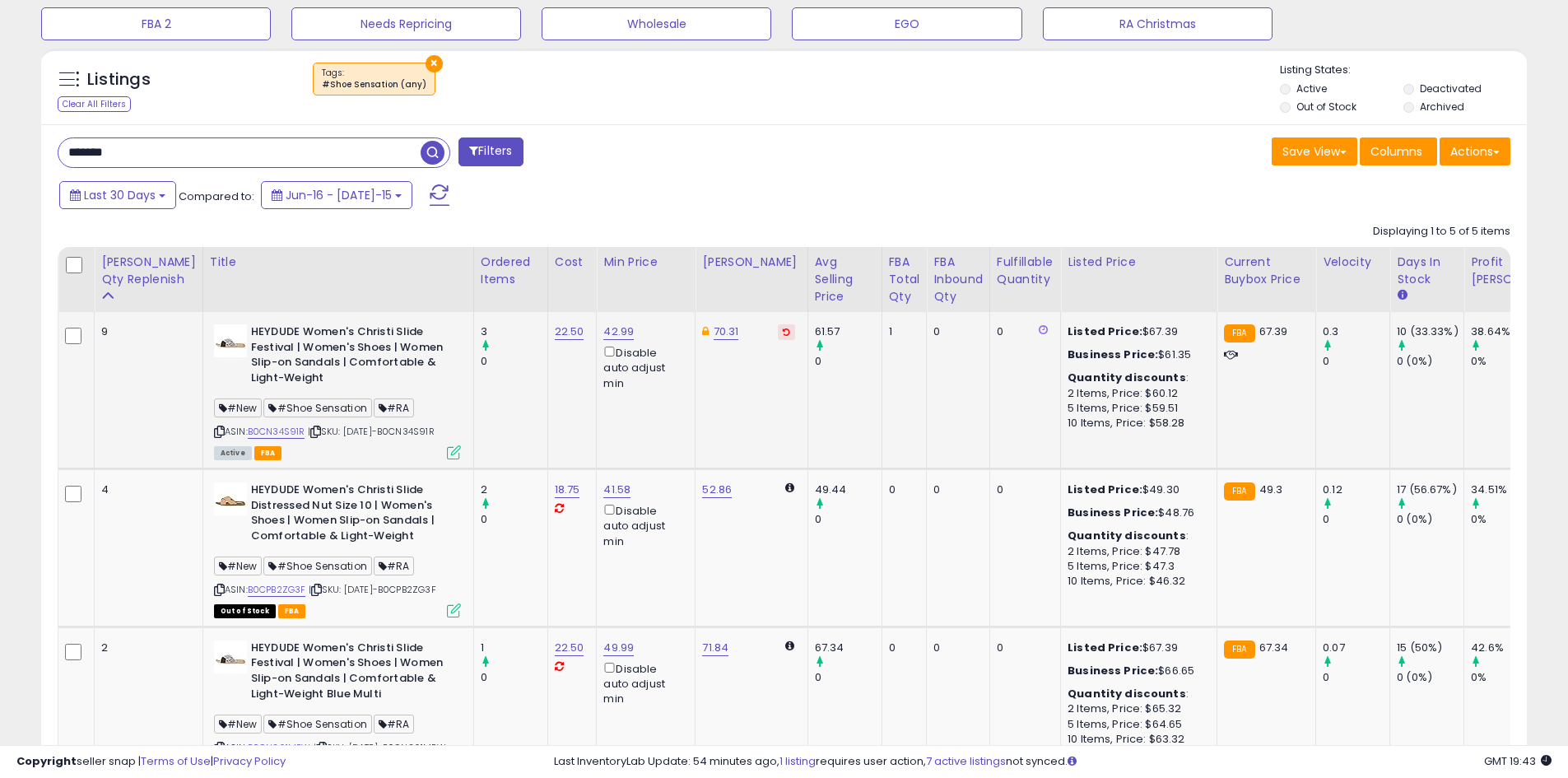
scroll to position [610, 0]
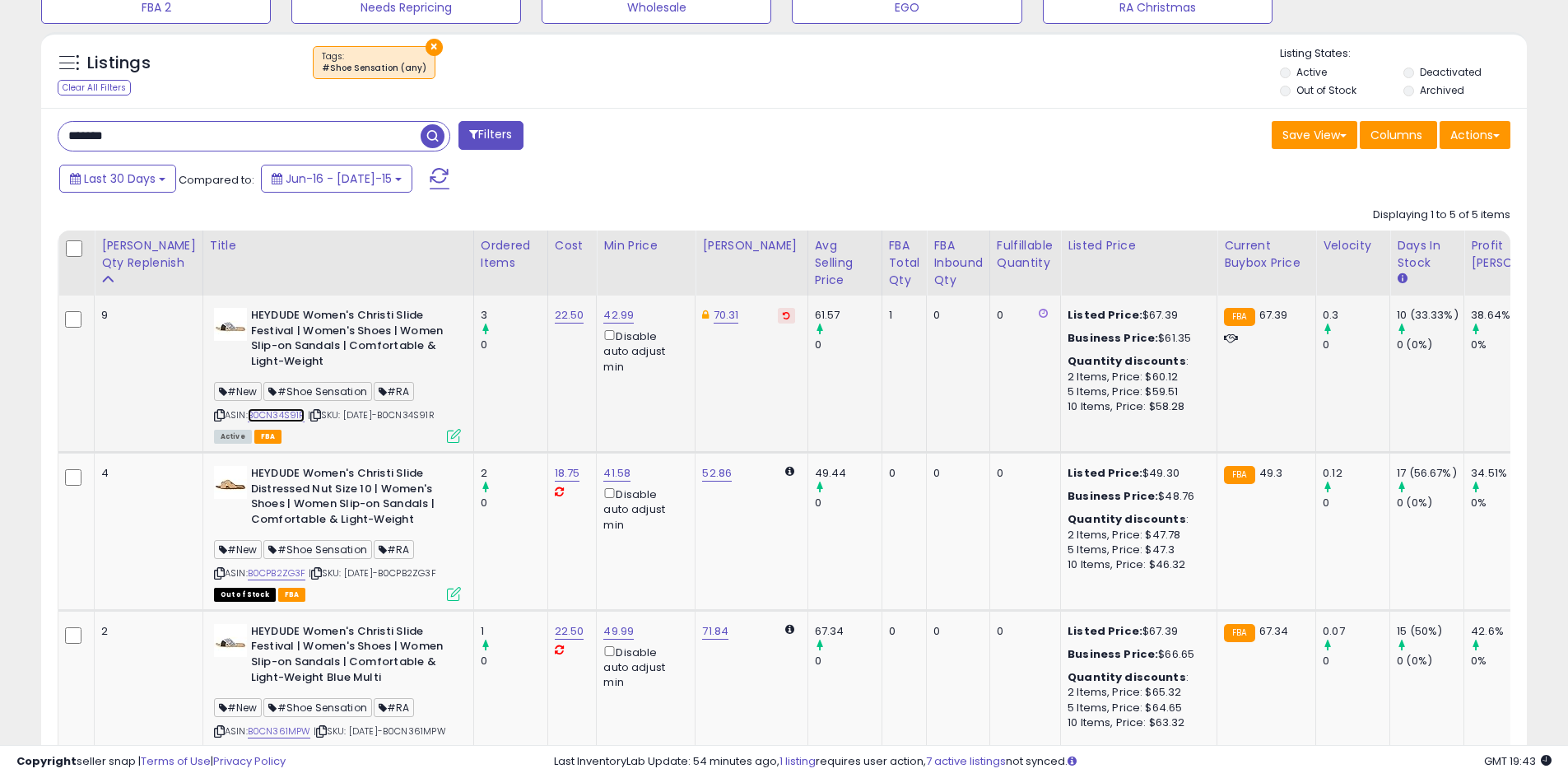
click at [263, 417] on link "B0CN34S91R" at bounding box center [277, 415] width 58 height 14
drag, startPoint x: 257, startPoint y: 328, endPoint x: 313, endPoint y: 362, distance: 65.5
click at [313, 362] on b "HEYDUDE Women's Christi Slide Festival | Women's Shoes | Women Slip-on Sandals …" at bounding box center [350, 339] width 200 height 65
drag, startPoint x: 218, startPoint y: 315, endPoint x: 265, endPoint y: 326, distance: 48.3
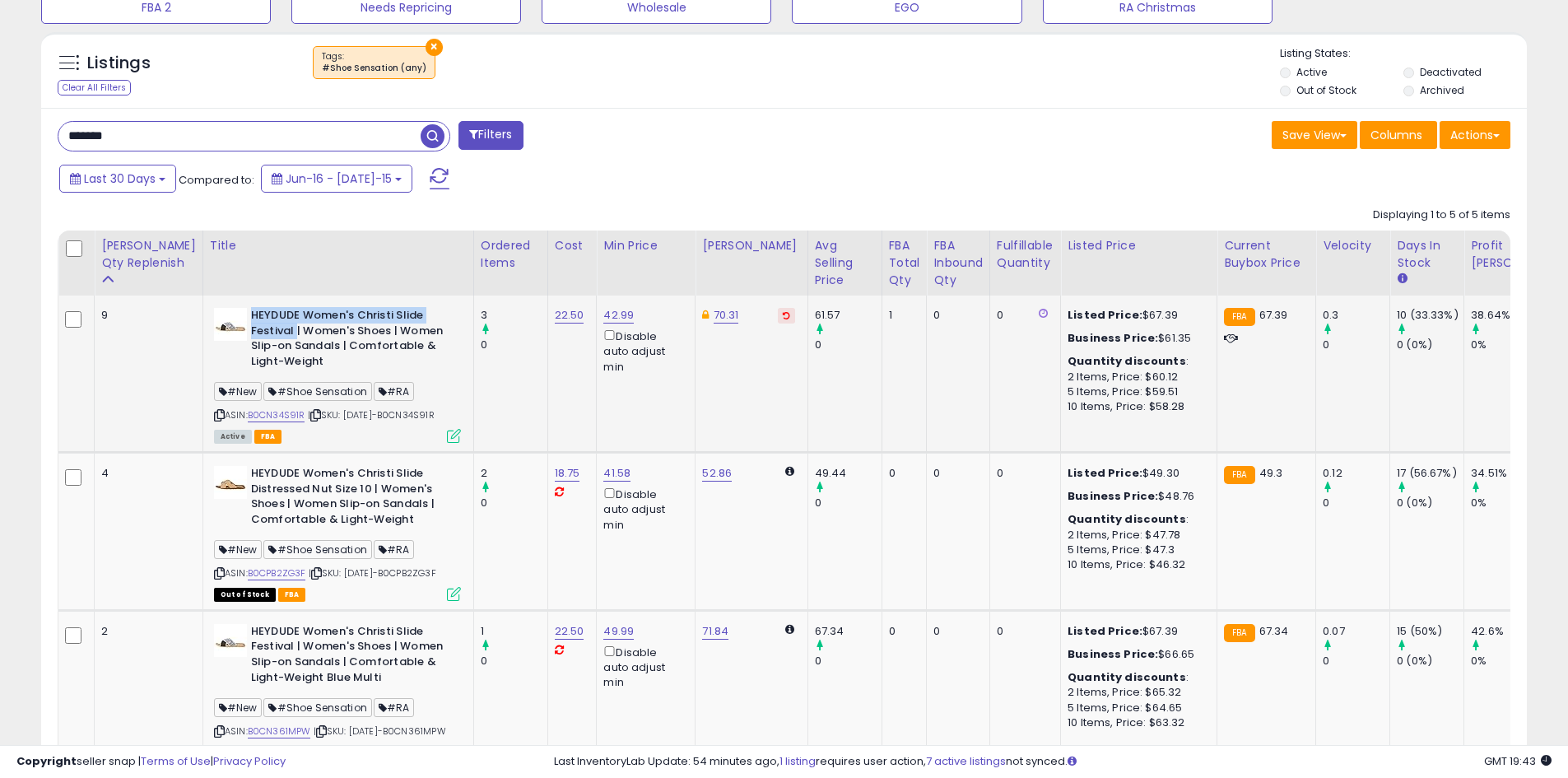
click at [265, 326] on b "HEYDUDE Women's Christi Slide Festival | Women's Shoes | Women Slip-on Sandals …" at bounding box center [350, 339] width 200 height 65
copy b "HEYDUDE Women's Christi Slide Festival"
click at [253, 420] on link "B0CN34S91R" at bounding box center [277, 415] width 58 height 14
click at [274, 499] on b "HEYDUDE Women's Christi Slide Distressed Nut Size 10 | Women's Shoes | Women Sl…" at bounding box center [350, 497] width 200 height 65
click at [259, 417] on link "B0CN34S91R" at bounding box center [277, 415] width 58 height 14
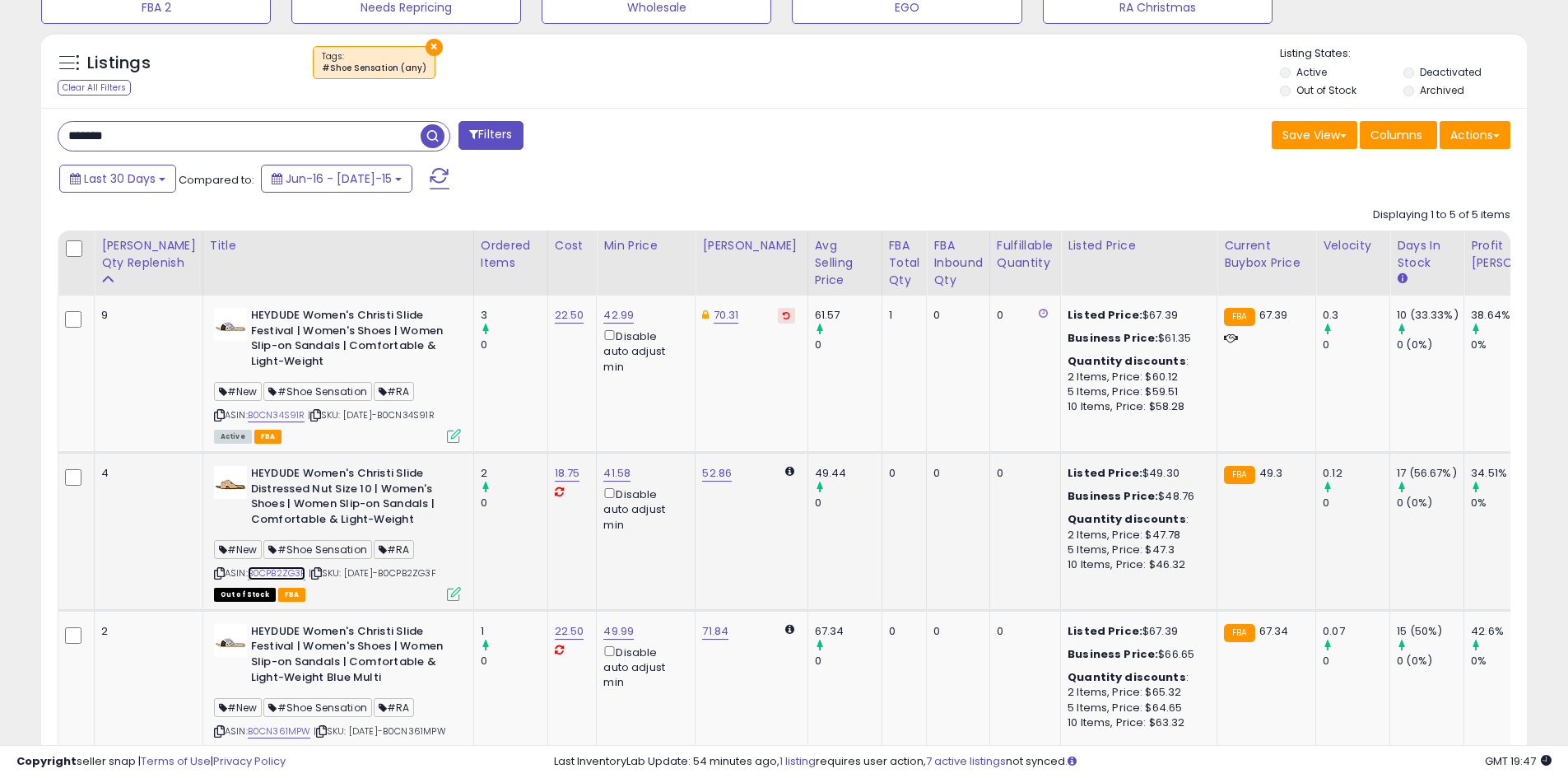
click at [262, 576] on link "B0CPB2ZG3F" at bounding box center [277, 573] width 59 height 14
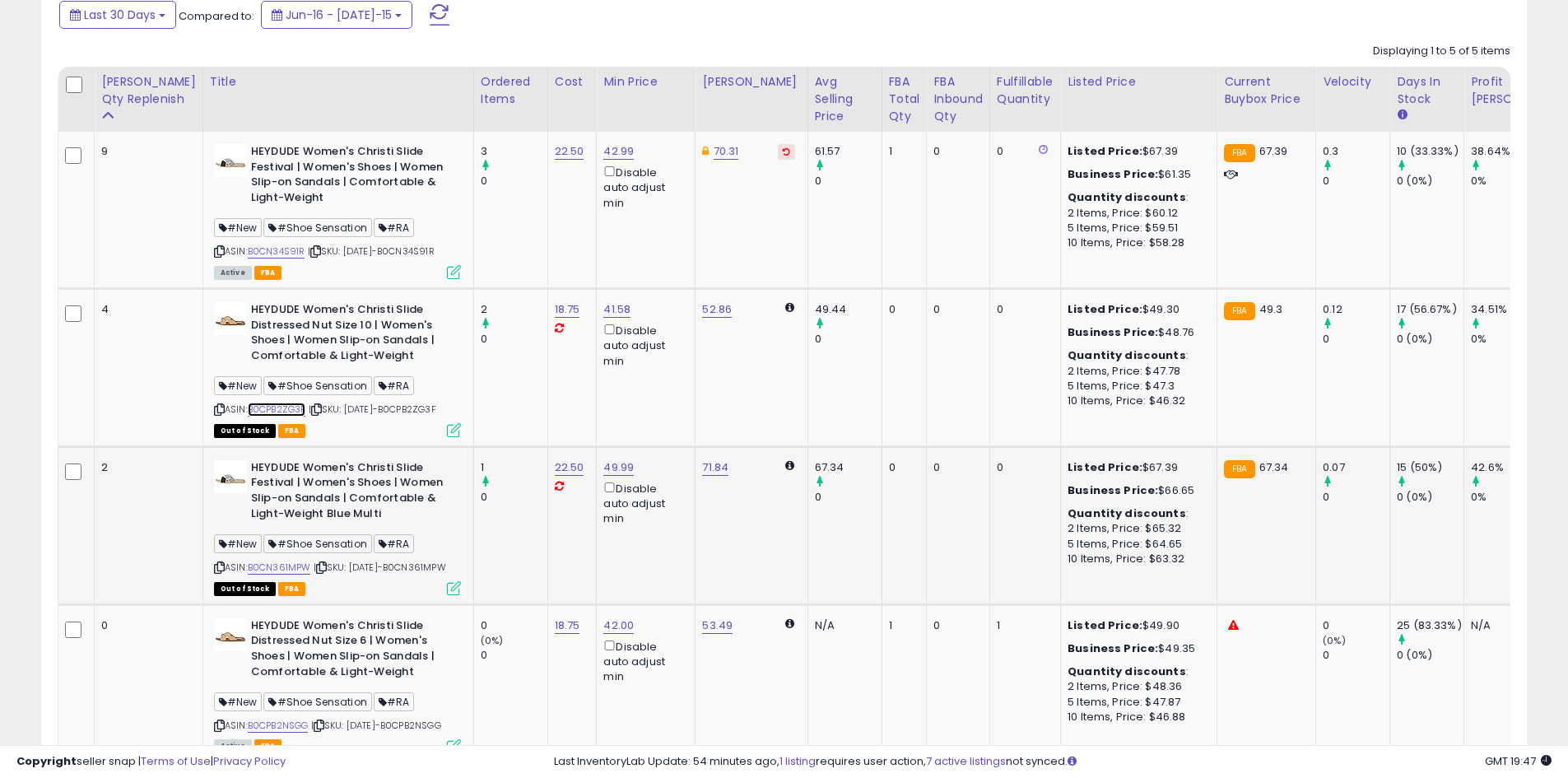
scroll to position [774, 0]
click at [261, 574] on link "B0CN361MPW" at bounding box center [280, 566] width 64 height 14
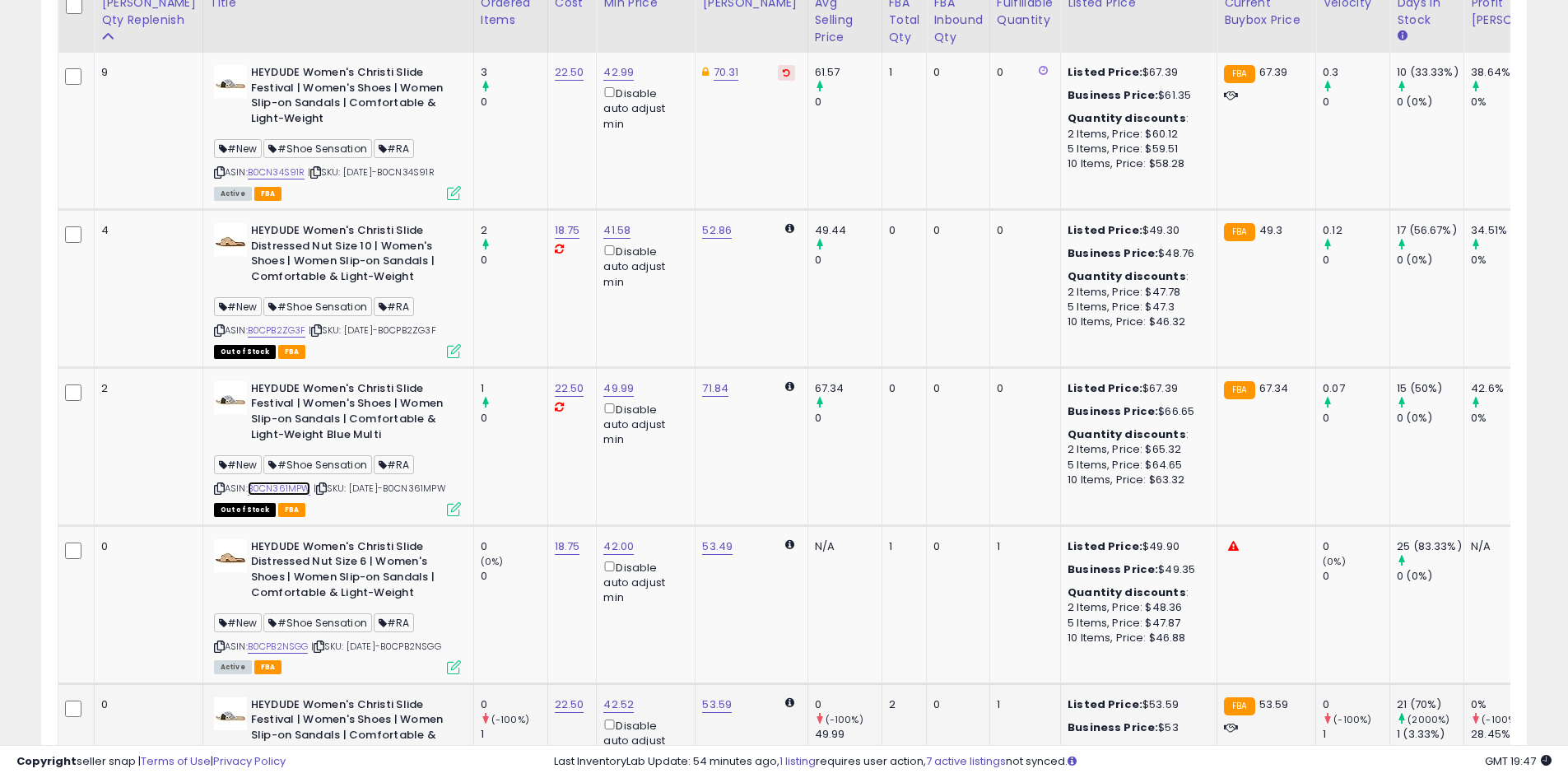
scroll to position [1103, 0]
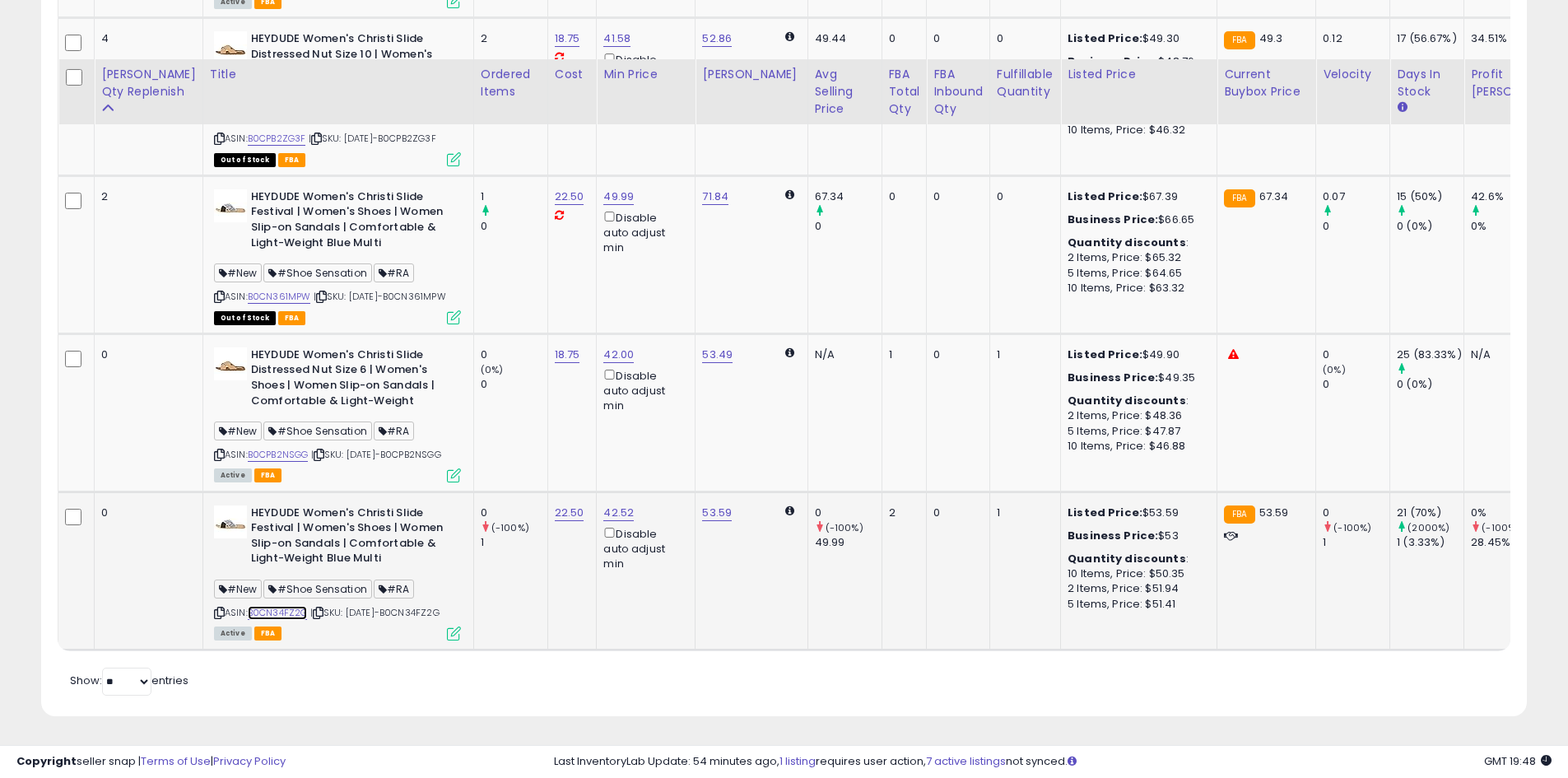
click at [262, 606] on link "B0CN34FZ2G" at bounding box center [278, 613] width 60 height 14
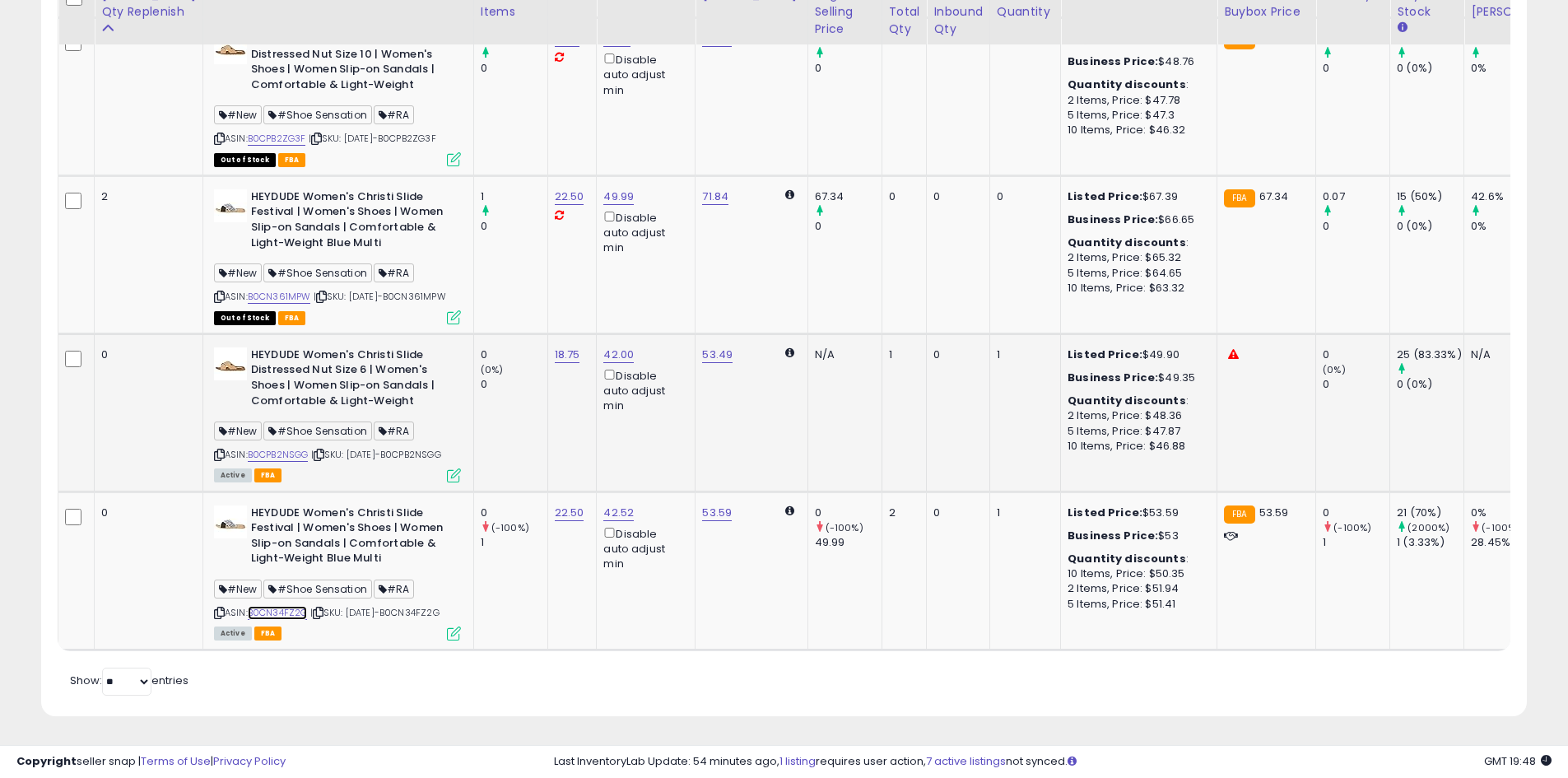
scroll to position [1021, 0]
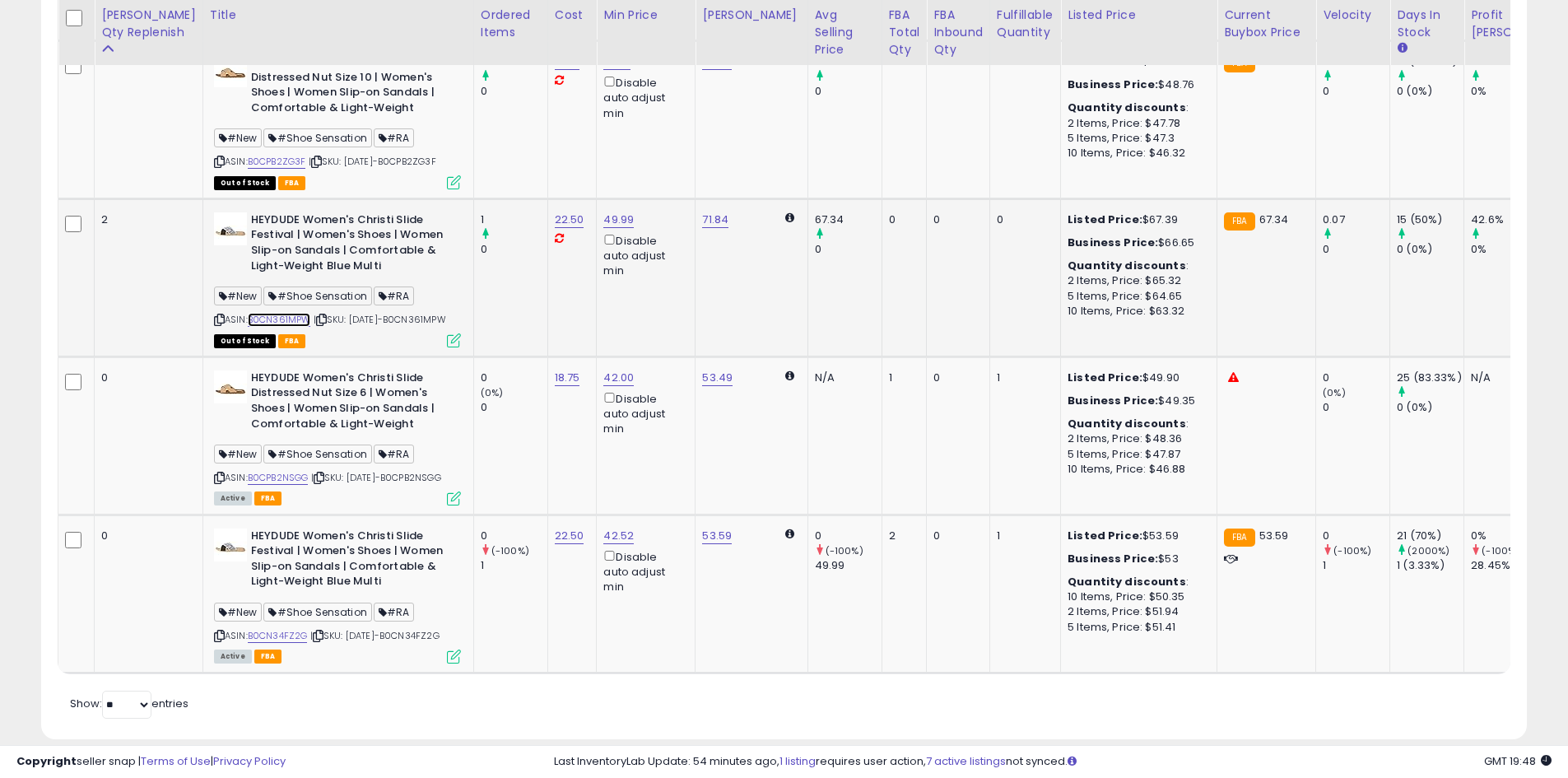
click at [267, 326] on link "B0CN361MPW" at bounding box center [280, 319] width 64 height 14
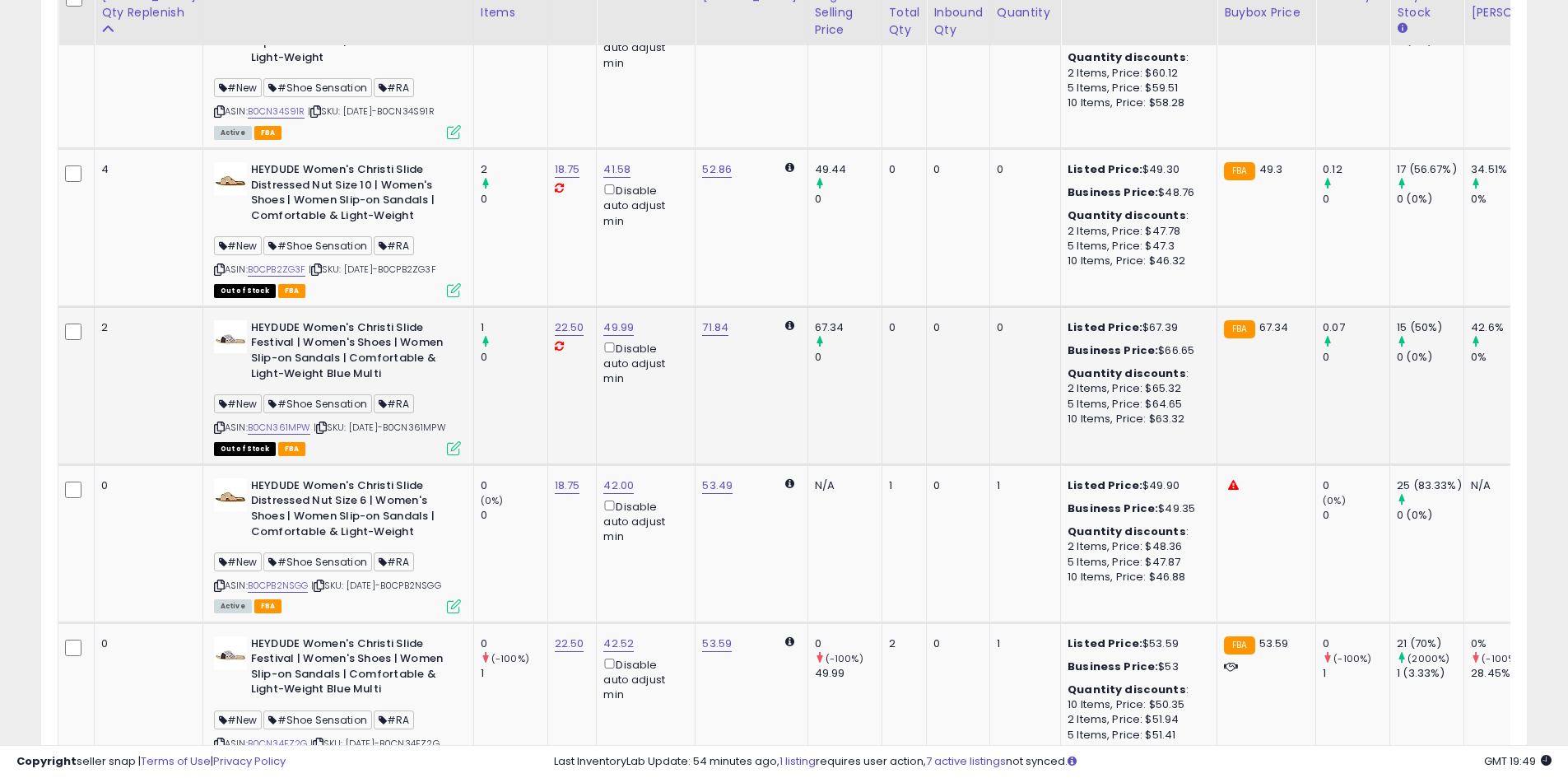
scroll to position [857, 0]
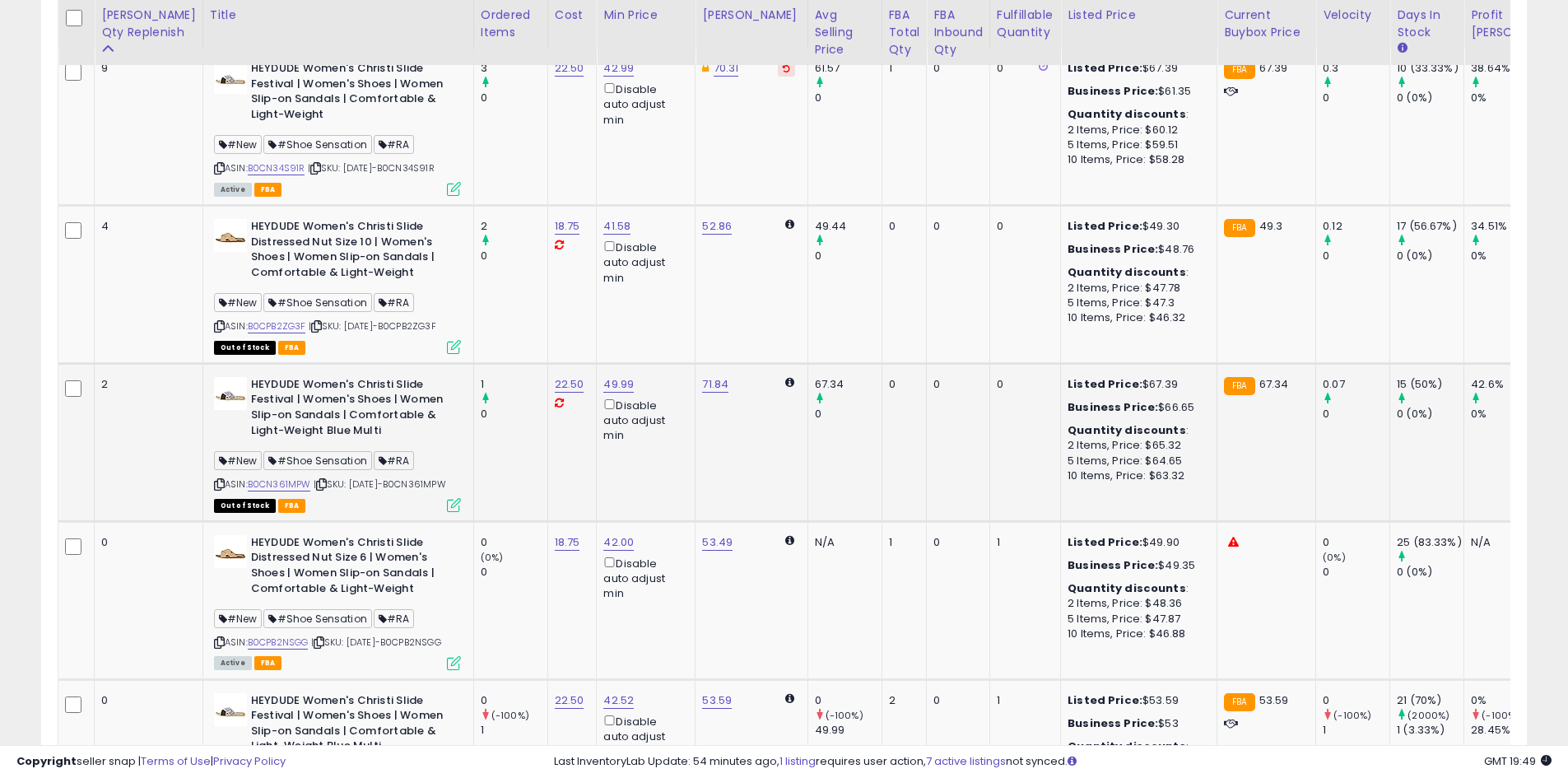
click at [300, 403] on b "HEYDUDE Women's Christi Slide Festival | Women's Shoes | Women Slip-on Sandals …" at bounding box center [350, 409] width 200 height 65
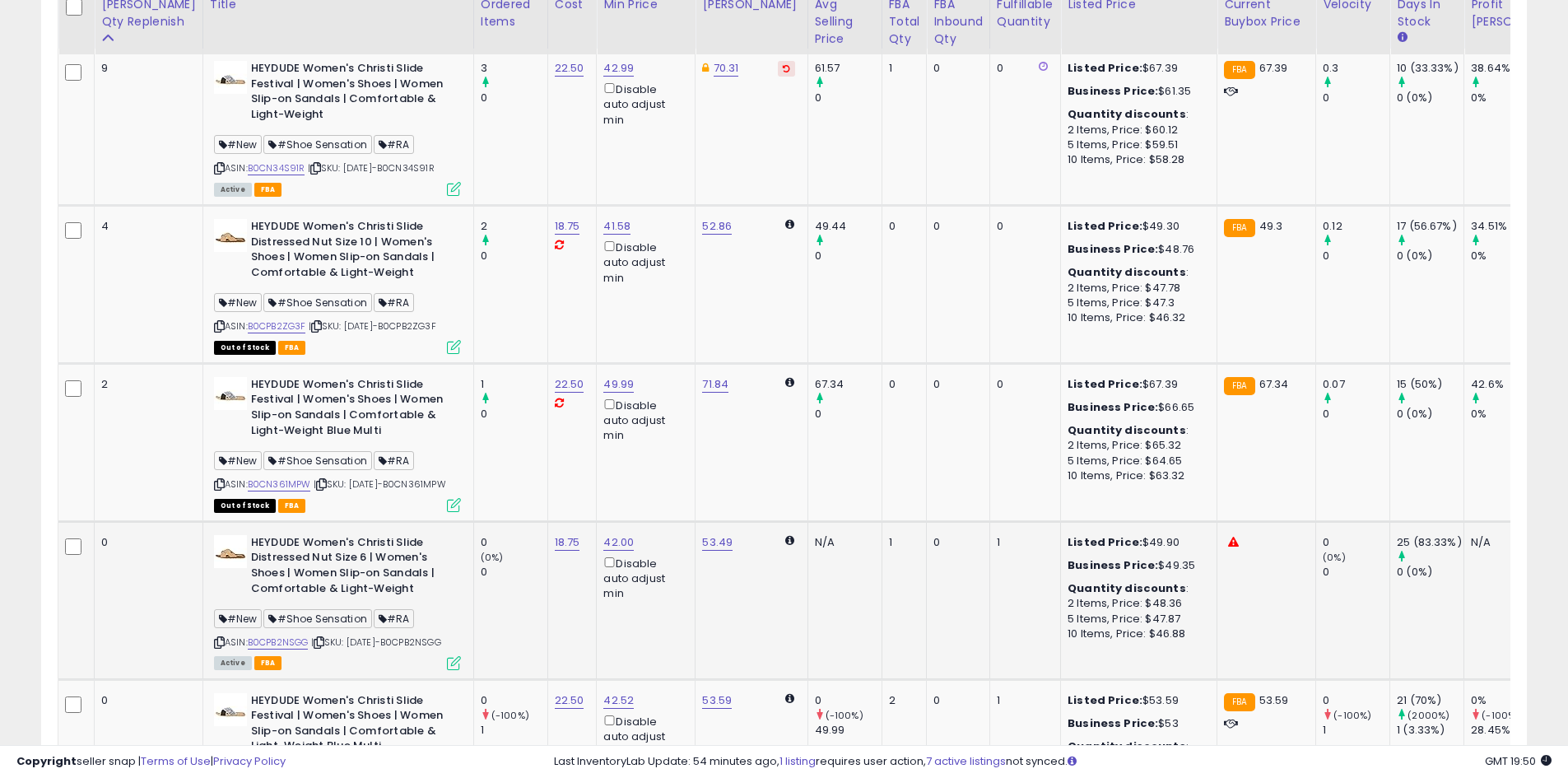
scroll to position [774, 0]
